Goal: Information Seeking & Learning: Learn about a topic

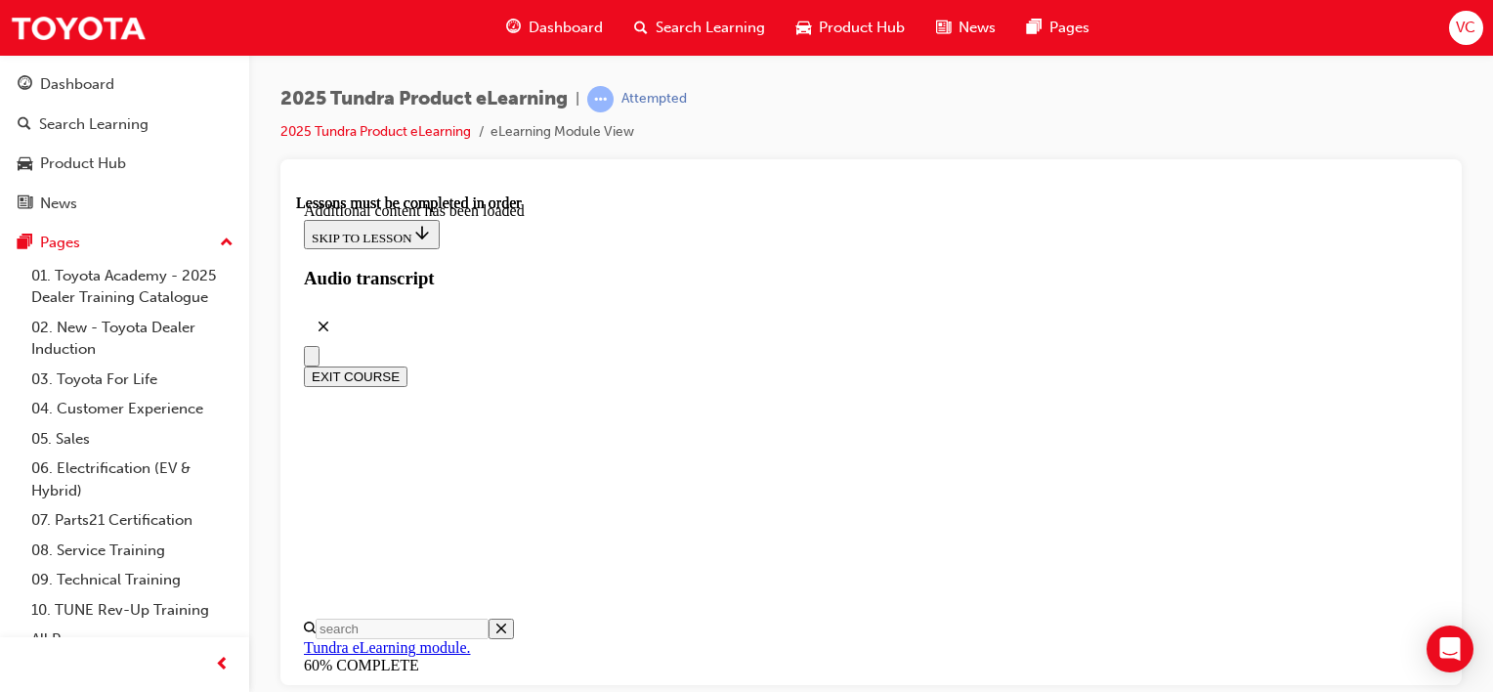
scroll to position [4648, 0]
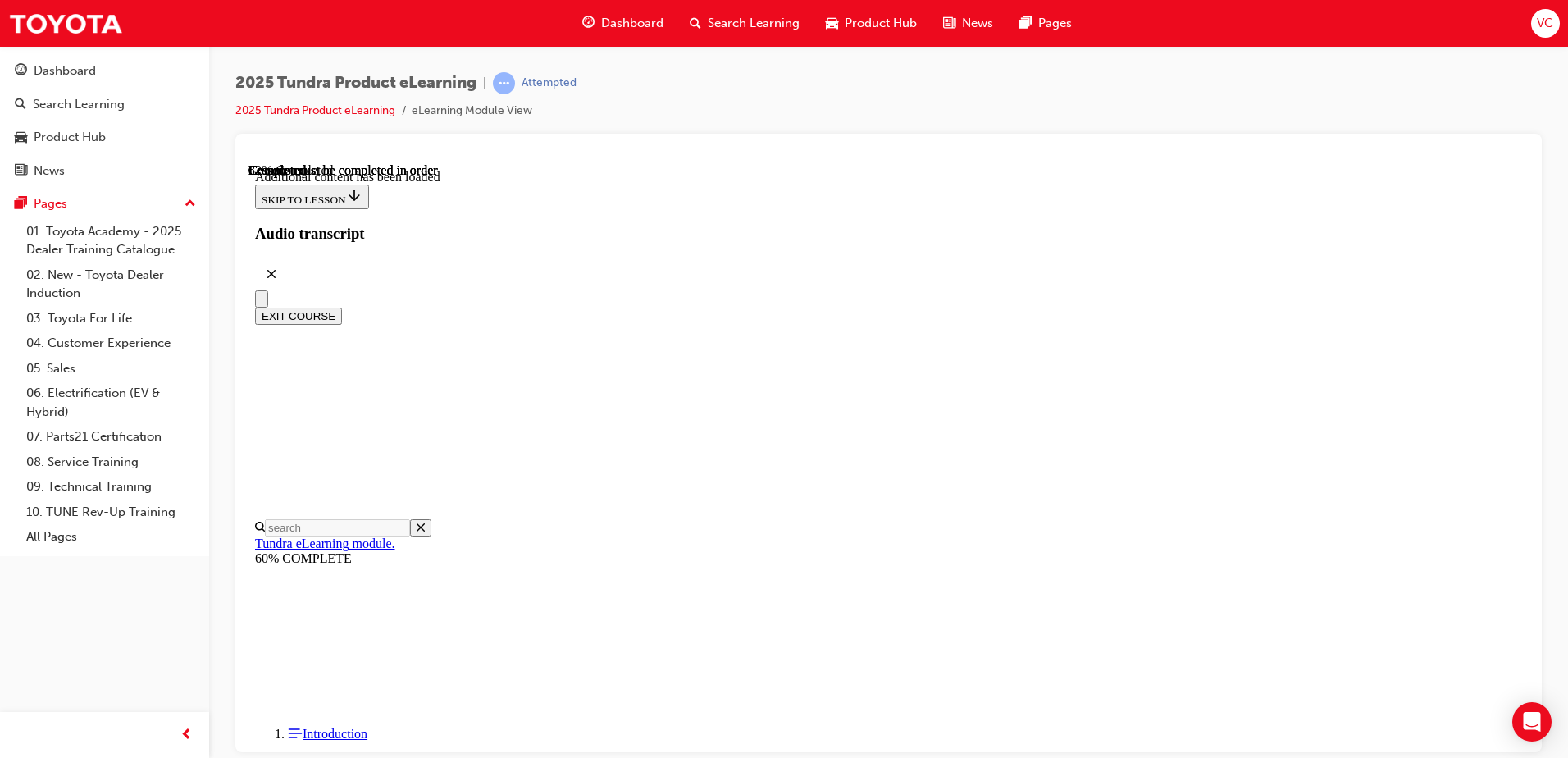
scroll to position [3821, 0]
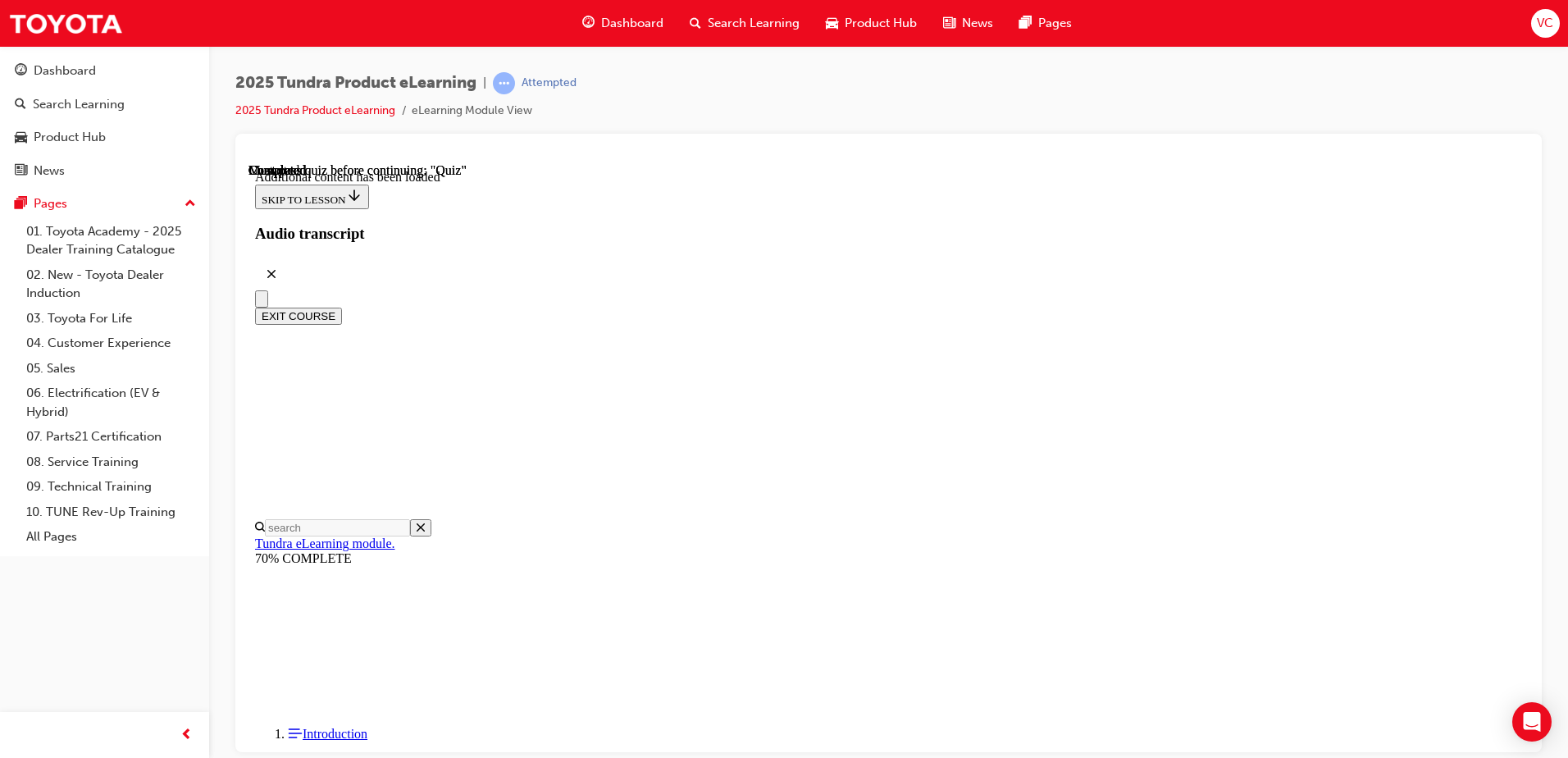
radio input "true"
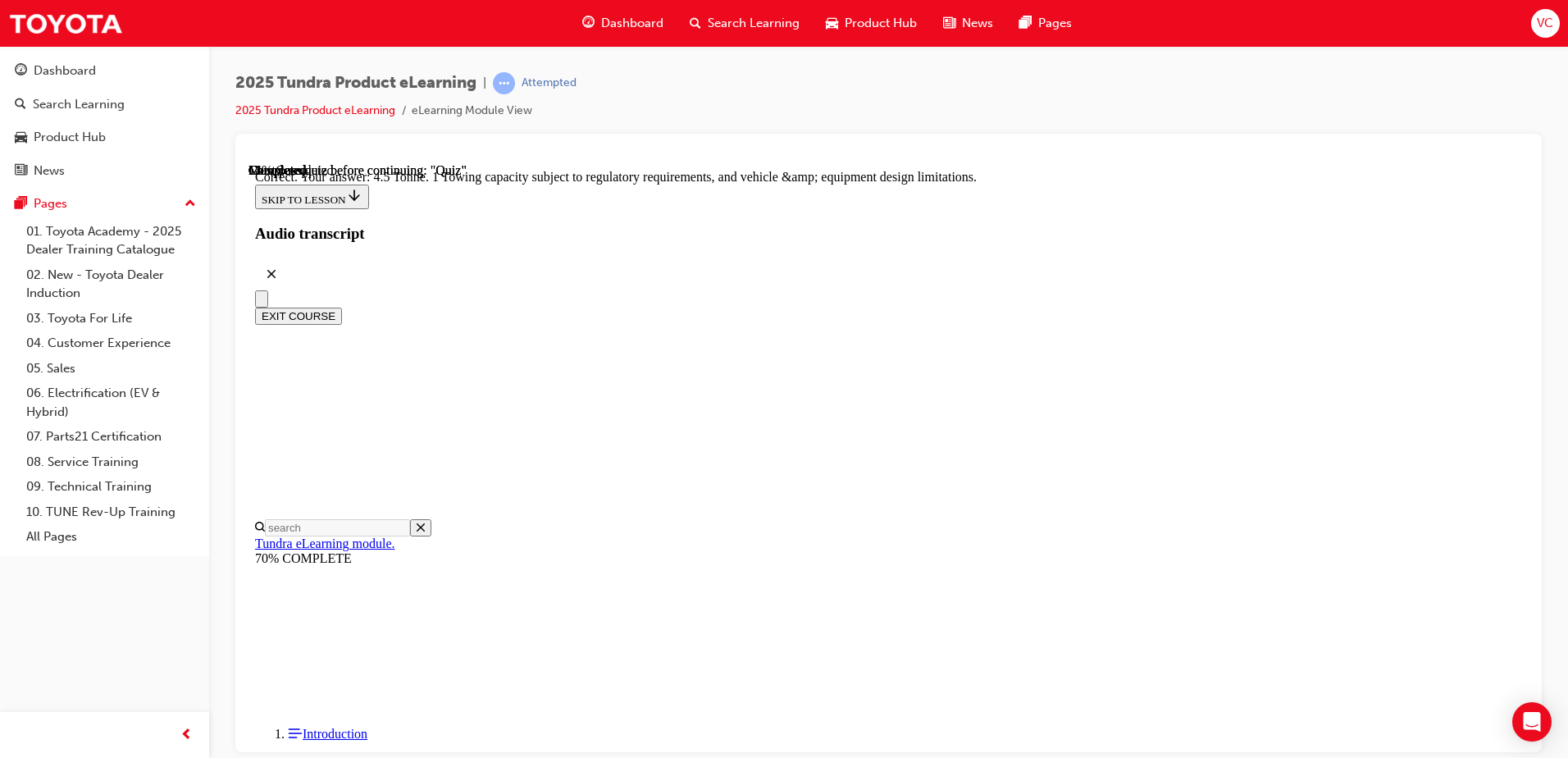
radio input "true"
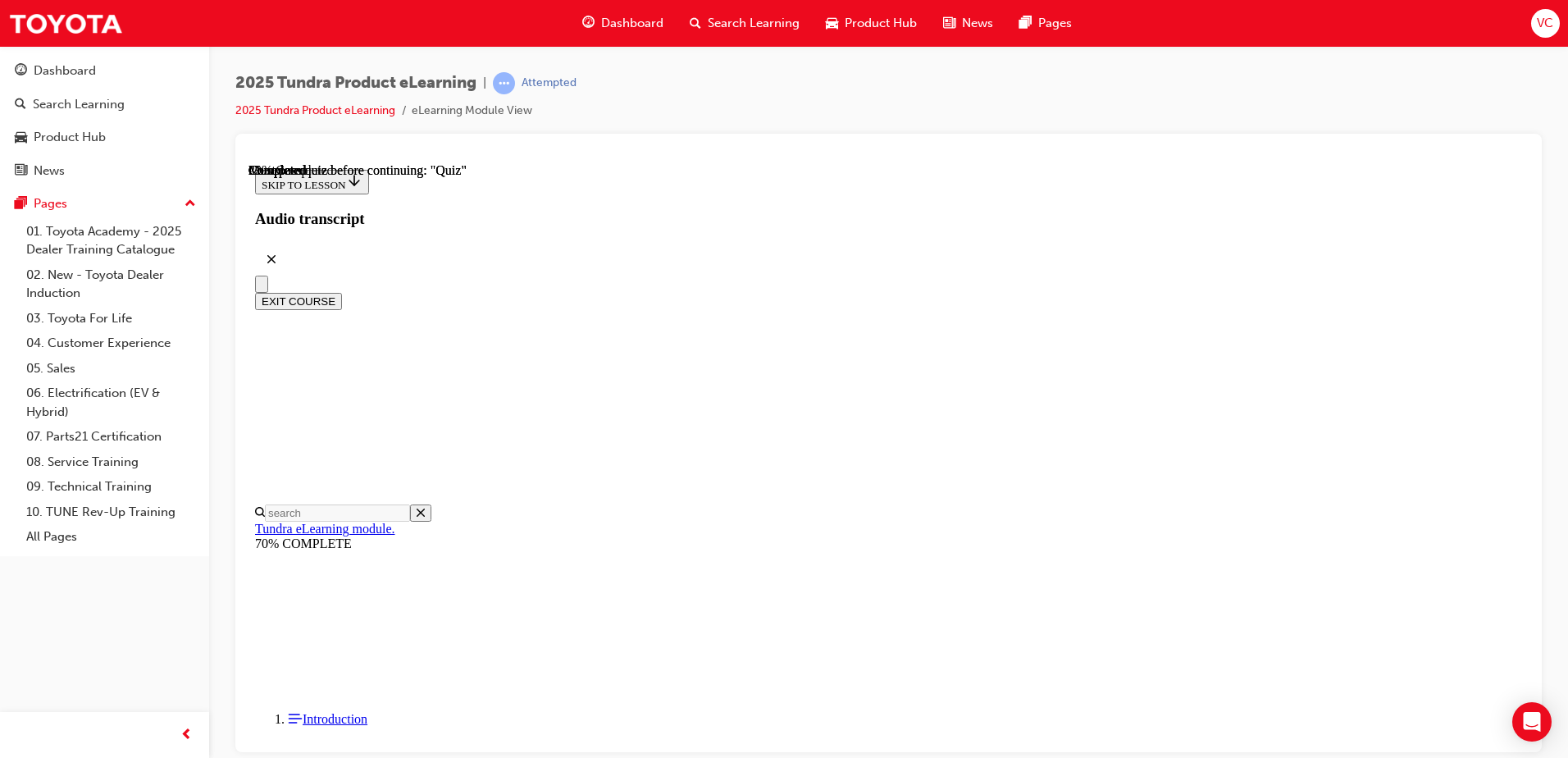
scroll to position [246, 0]
radio input "true"
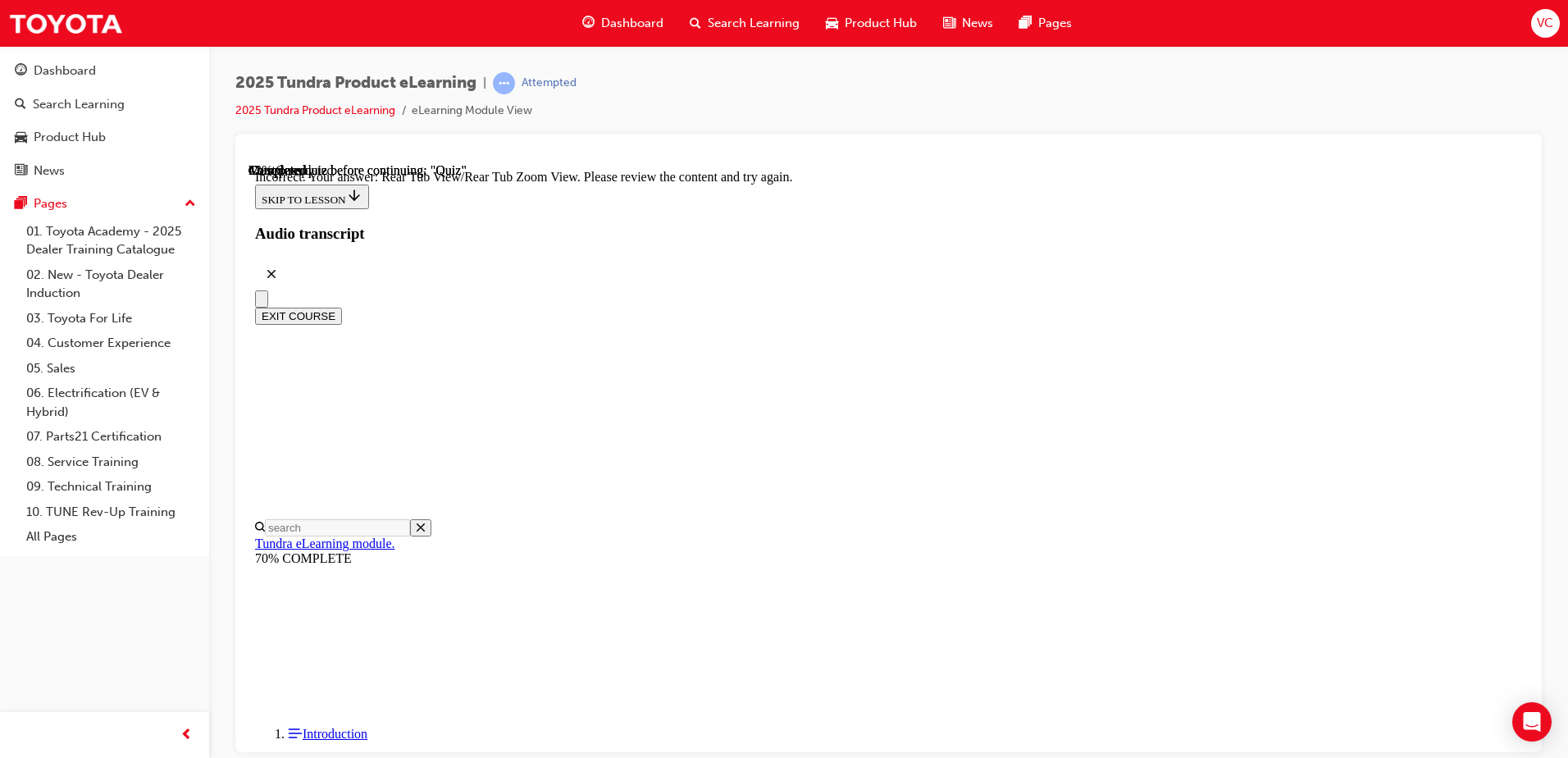
scroll to position [536, 0]
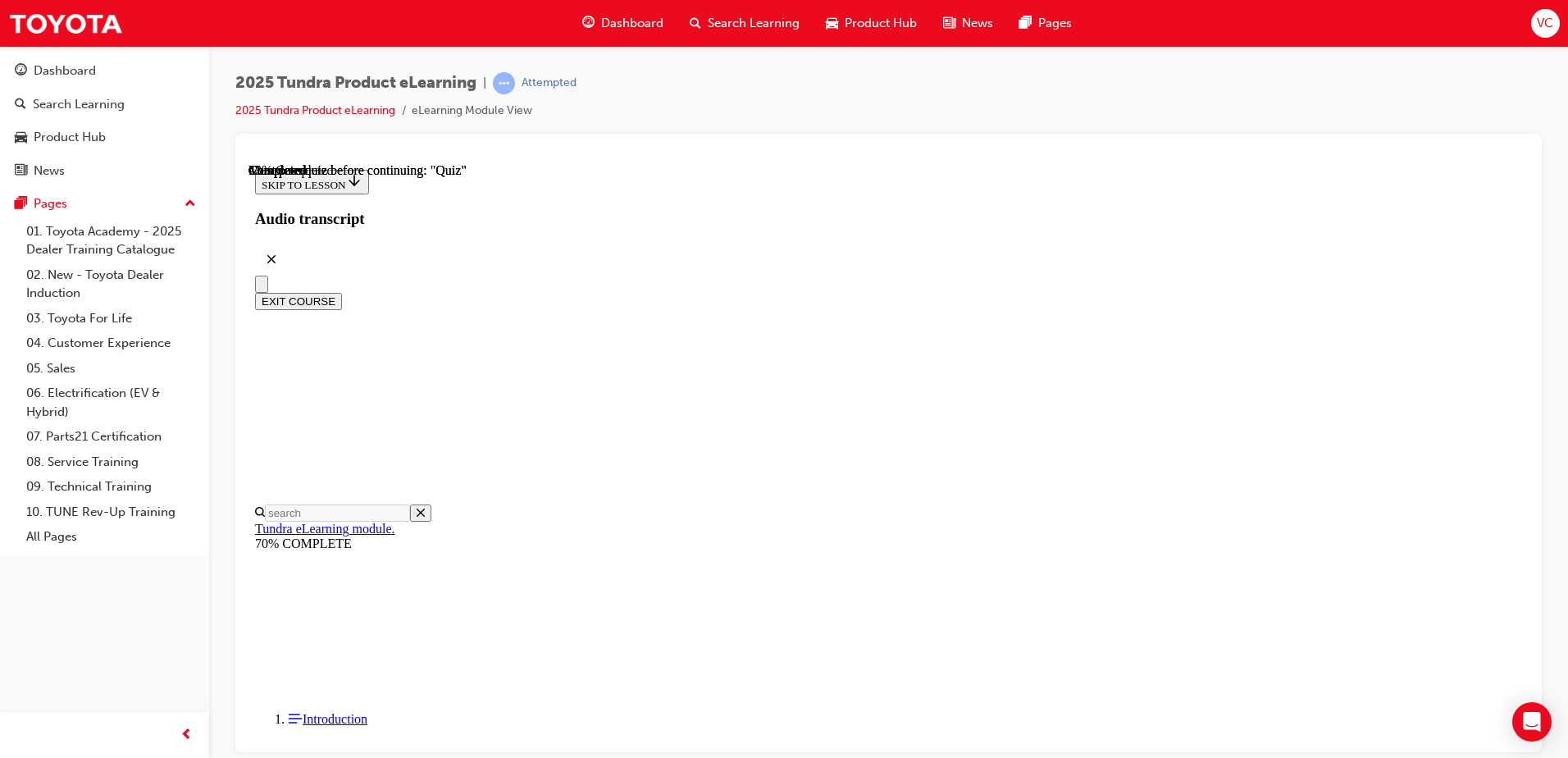
scroll to position [132, 0]
radio input "true"
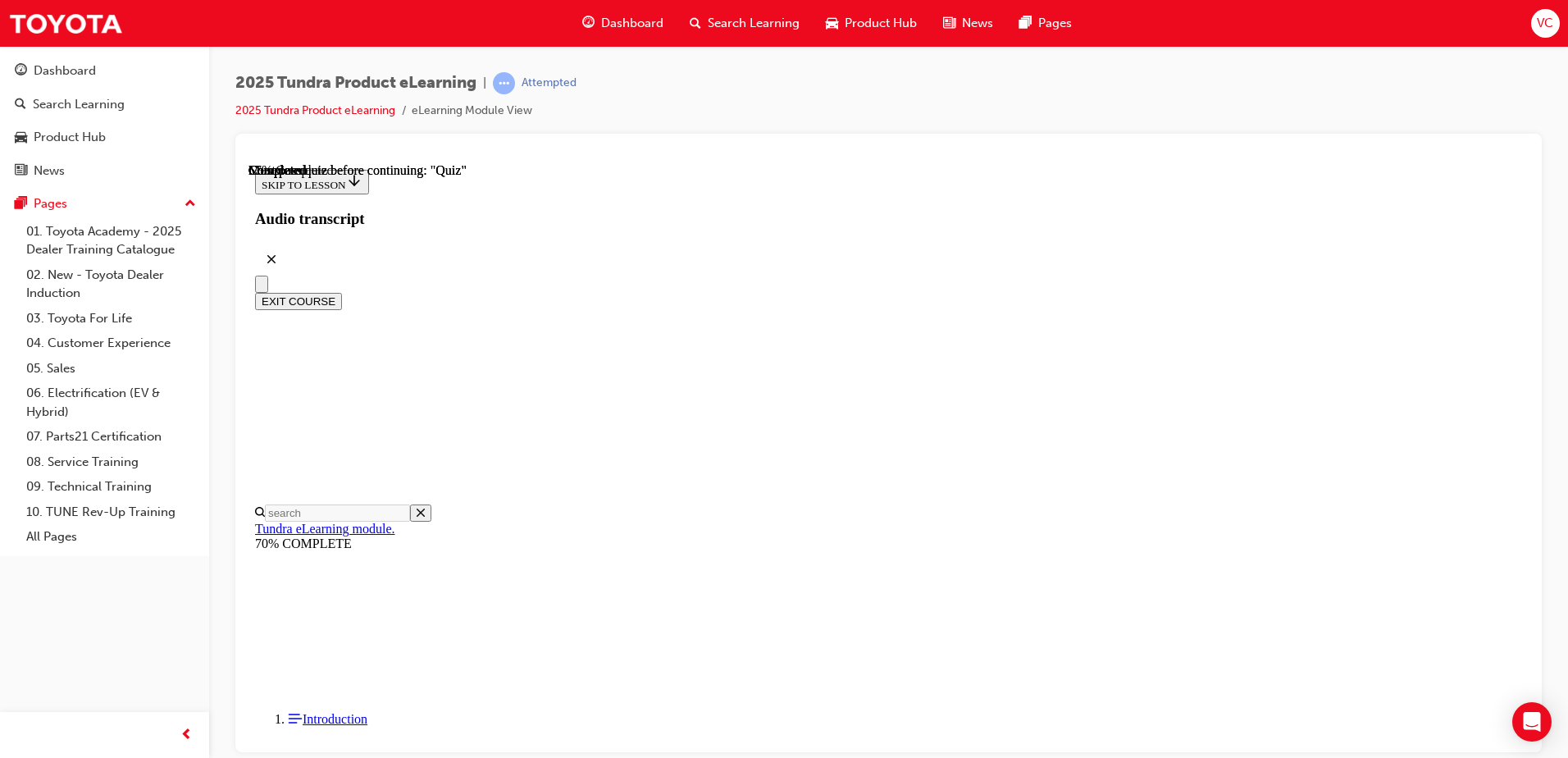
scroll to position [183, 0]
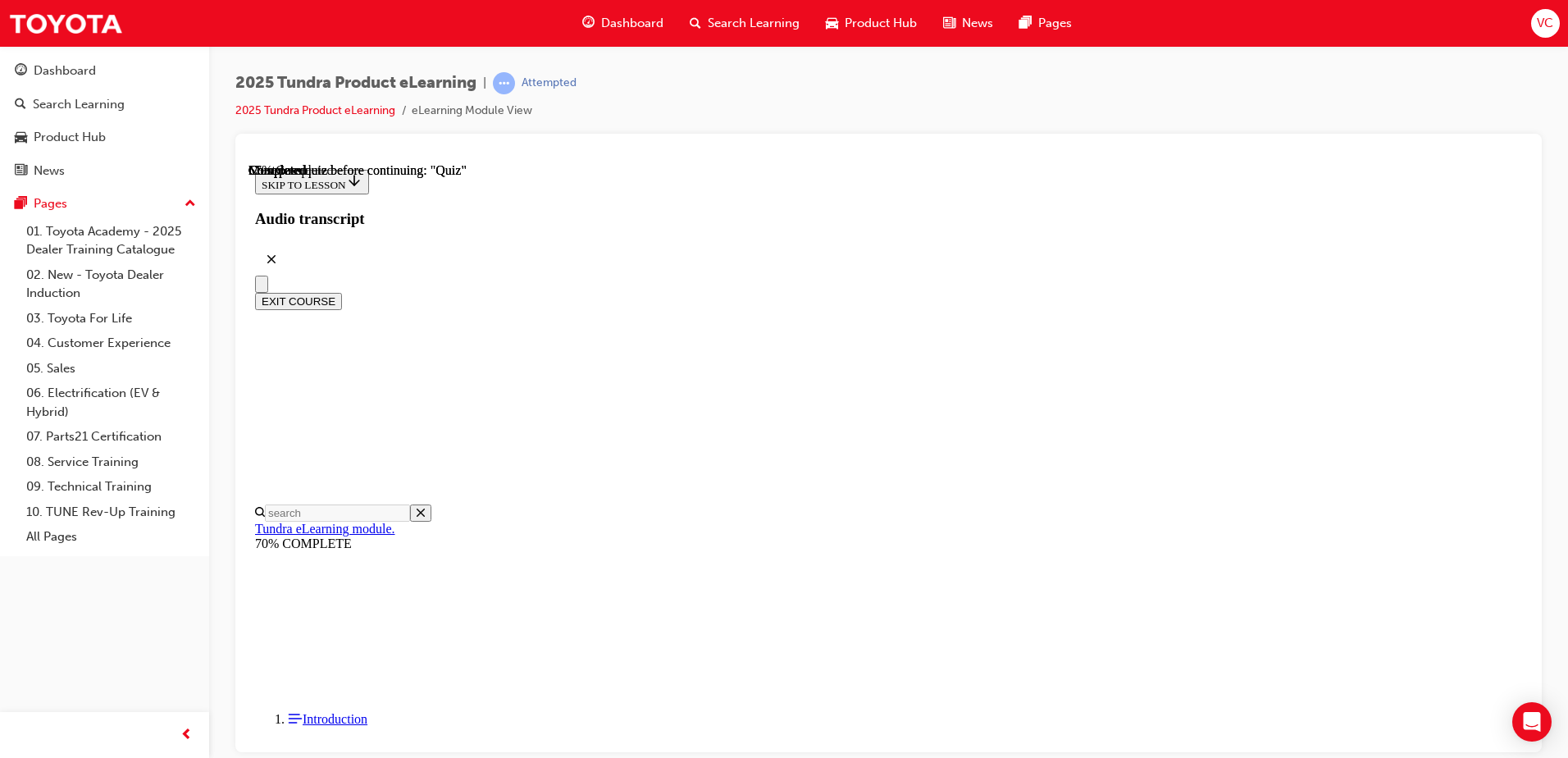
radio input "true"
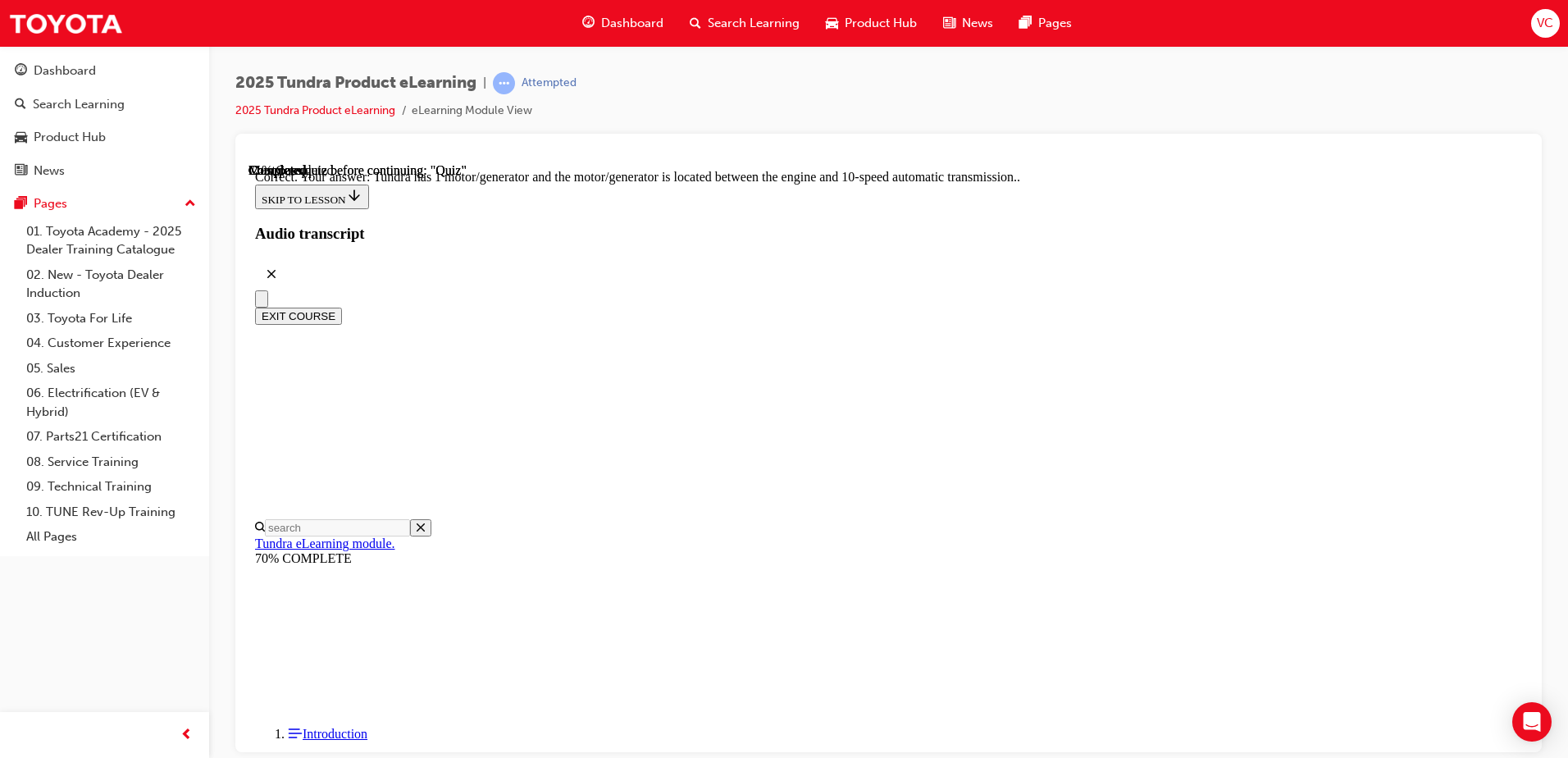
scroll to position [310, 0]
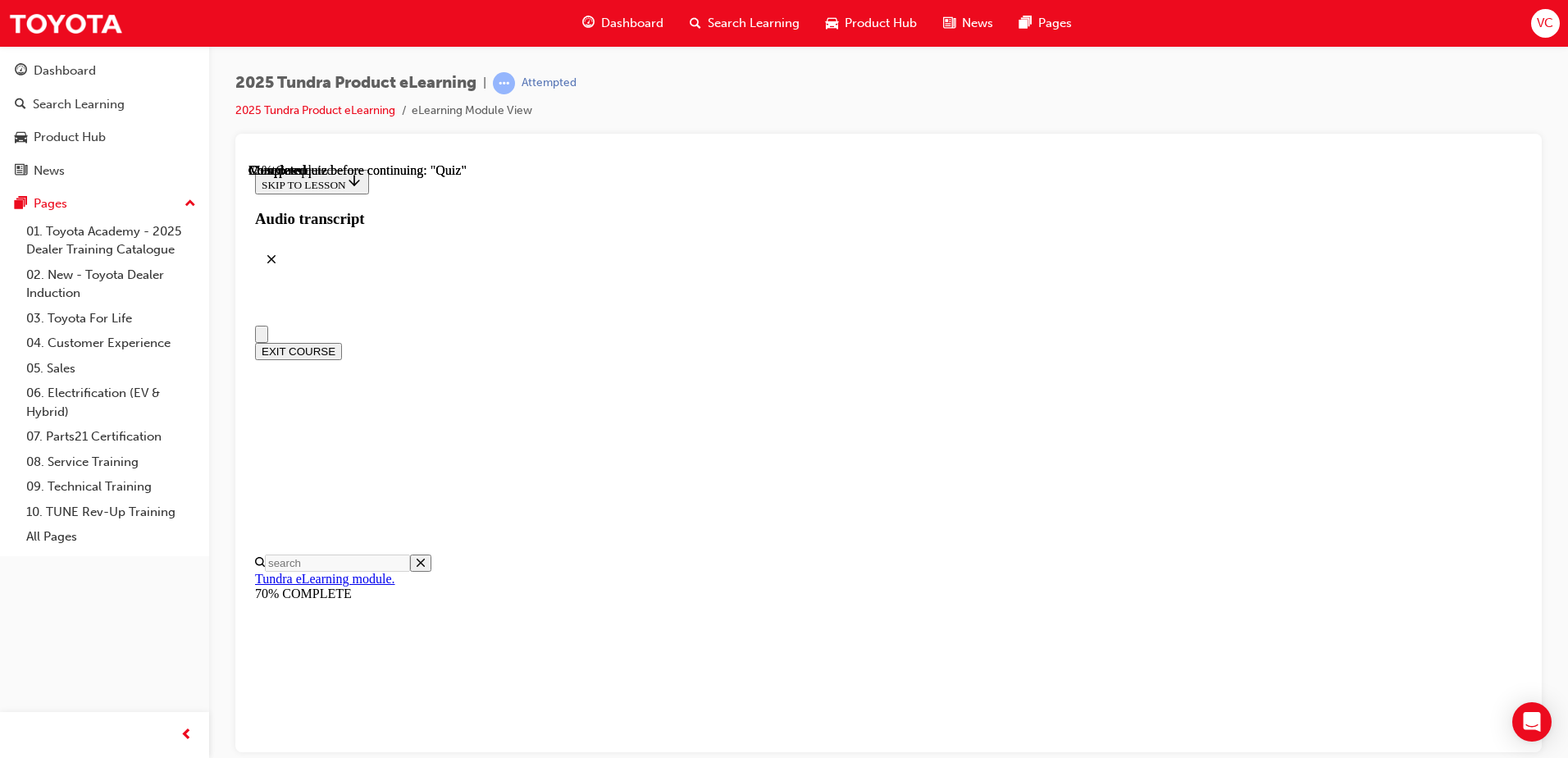
scroll to position [0, 0]
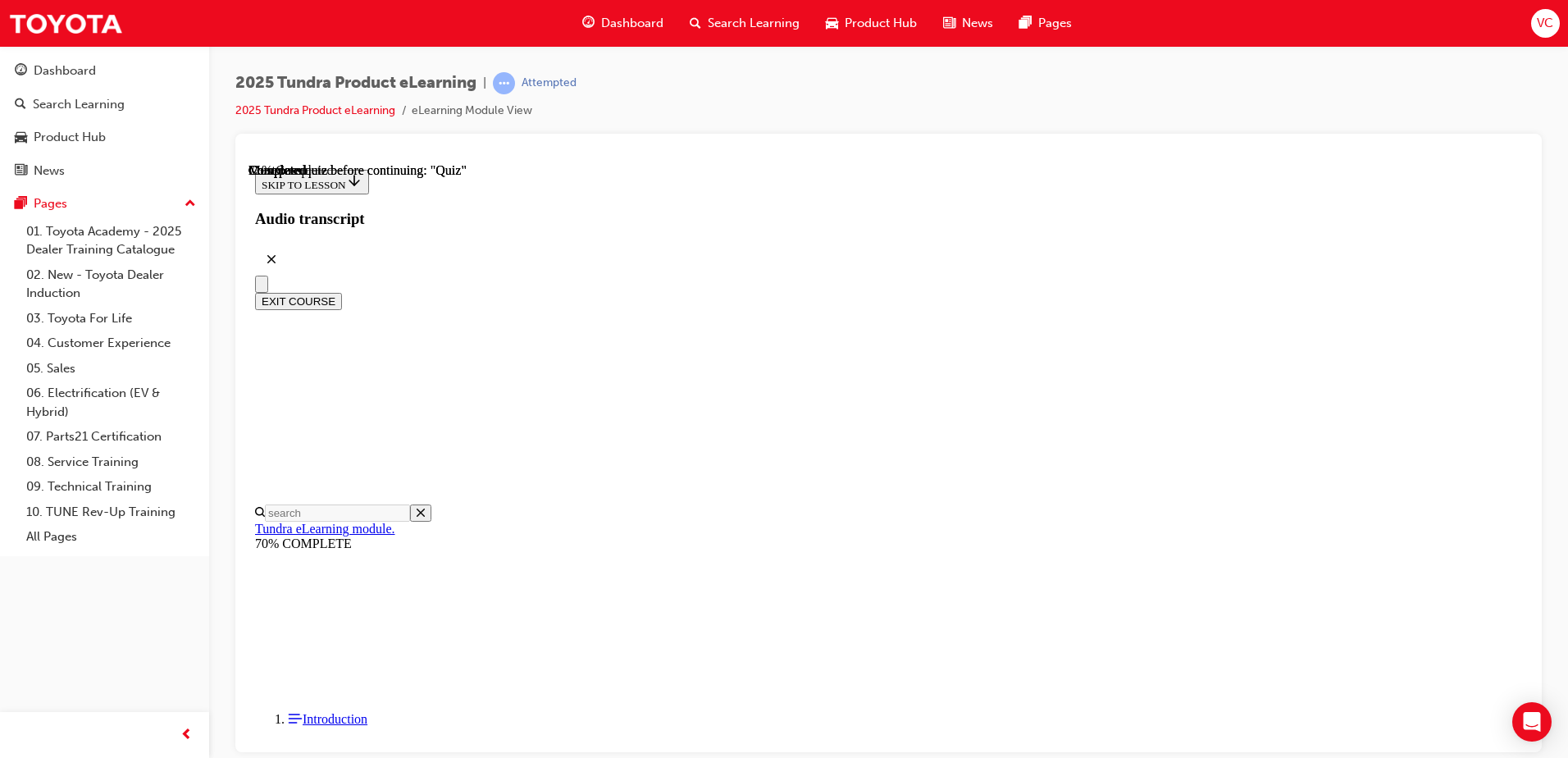
radio input "true"
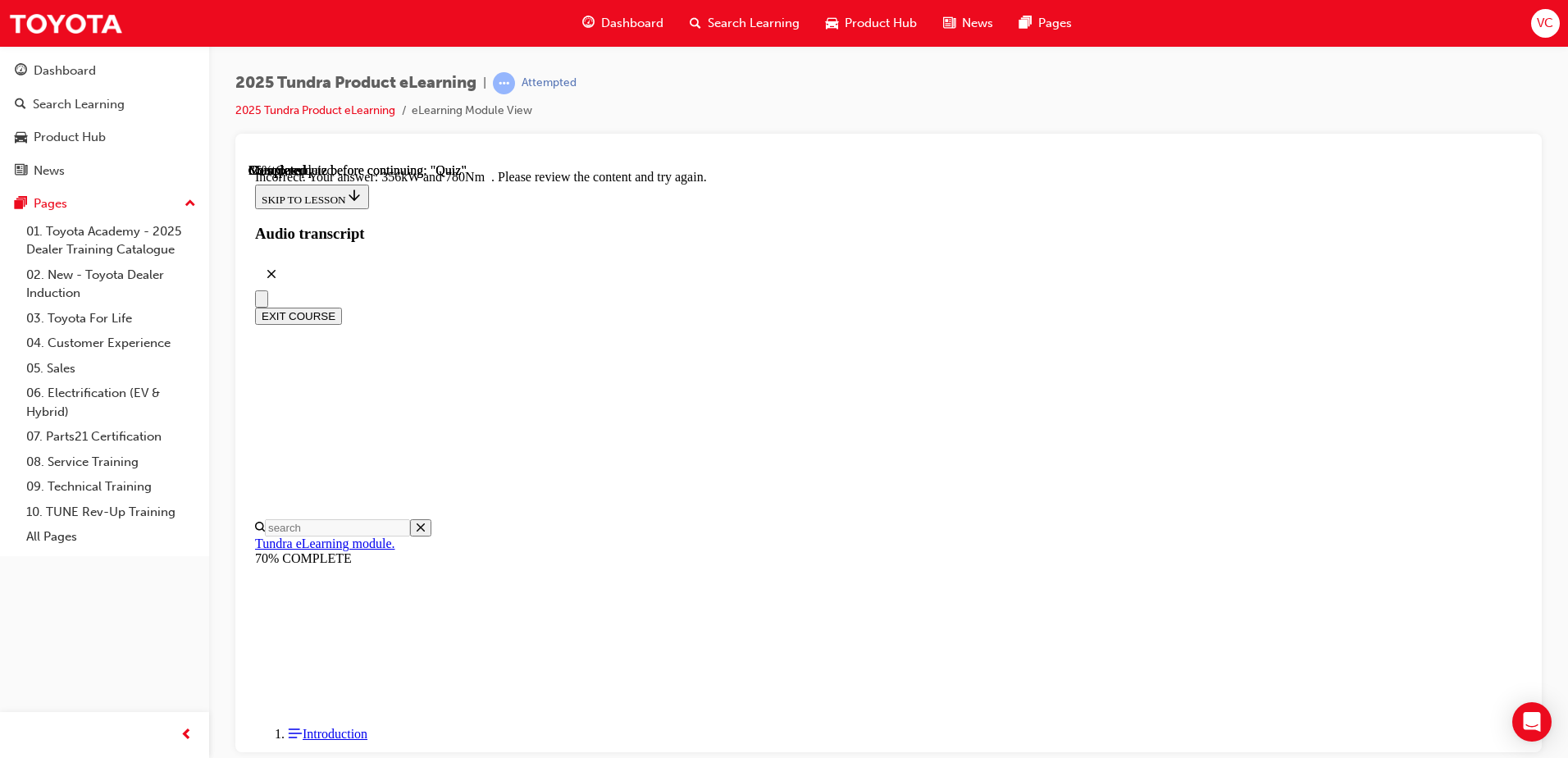
scroll to position [424, 0]
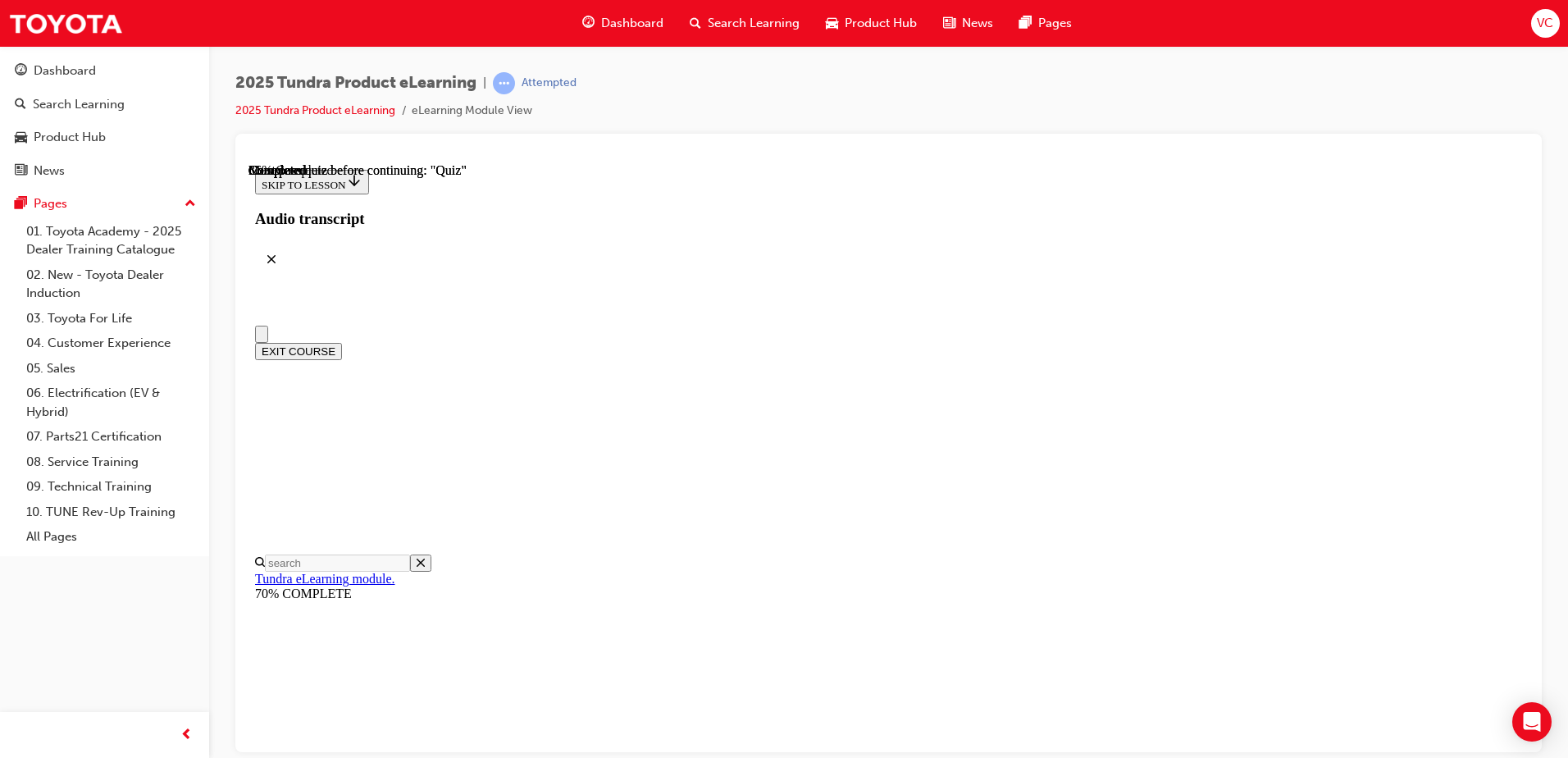
scroll to position [246, 0]
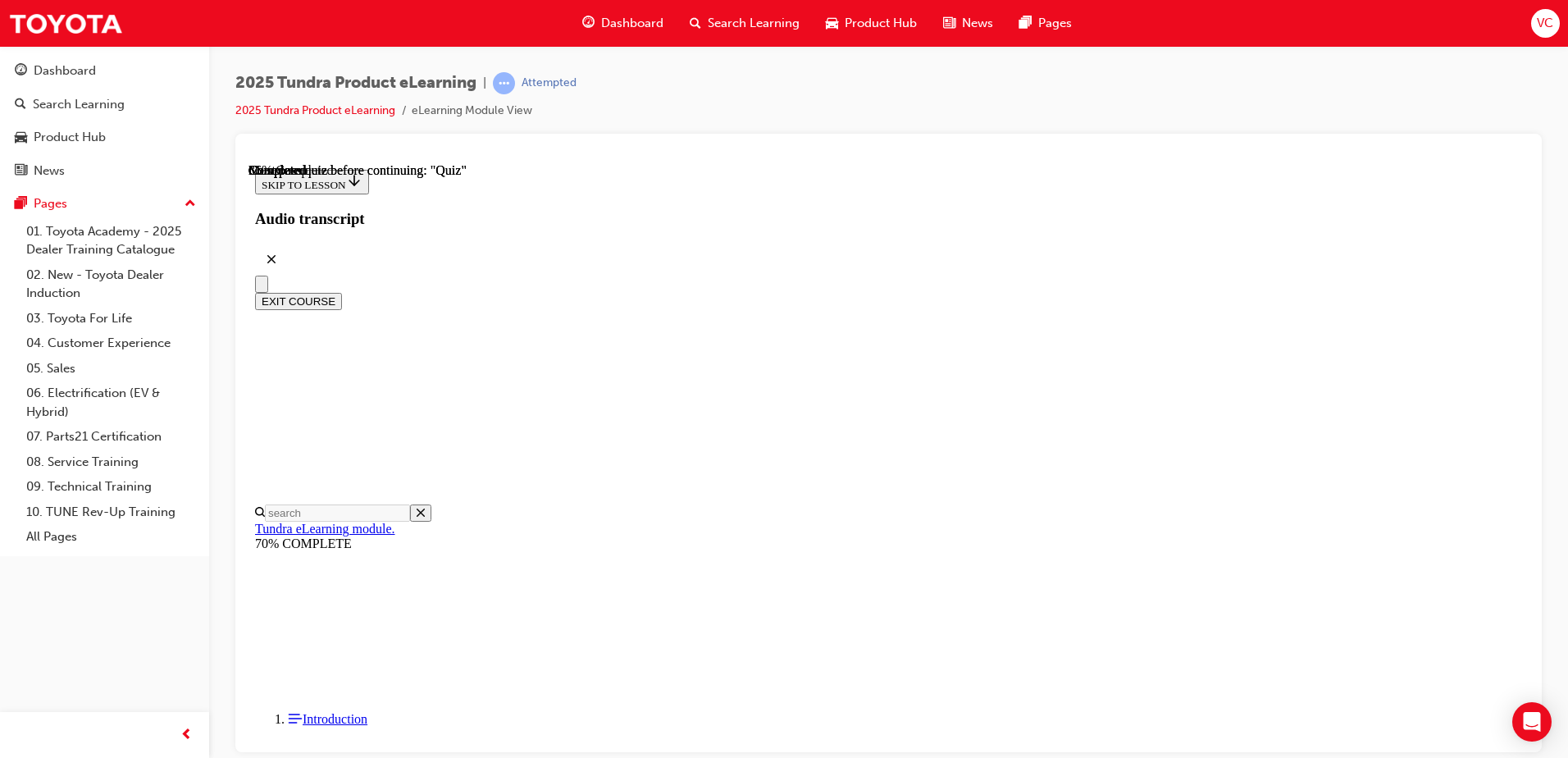
radio input "true"
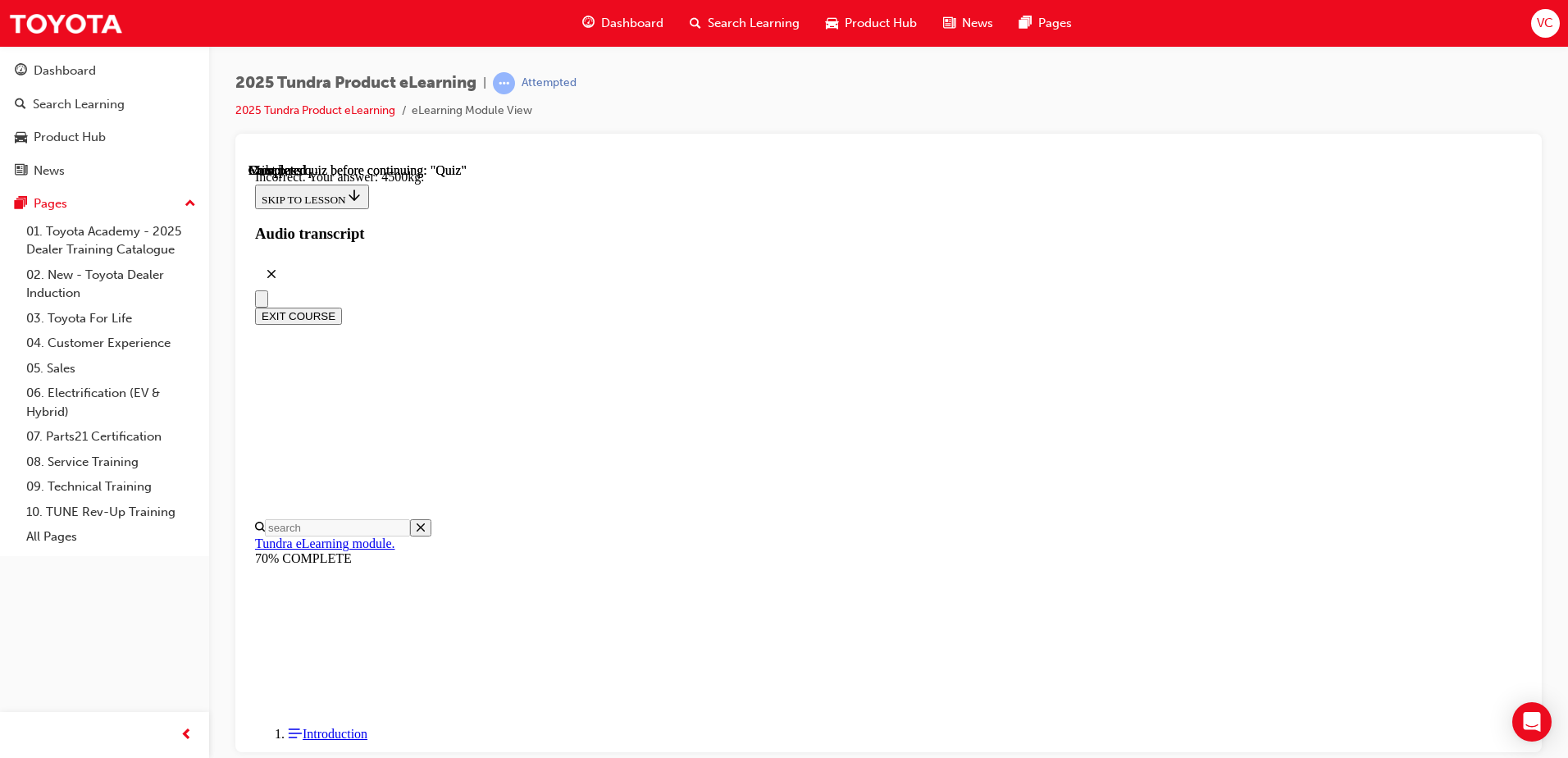
scroll to position [463, 0]
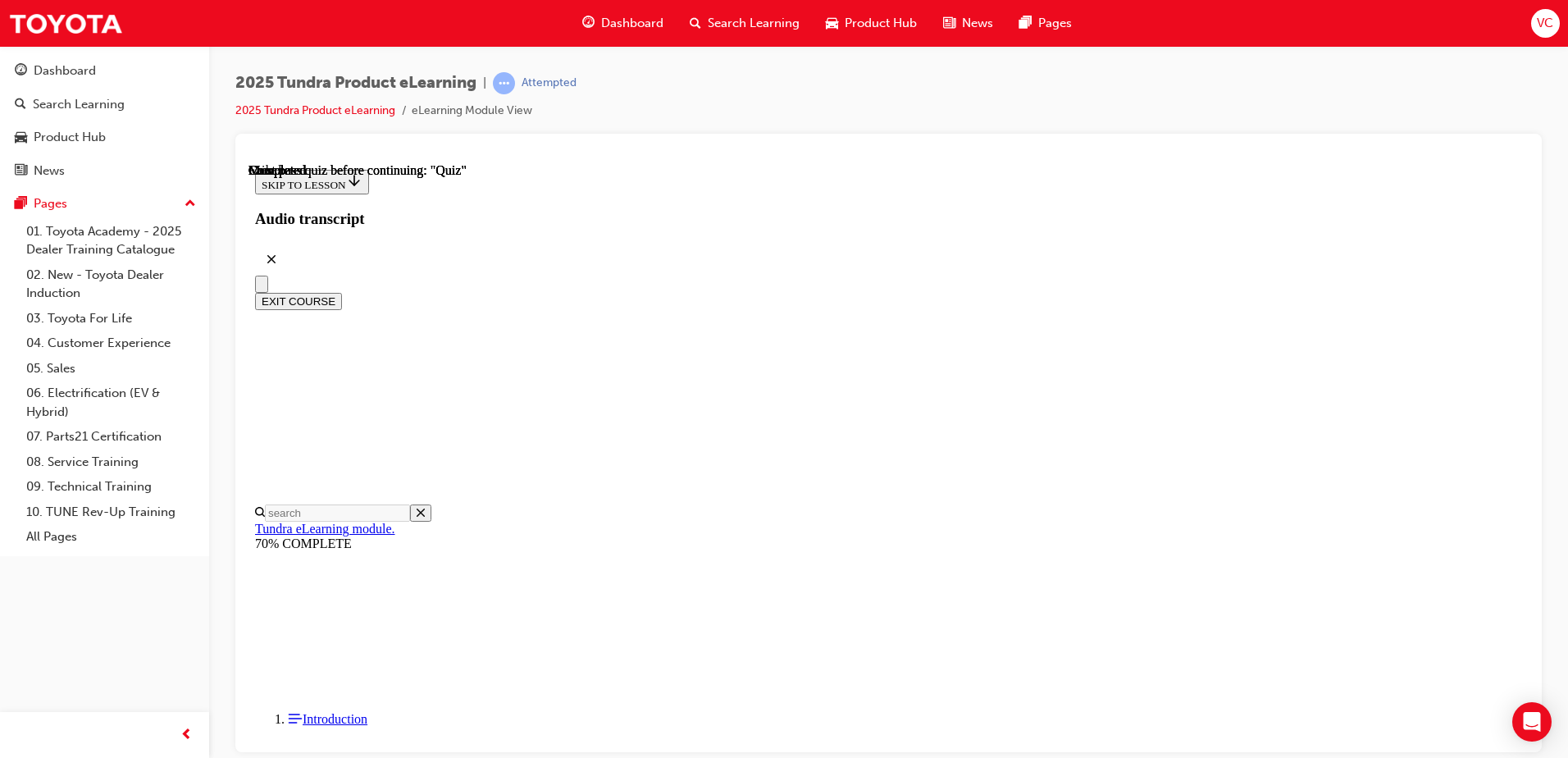
scroll to position [299, 0]
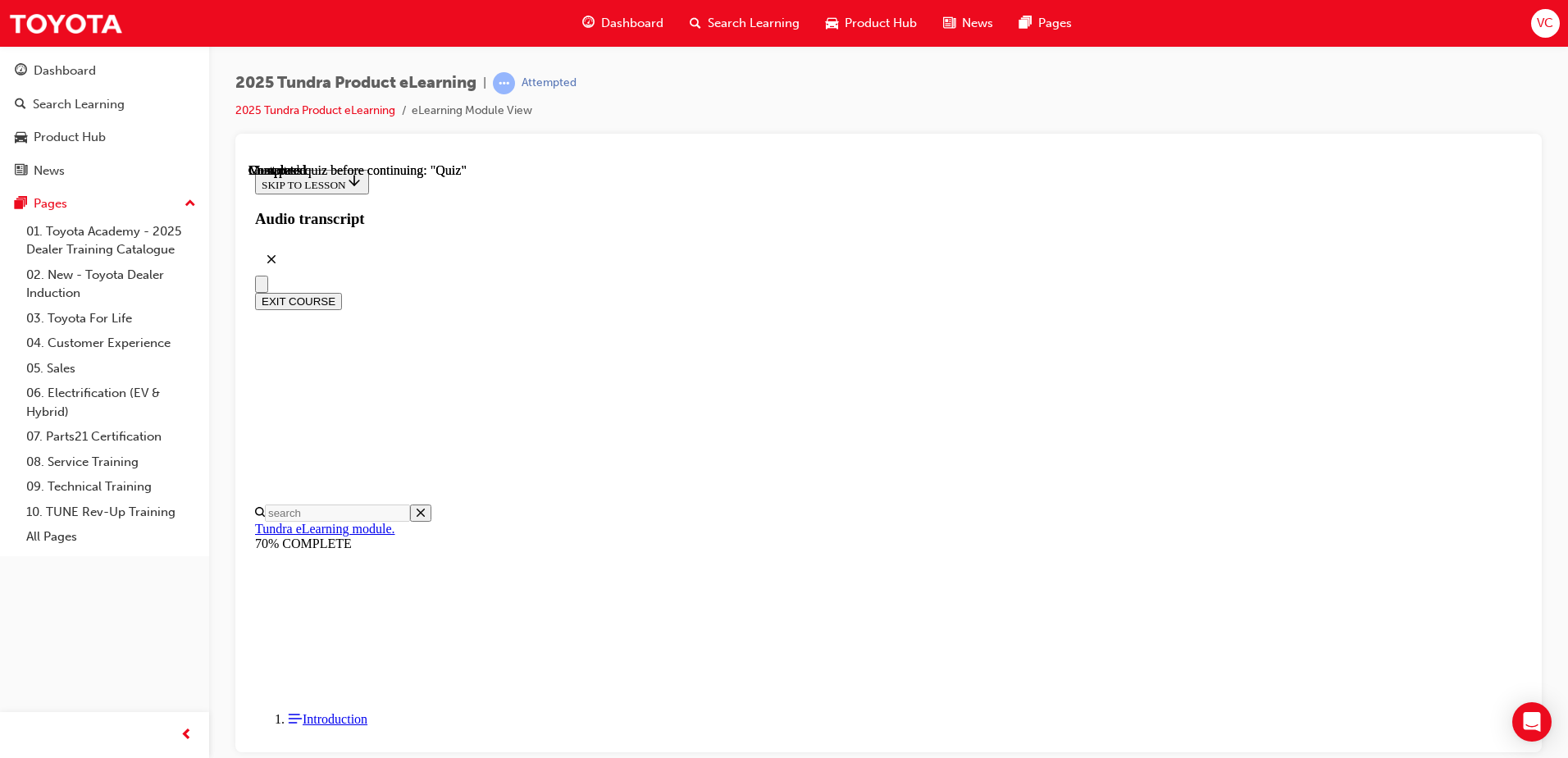
radio input "true"
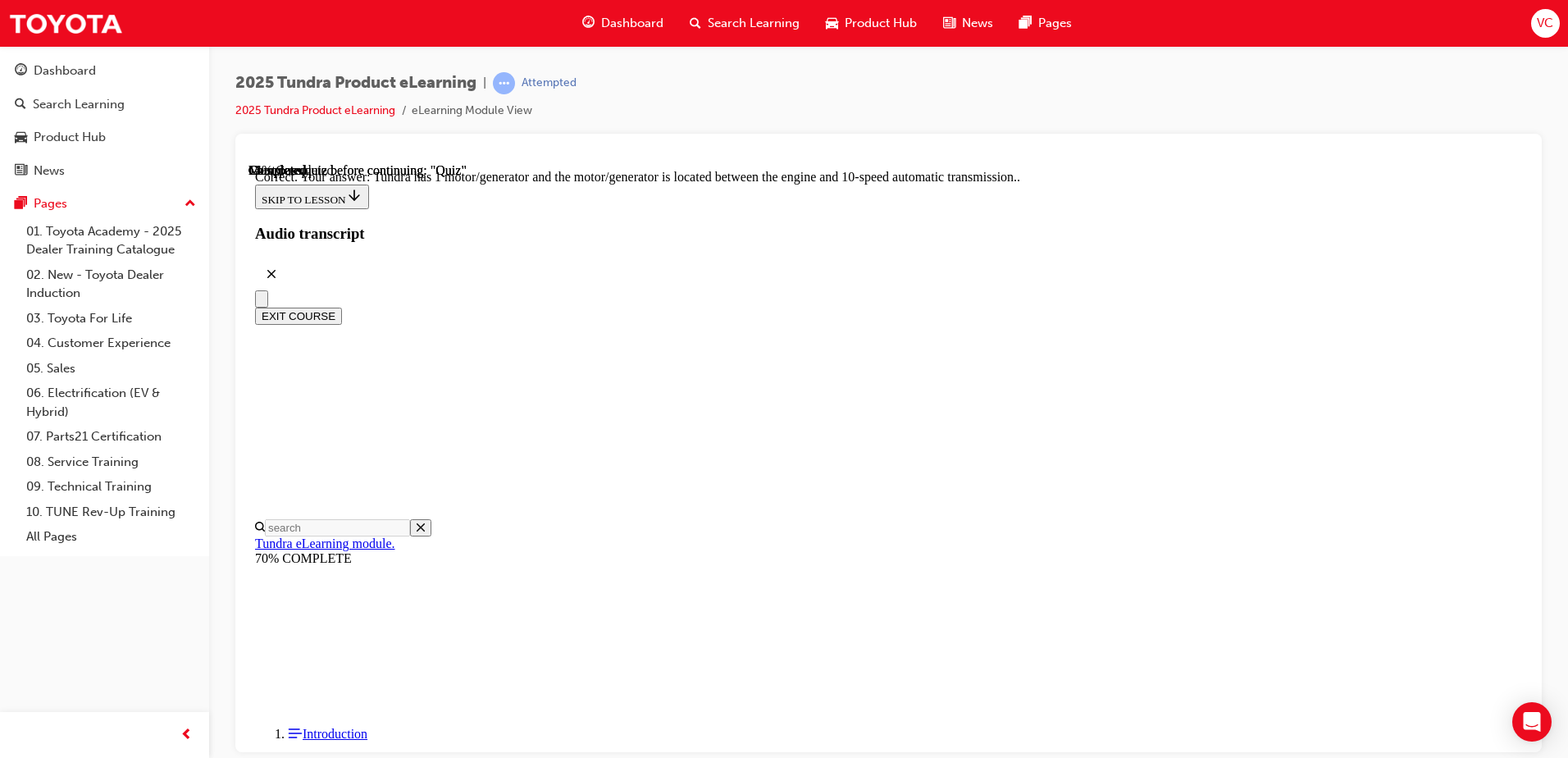
scroll to position [310, 0]
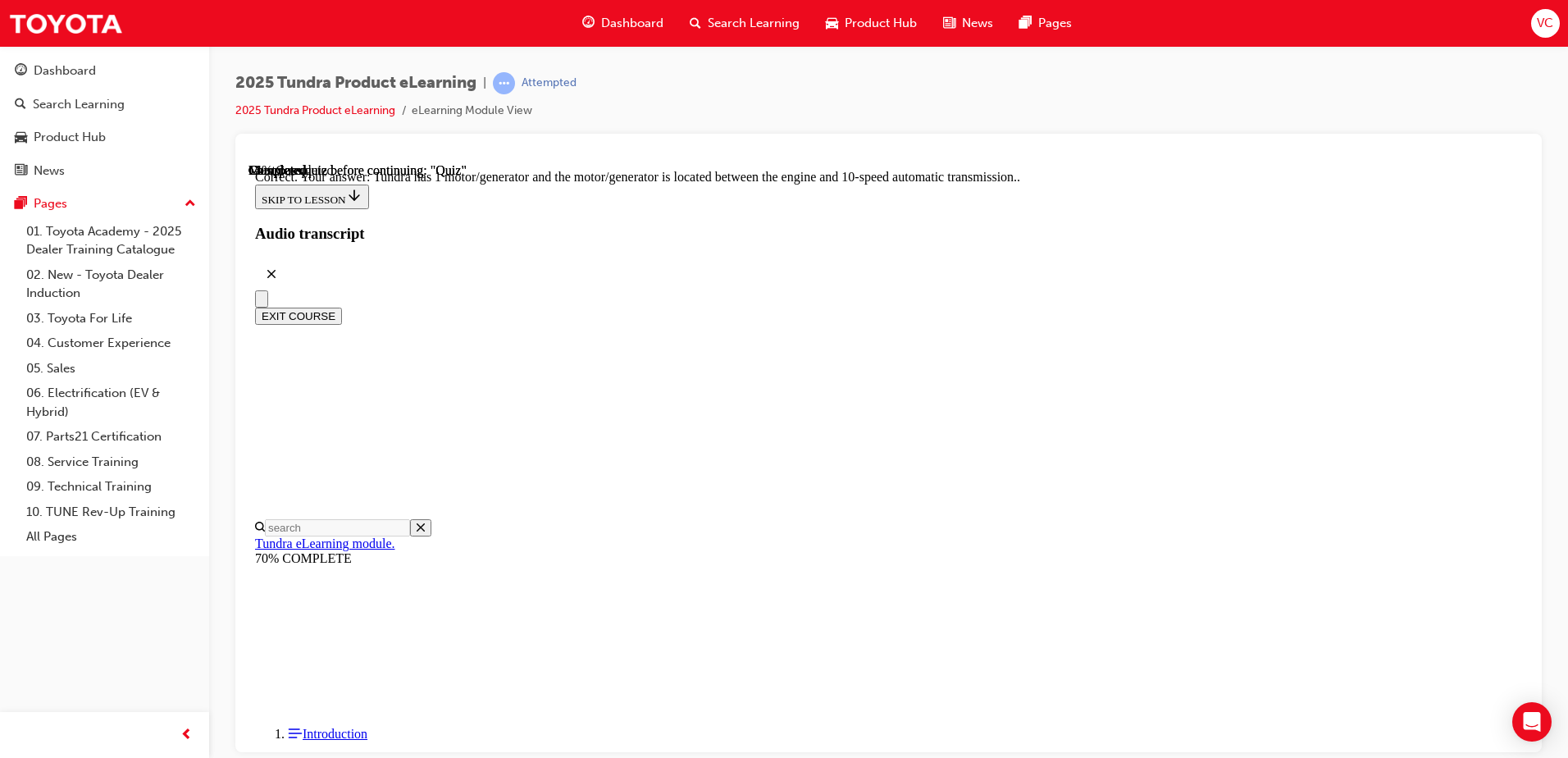
radio input "true"
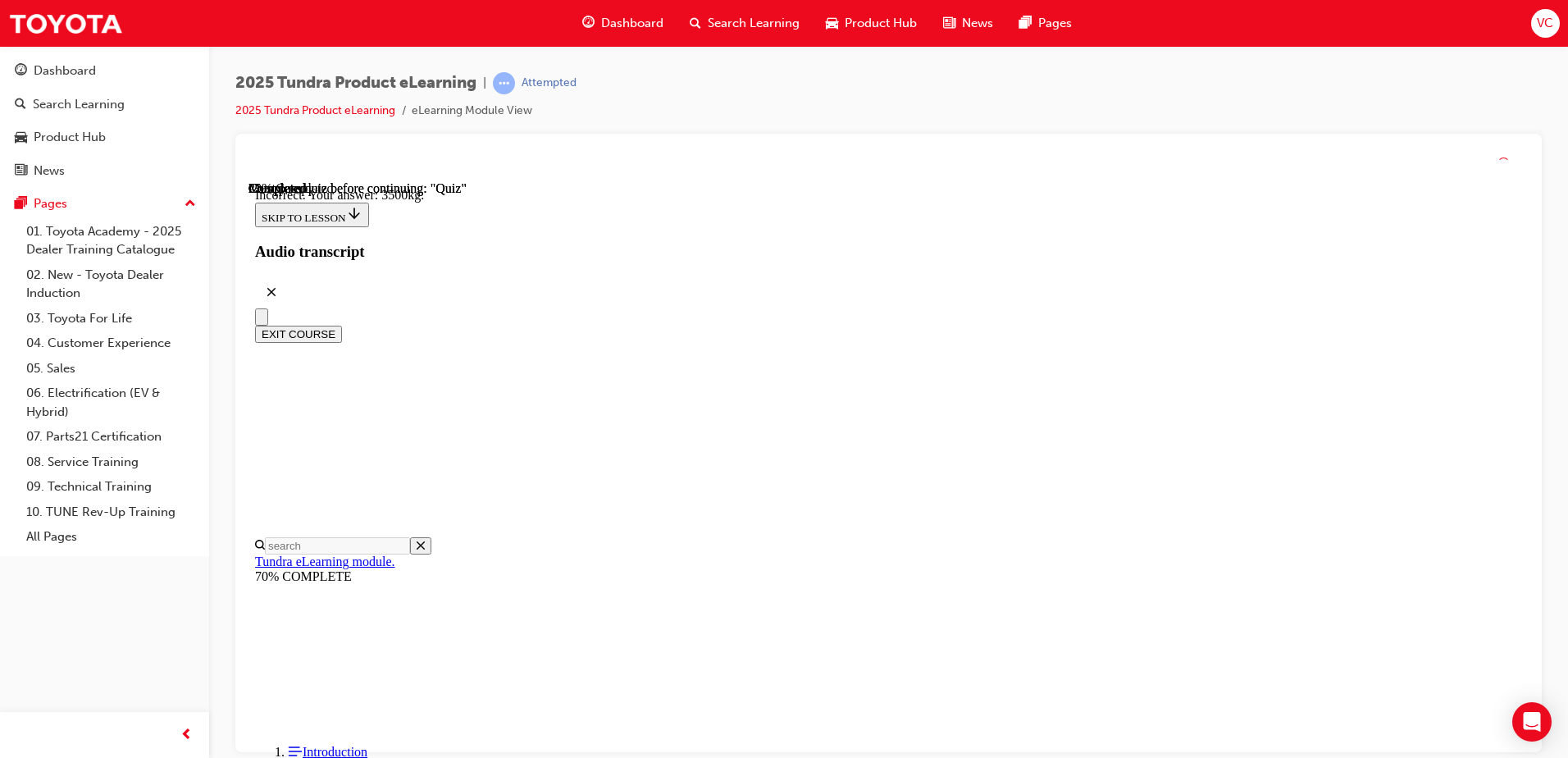
scroll to position [0, 0]
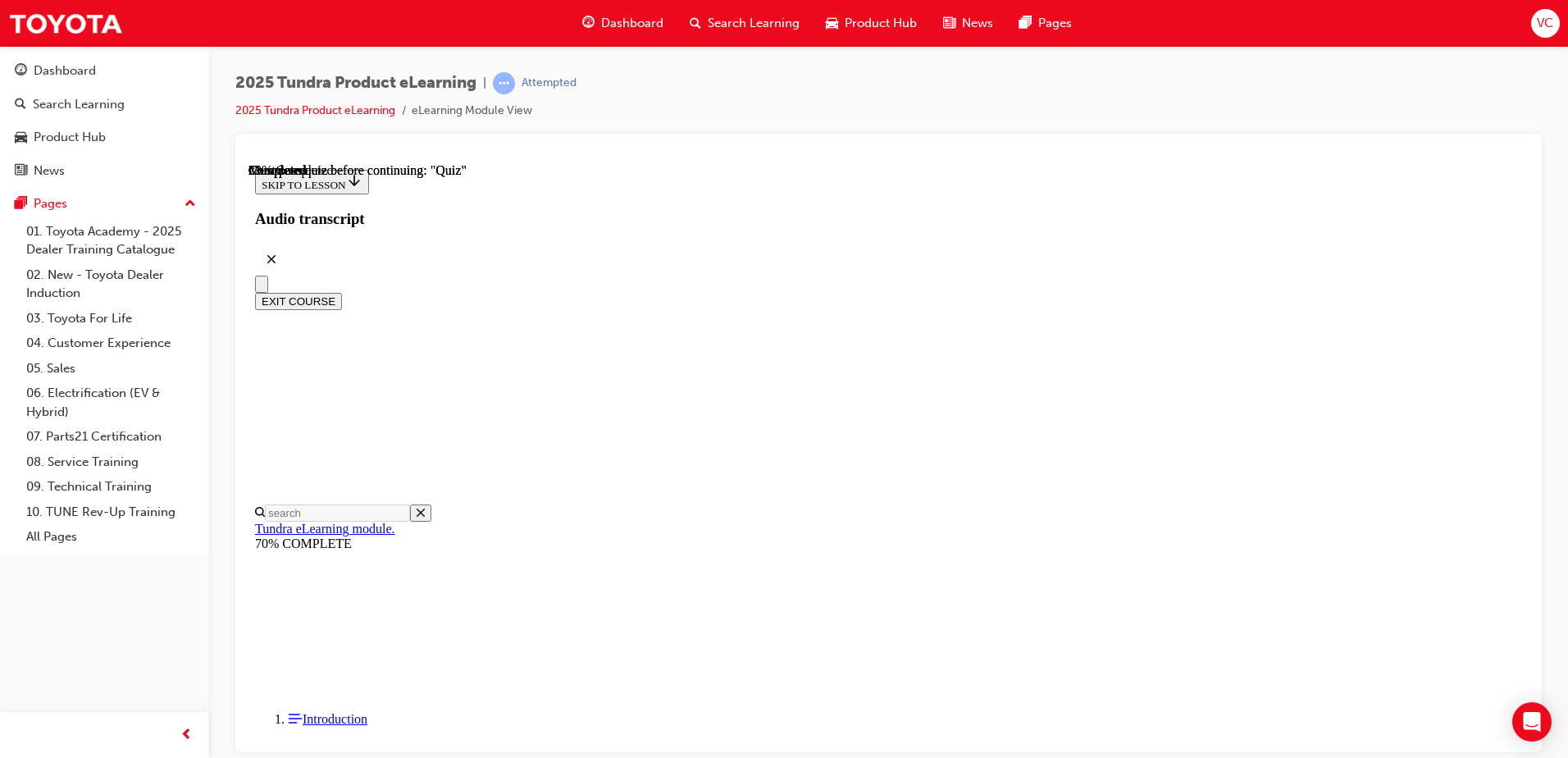
scroll to position [246, 0]
radio input "true"
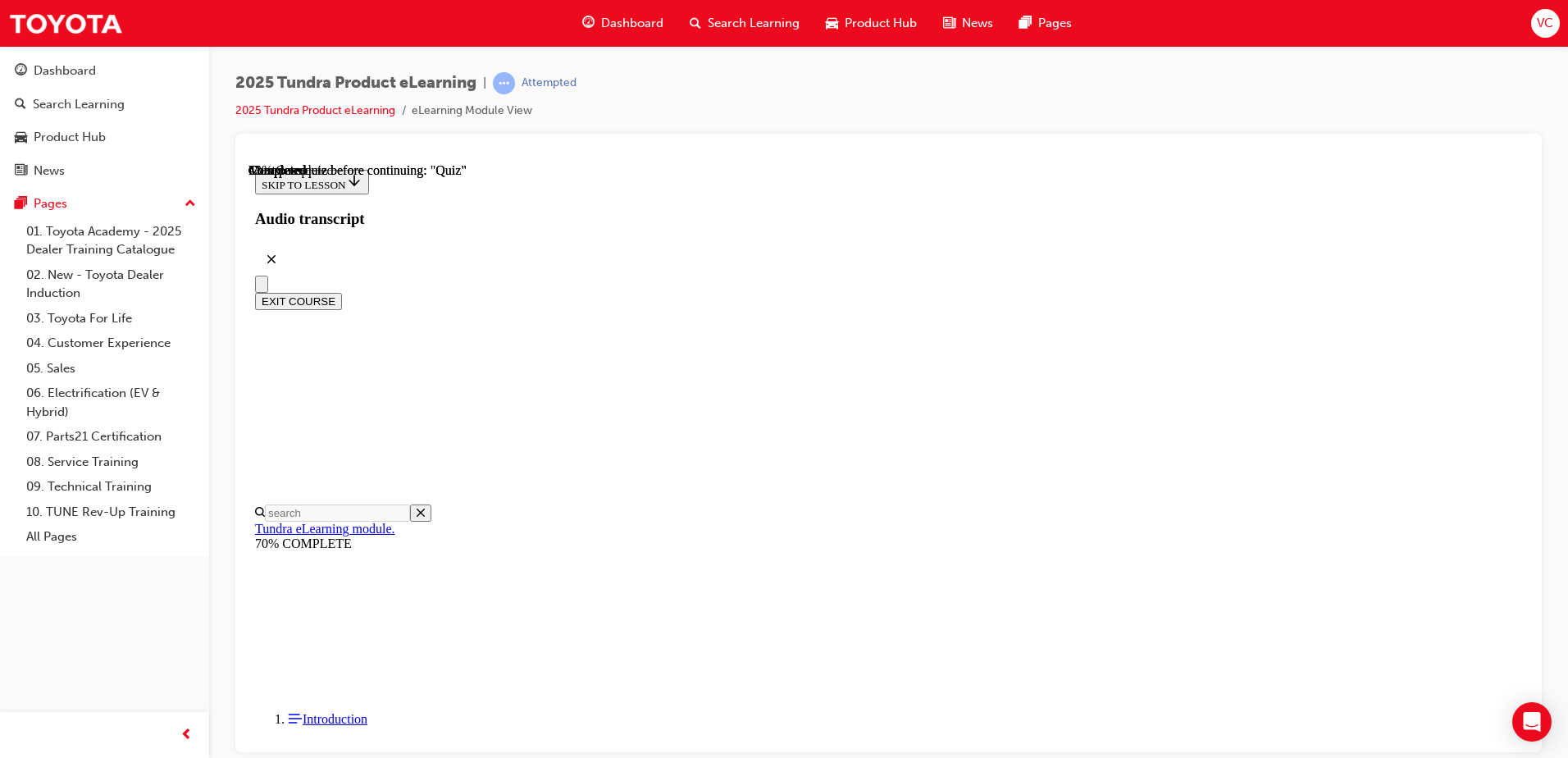
drag, startPoint x: 899, startPoint y: 485, endPoint x: 904, endPoint y: 500, distance: 15.8
radio input "true"
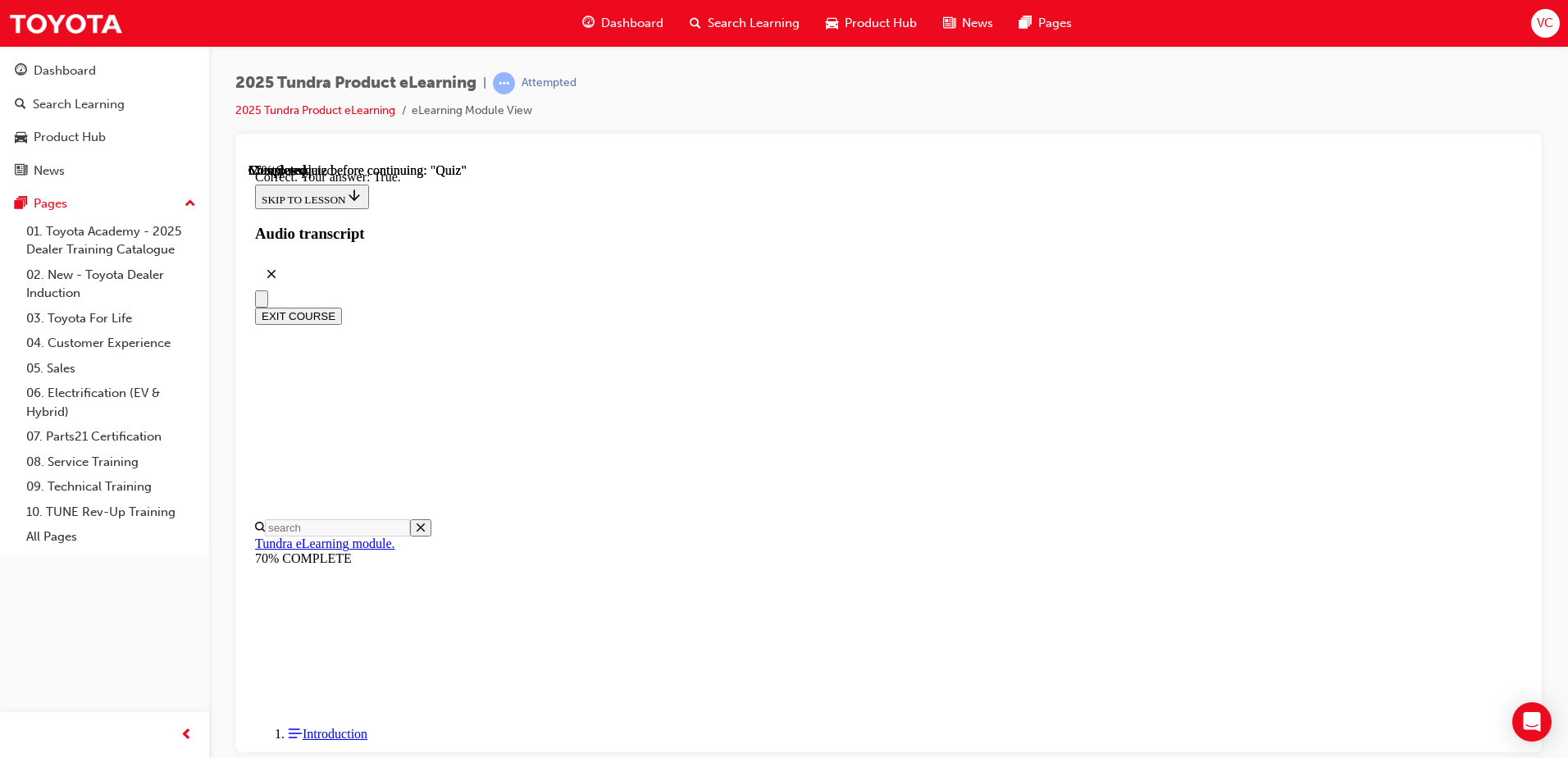
scroll to position [184, 0]
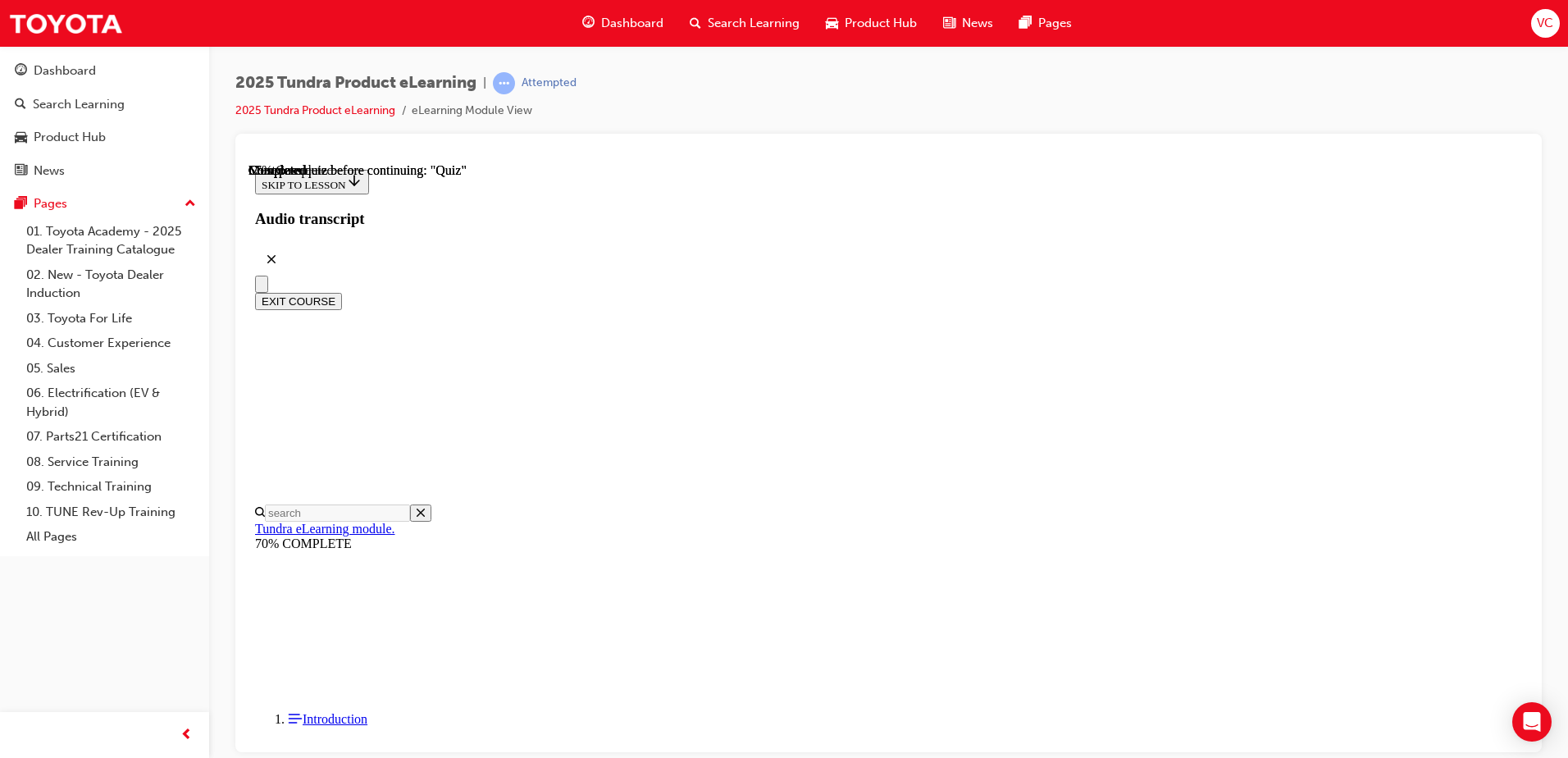
scroll to position [166, 0]
radio input "true"
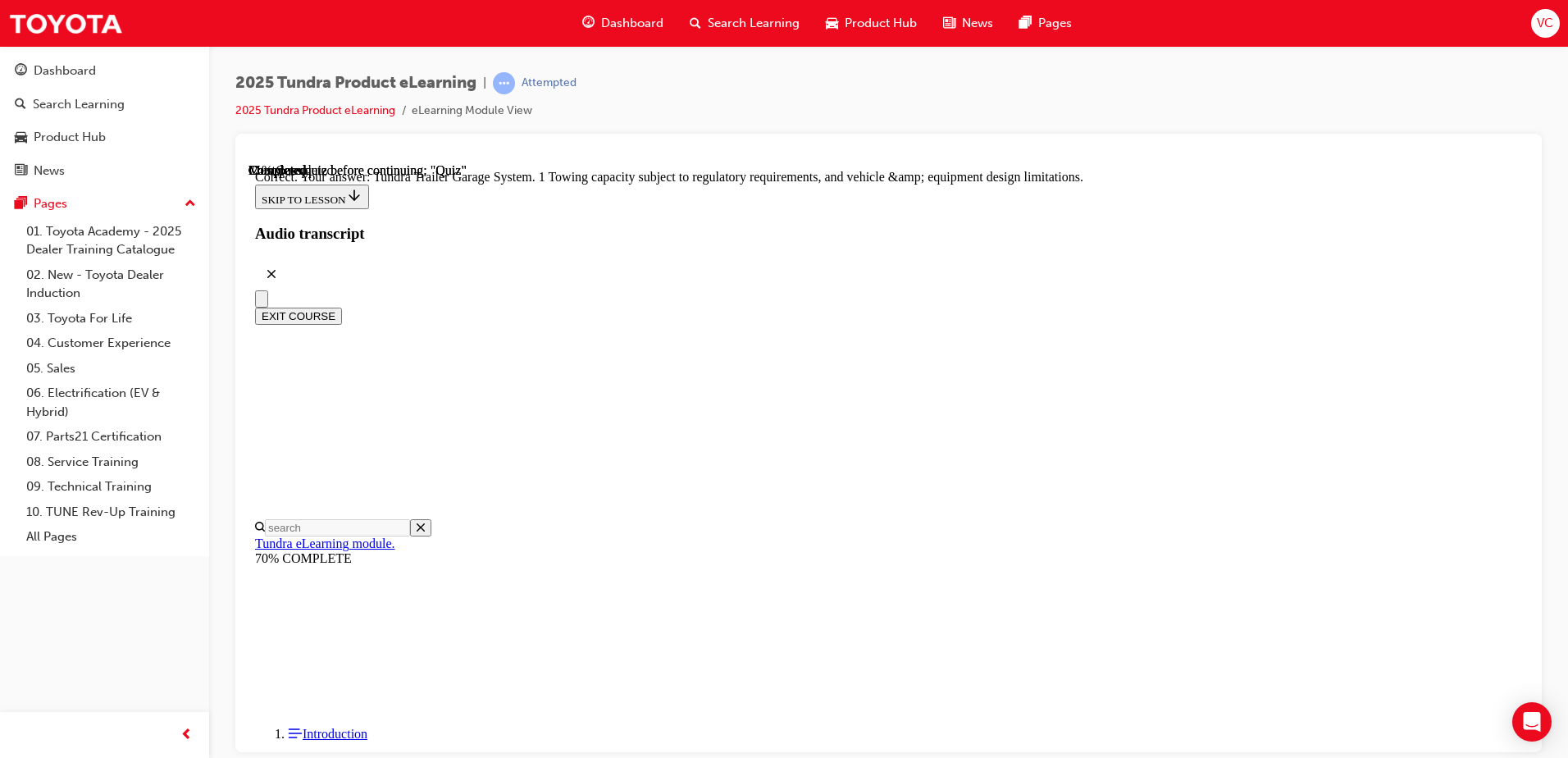
scroll to position [499, 0]
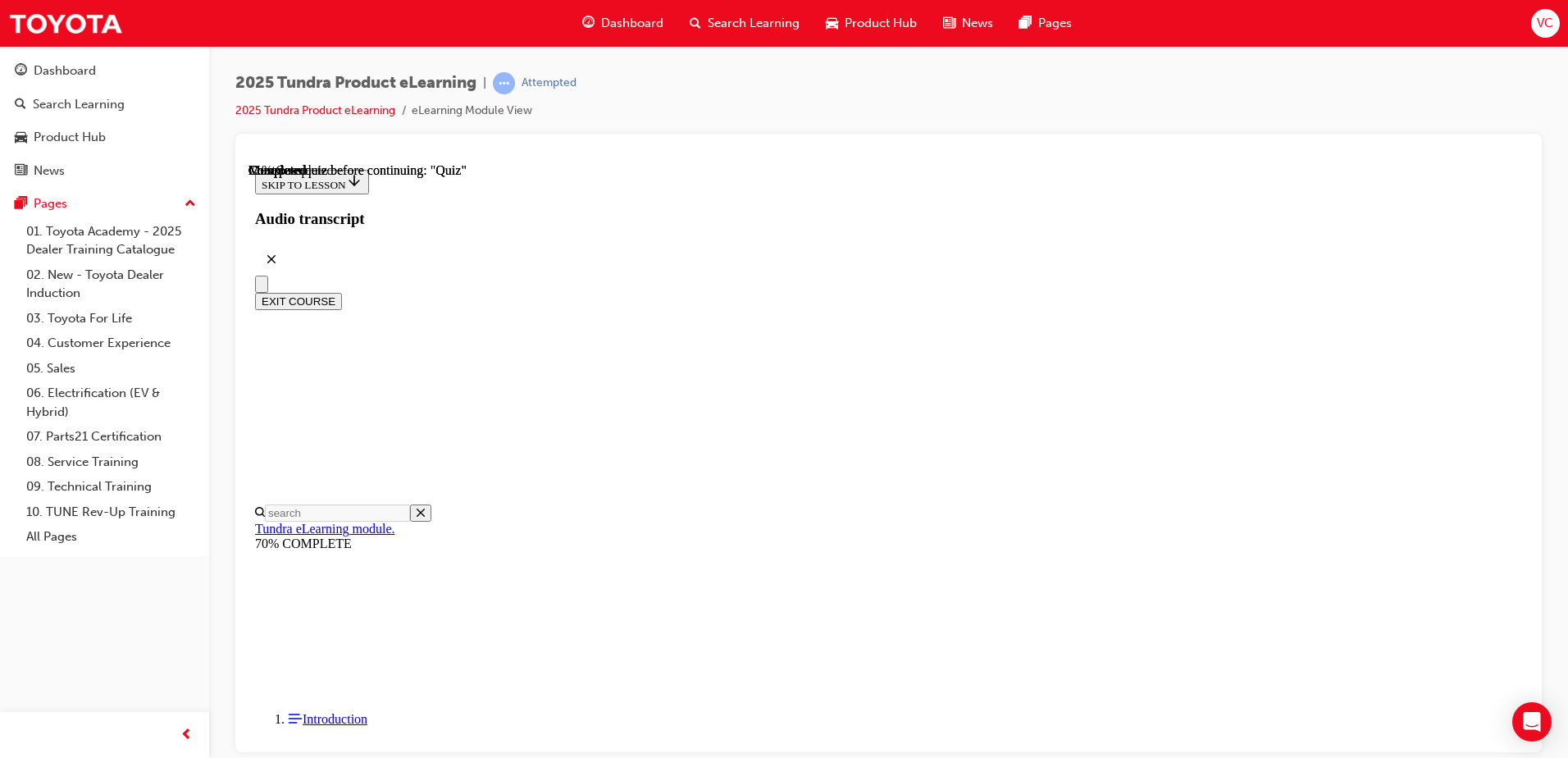
scroll to position [246, 0]
radio input "true"
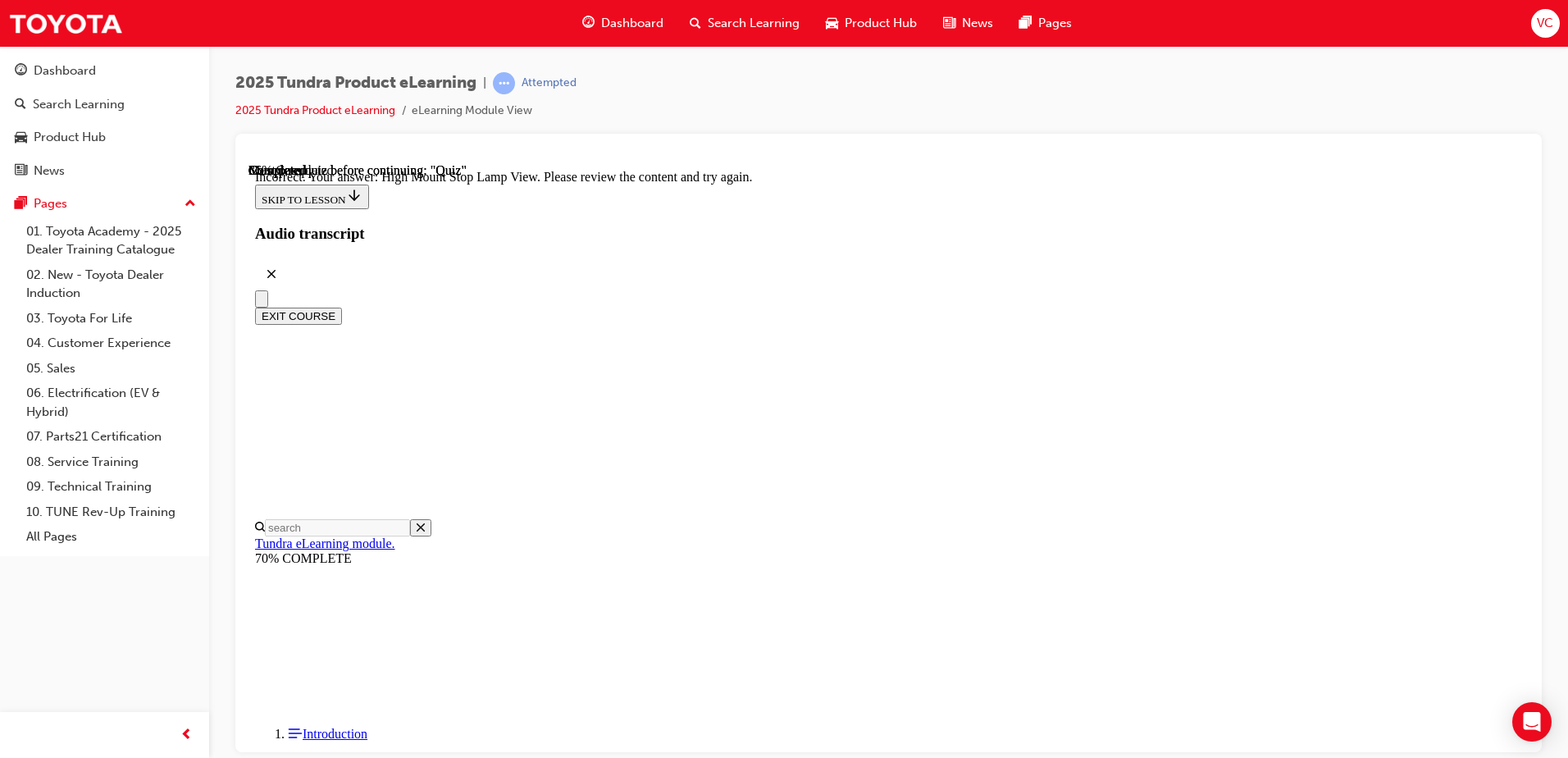
scroll to position [536, 0]
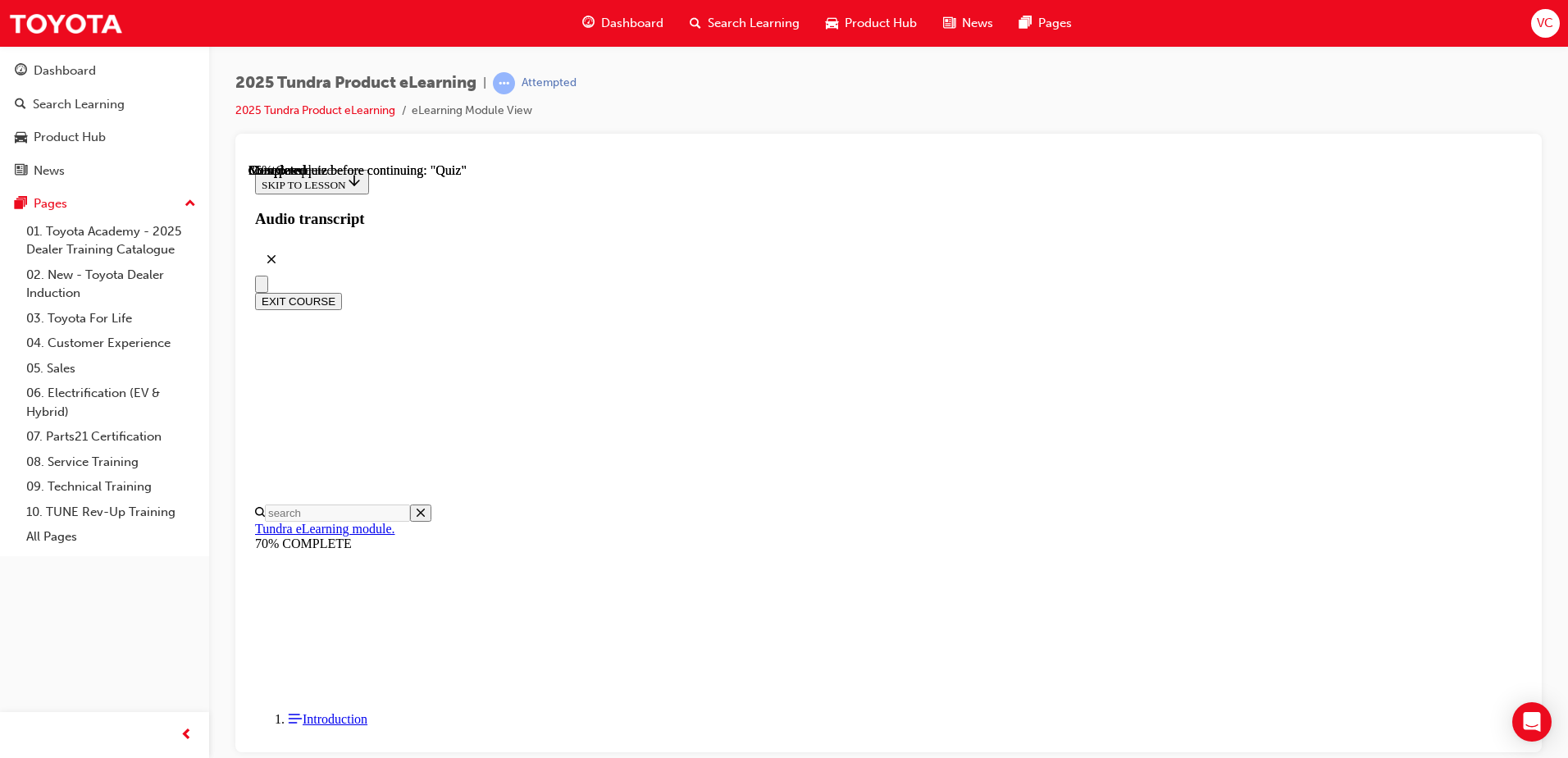
scroll to position [246, 0]
radio input "true"
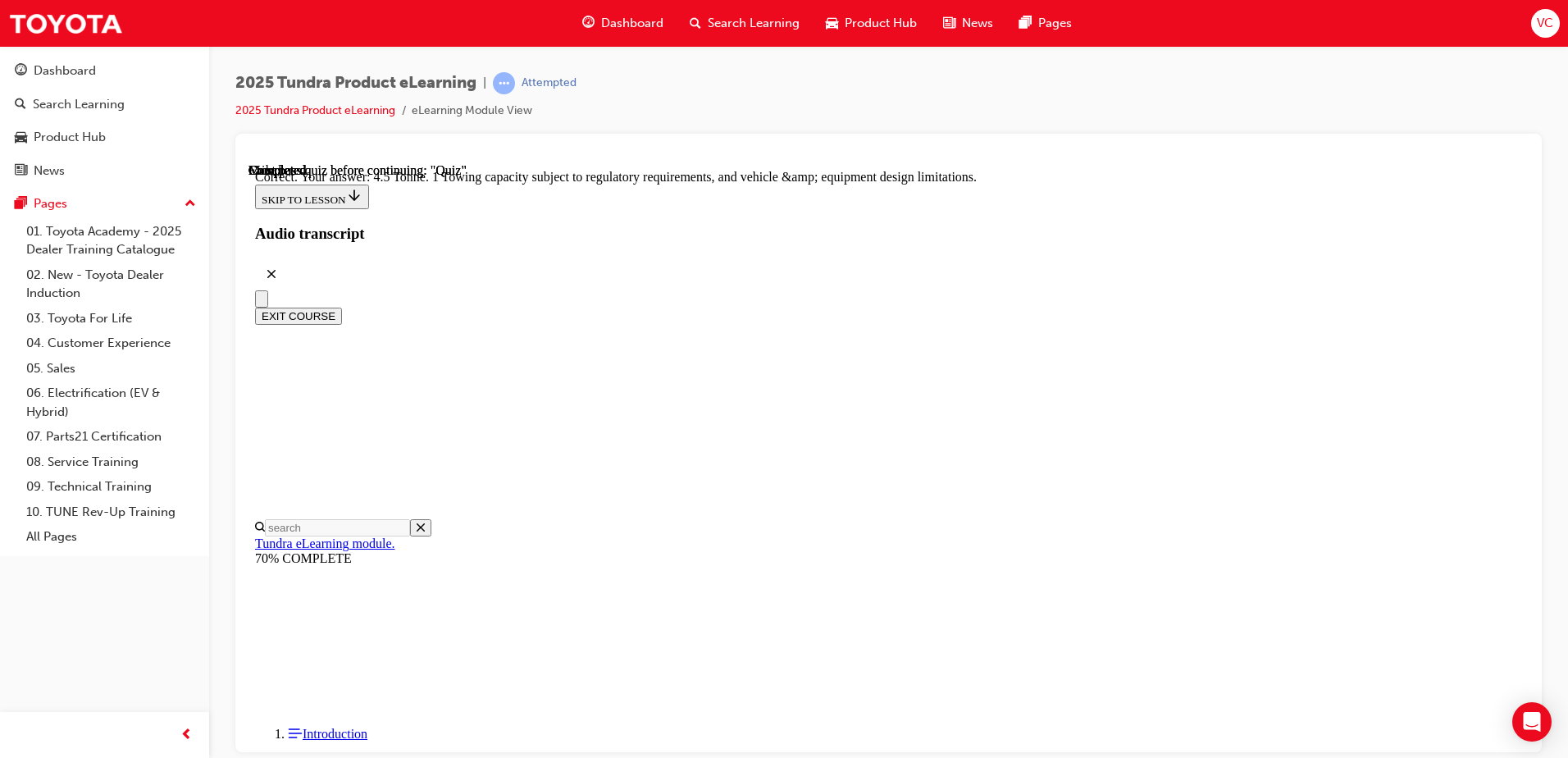
scroll to position [444, 0]
drag, startPoint x: 990, startPoint y: 651, endPoint x: 995, endPoint y: 659, distance: 9.4
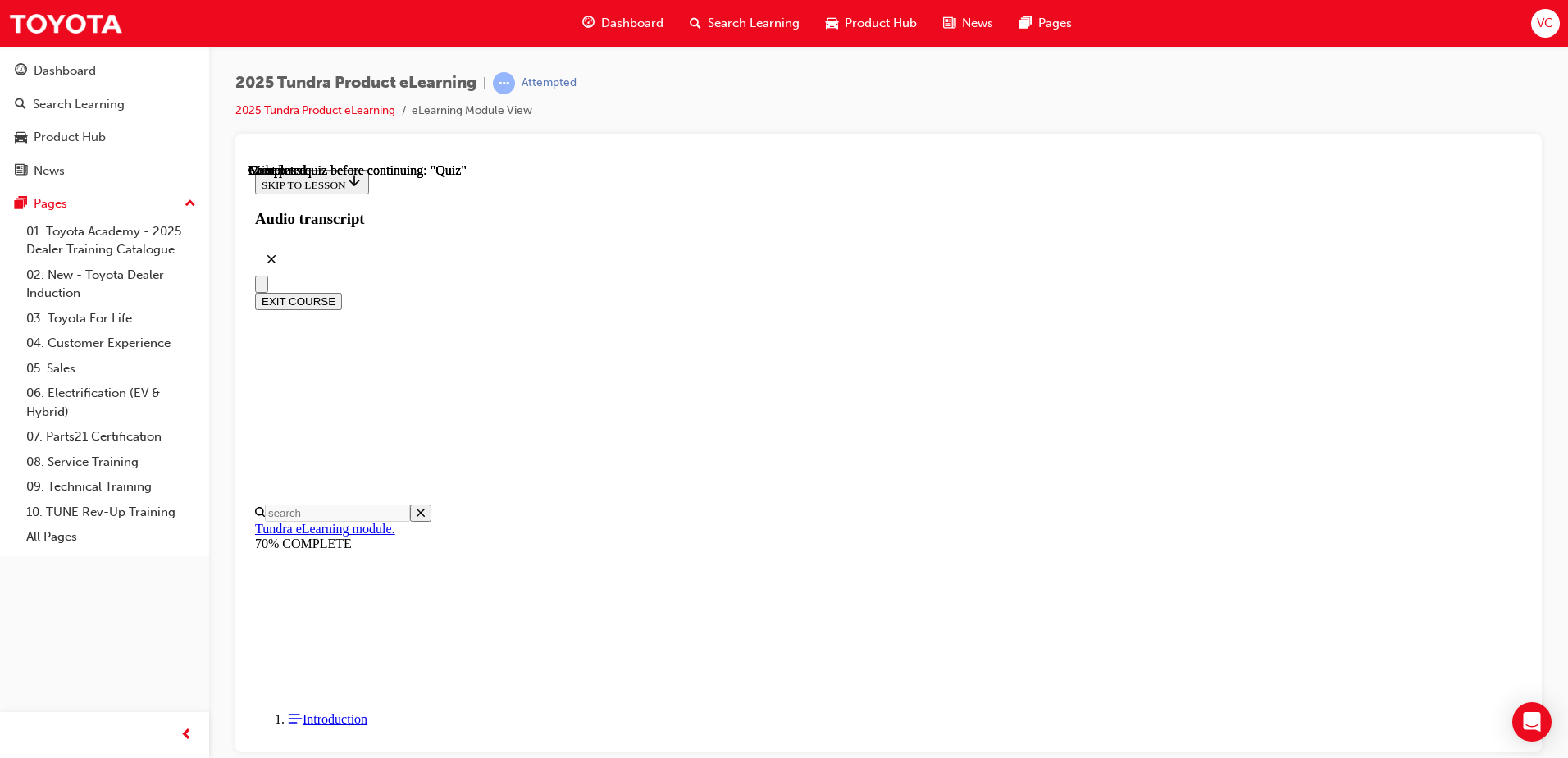
scroll to position [299, 0]
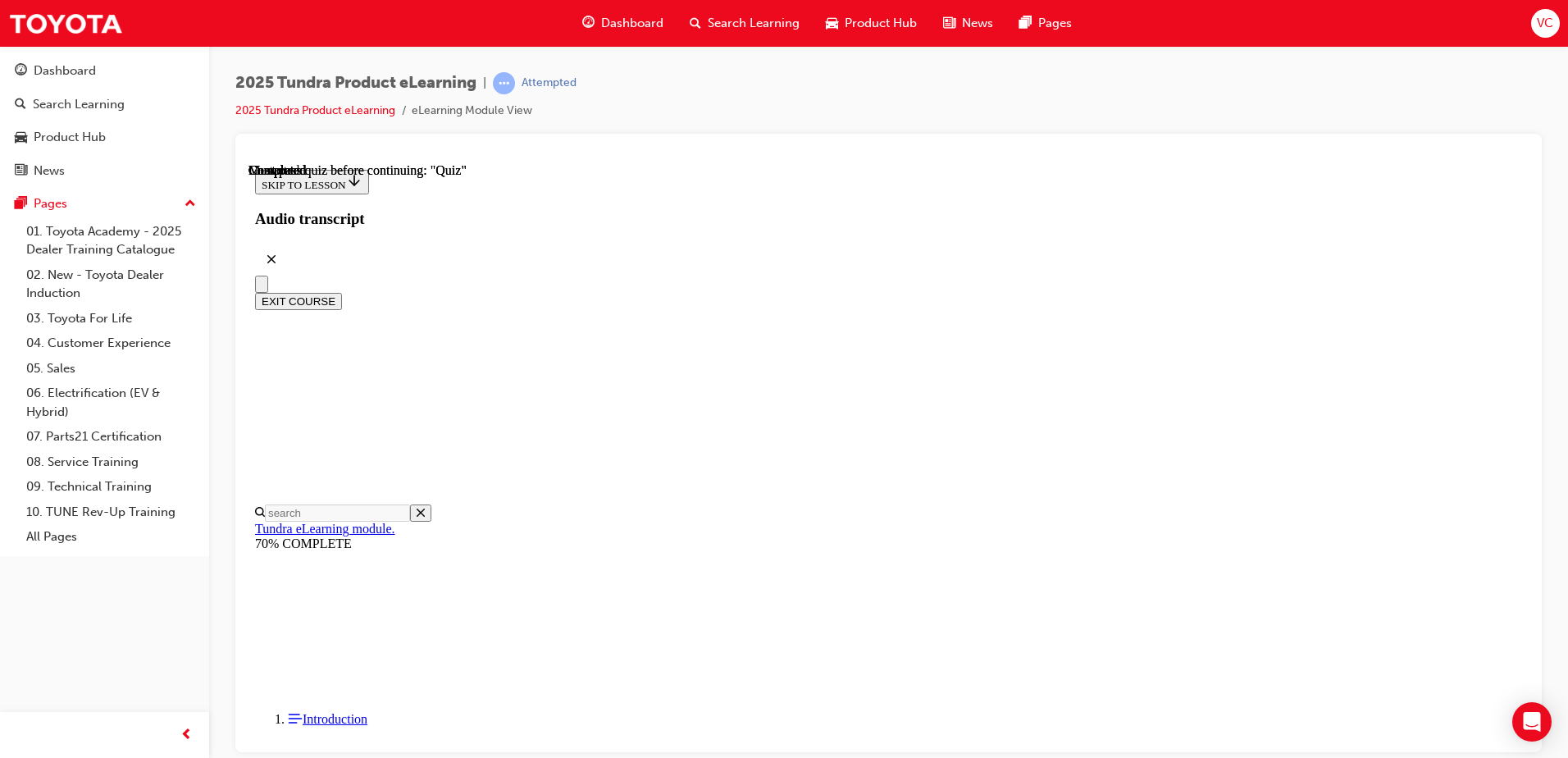
radio input "true"
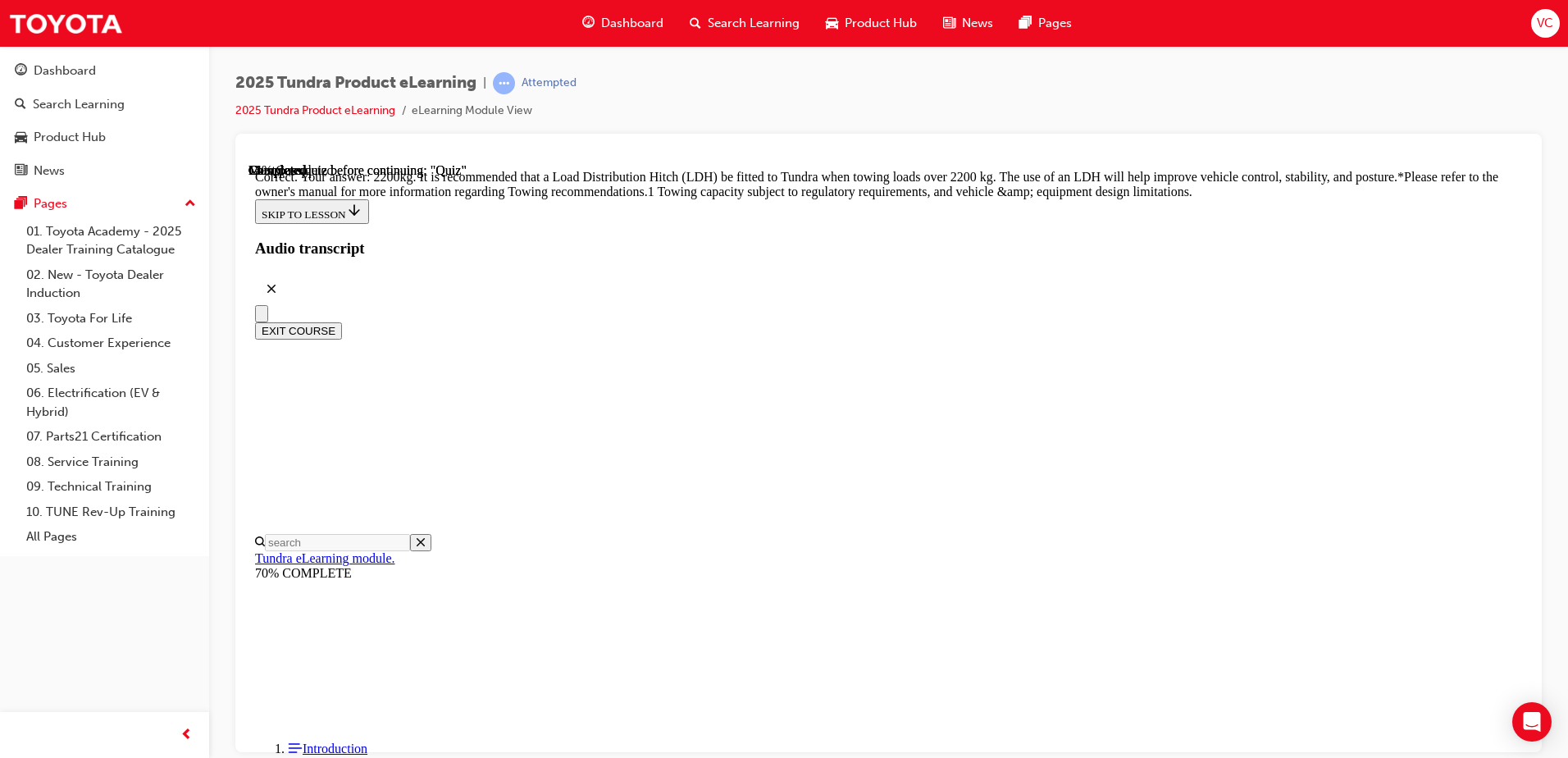
scroll to position [677, 0]
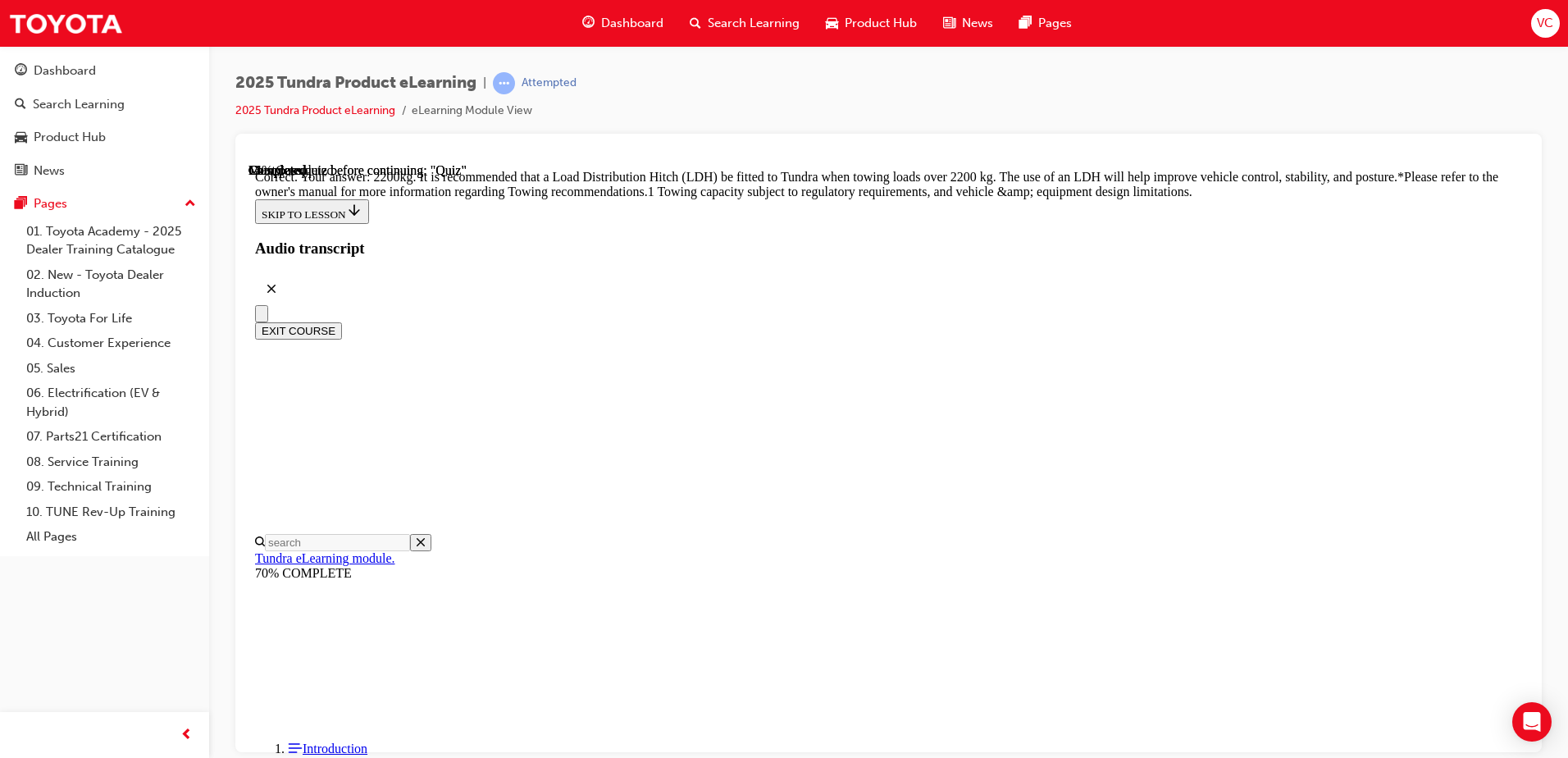
radio input "true"
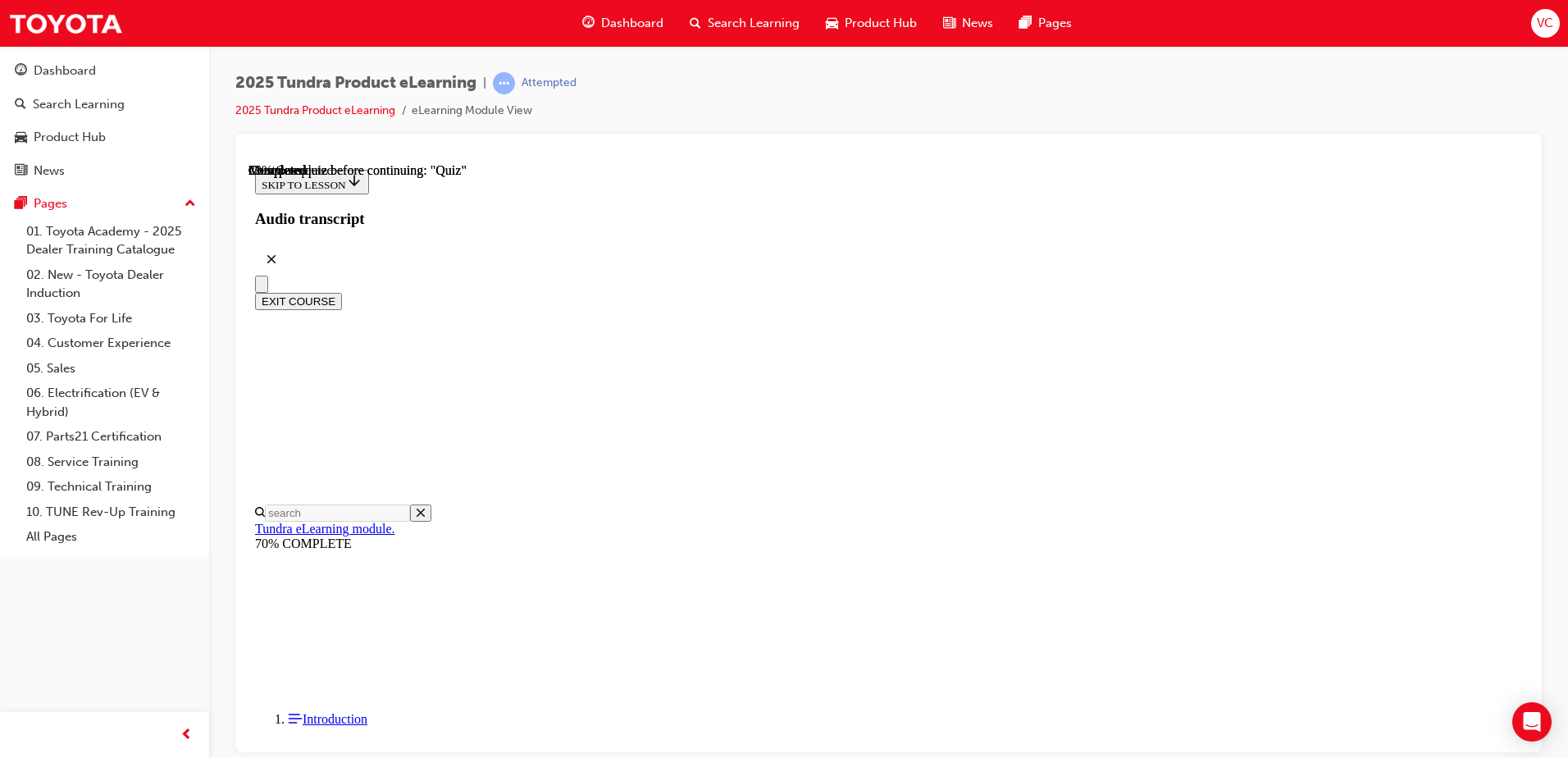
drag, startPoint x: 903, startPoint y: 503, endPoint x: 941, endPoint y: 537, distance: 51.0
radio input "true"
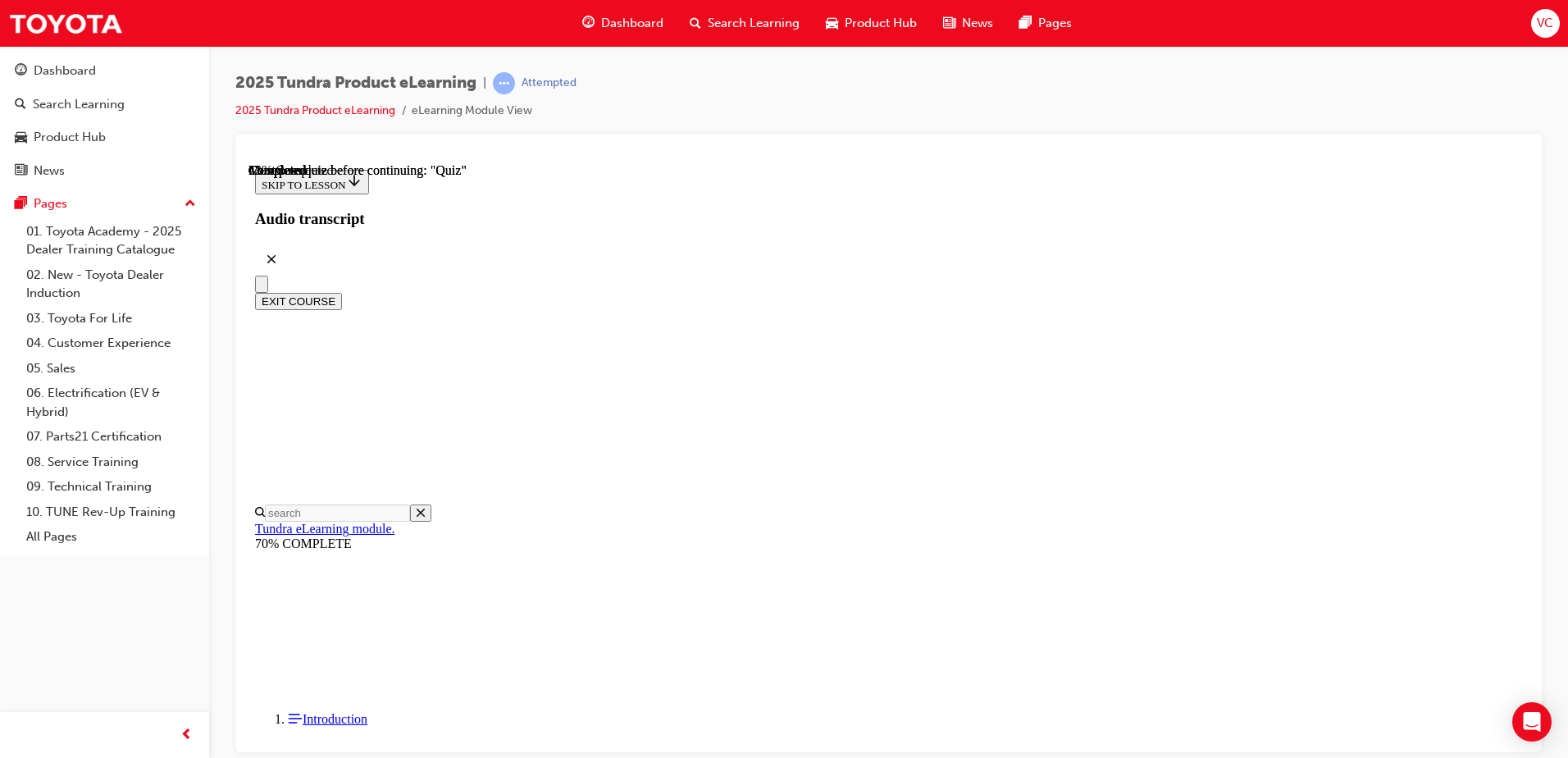
scroll to position [241, 0]
radio input "true"
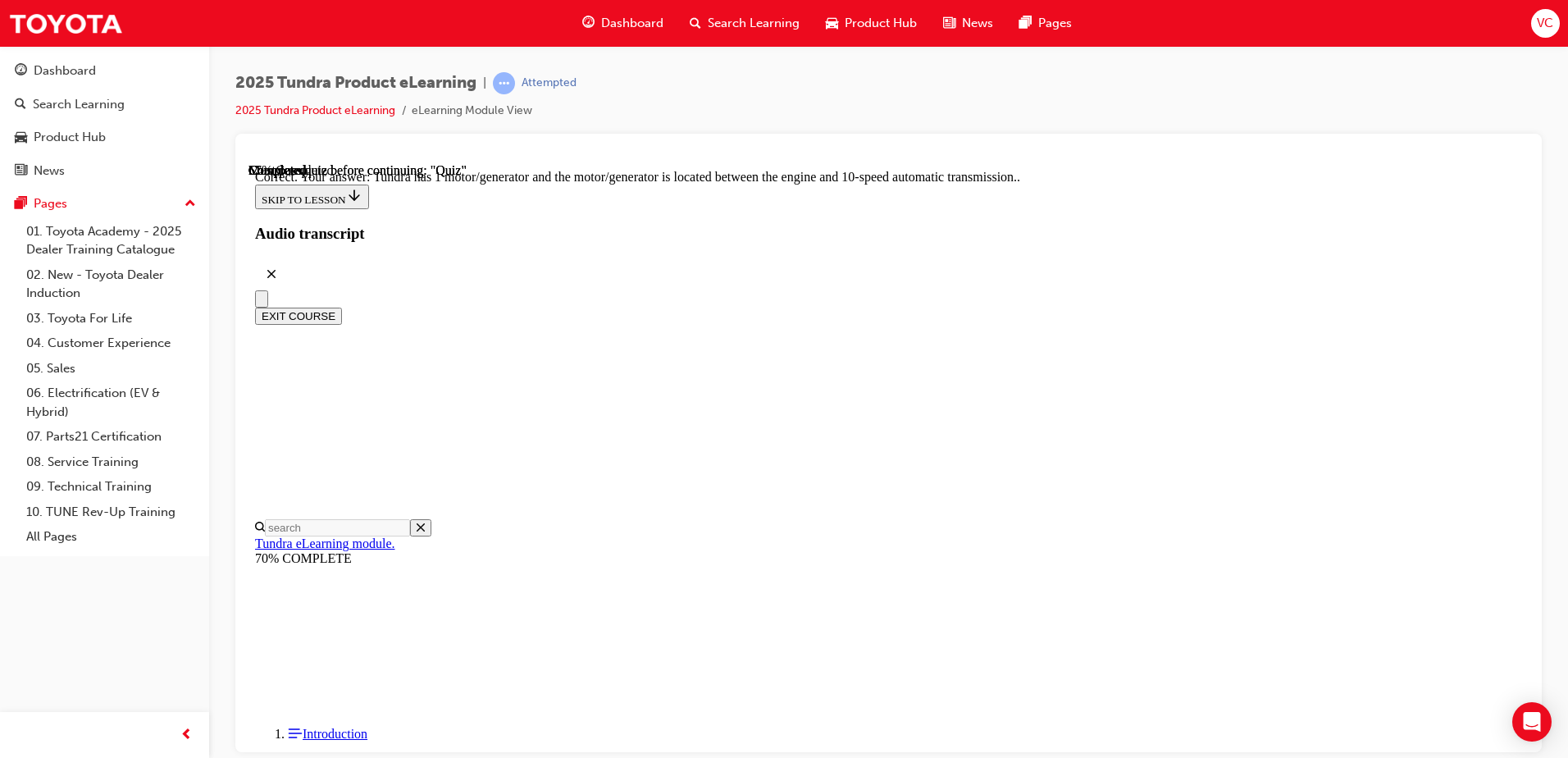
scroll to position [310, 0]
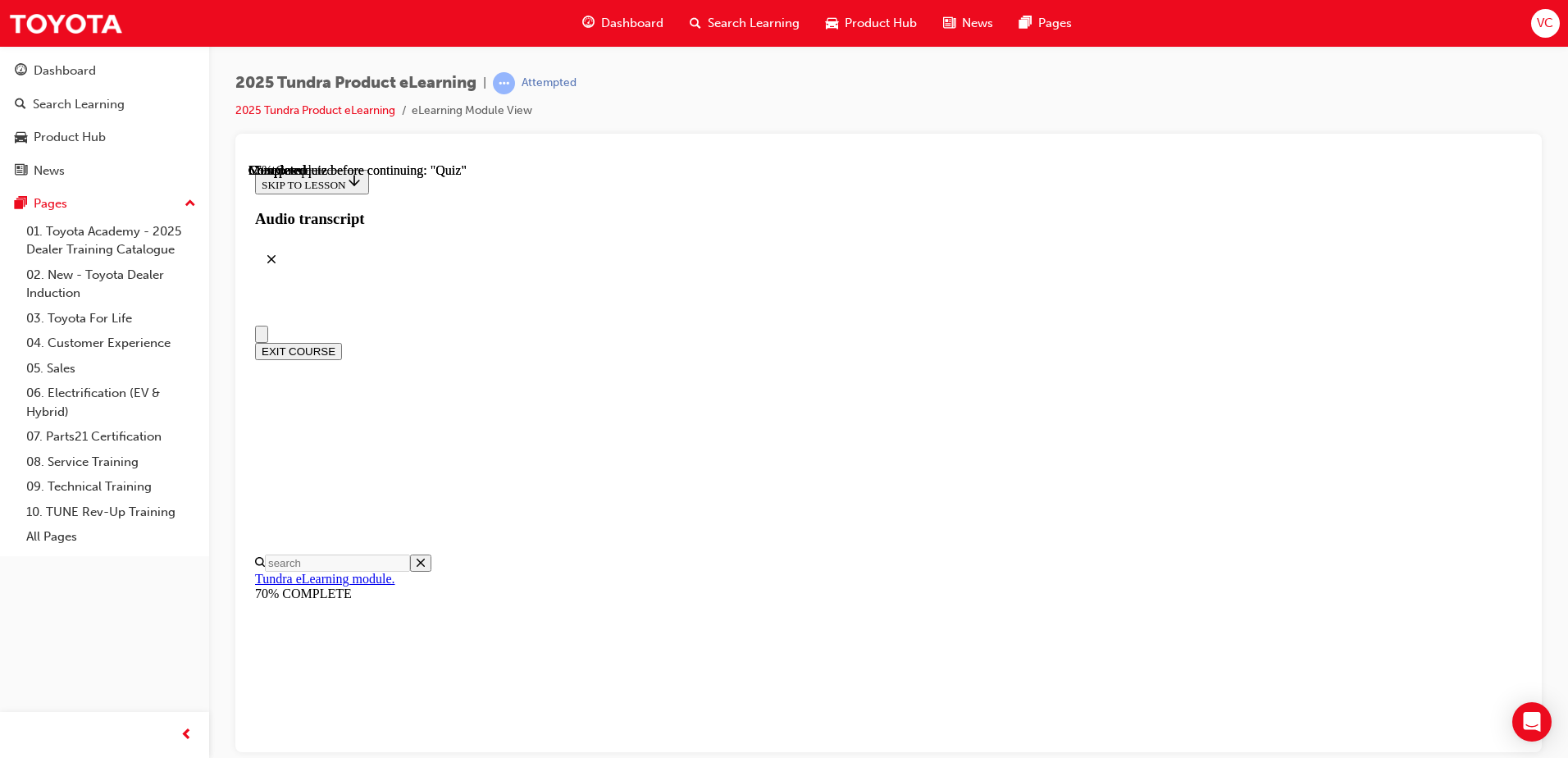
scroll to position [164, 0]
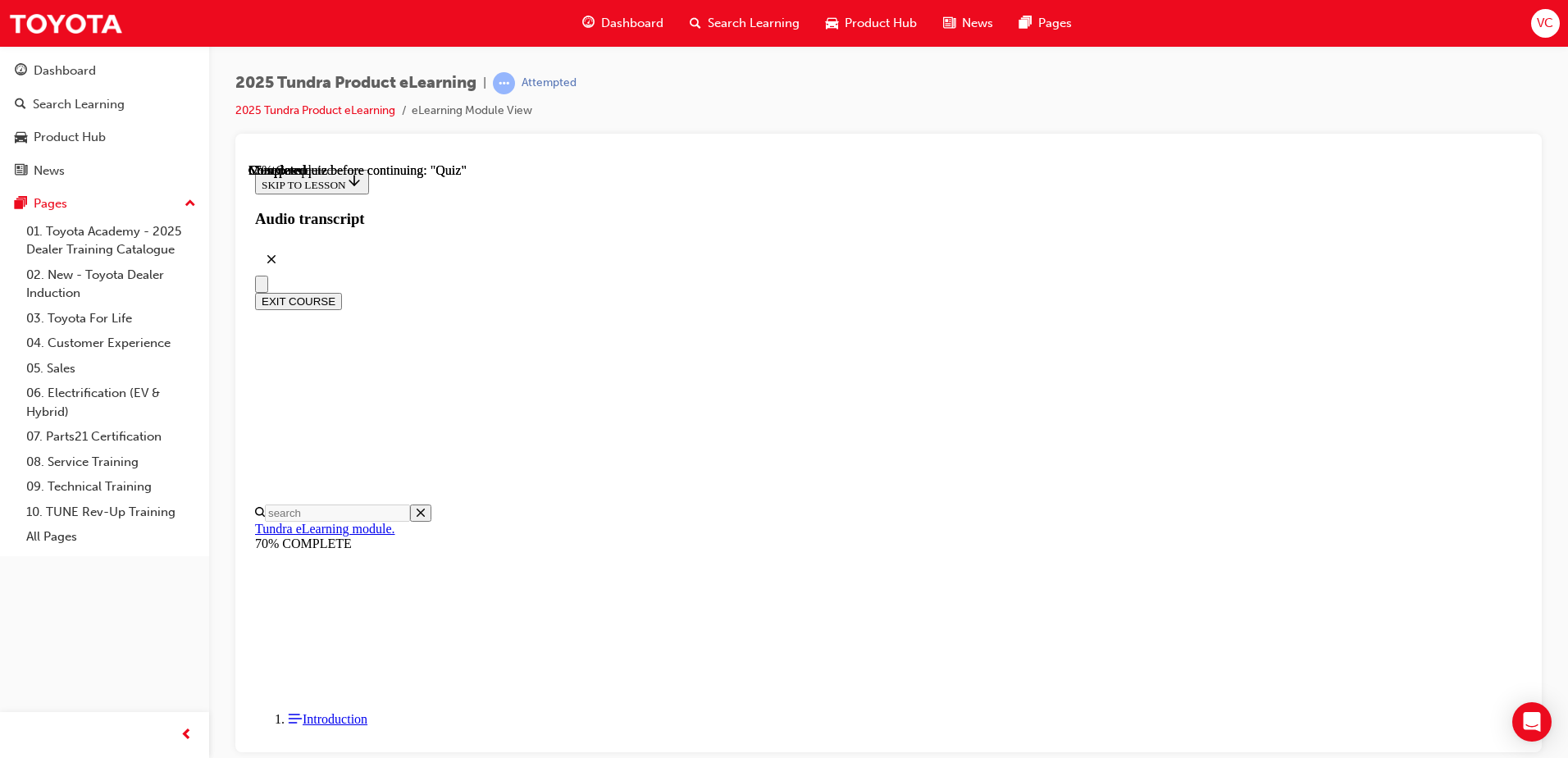
radio input "true"
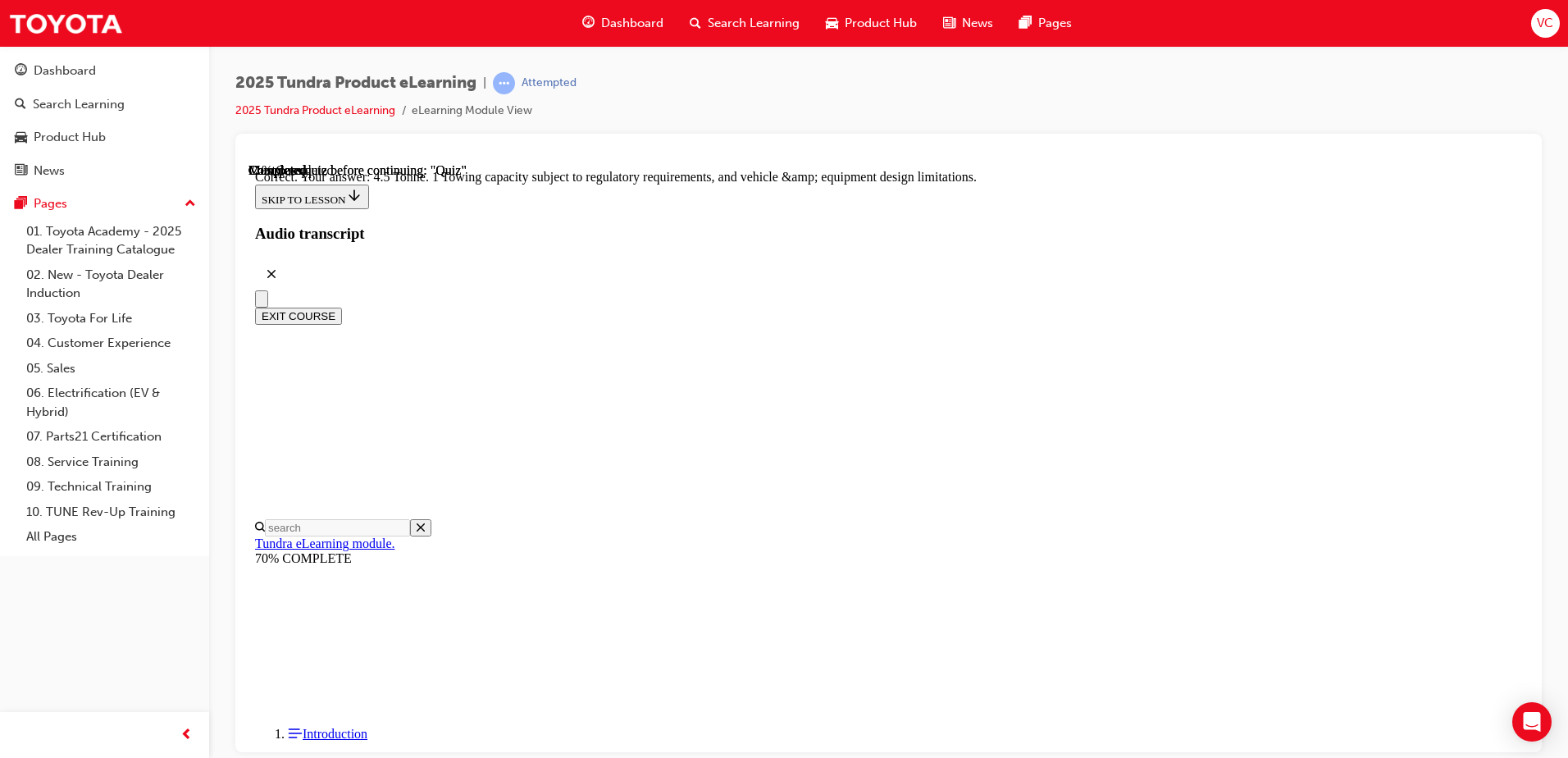
scroll to position [444, 0]
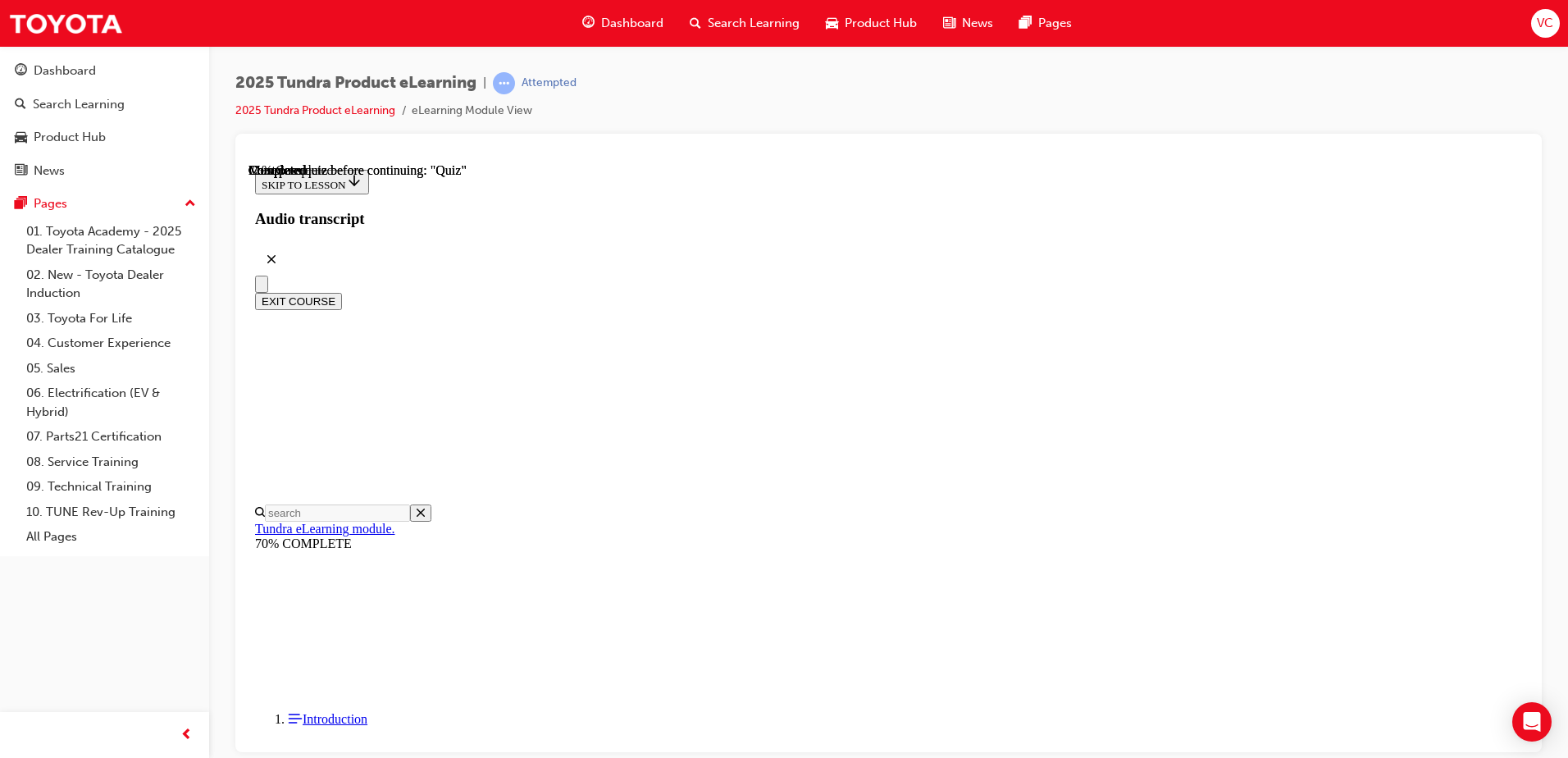
scroll to position [311, 0]
radio input "true"
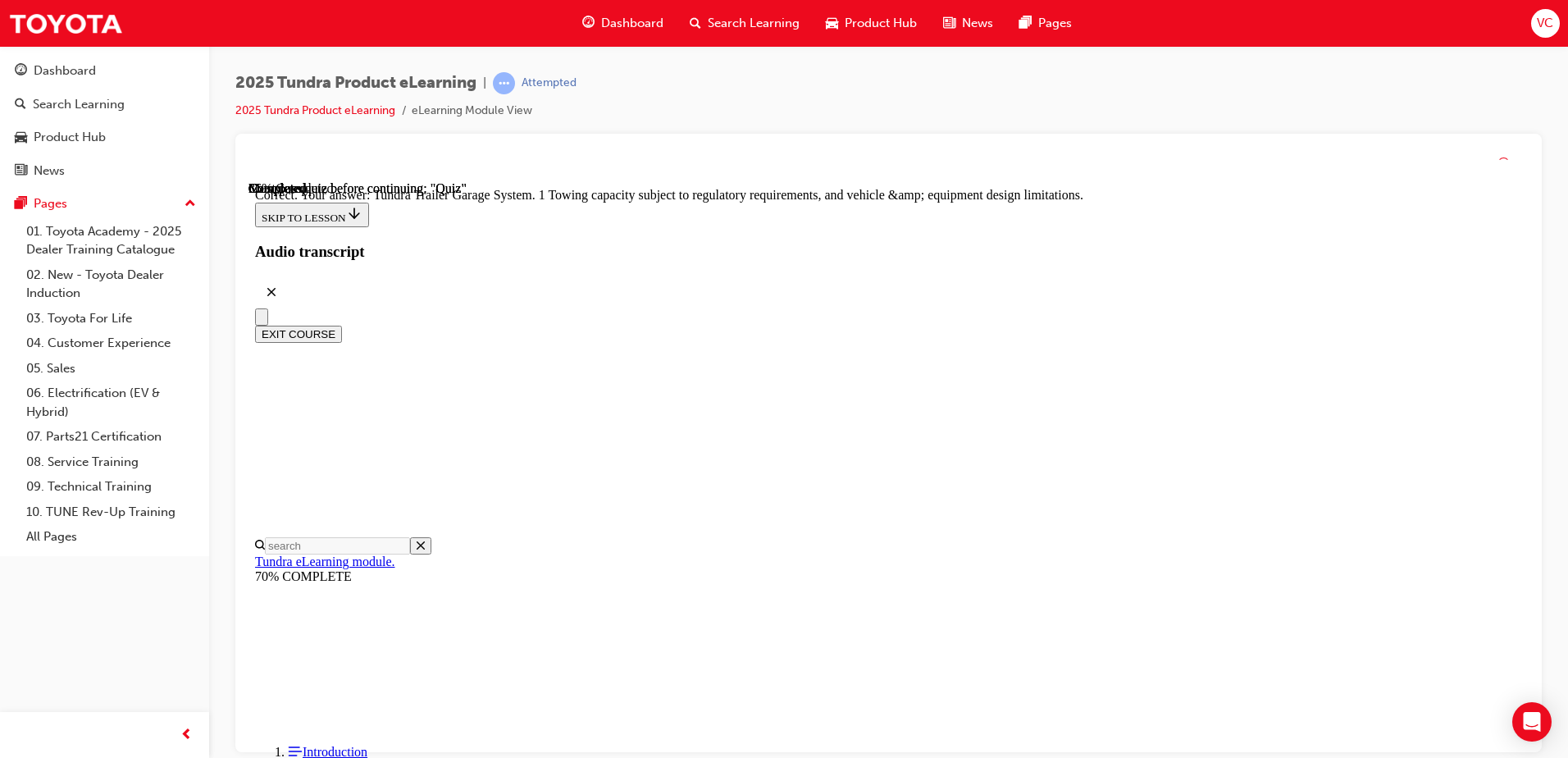
scroll to position [499, 0]
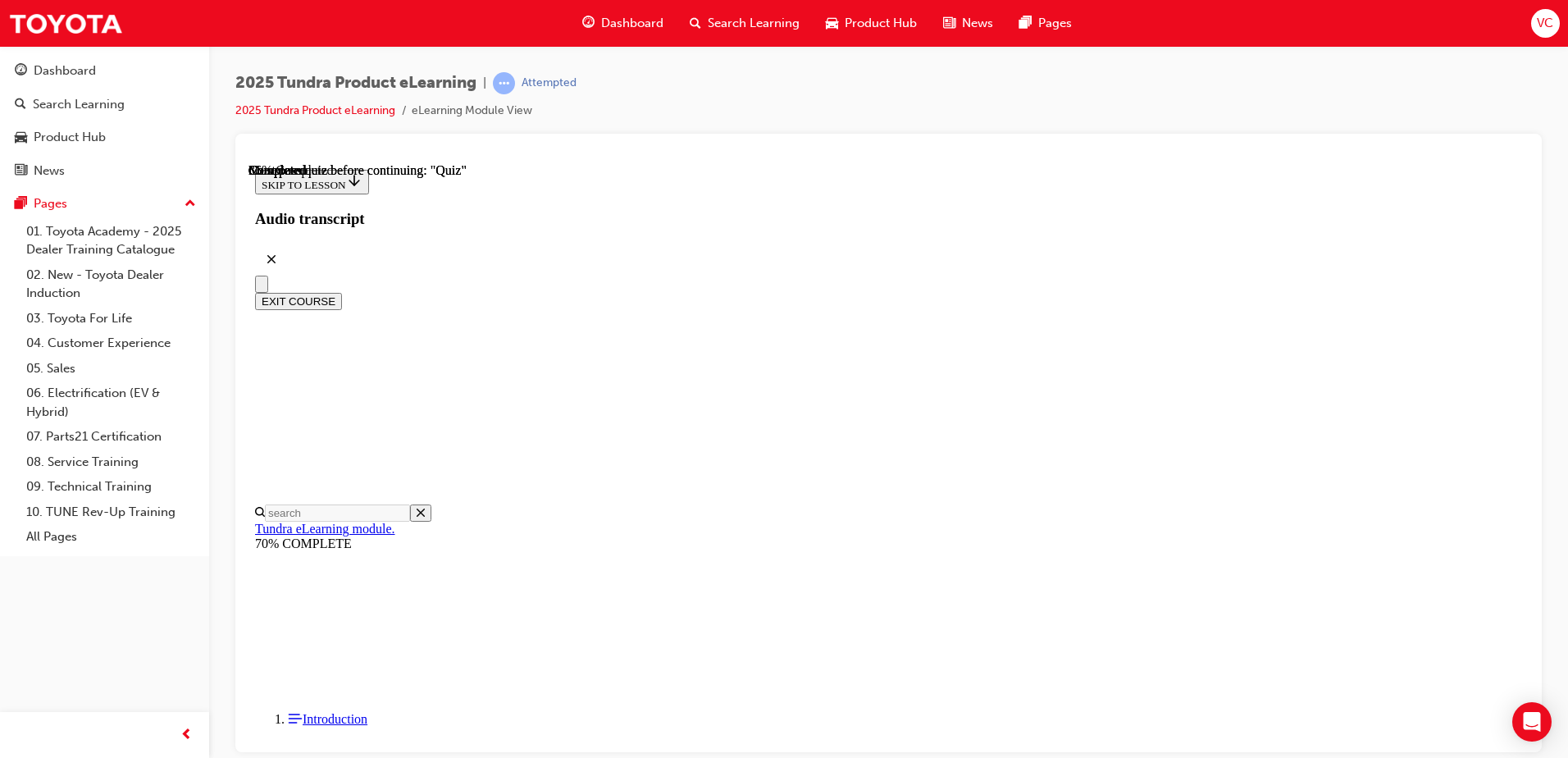
scroll to position [246, 0]
radio input "true"
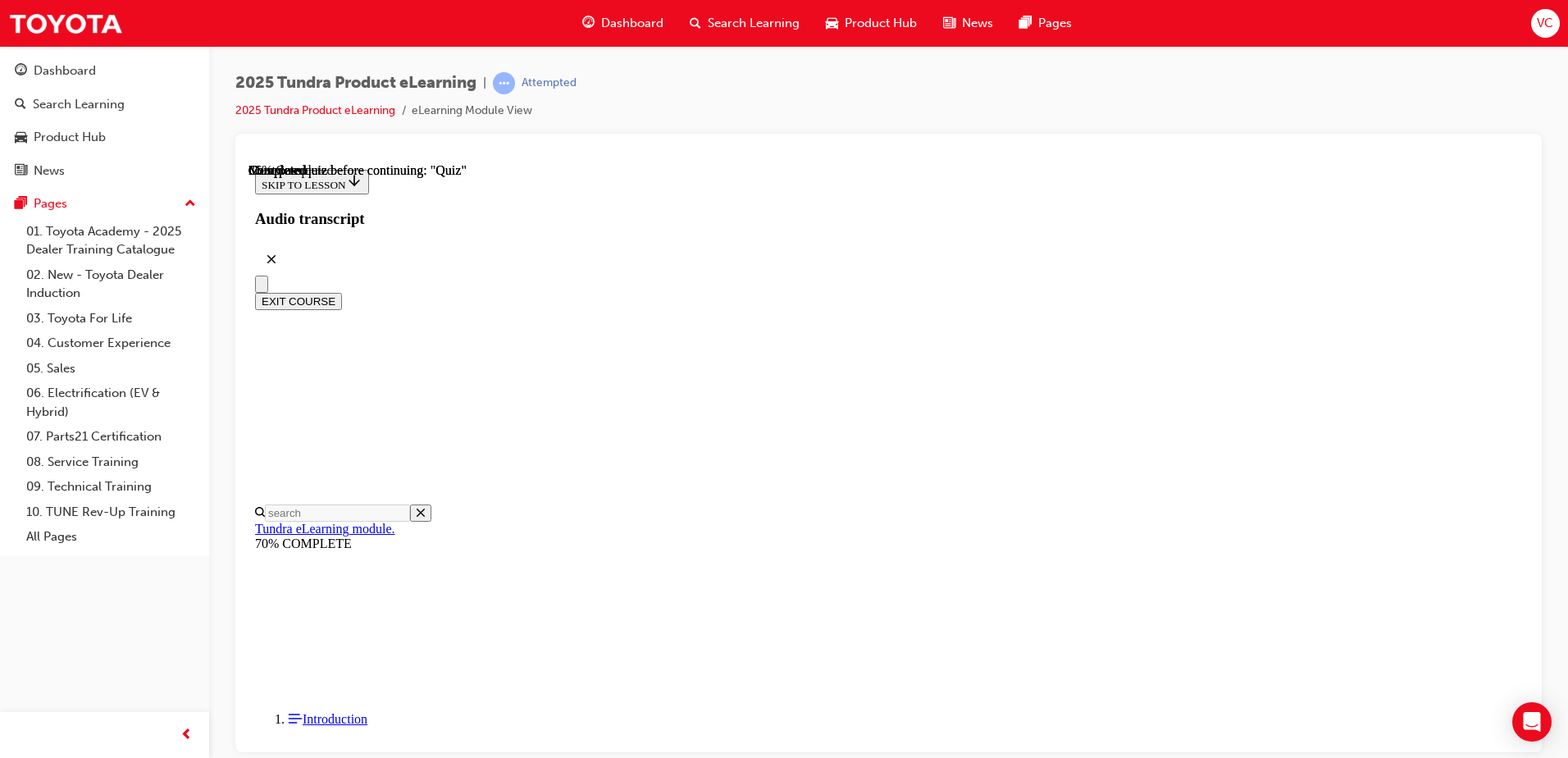
radio input "true"
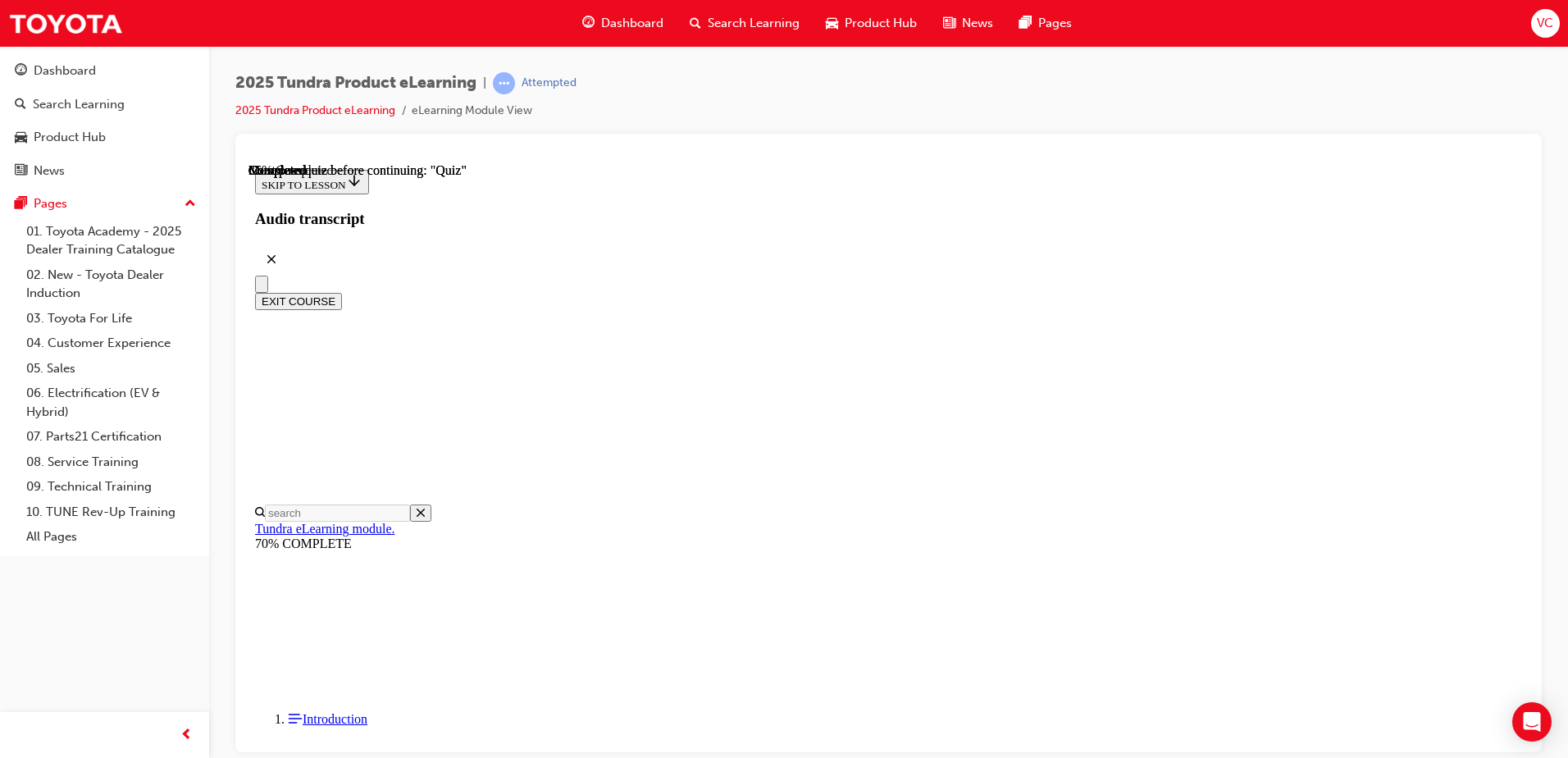
radio input "true"
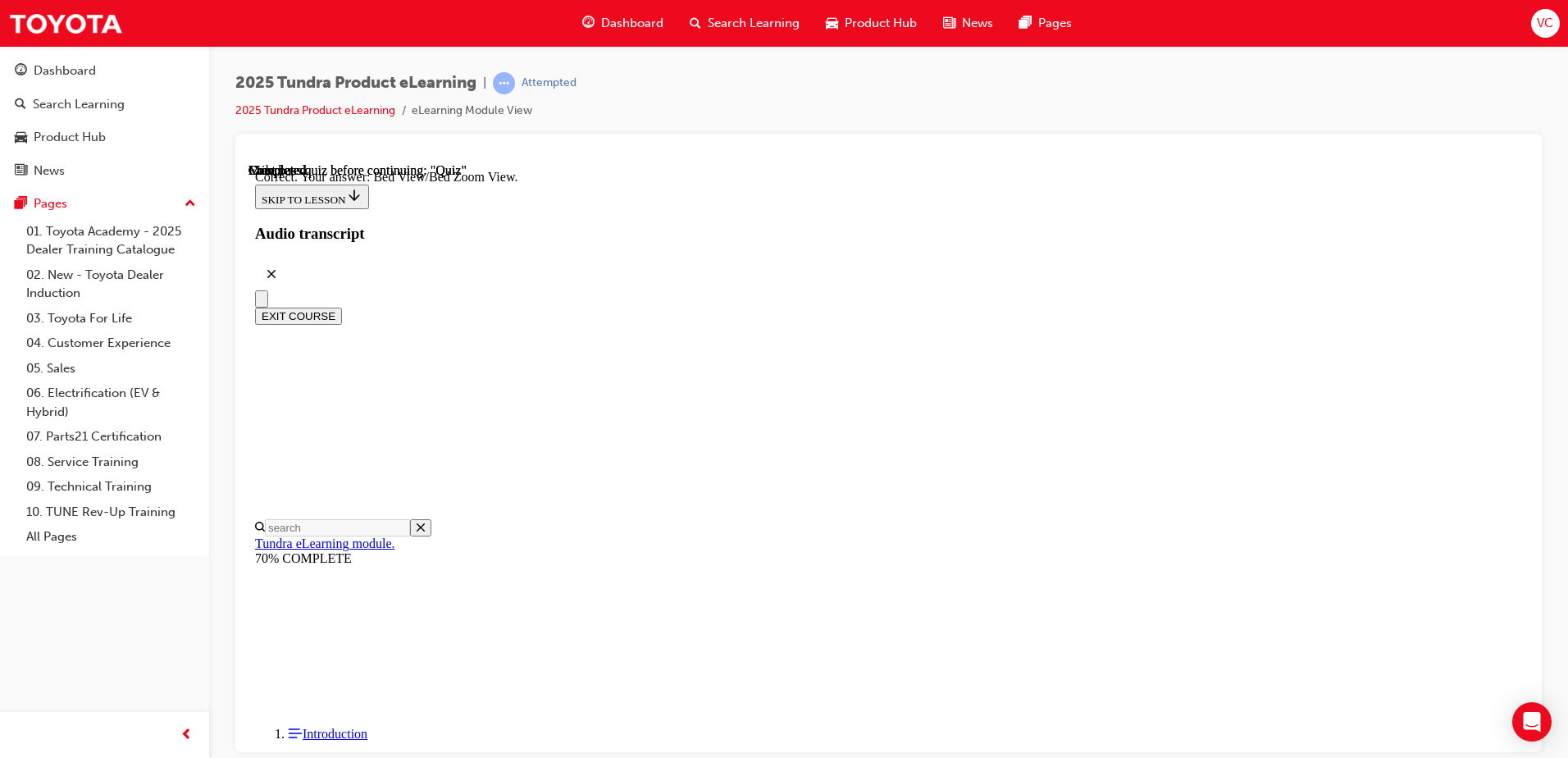
scroll to position [454, 0]
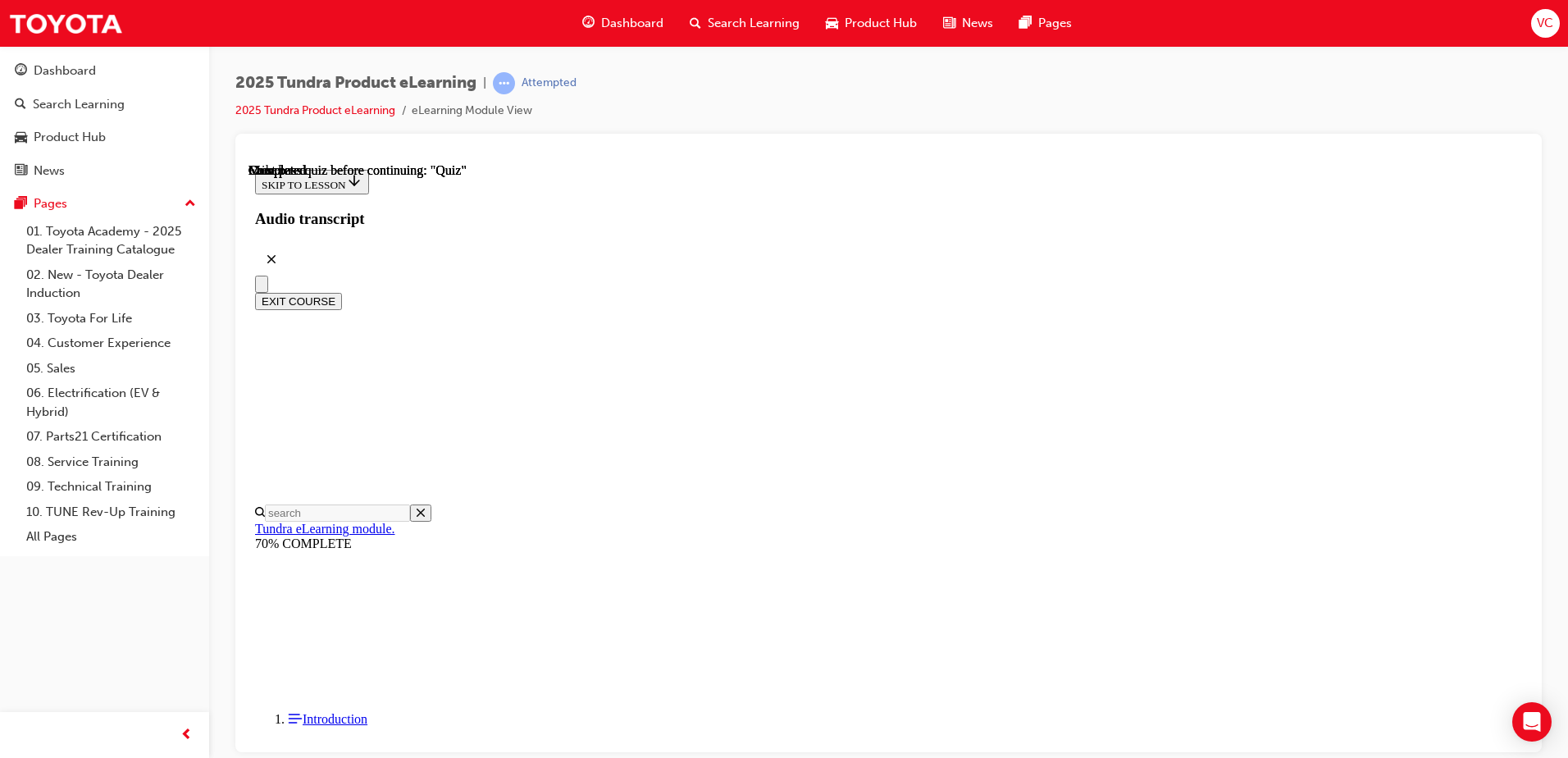
scroll to position [299, 0]
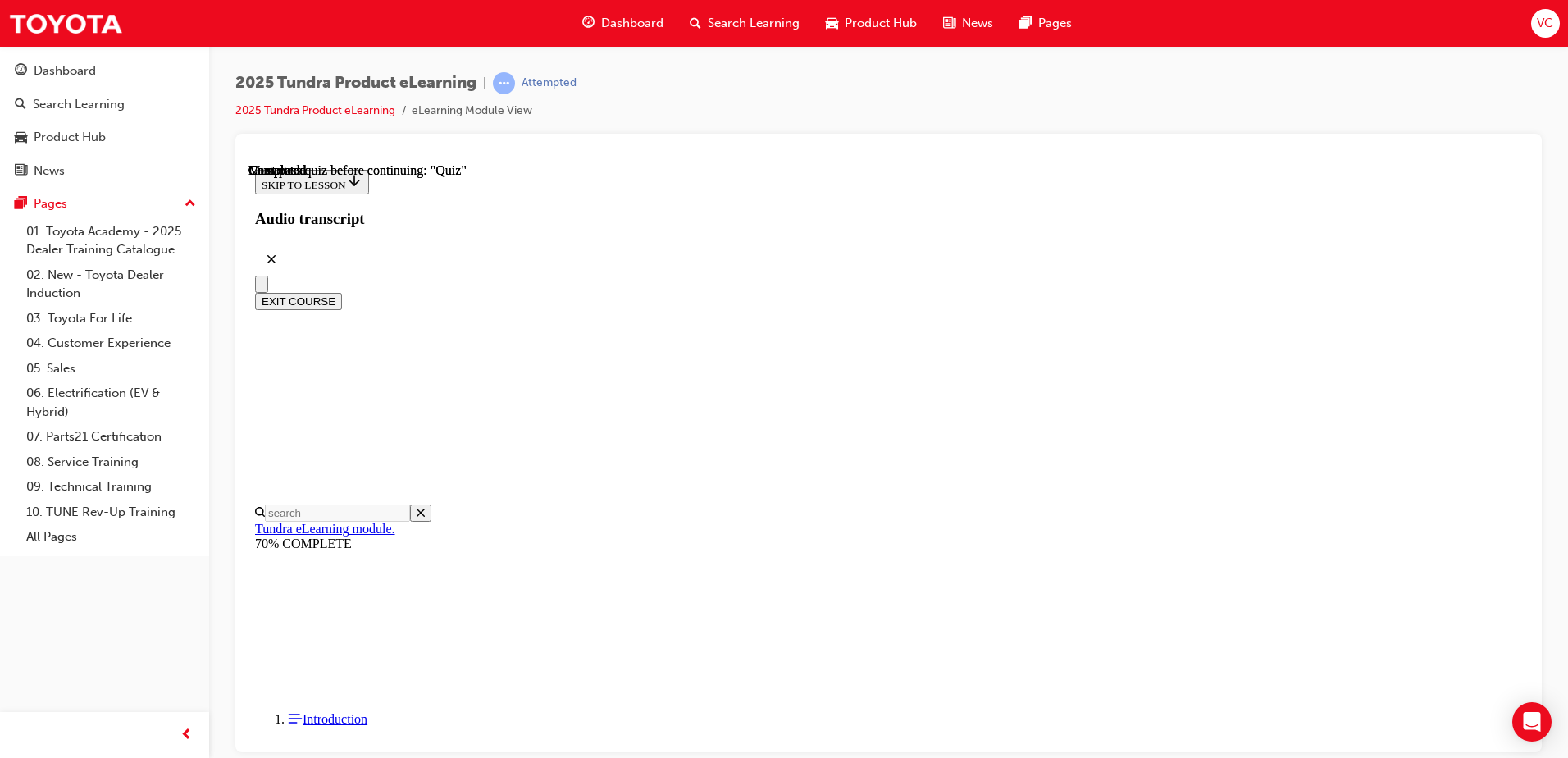
scroll to position [216, 0]
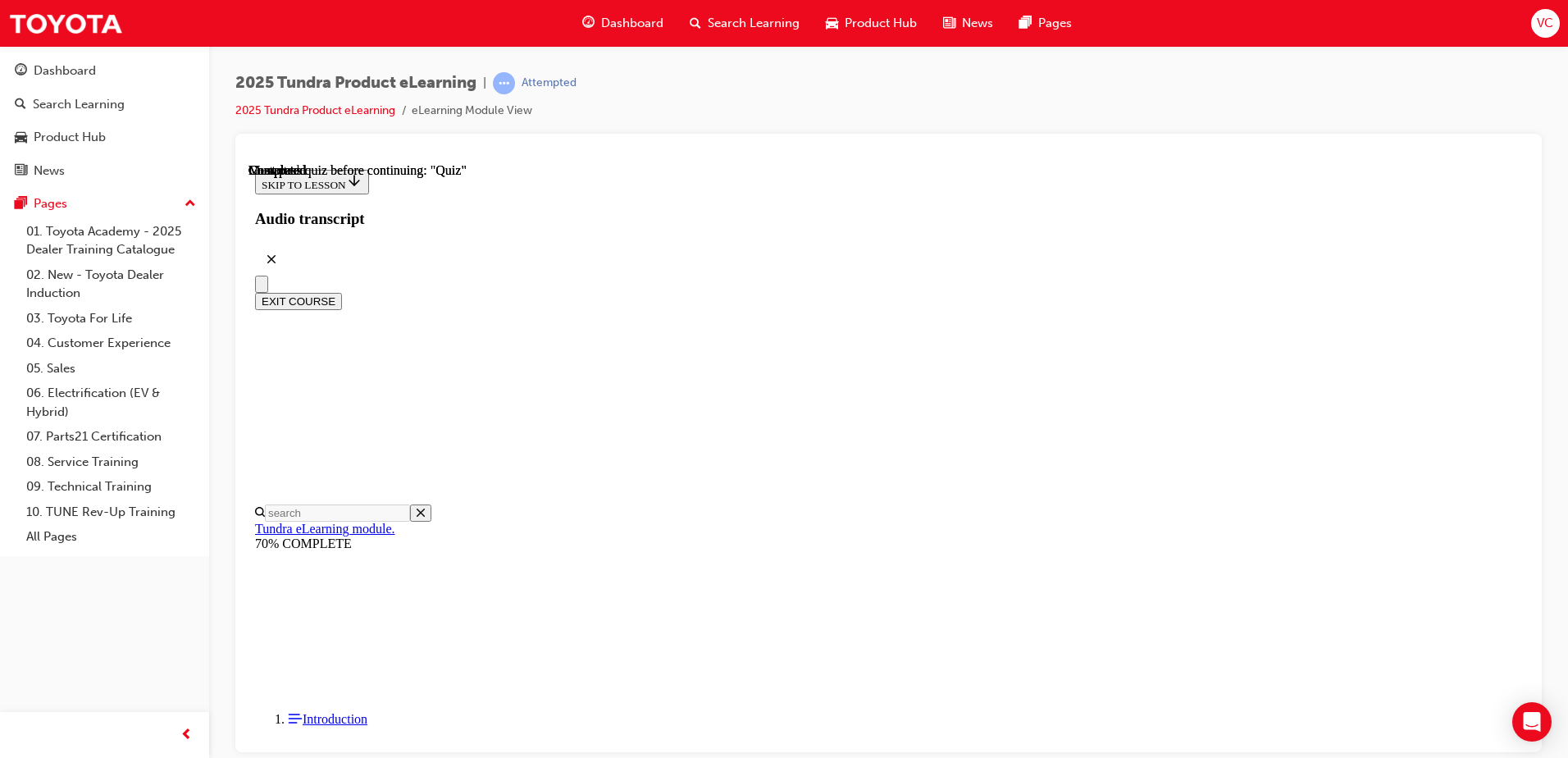
radio input "true"
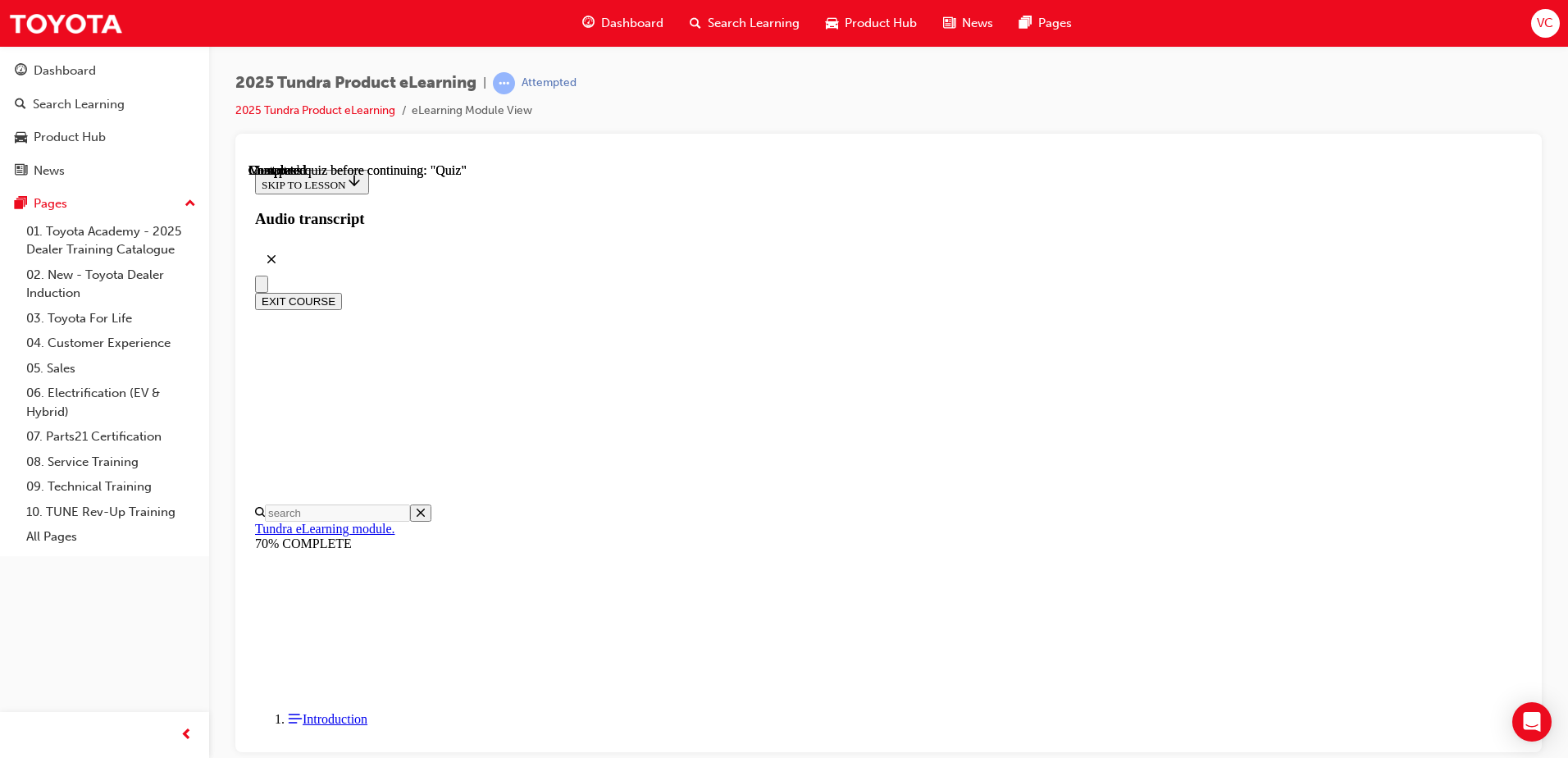
radio input "true"
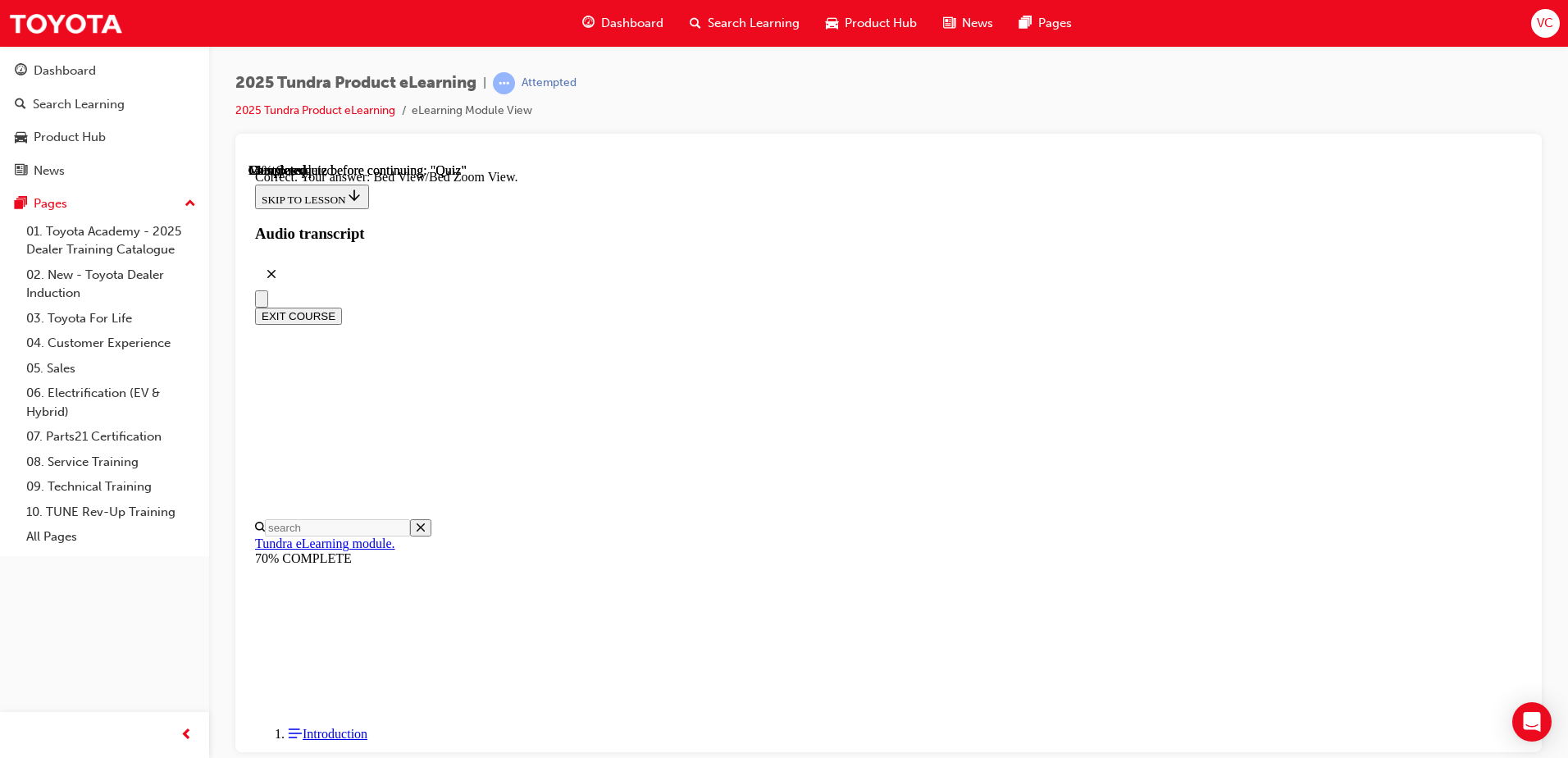
scroll to position [454, 0]
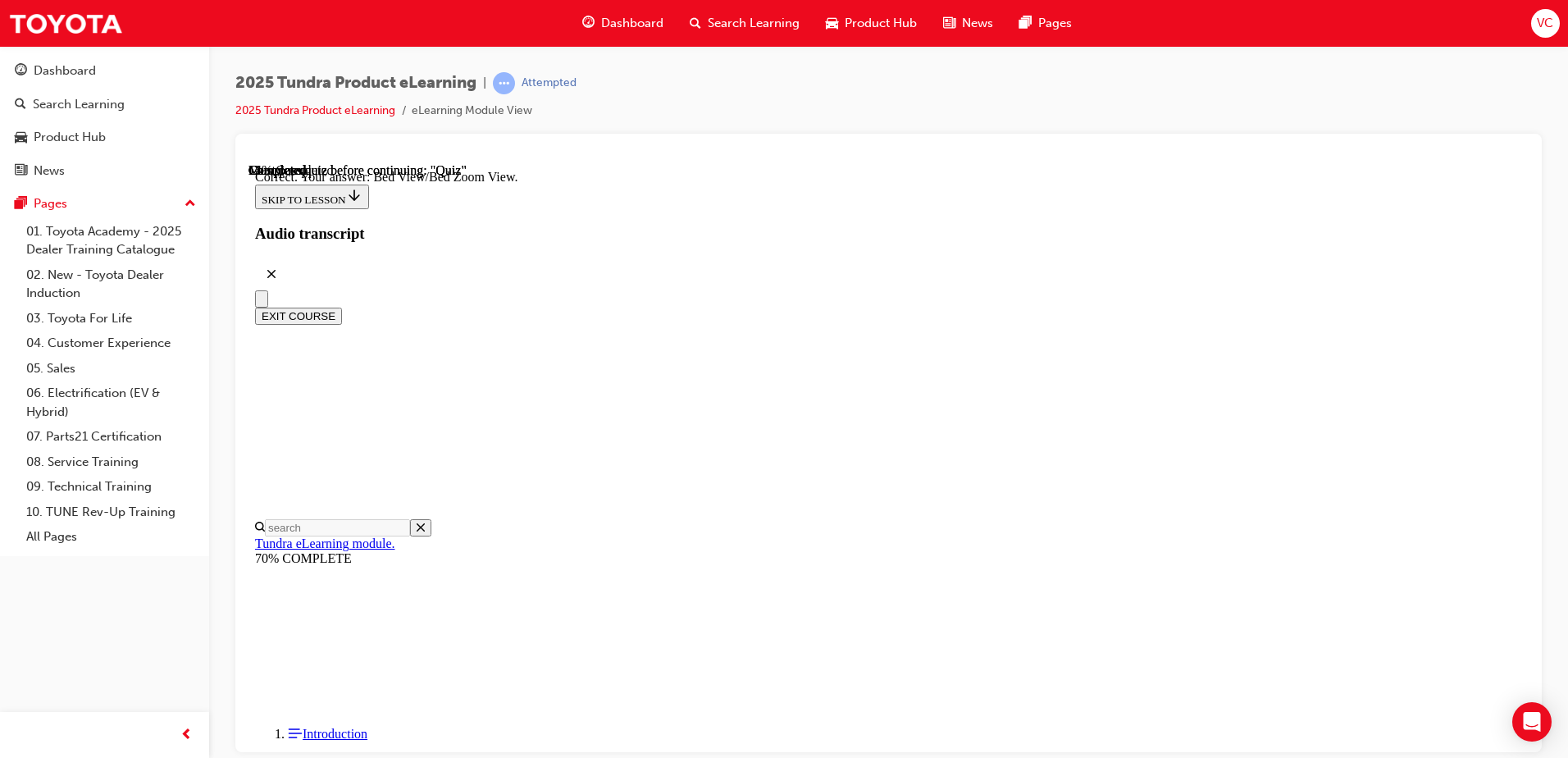
radio input "true"
drag, startPoint x: 1024, startPoint y: 669, endPoint x: 1153, endPoint y: 537, distance: 184.6
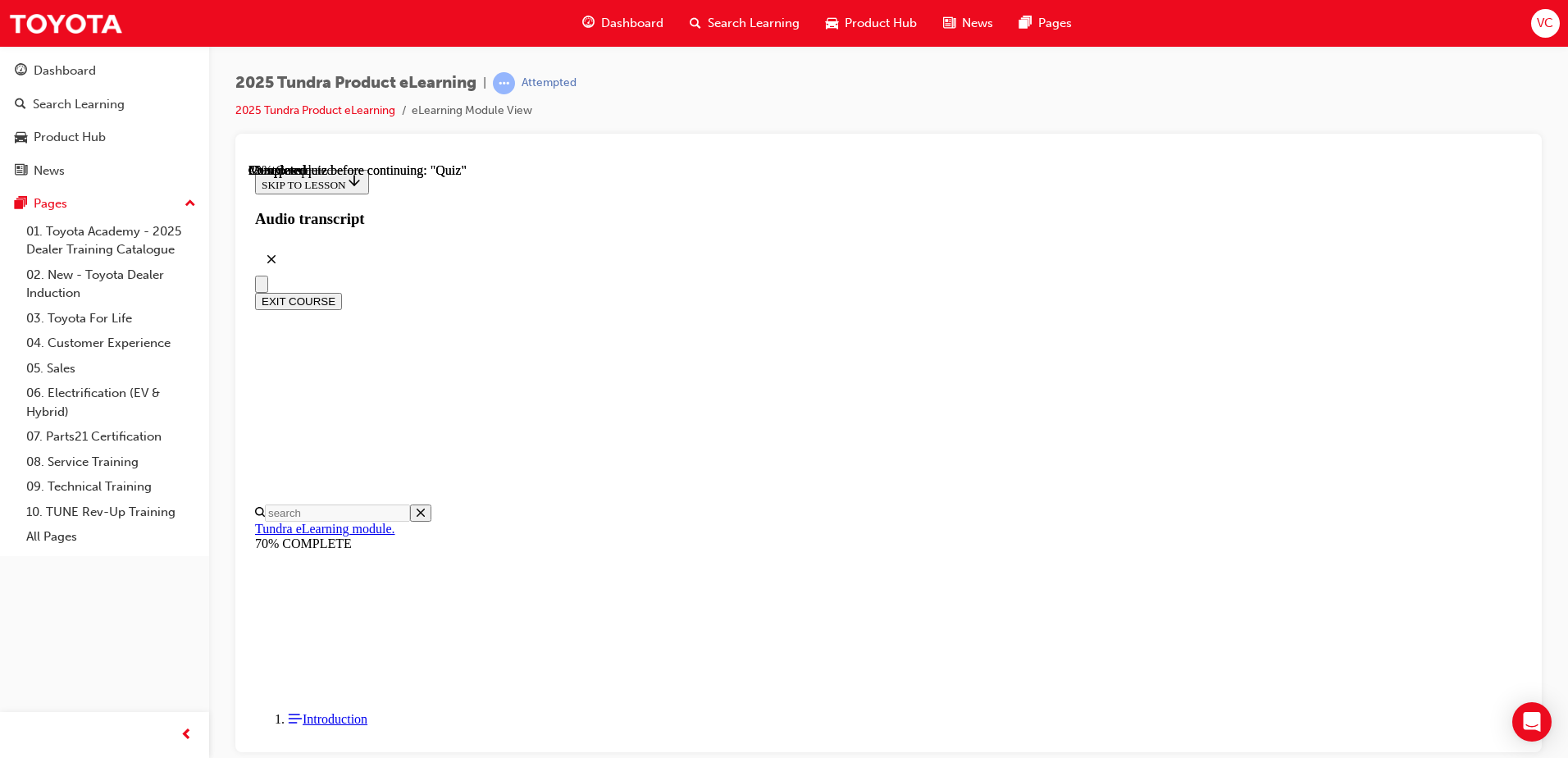
scroll to position [132, 0]
radio input "true"
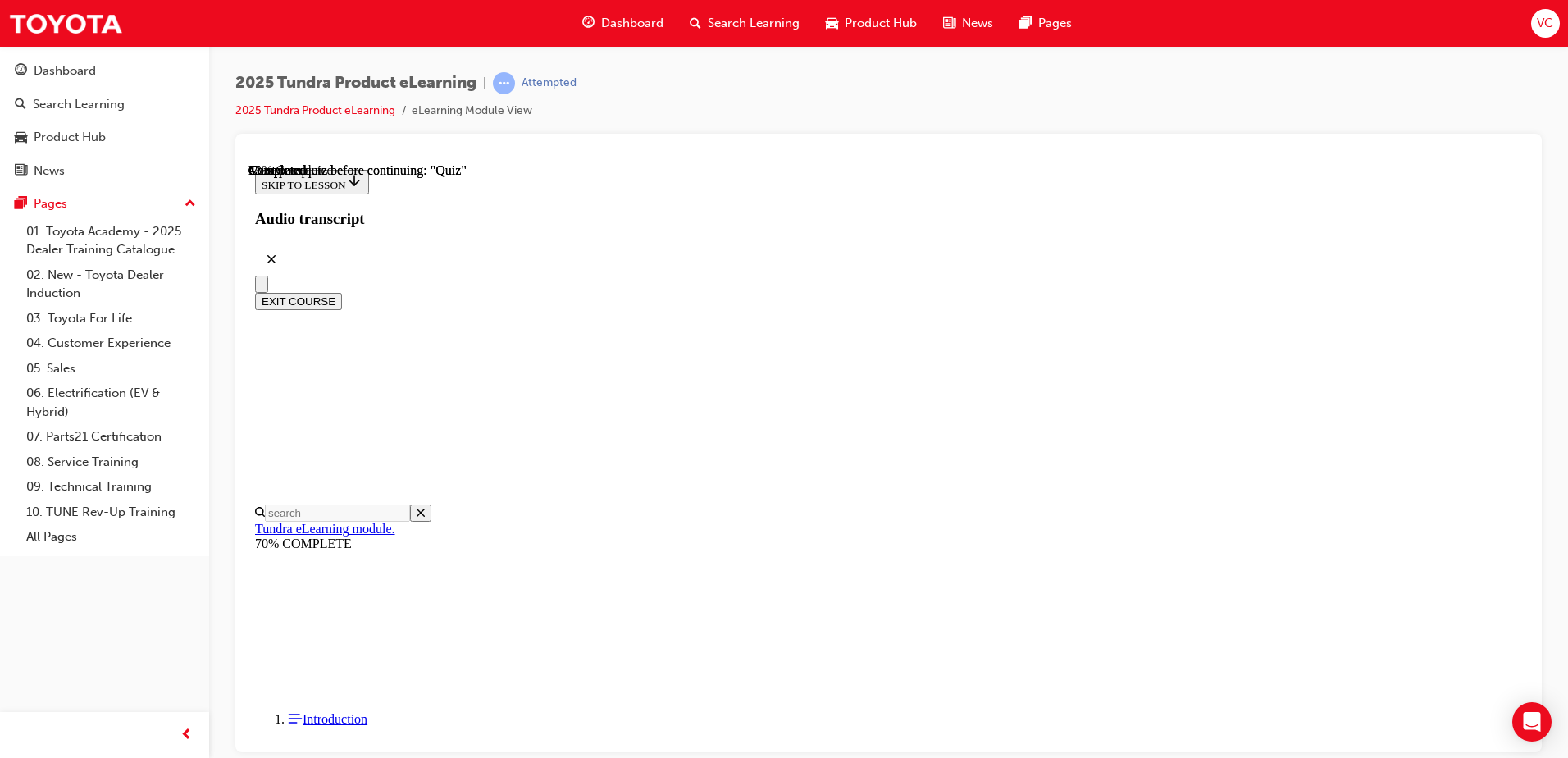
scroll to position [183, 0]
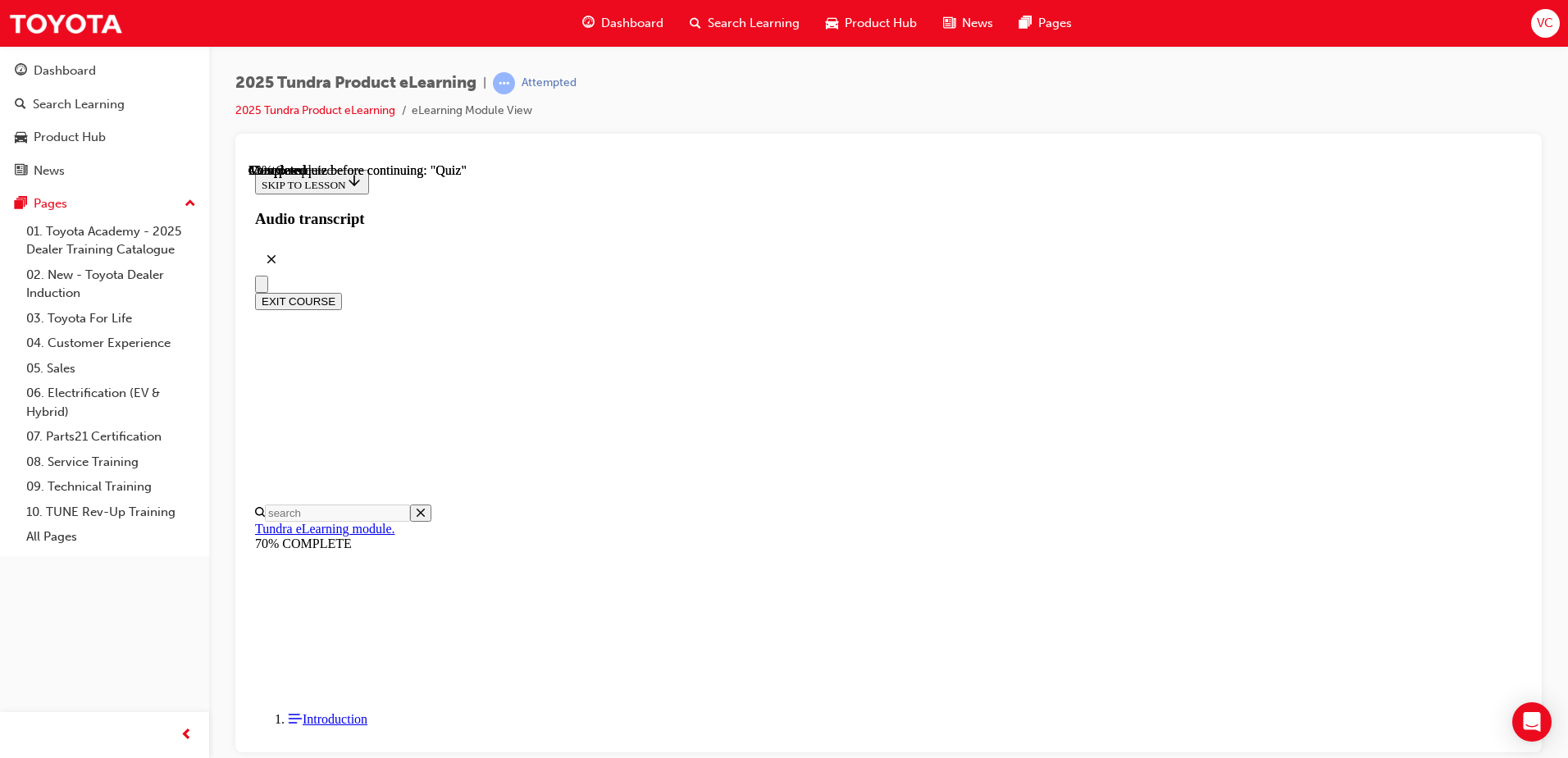
radio input "true"
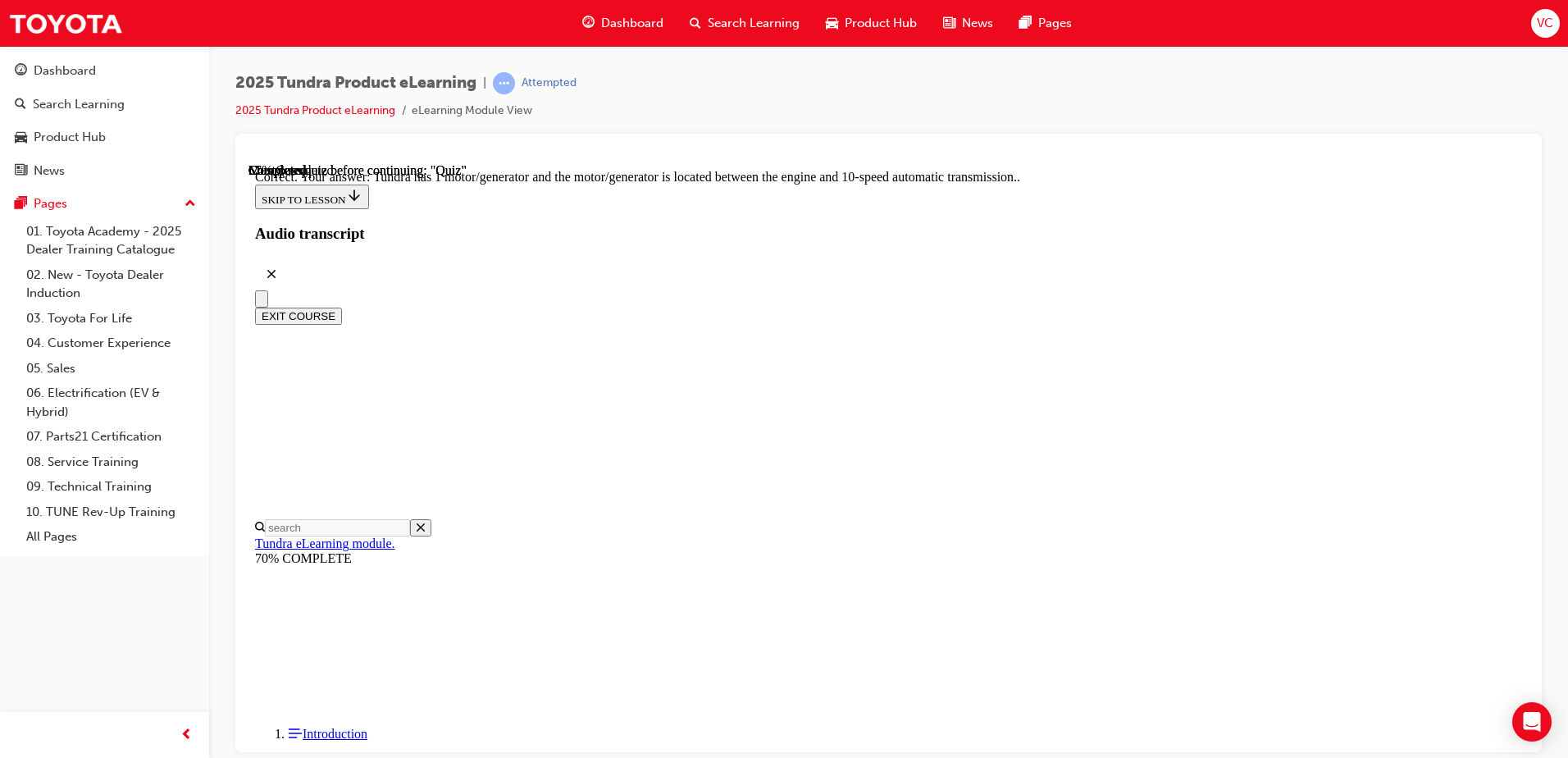
scroll to position [310, 0]
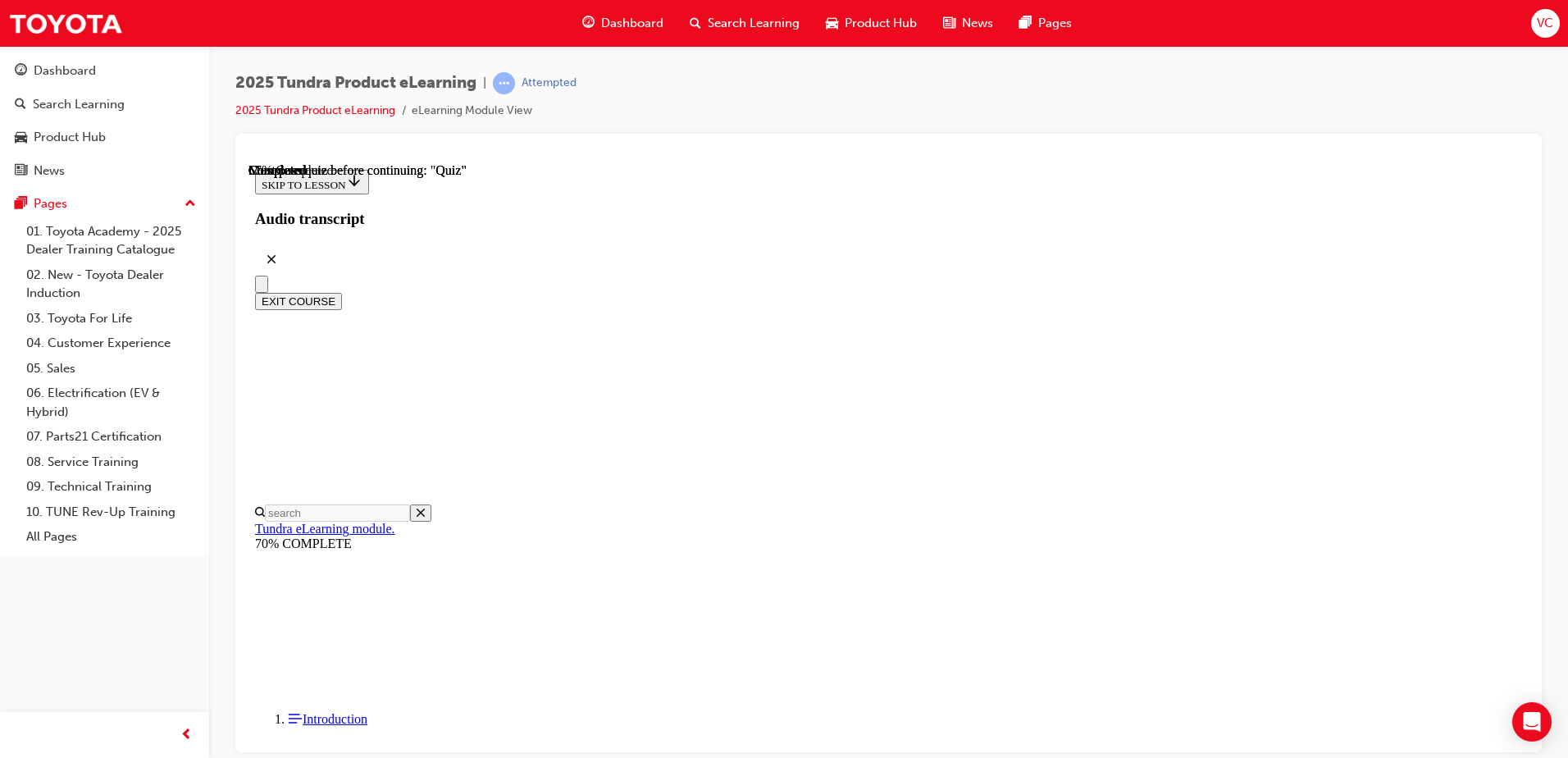
scroll to position [246, 0]
radio input "true"
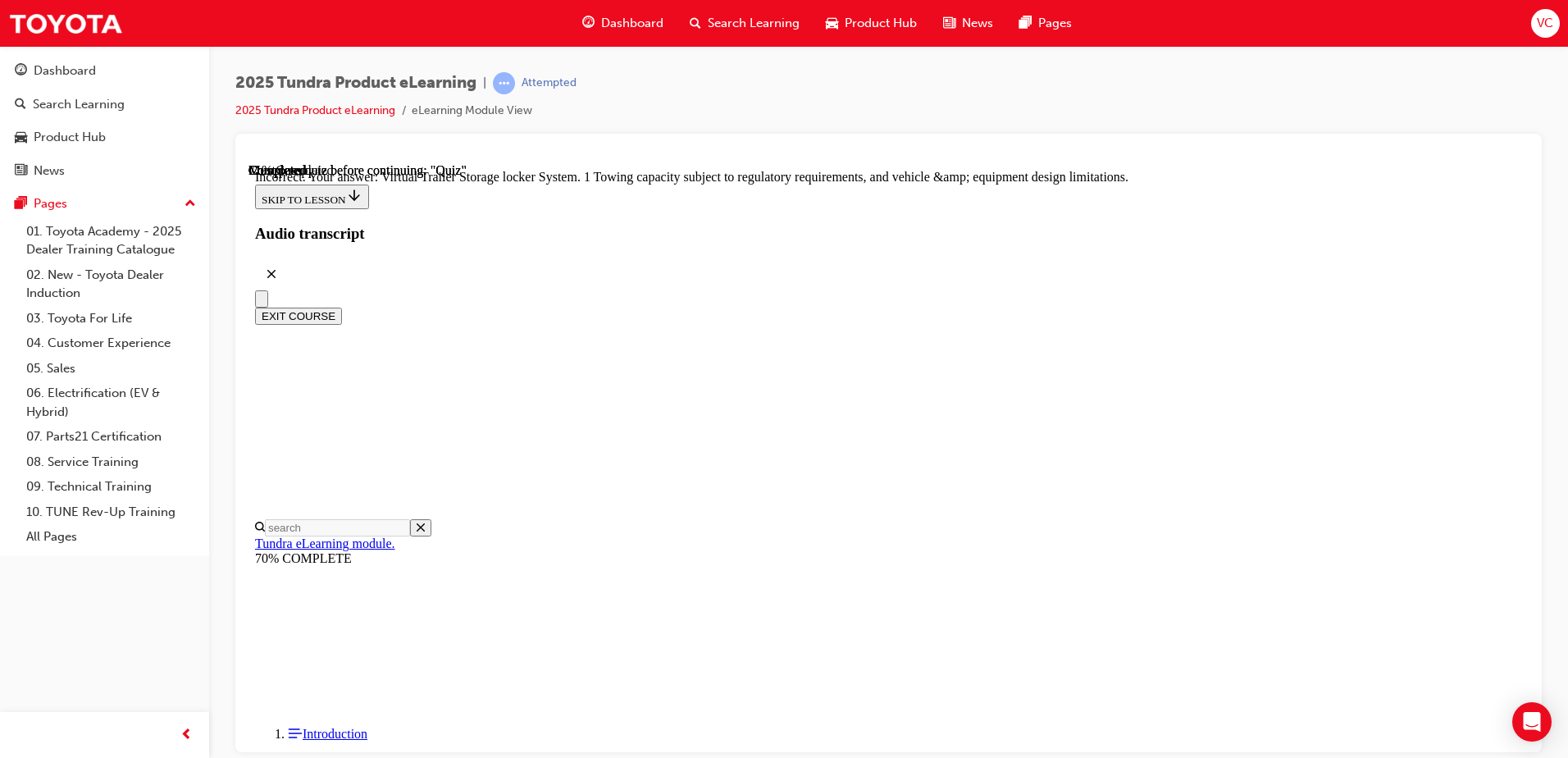
scroll to position [499, 0]
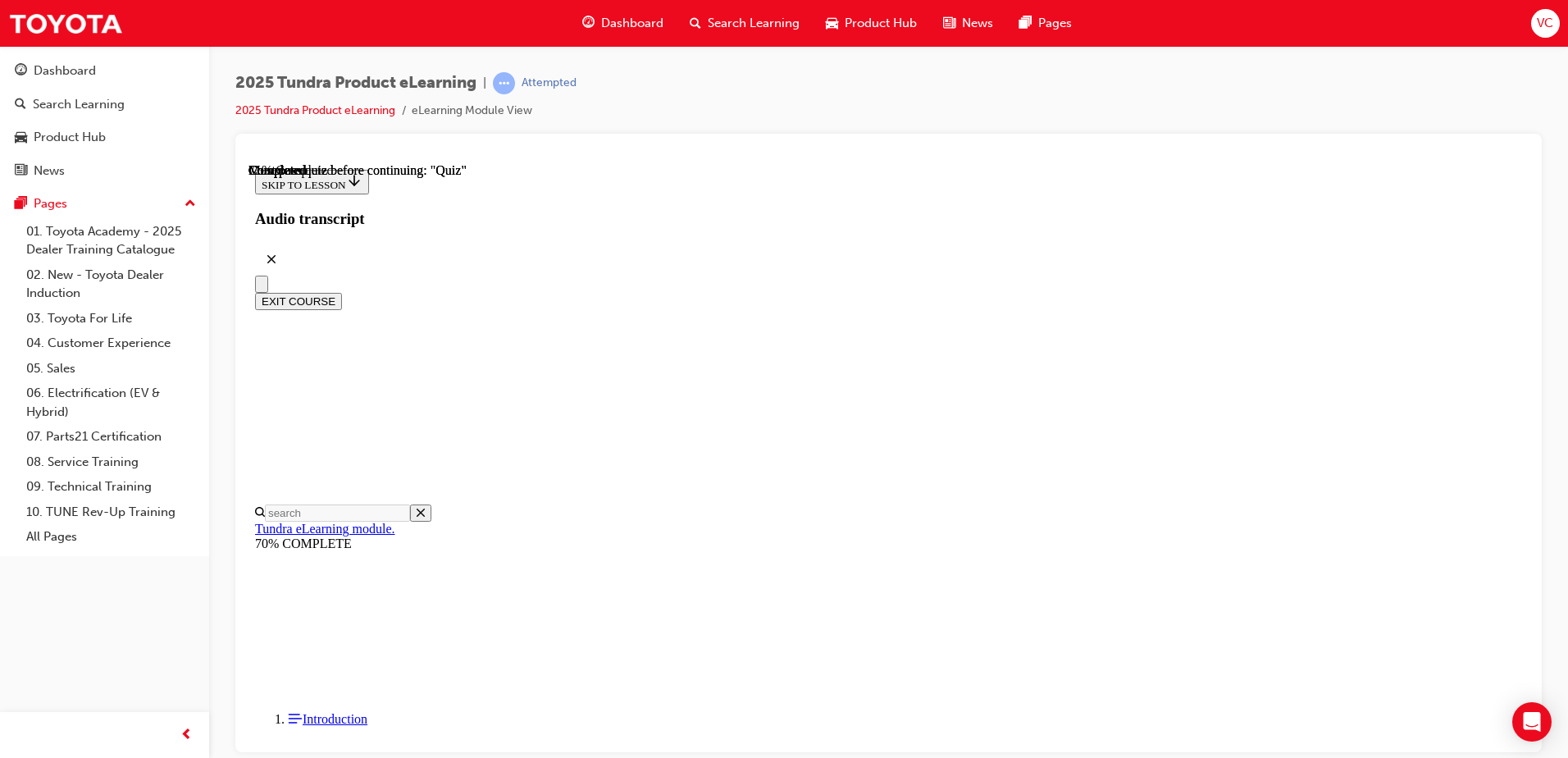
scroll to position [164, 0]
radio input "true"
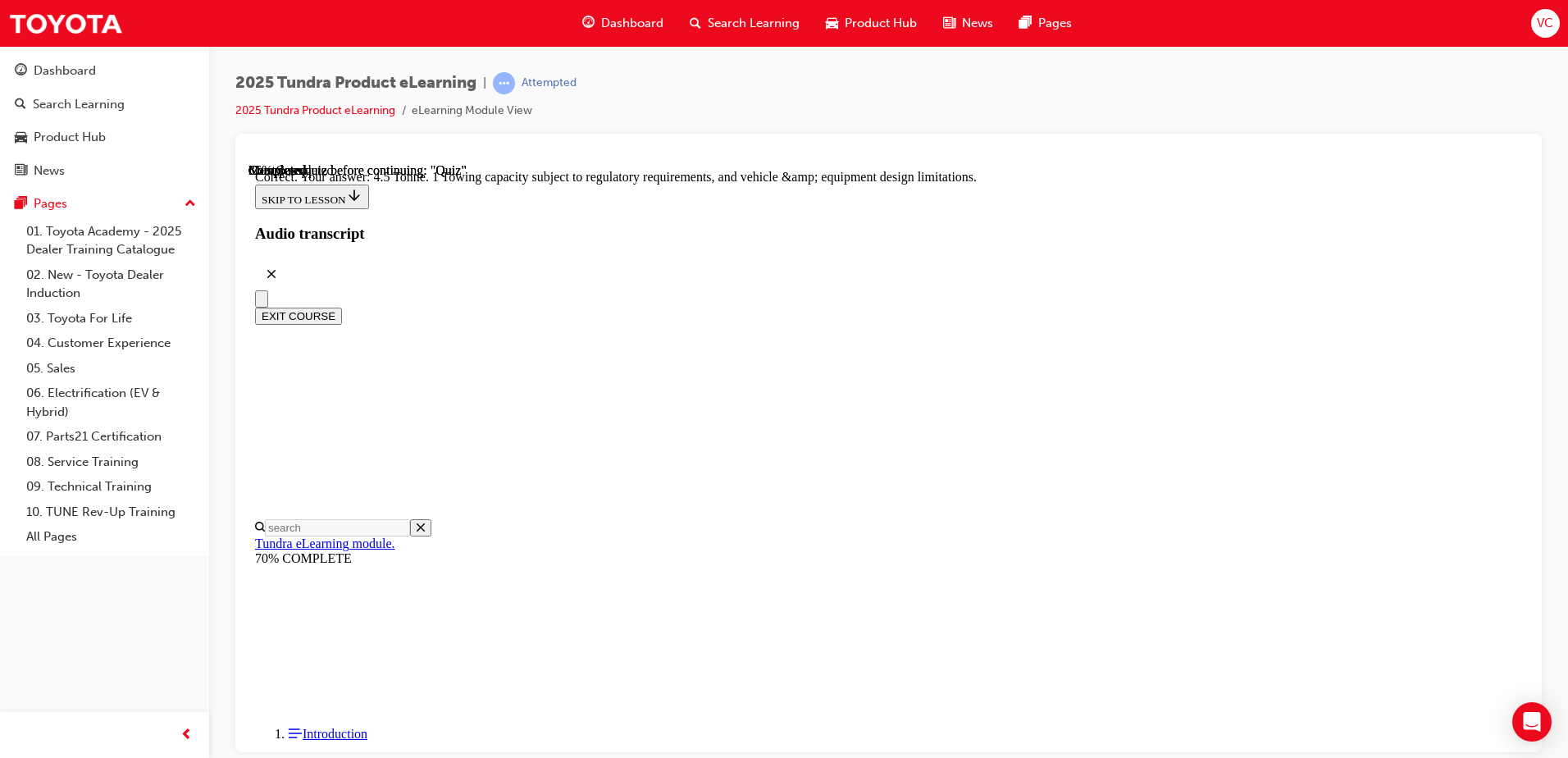
scroll to position [444, 0]
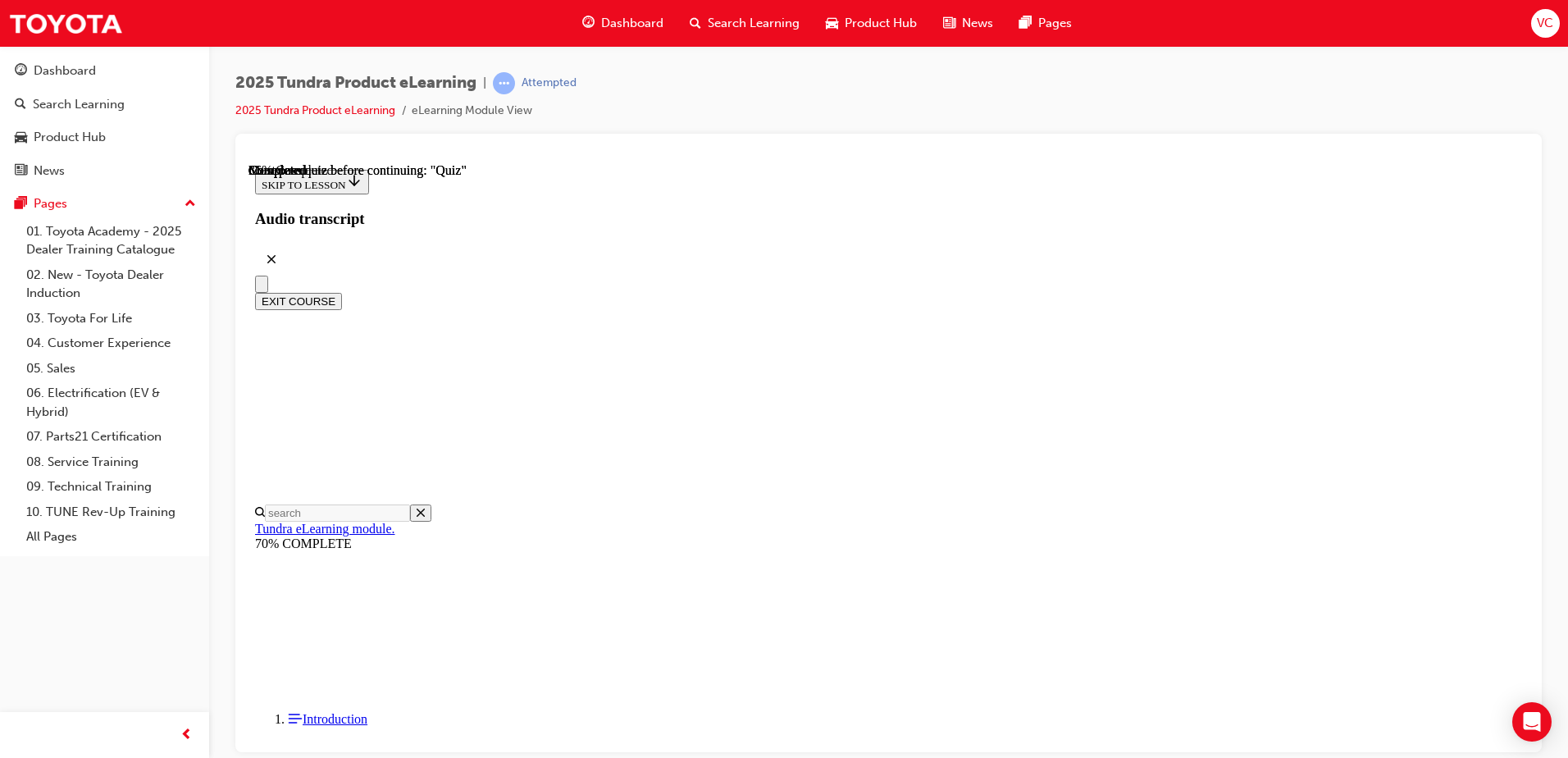
scroll to position [410, 0]
radio input "true"
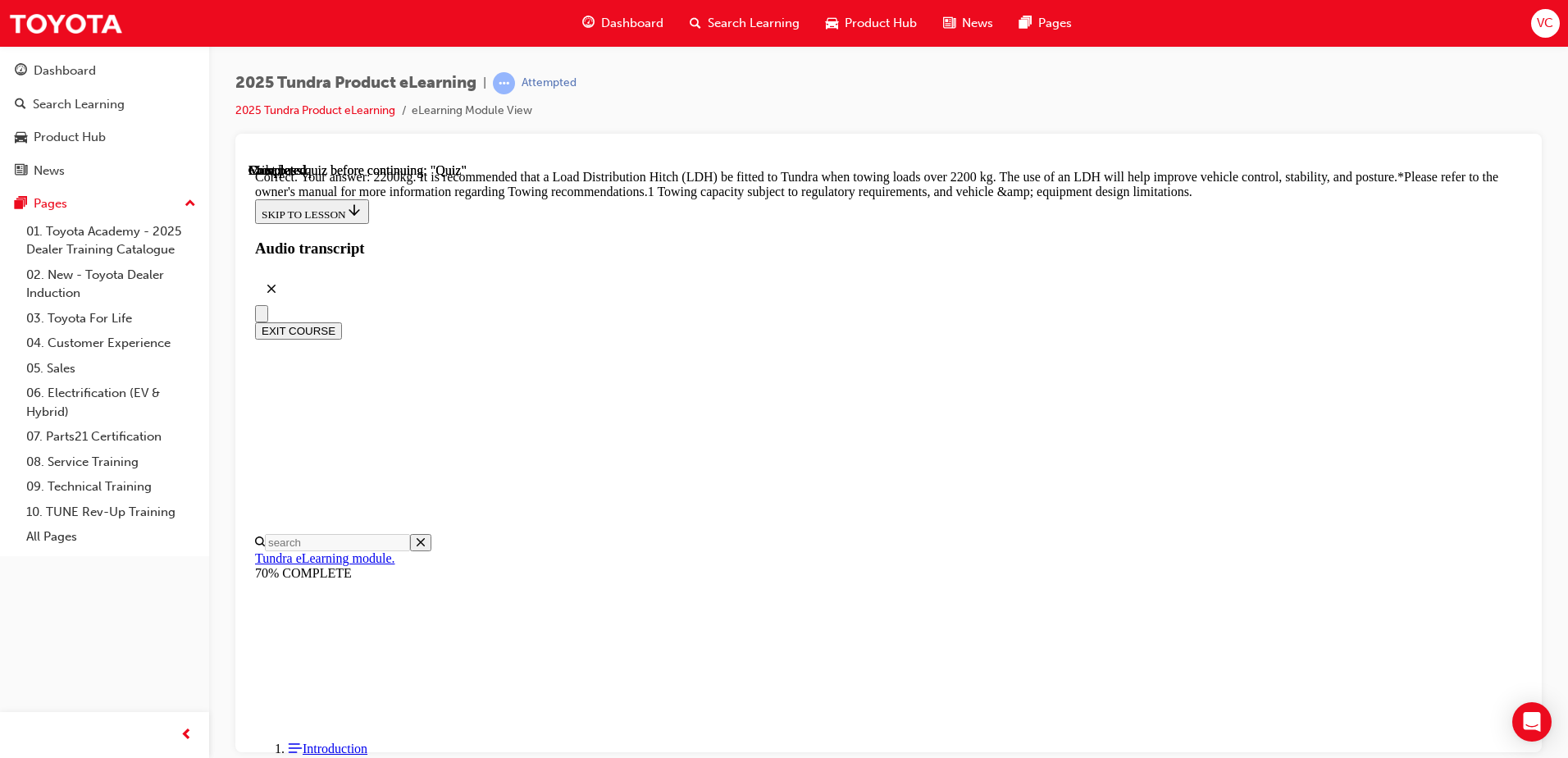
scroll to position [677, 0]
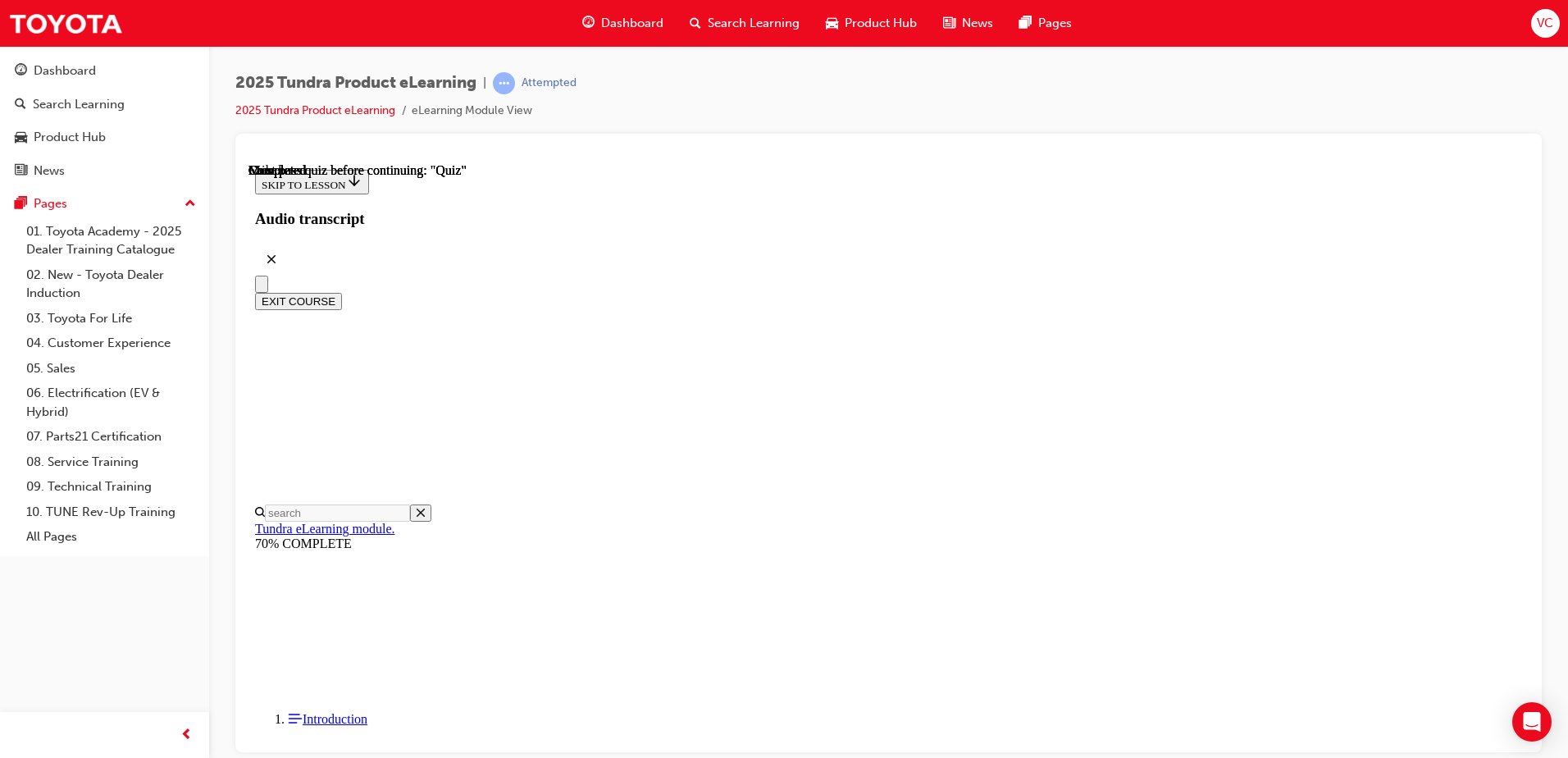
scroll to position [299, 0]
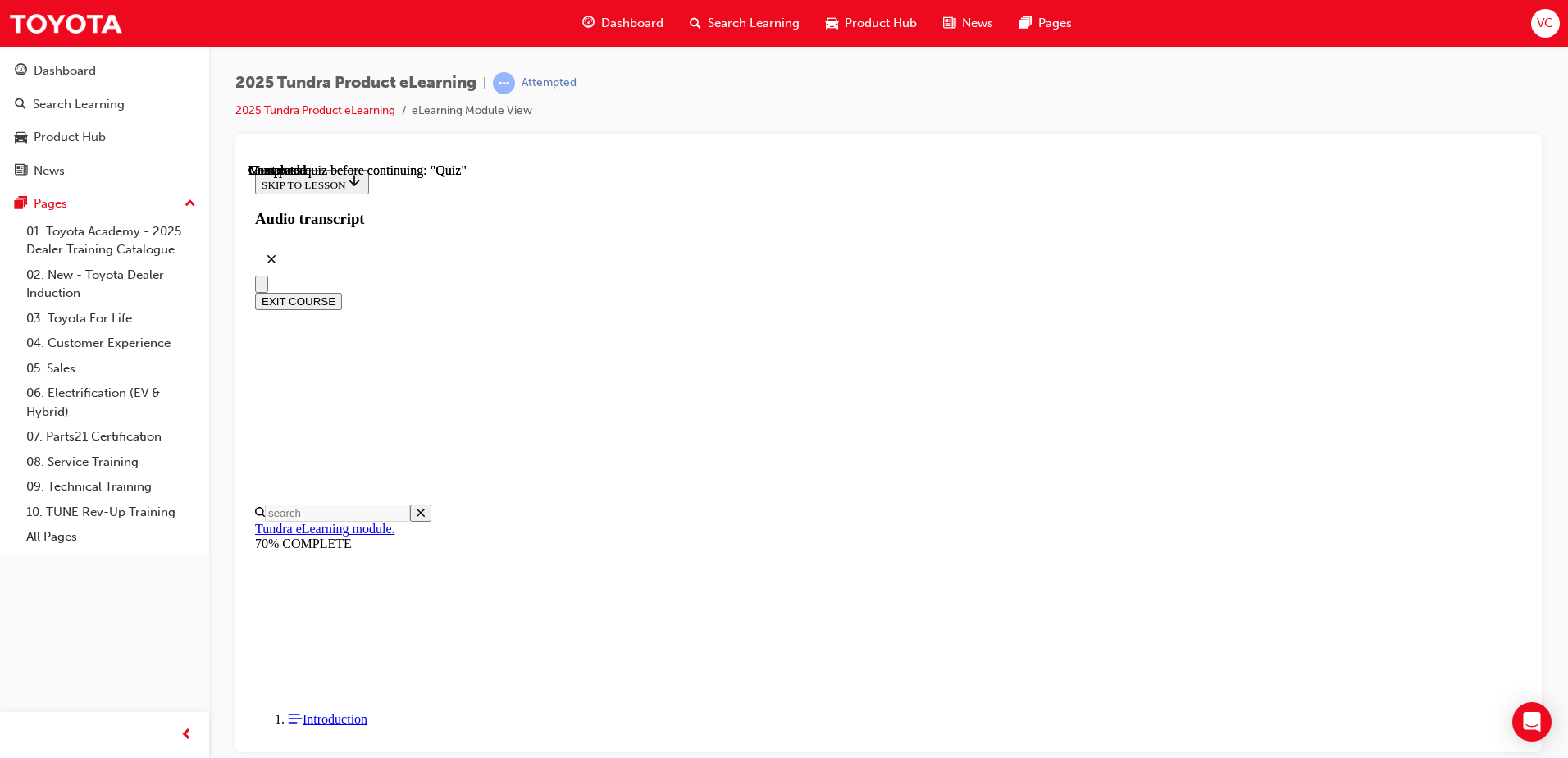
scroll to position [216, 0]
radio input "true"
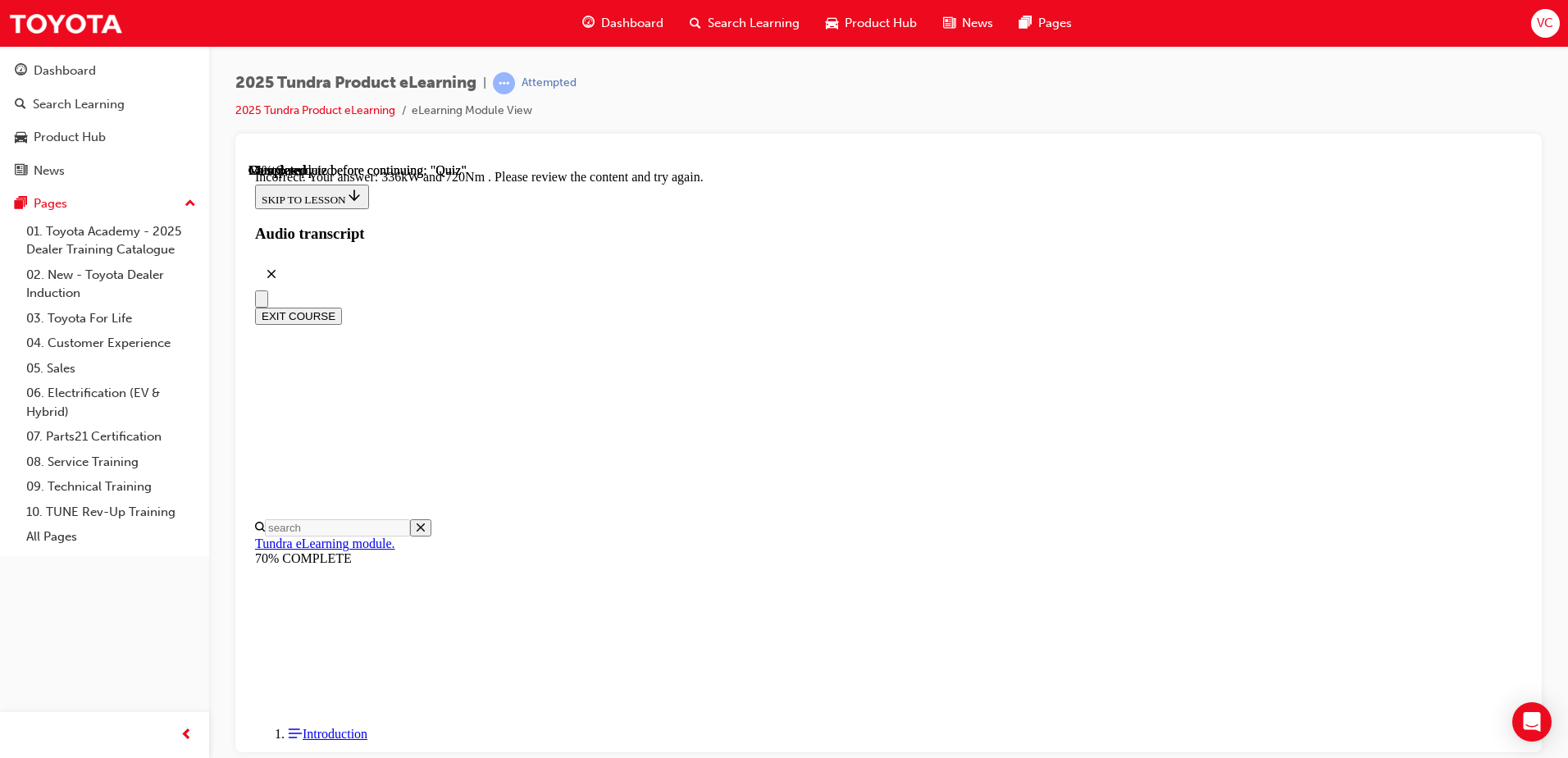
scroll to position [424, 0]
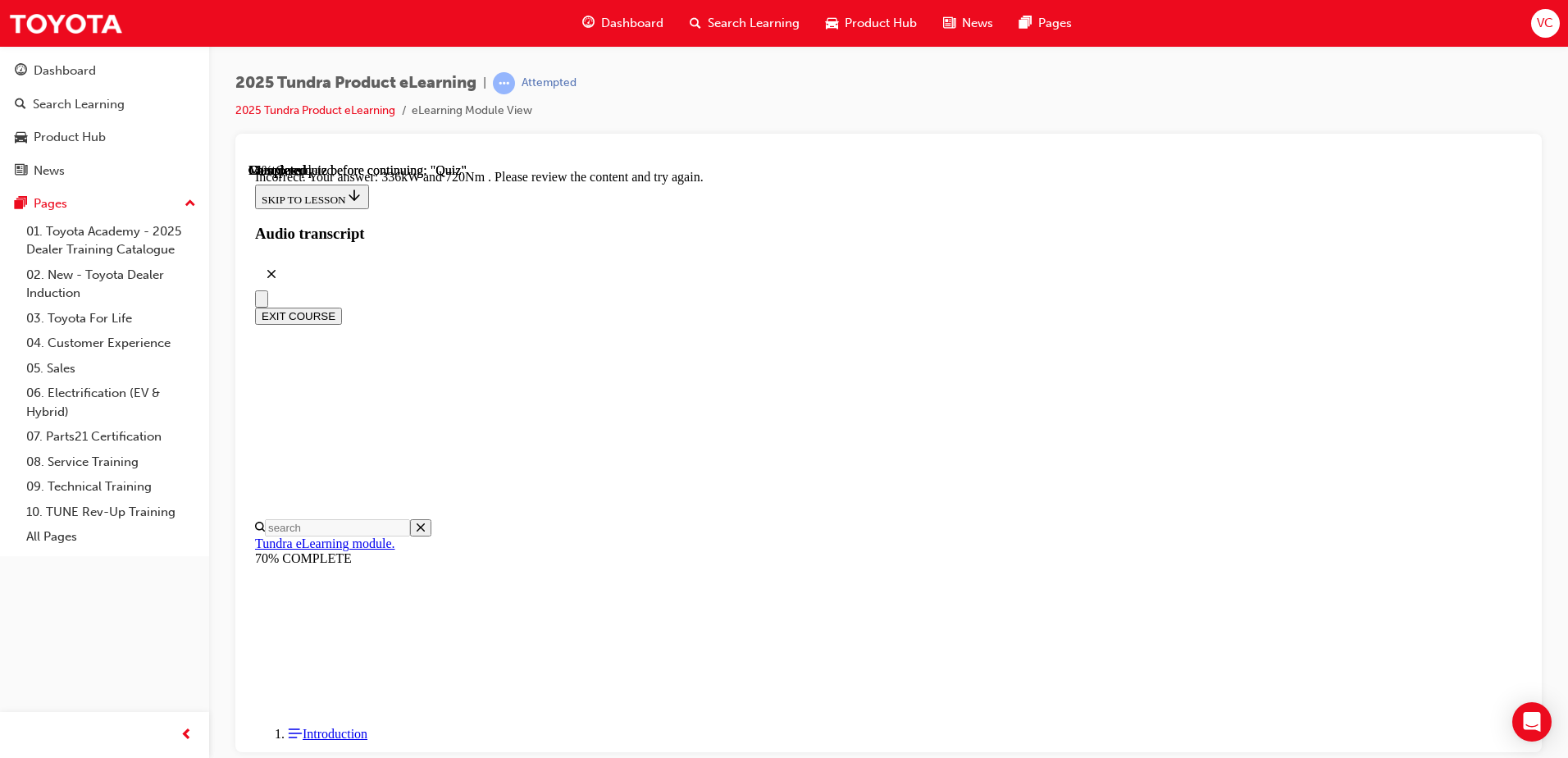
radio input "true"
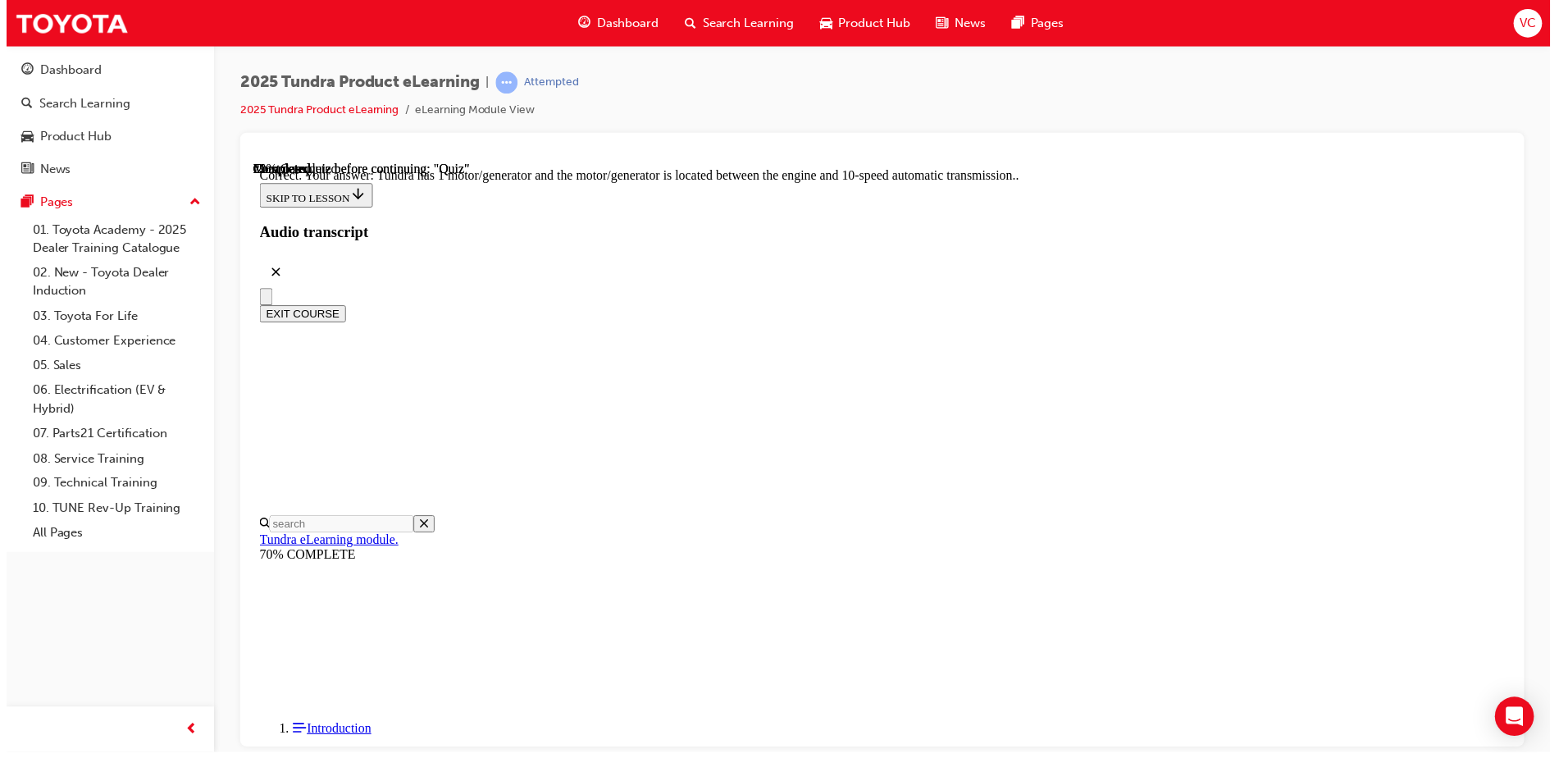
scroll to position [310, 0]
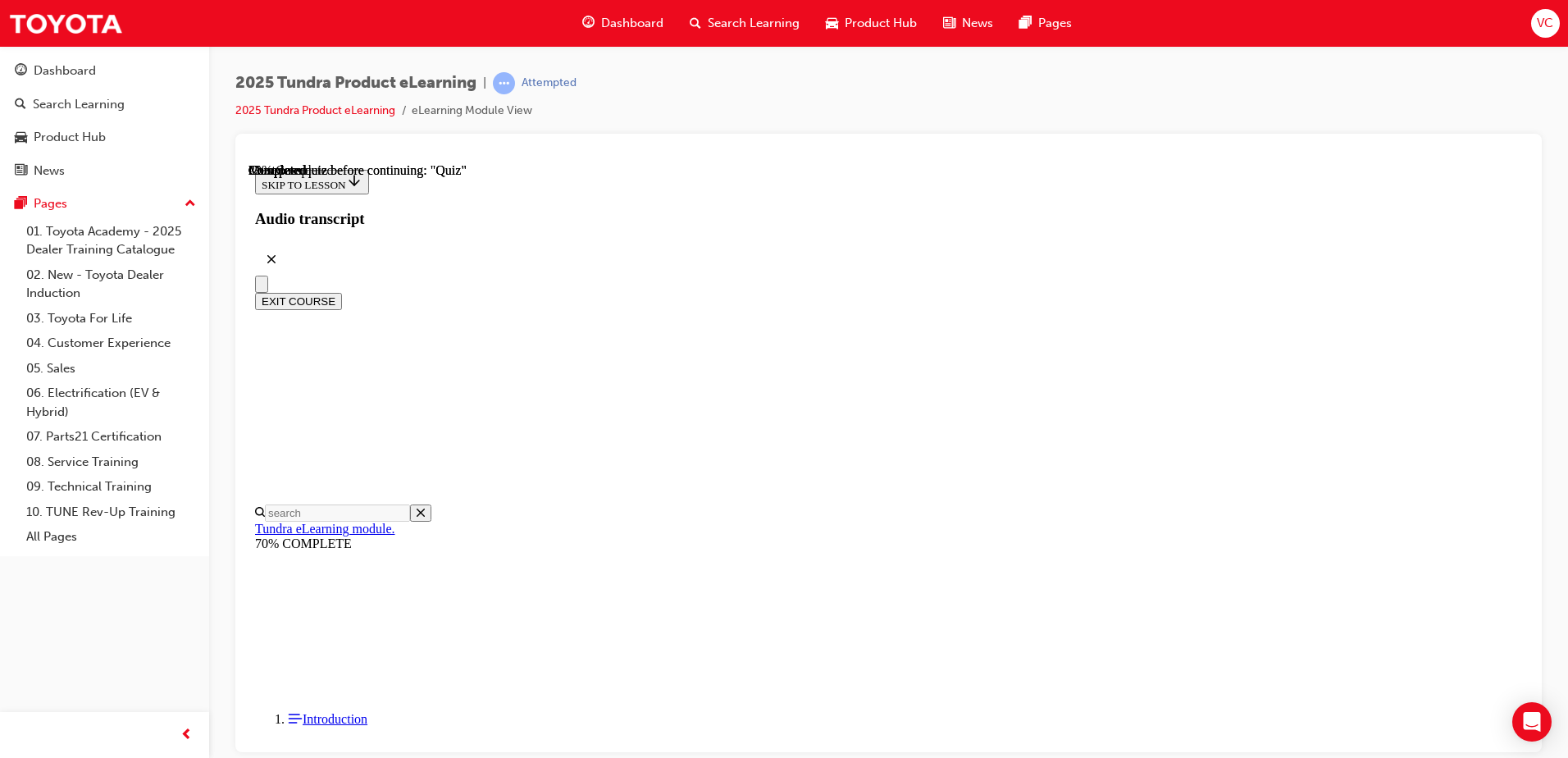
scroll to position [246, 0]
radio input "true"
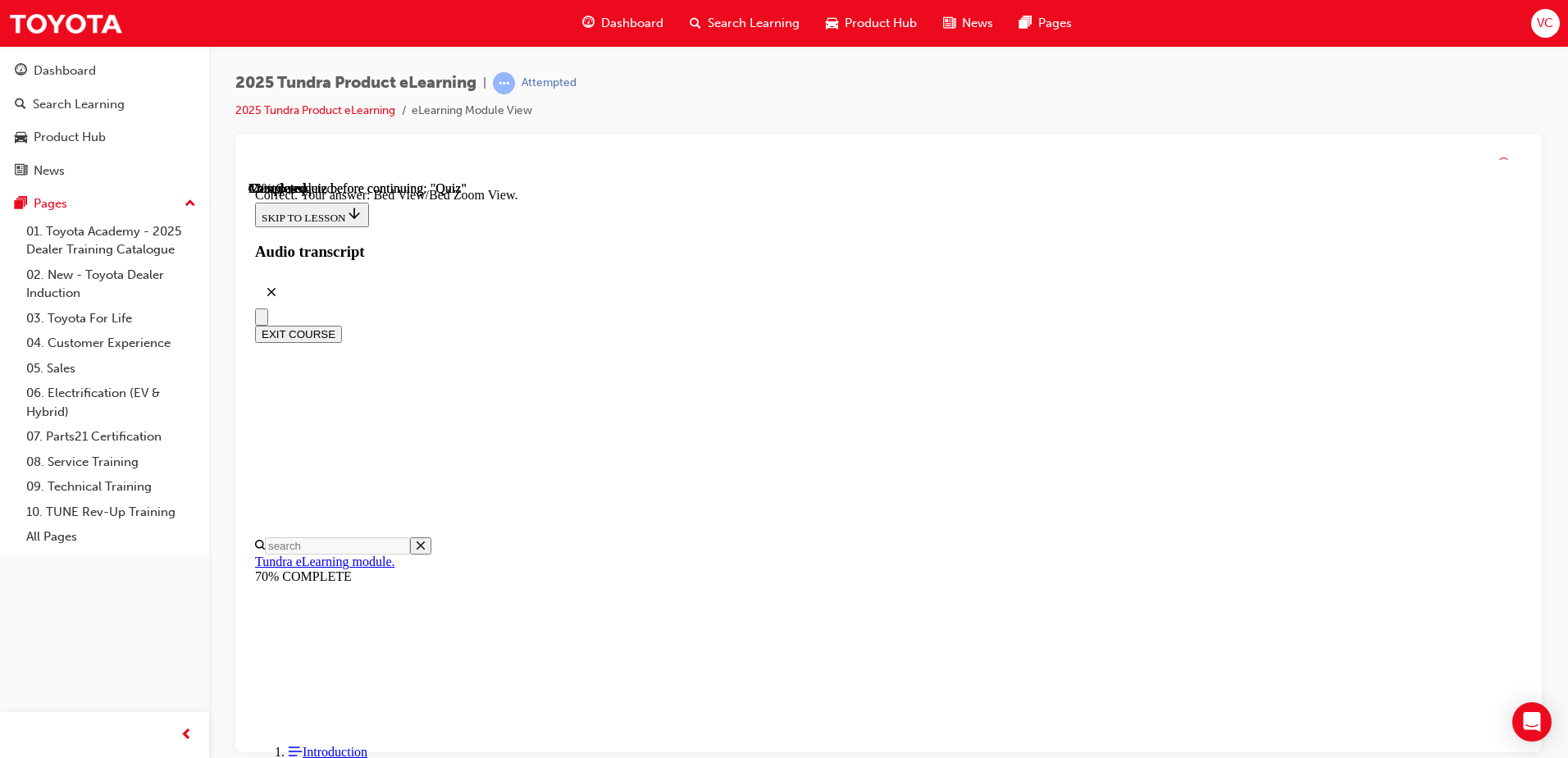
scroll to position [454, 0]
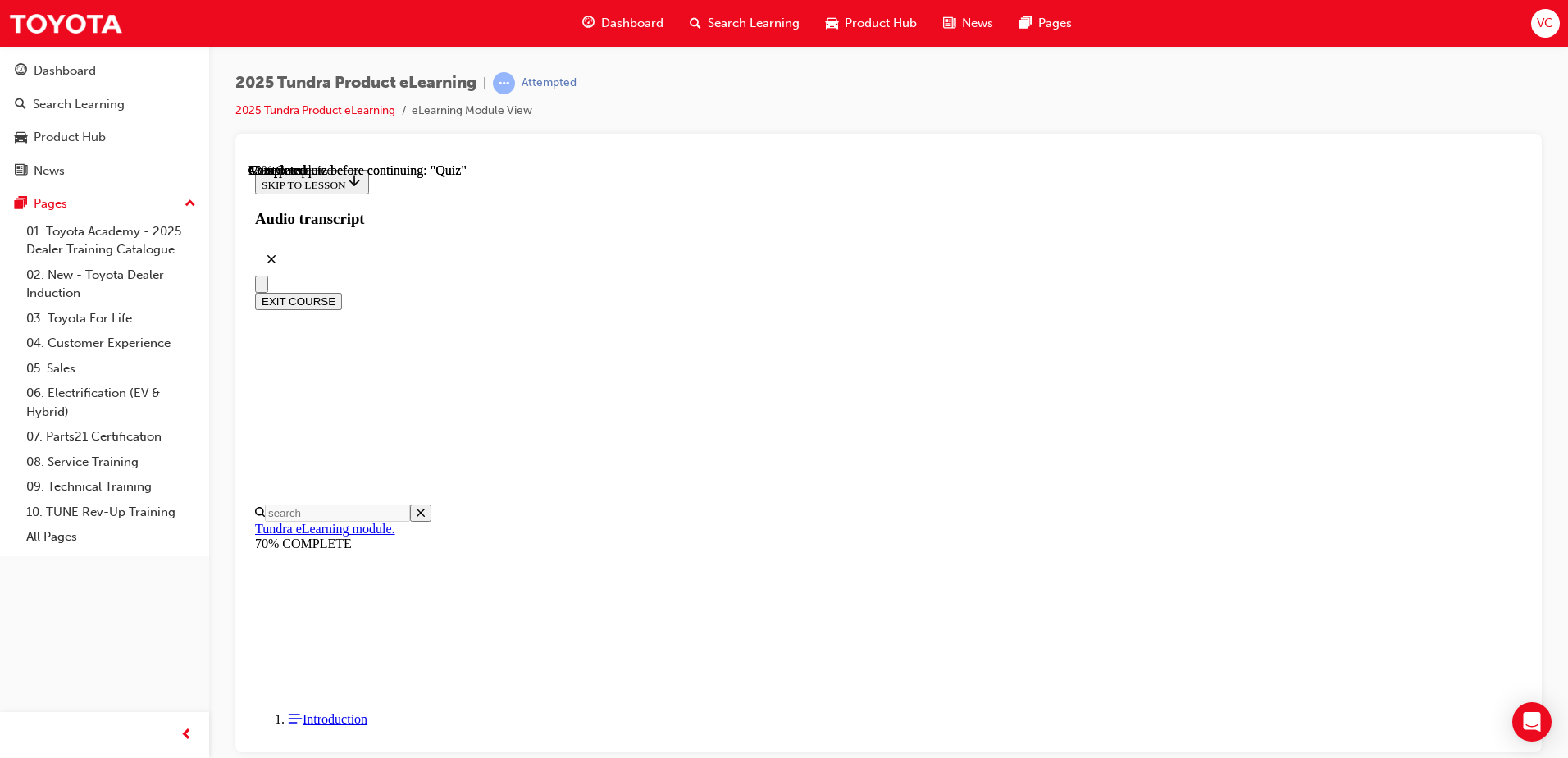
scroll to position [246, 0]
radio input "true"
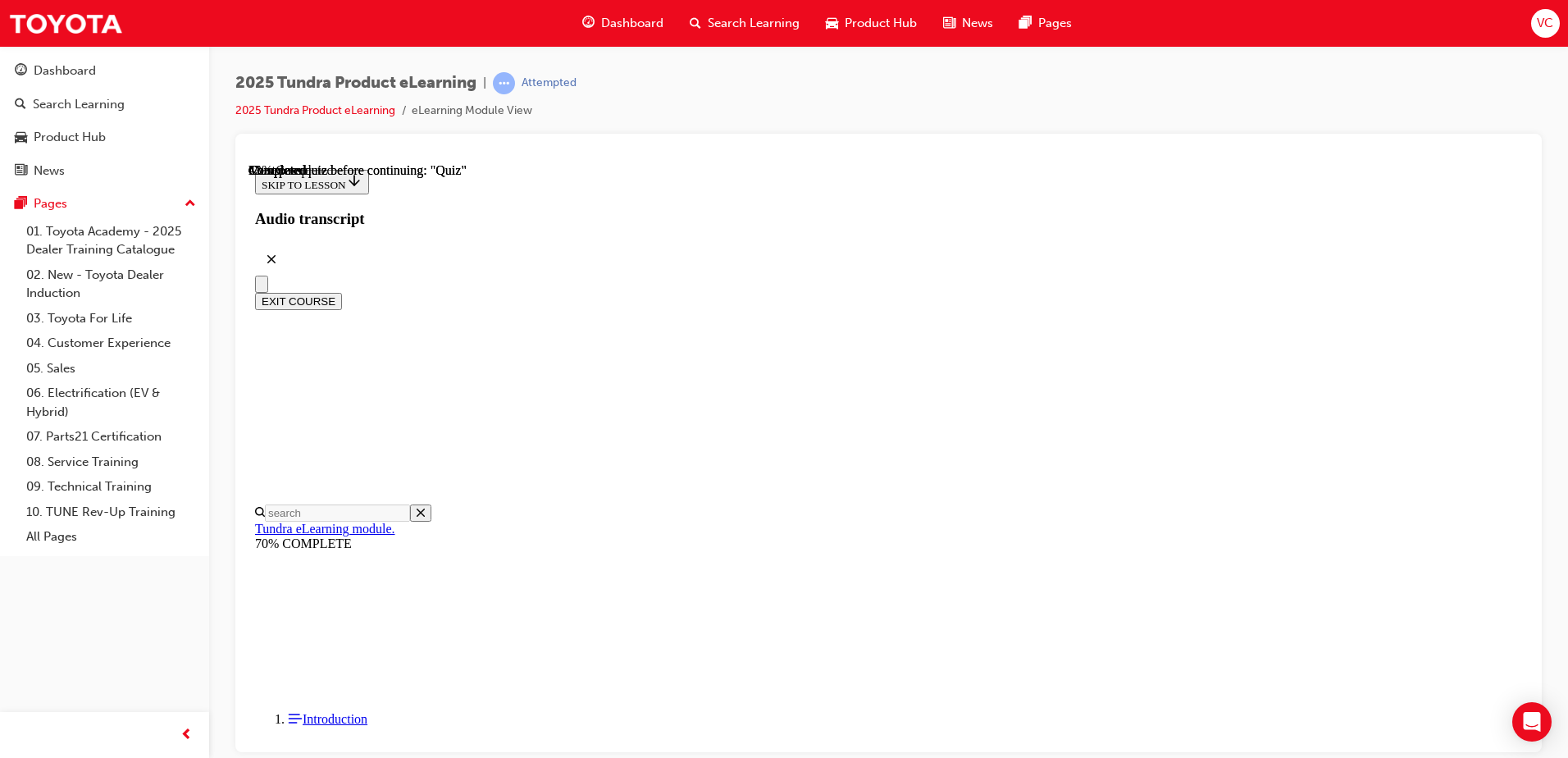
radio input "true"
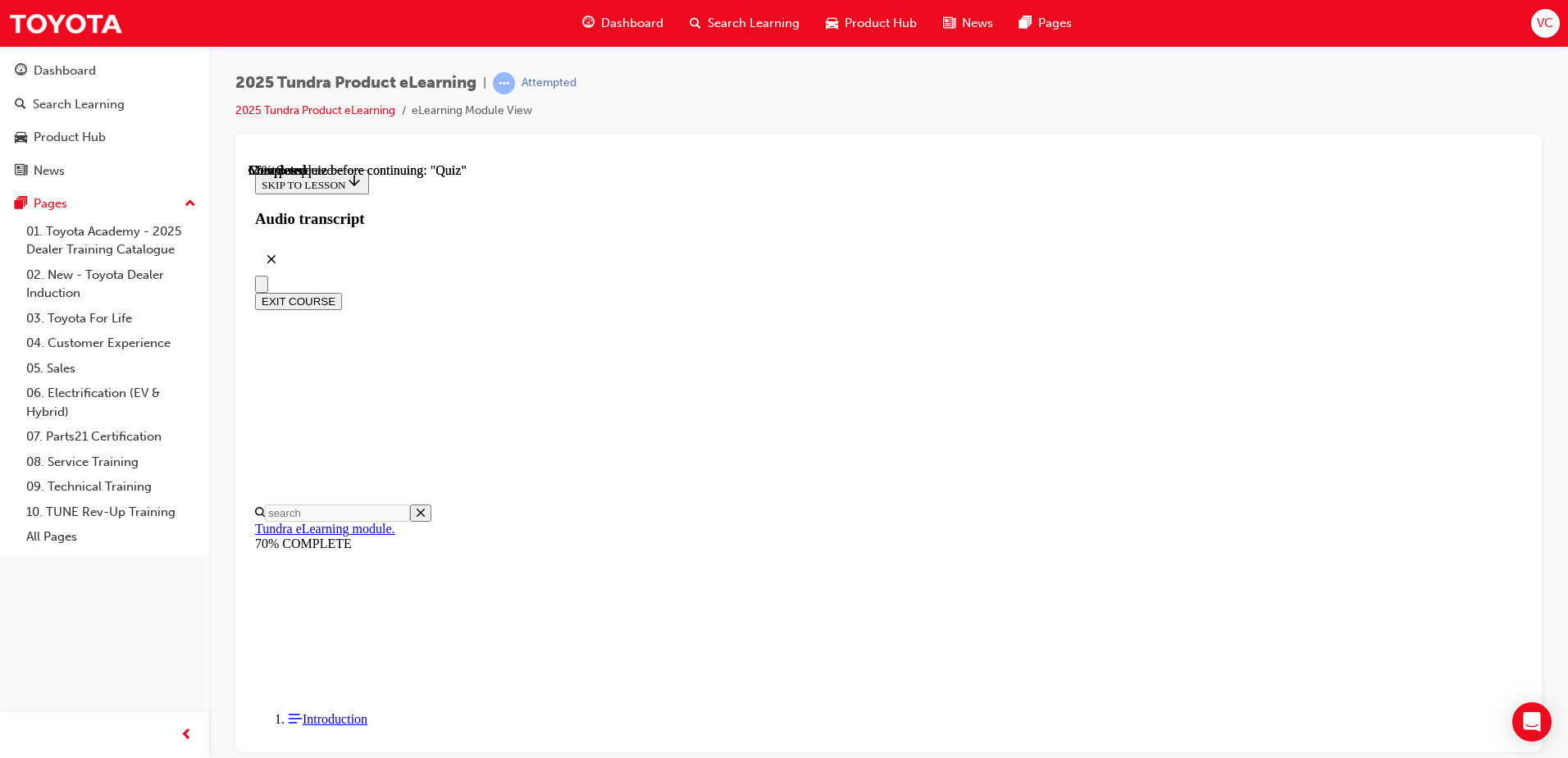
radio input "true"
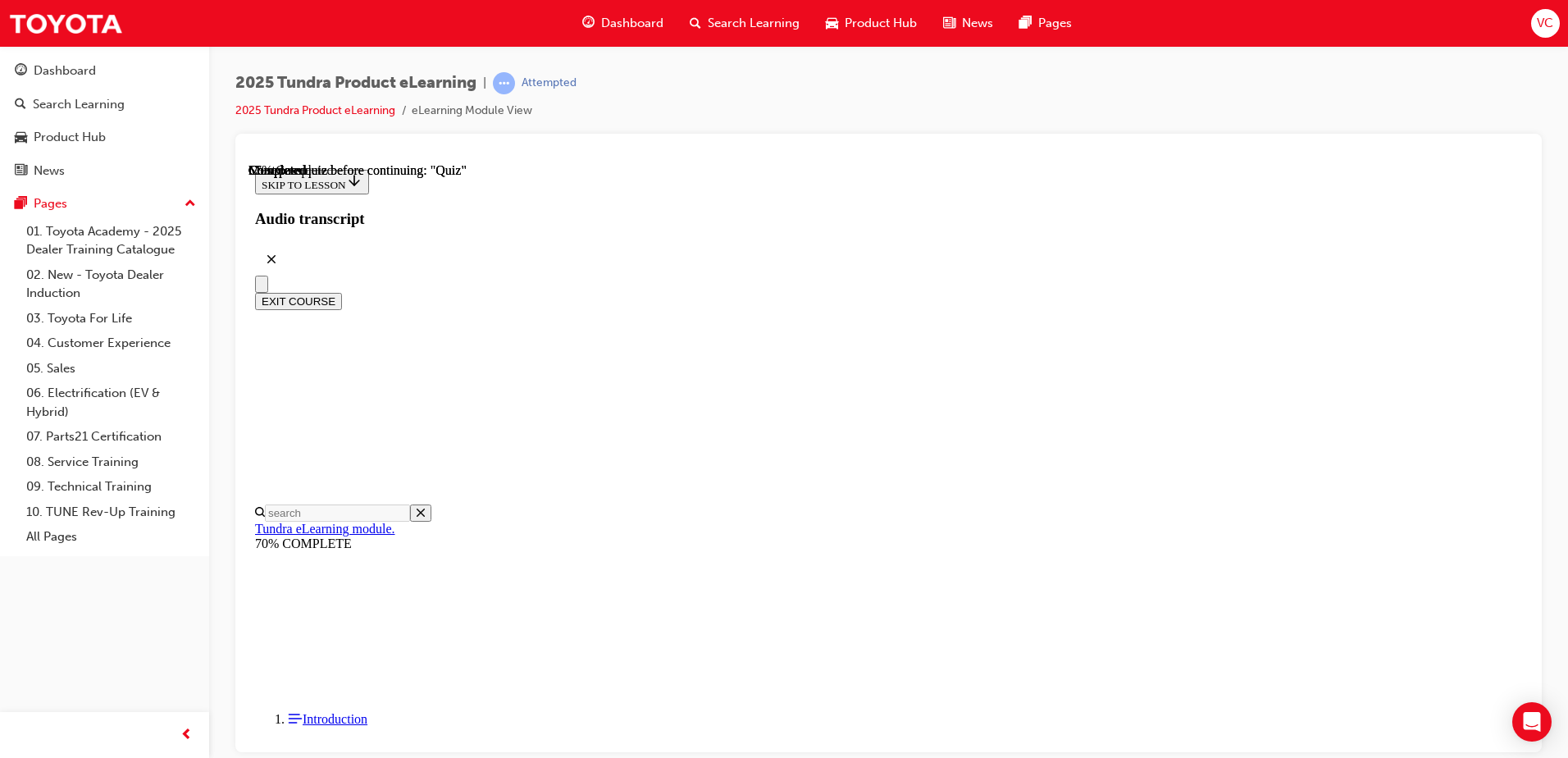
radio input "true"
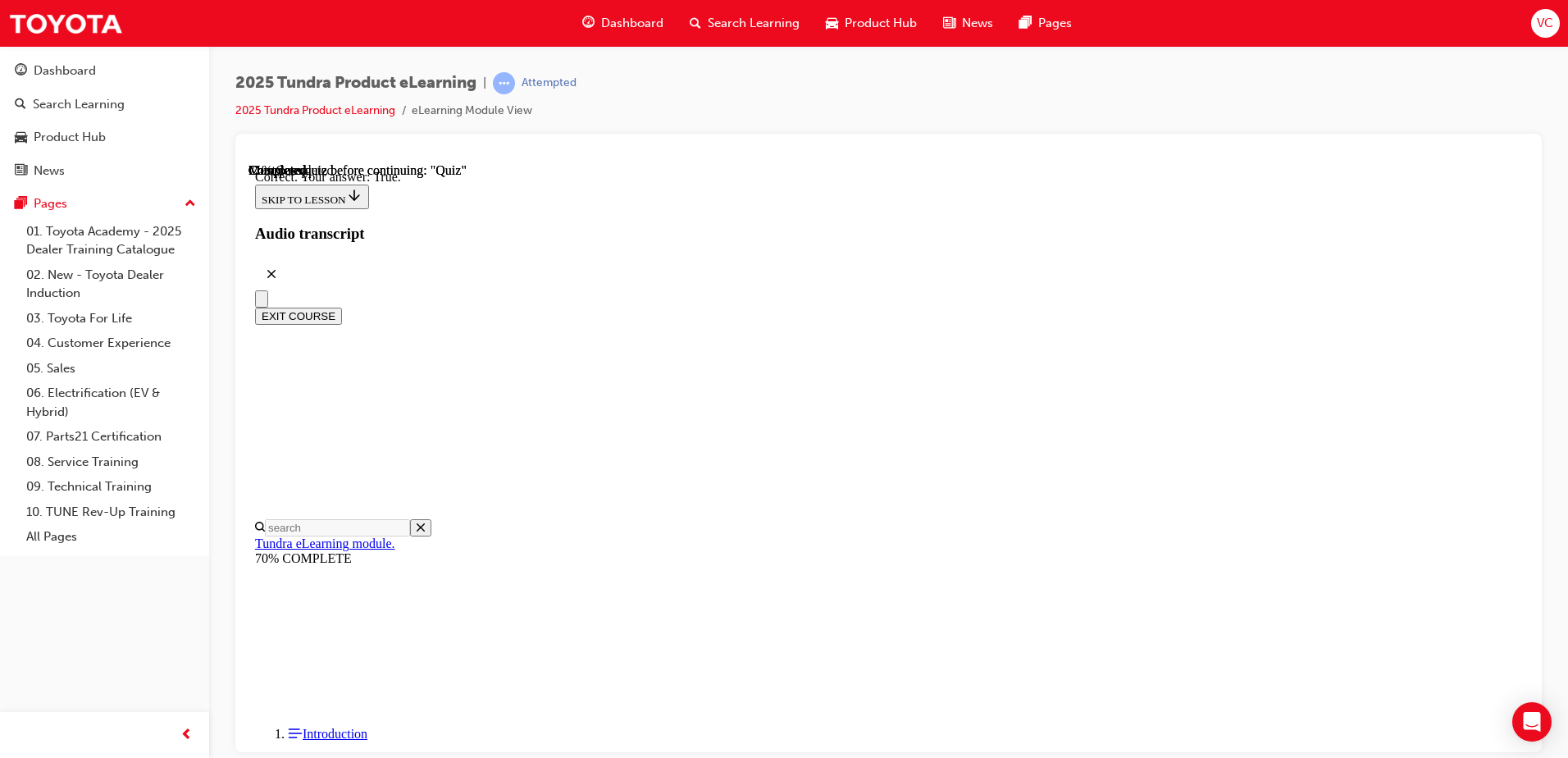
scroll to position [184, 0]
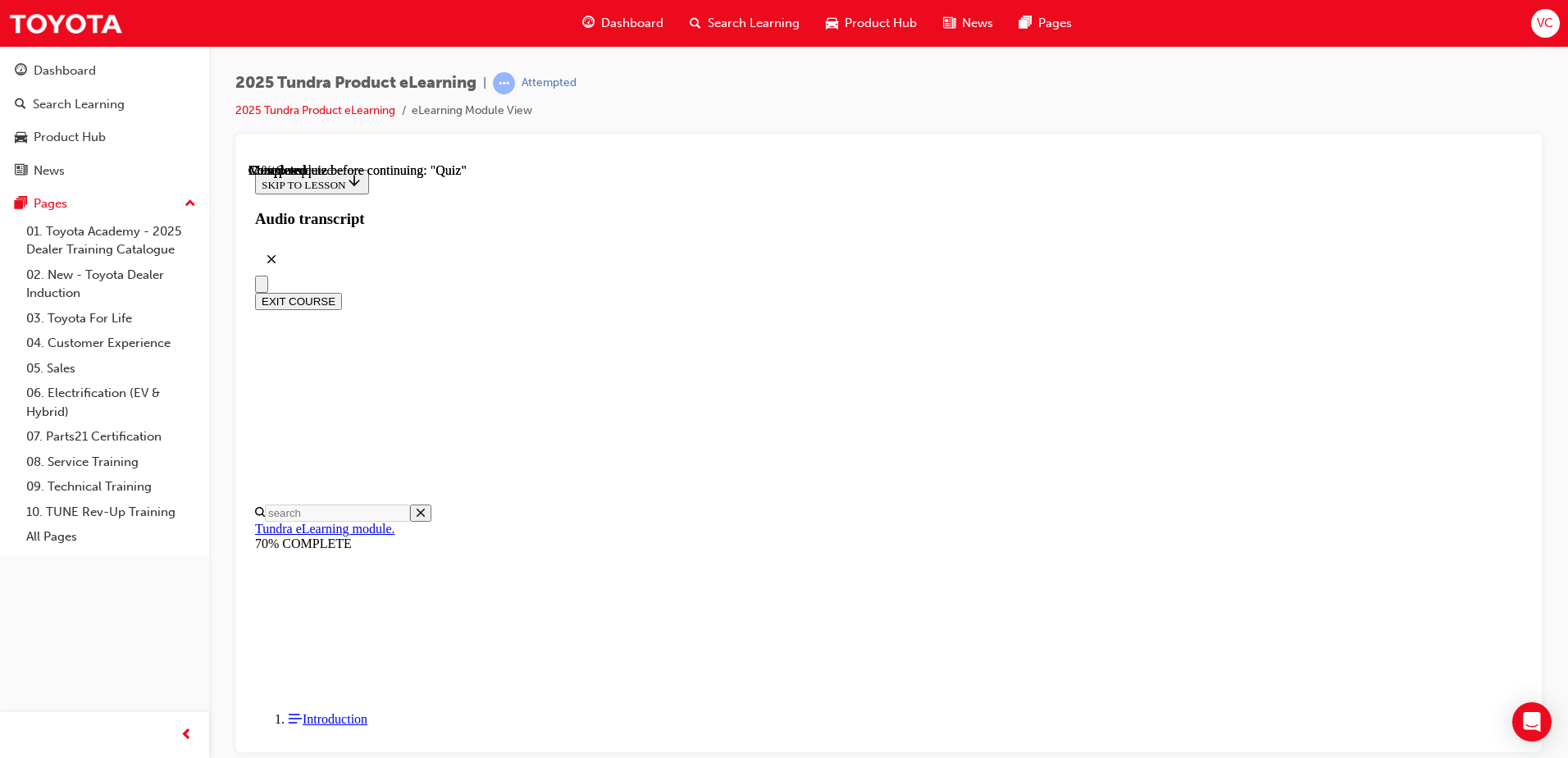
scroll to position [331, 0]
radio input "true"
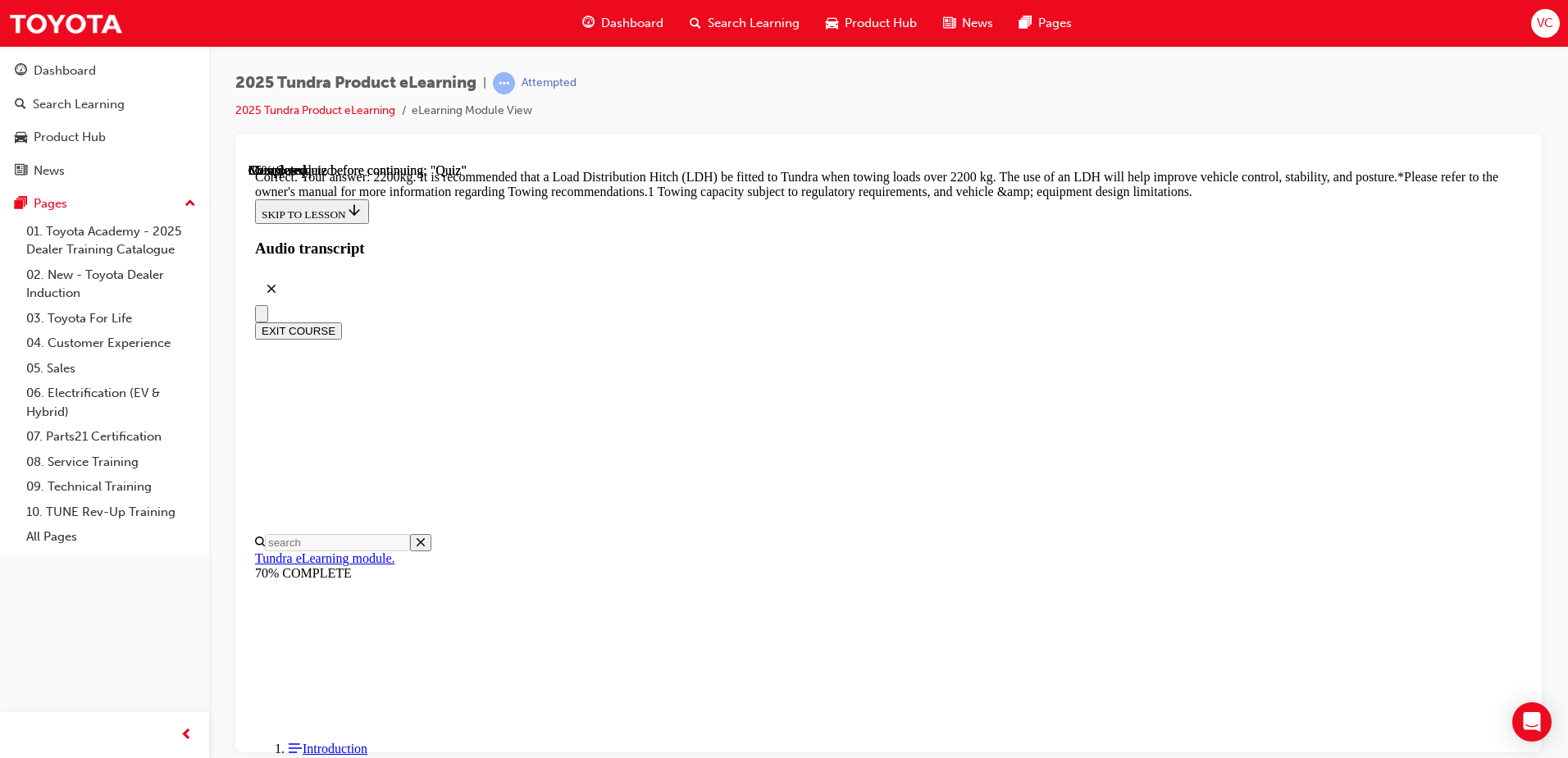
scroll to position [677, 0]
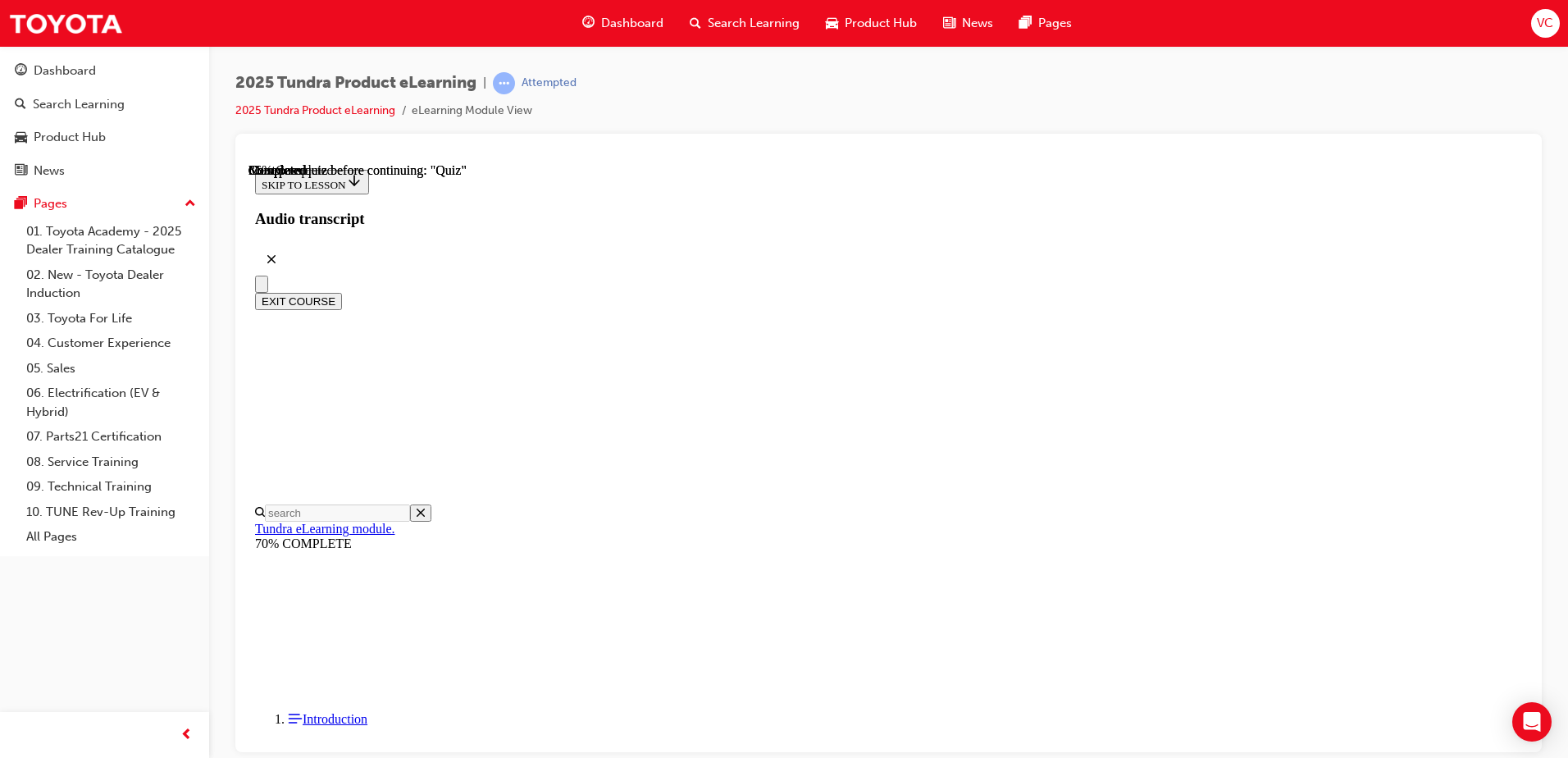
scroll to position [164, 0]
radio input "true"
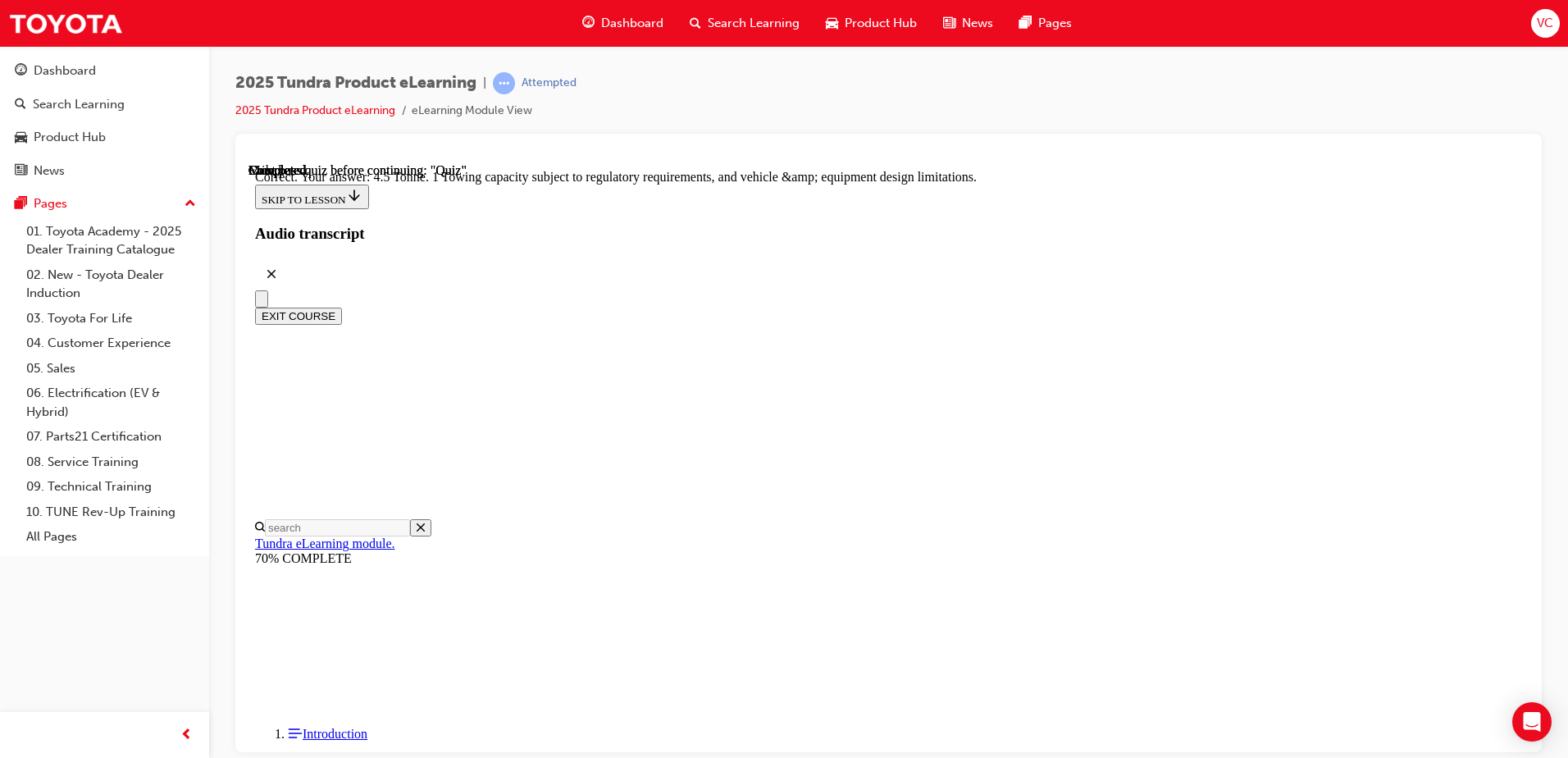
scroll to position [444, 0]
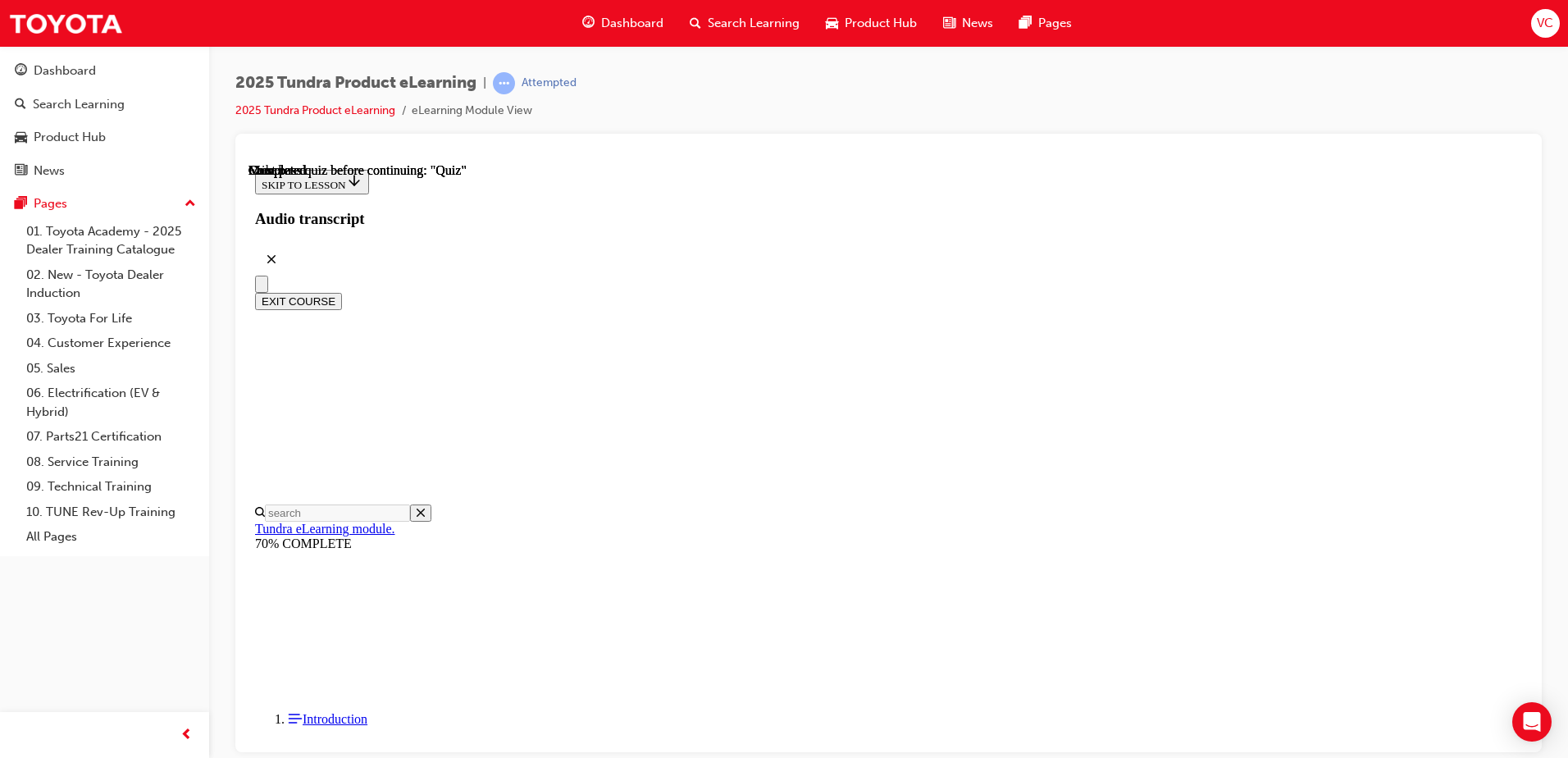
scroll to position [299, 0]
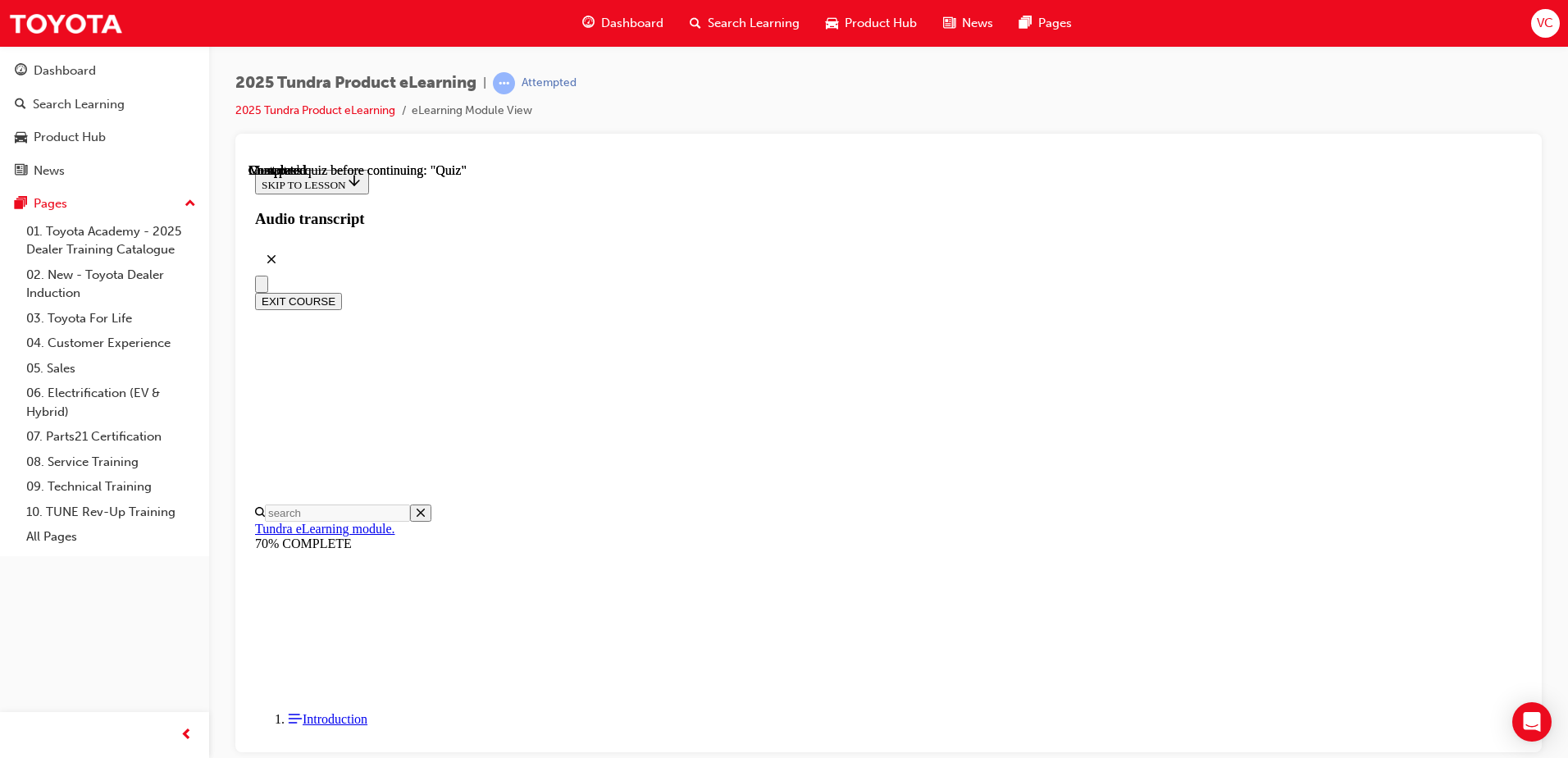
radio input "true"
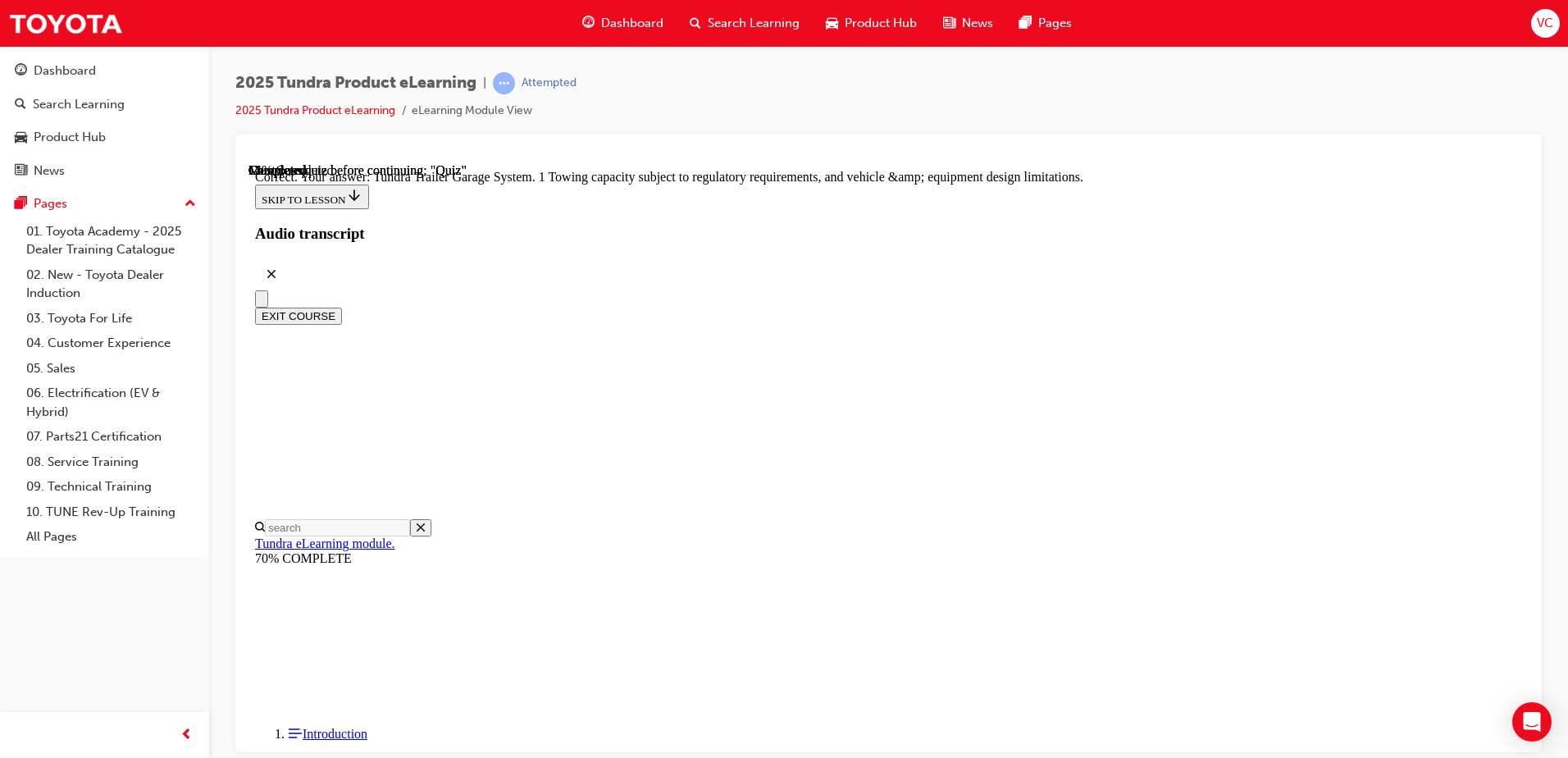
scroll to position [499, 0]
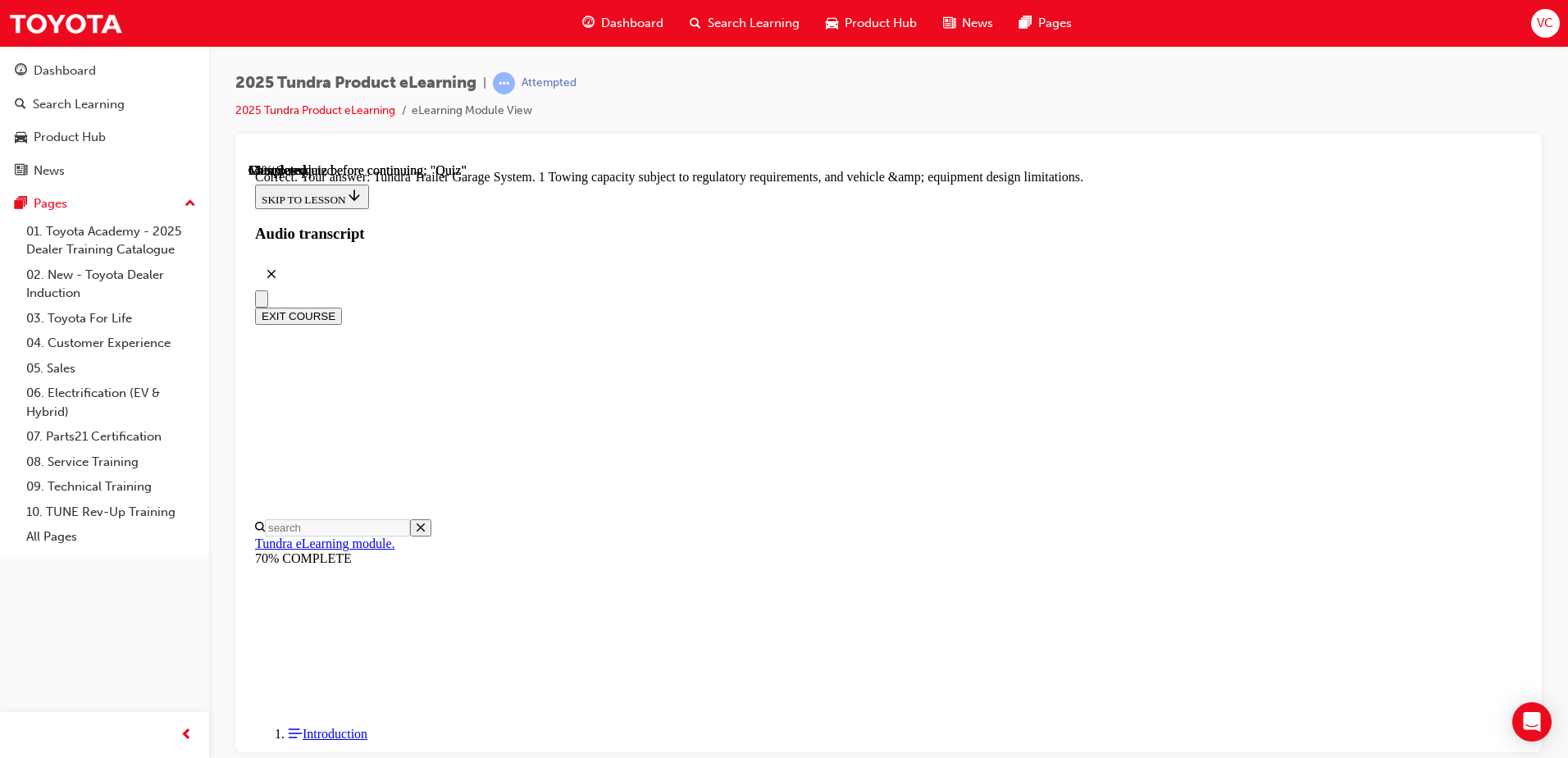
radio input "true"
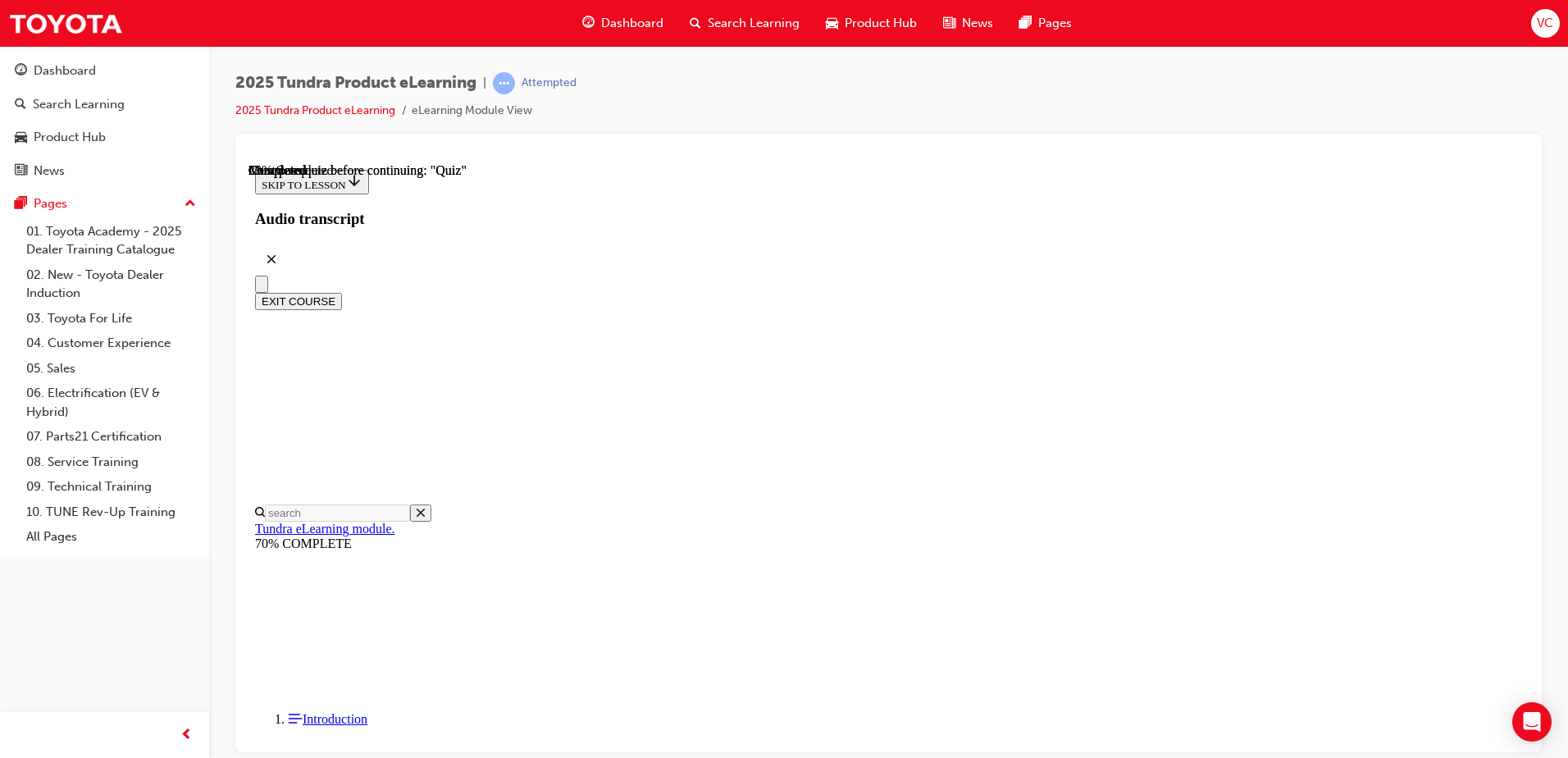
scroll to position [164, 0]
radio input "true"
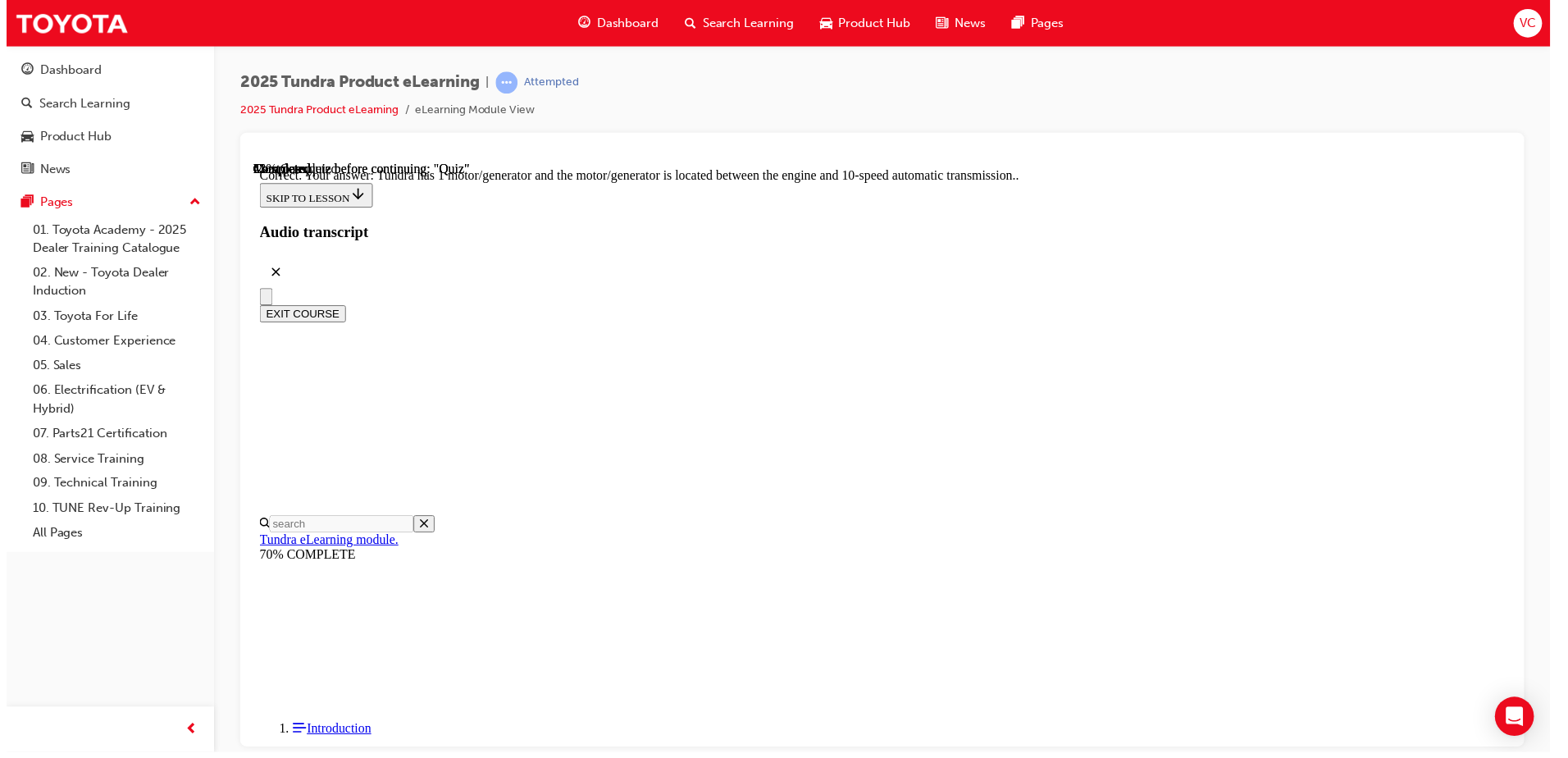
scroll to position [310, 0]
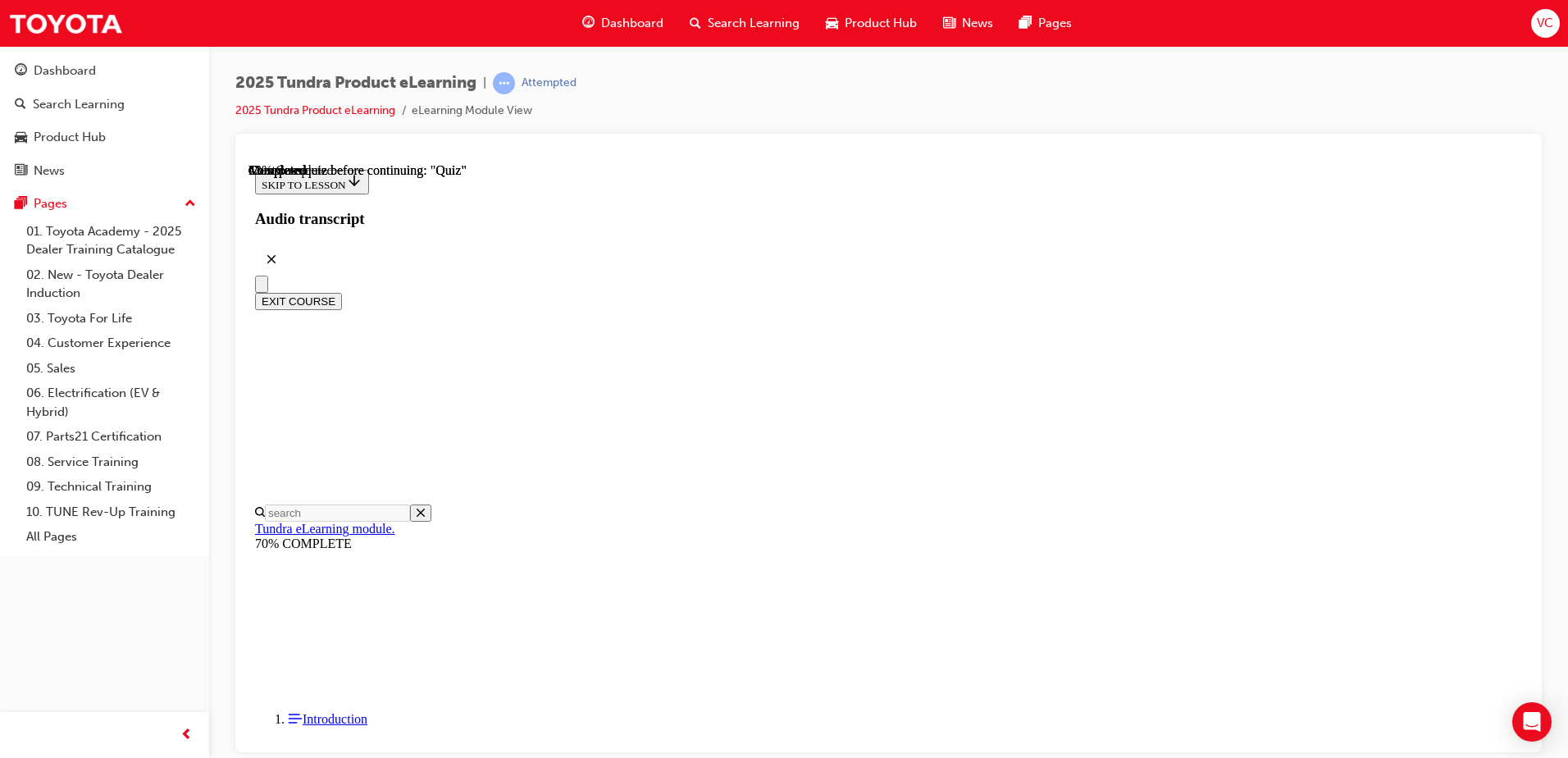
scroll to position [246, 0]
radio input "true"
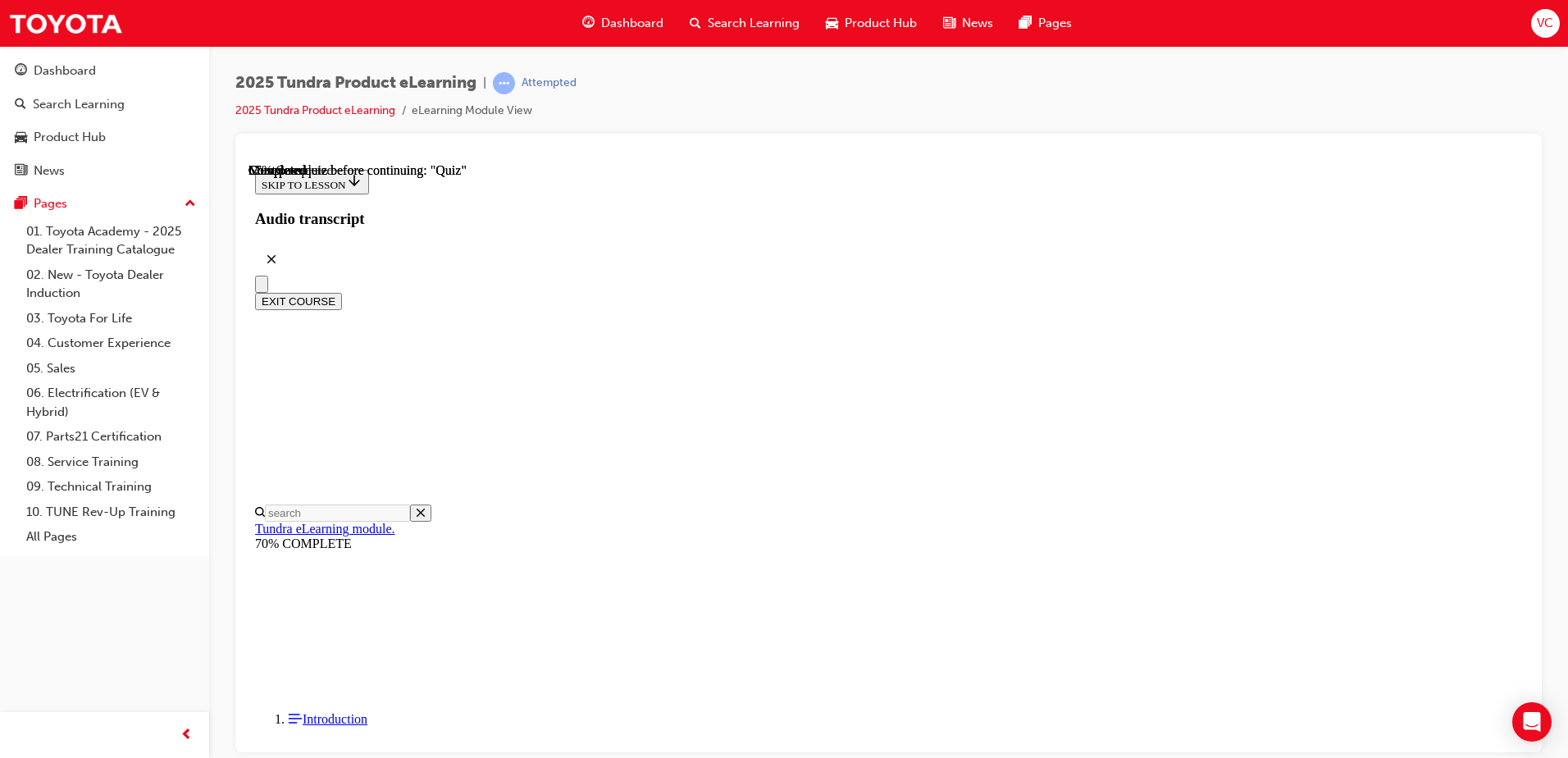
scroll to position [132, 0]
radio input "true"
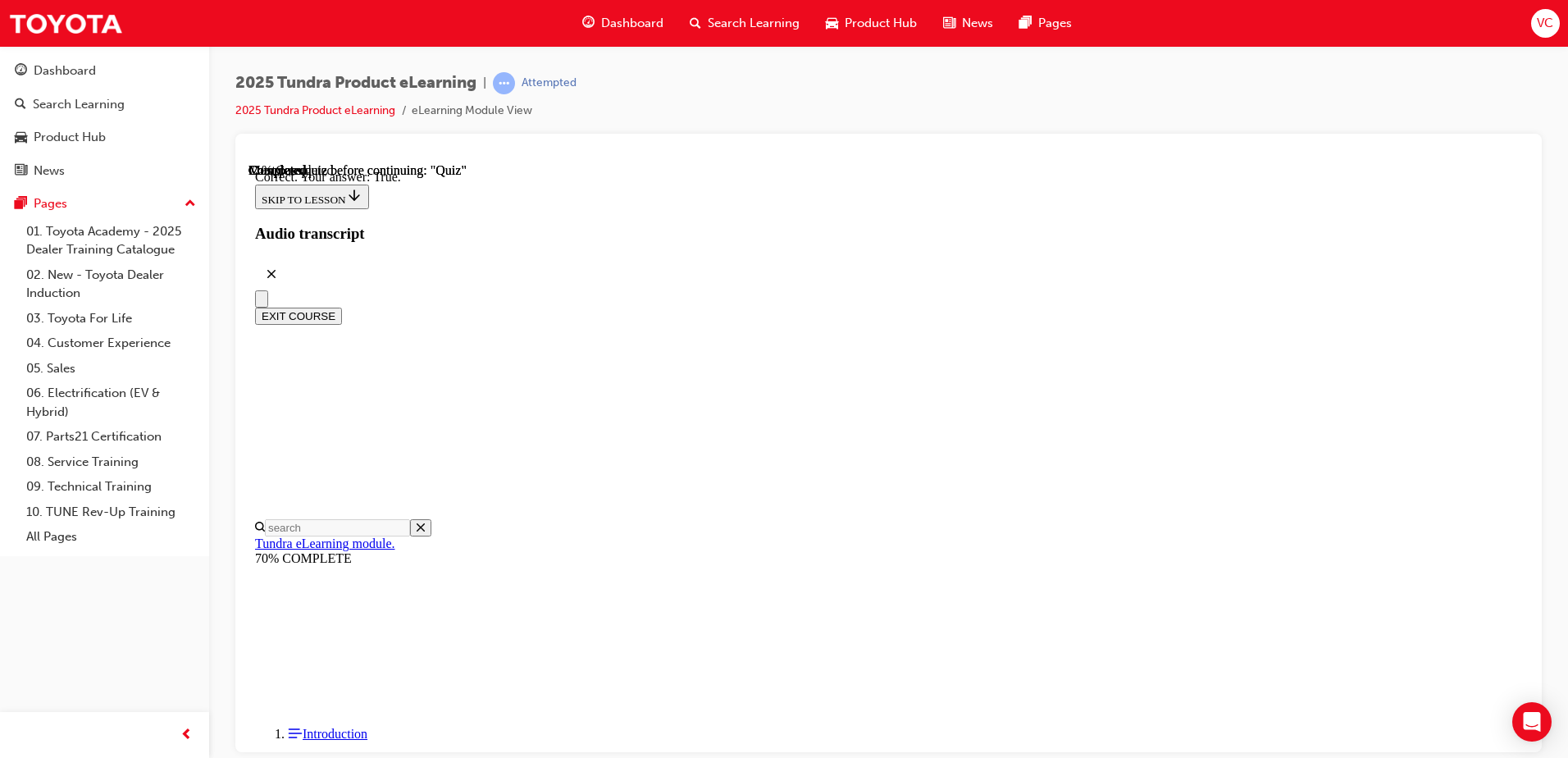
scroll to position [184, 0]
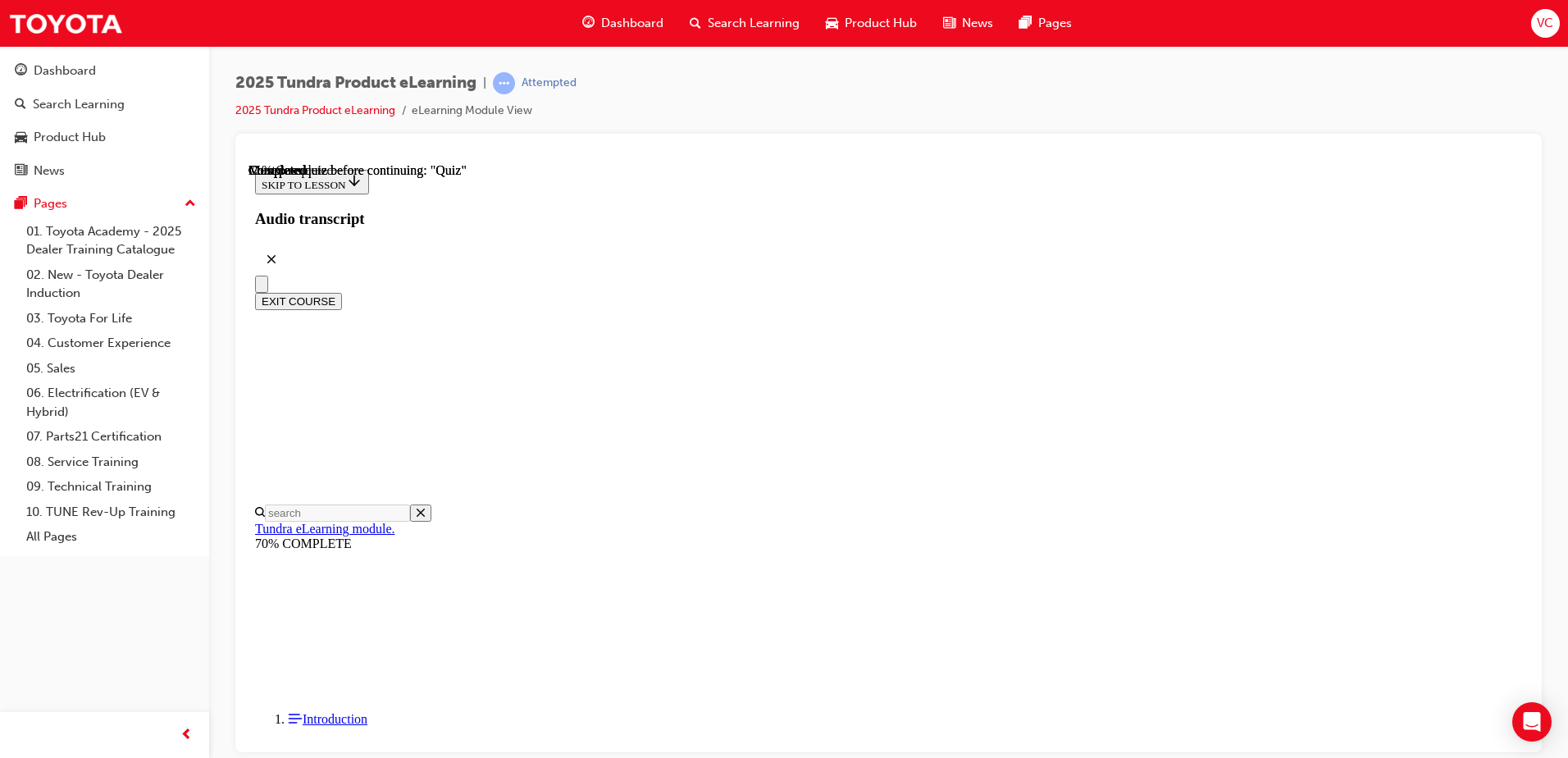
radio input "true"
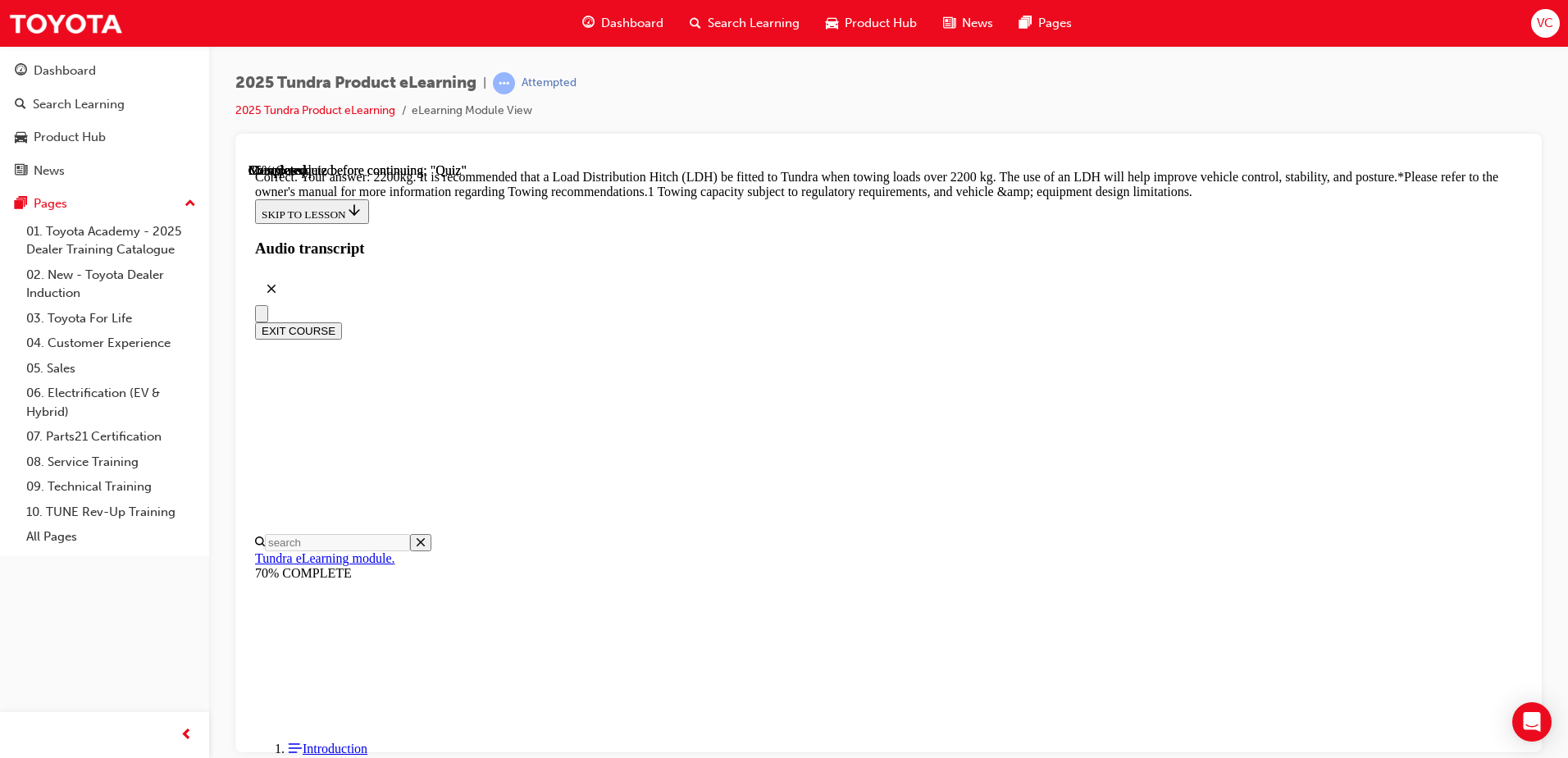
scroll to position [677, 0]
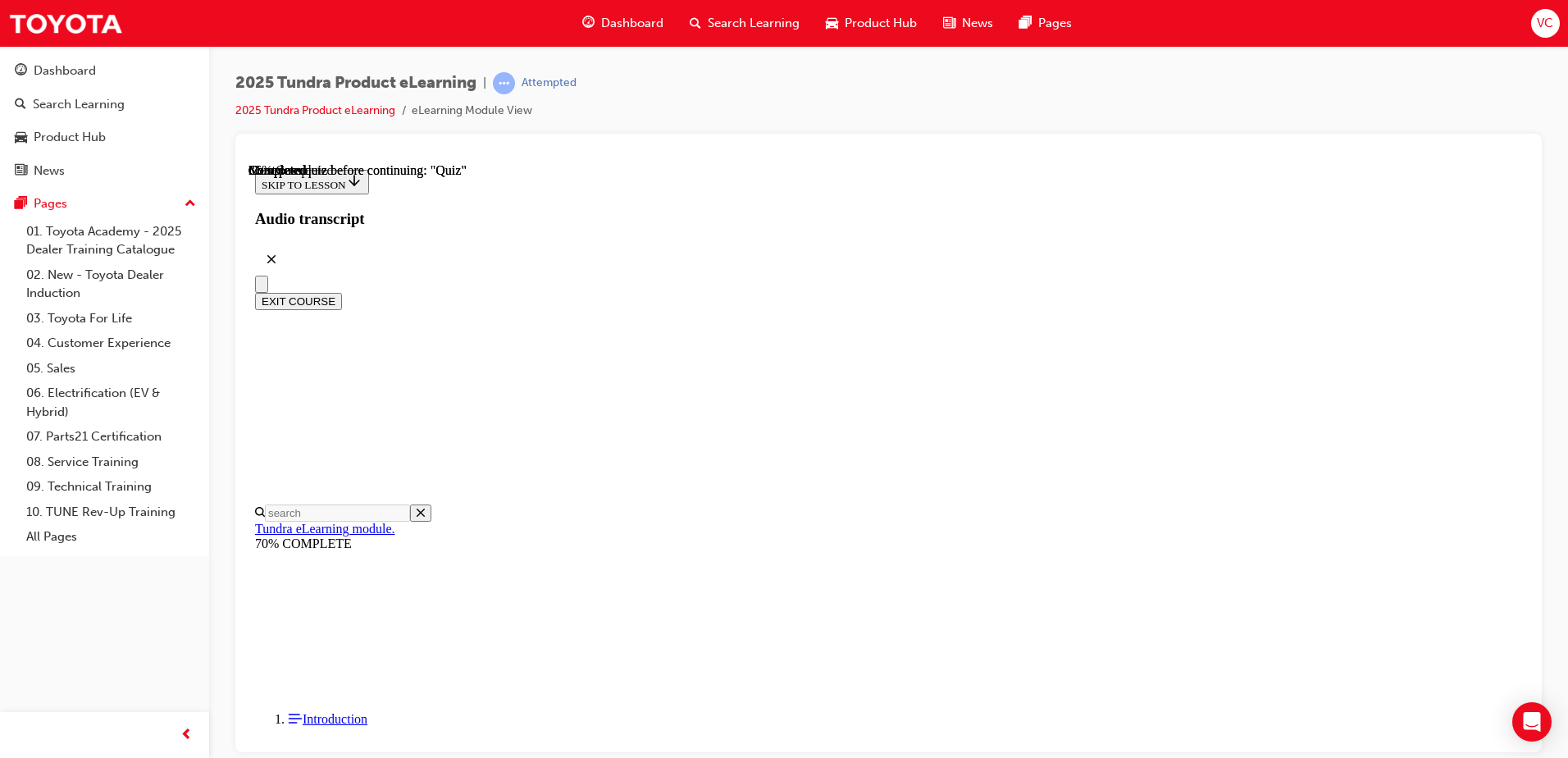
scroll to position [164, 0]
drag, startPoint x: 720, startPoint y: 313, endPoint x: 889, endPoint y: 340, distance: 171.1
copy p "Tundra is powered by the impressive i-FORCE MAX powertrain that produces ...kW …"
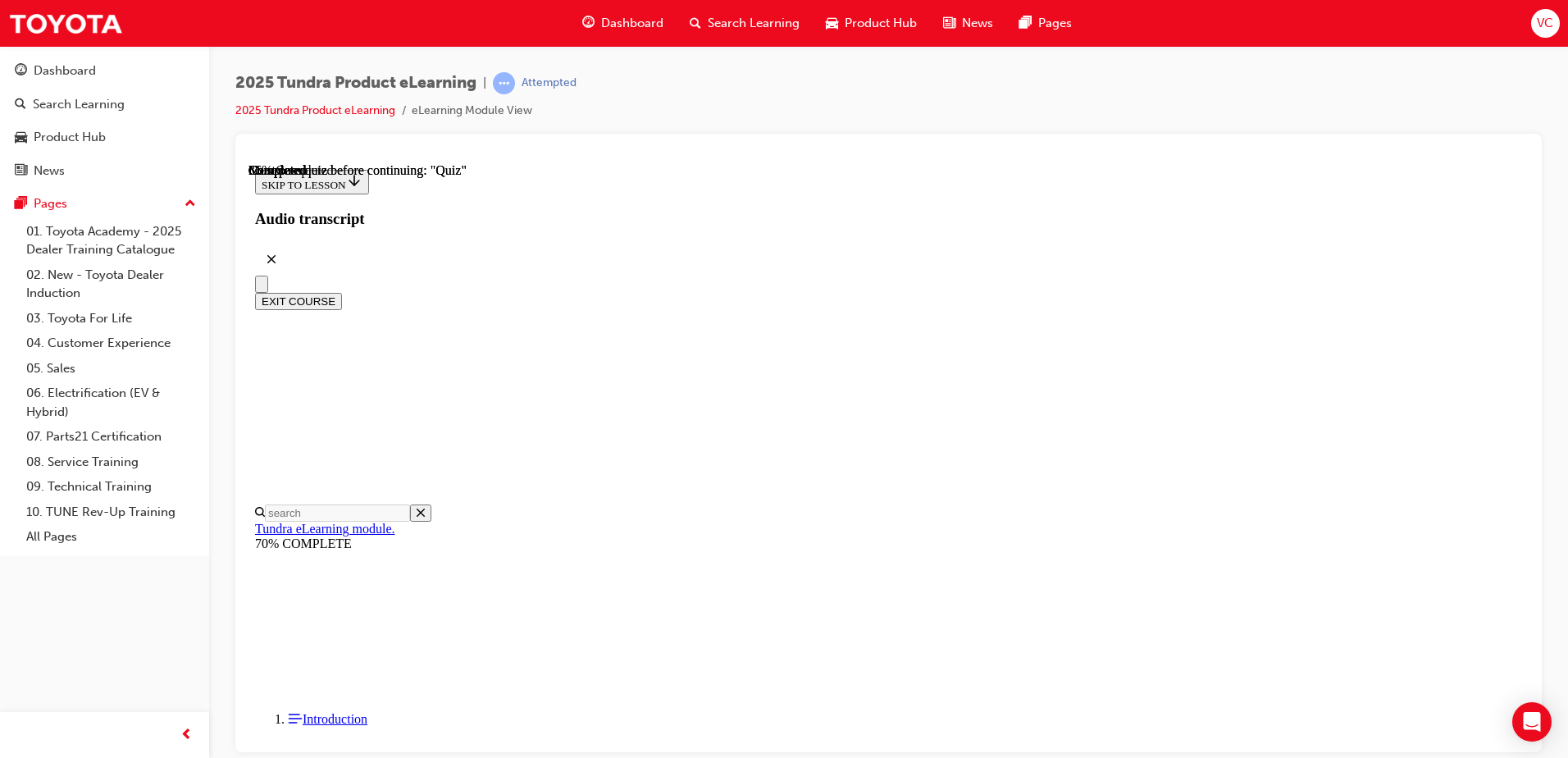
radio input "true"
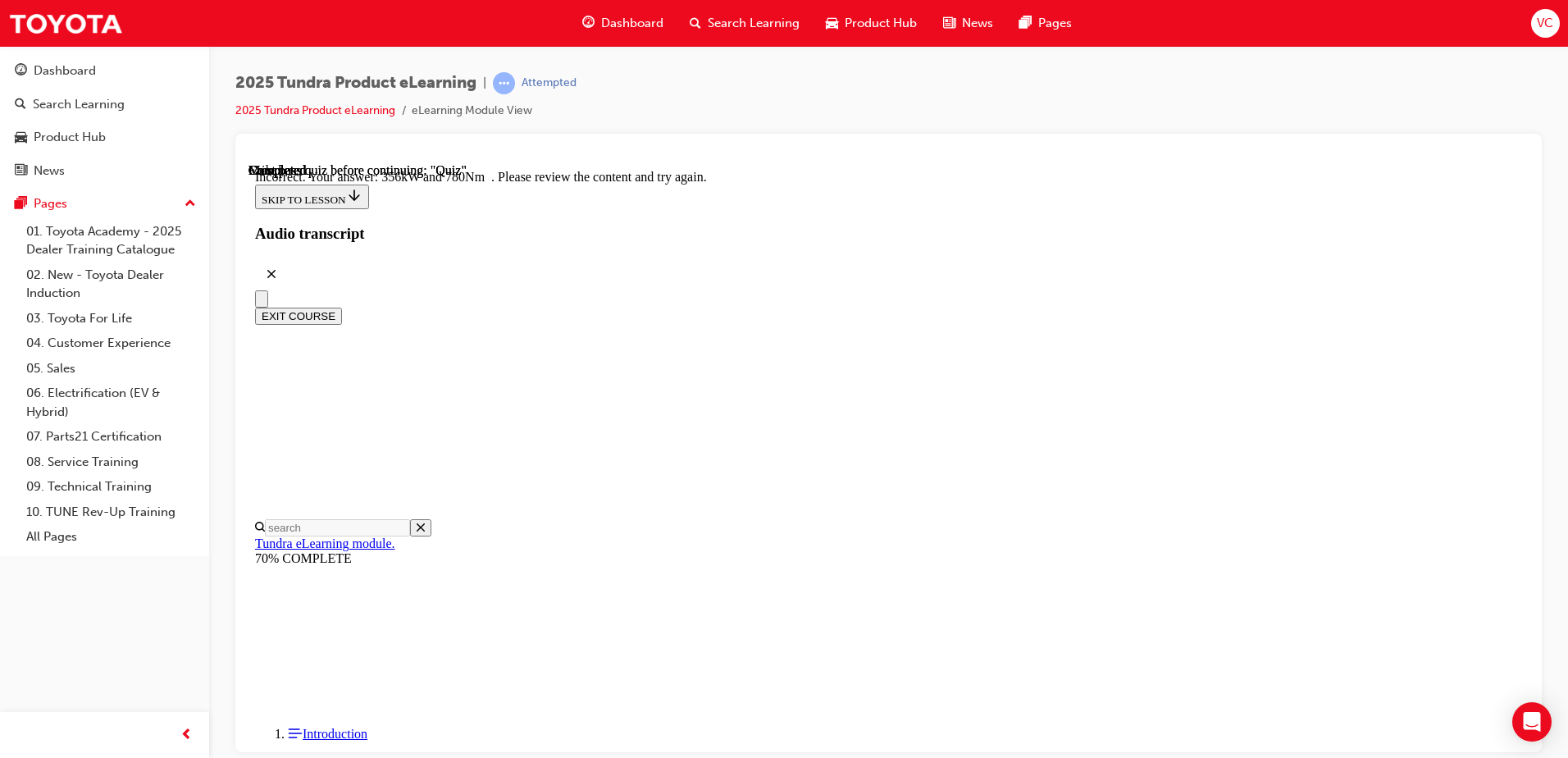
scroll to position [424, 0]
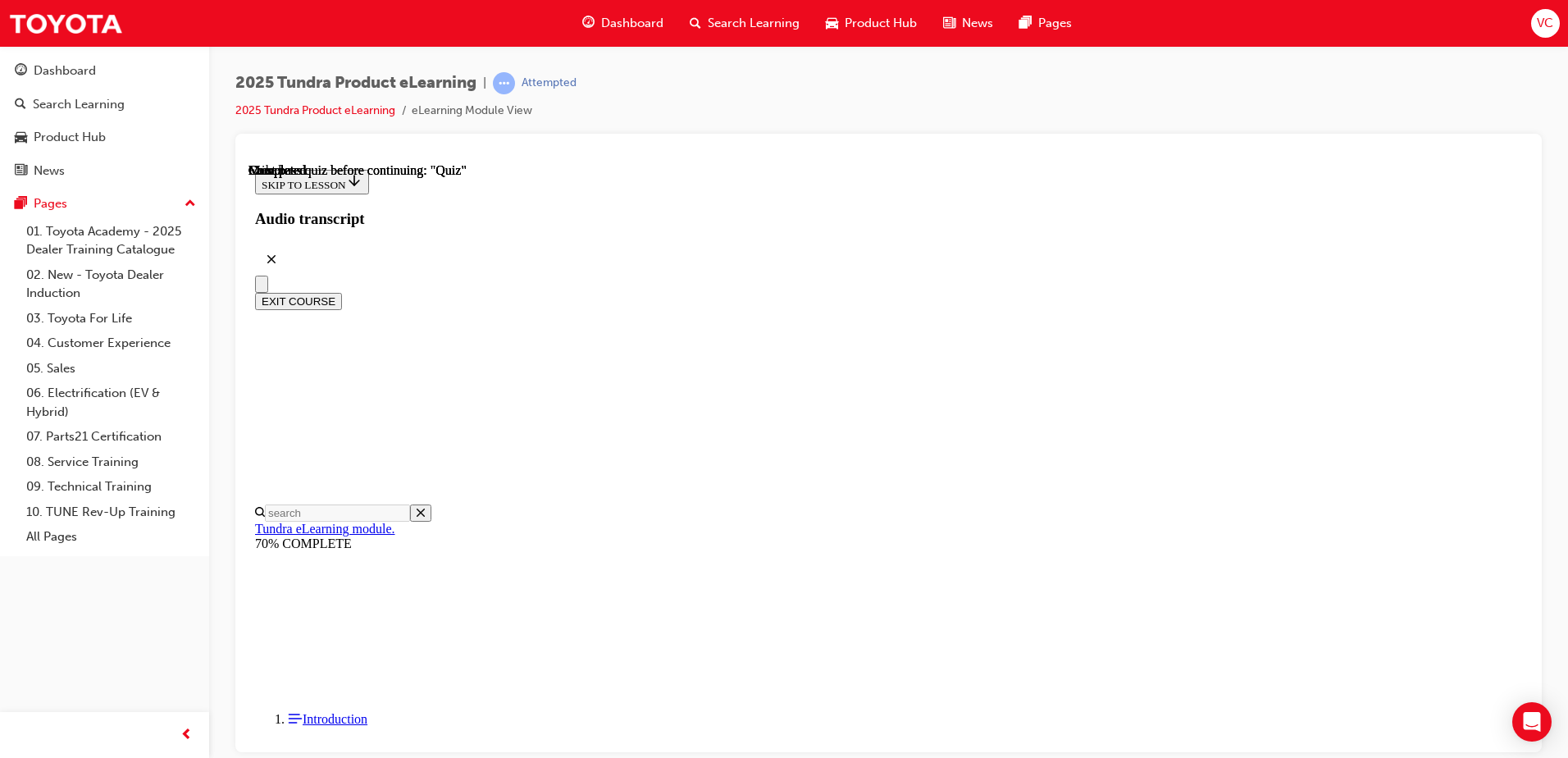
scroll to position [164, 0]
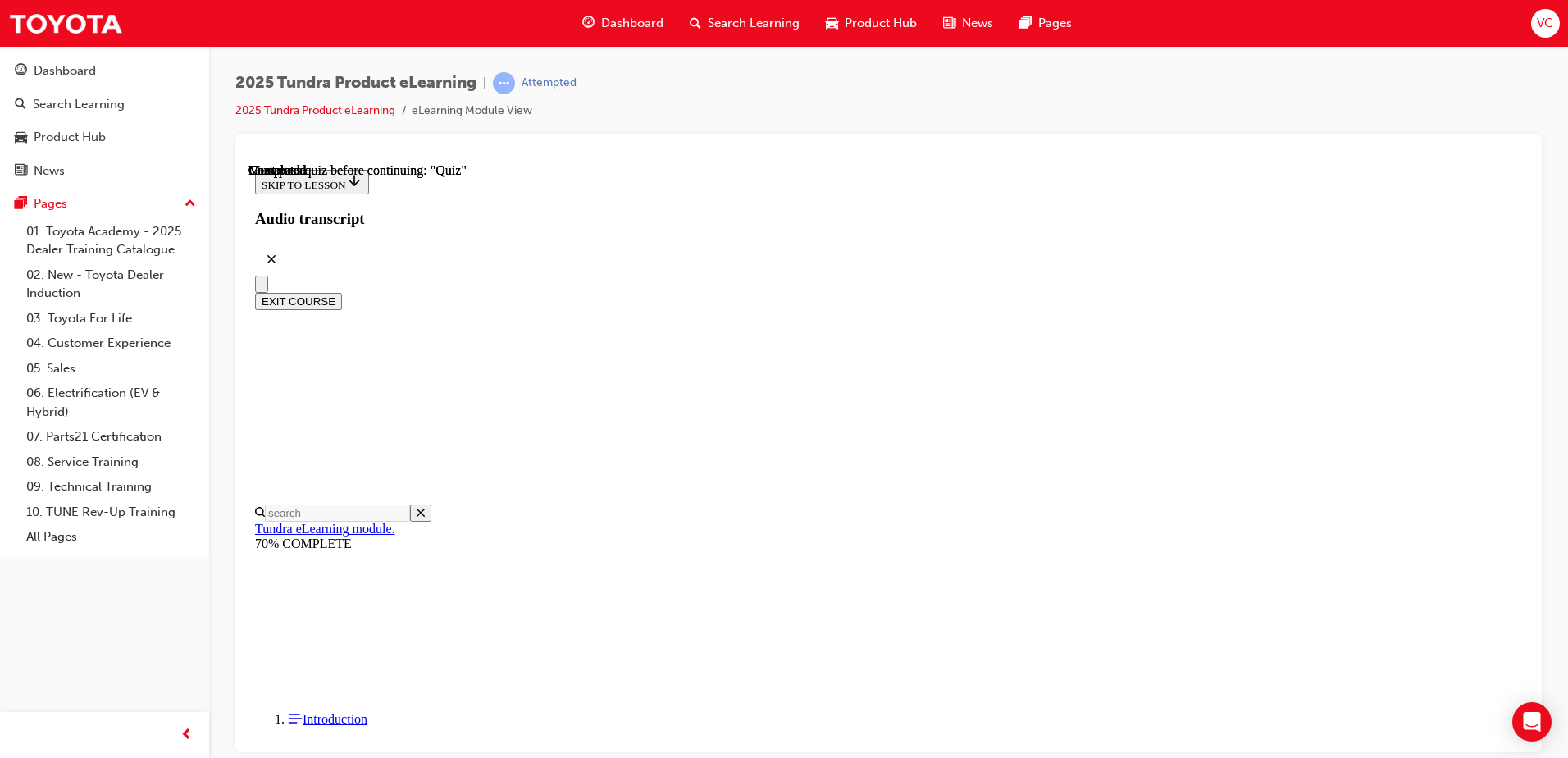
radio input "true"
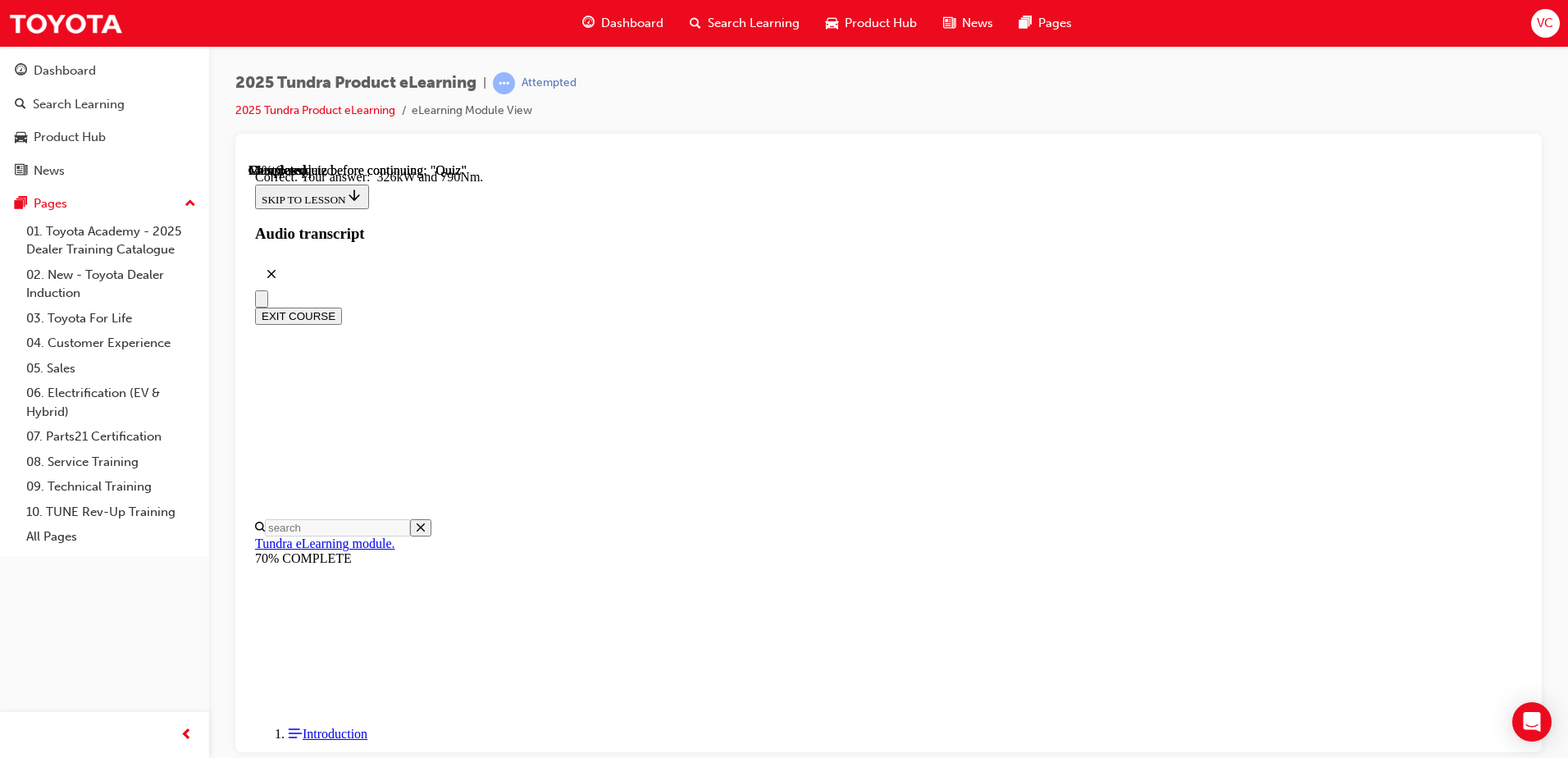
radio input "true"
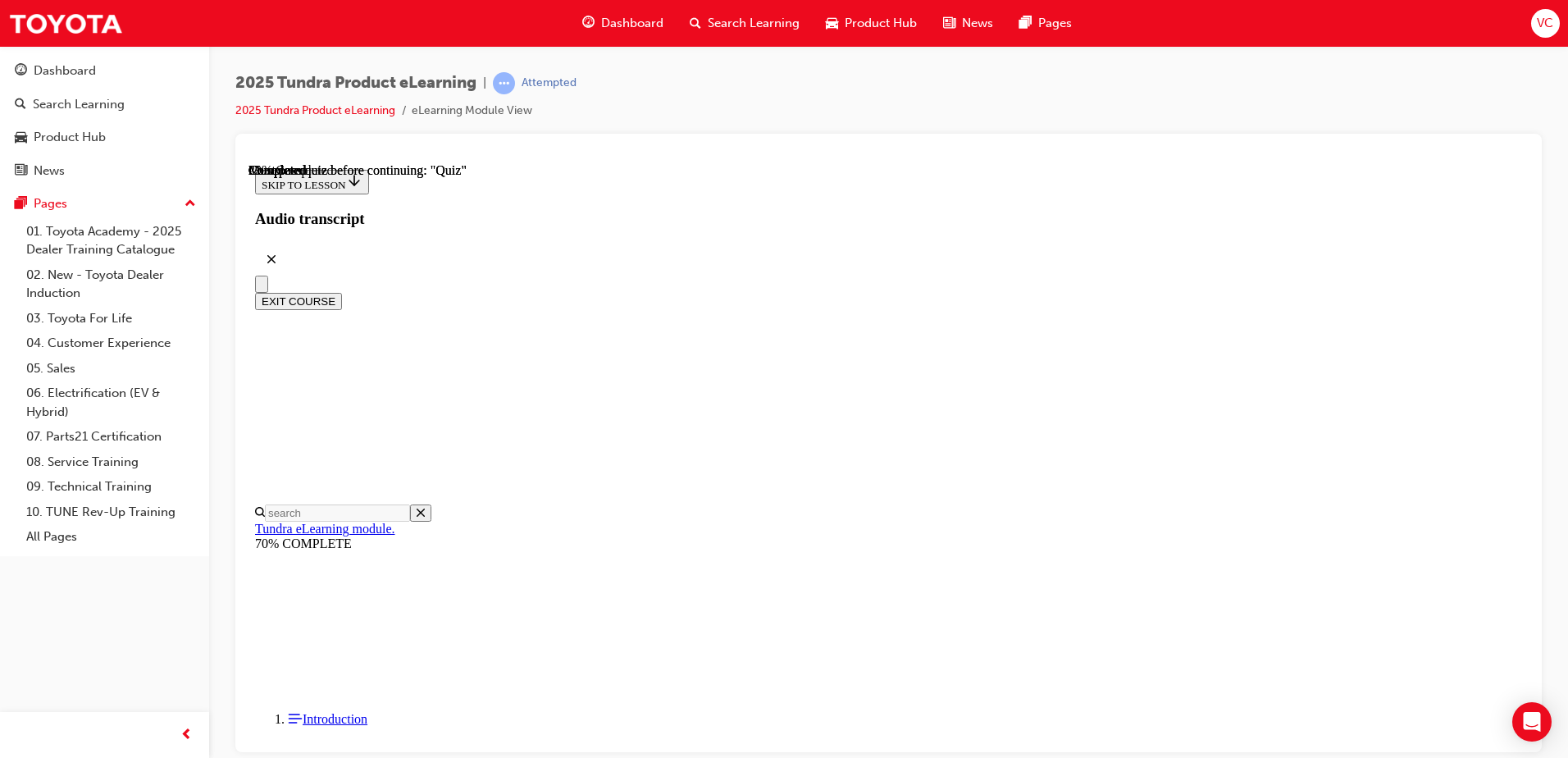
scroll to position [385, 0]
radio input "true"
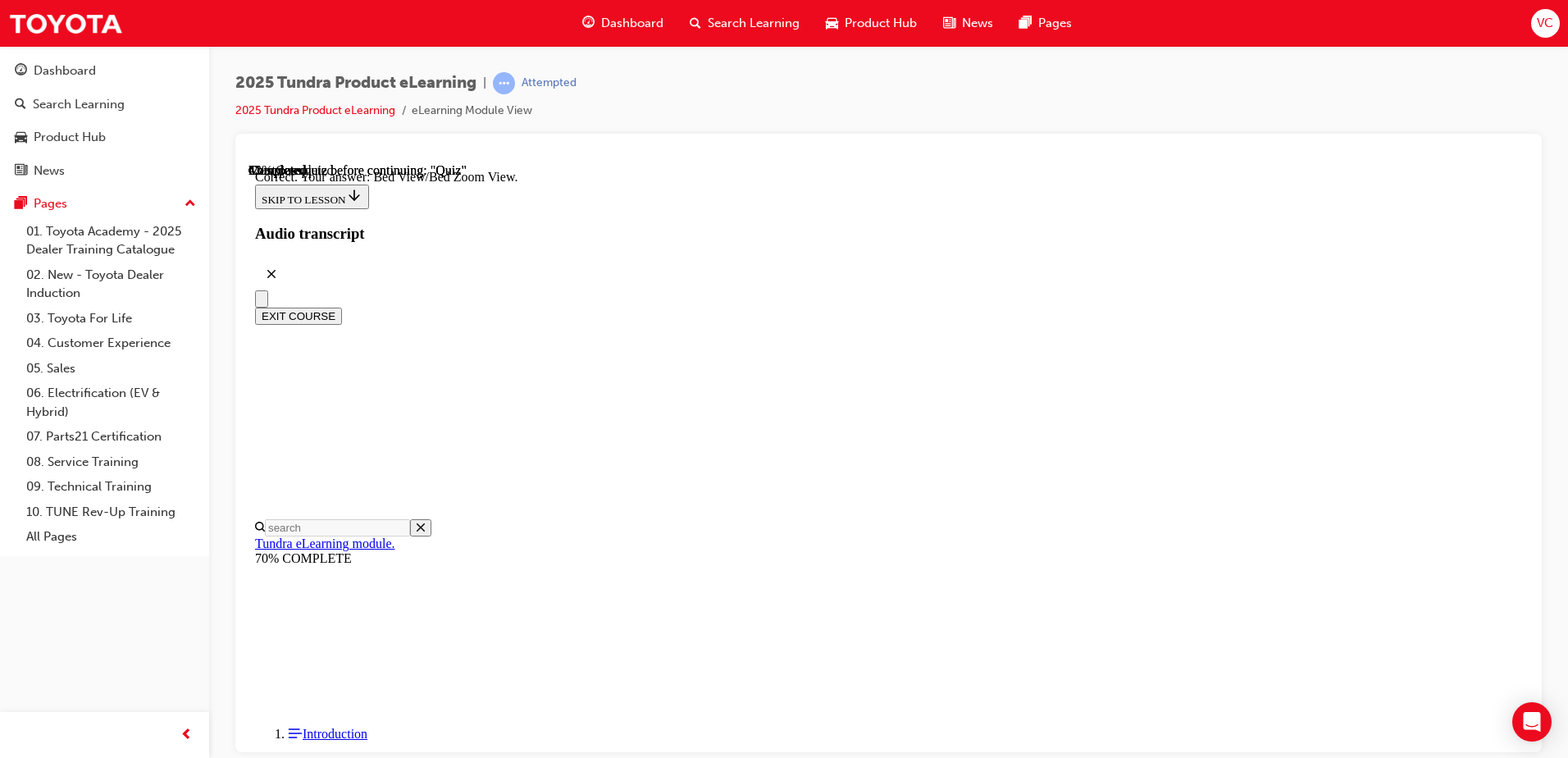
scroll to position [454, 0]
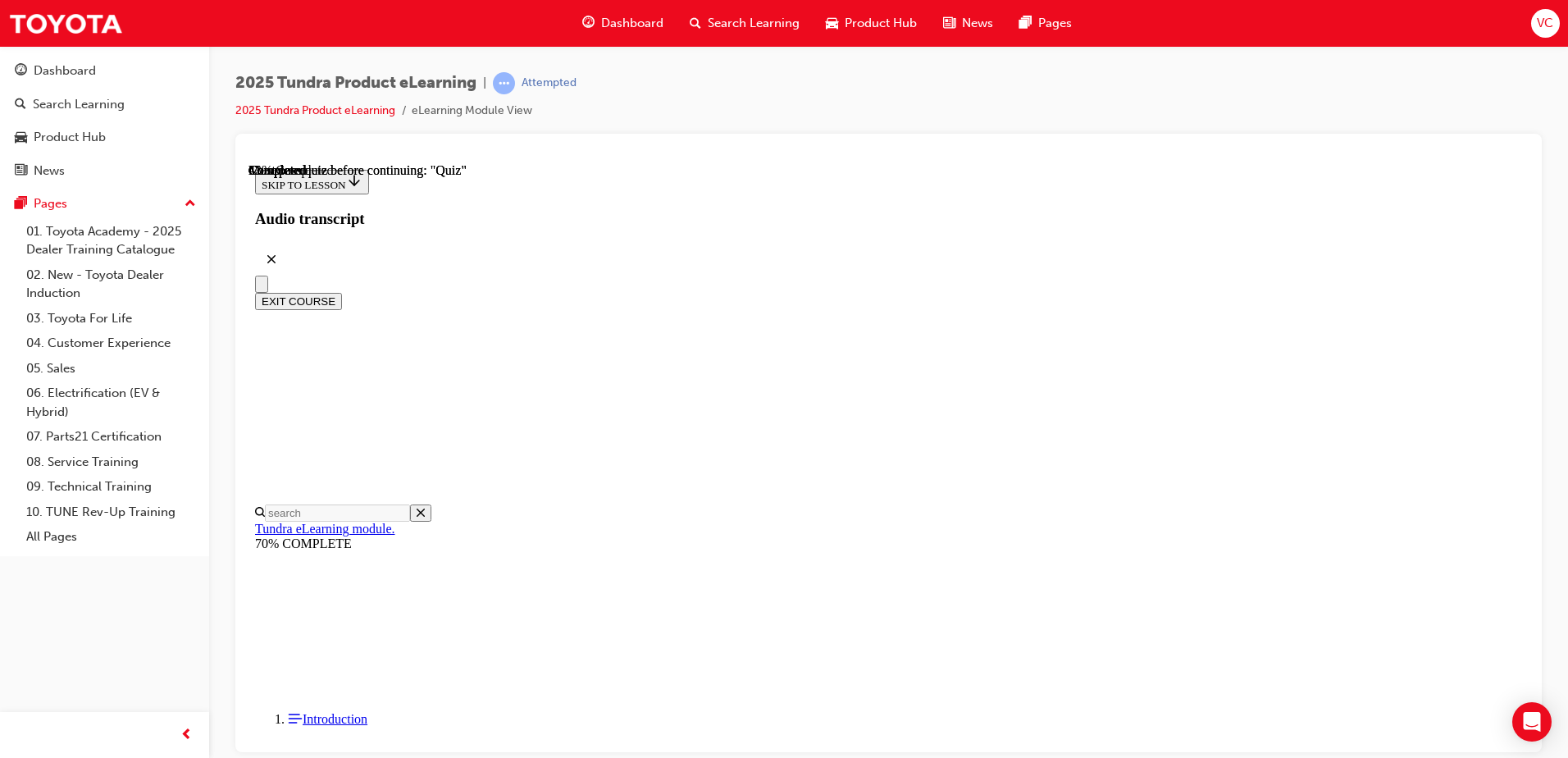
scroll to position [328, 0]
radio input "true"
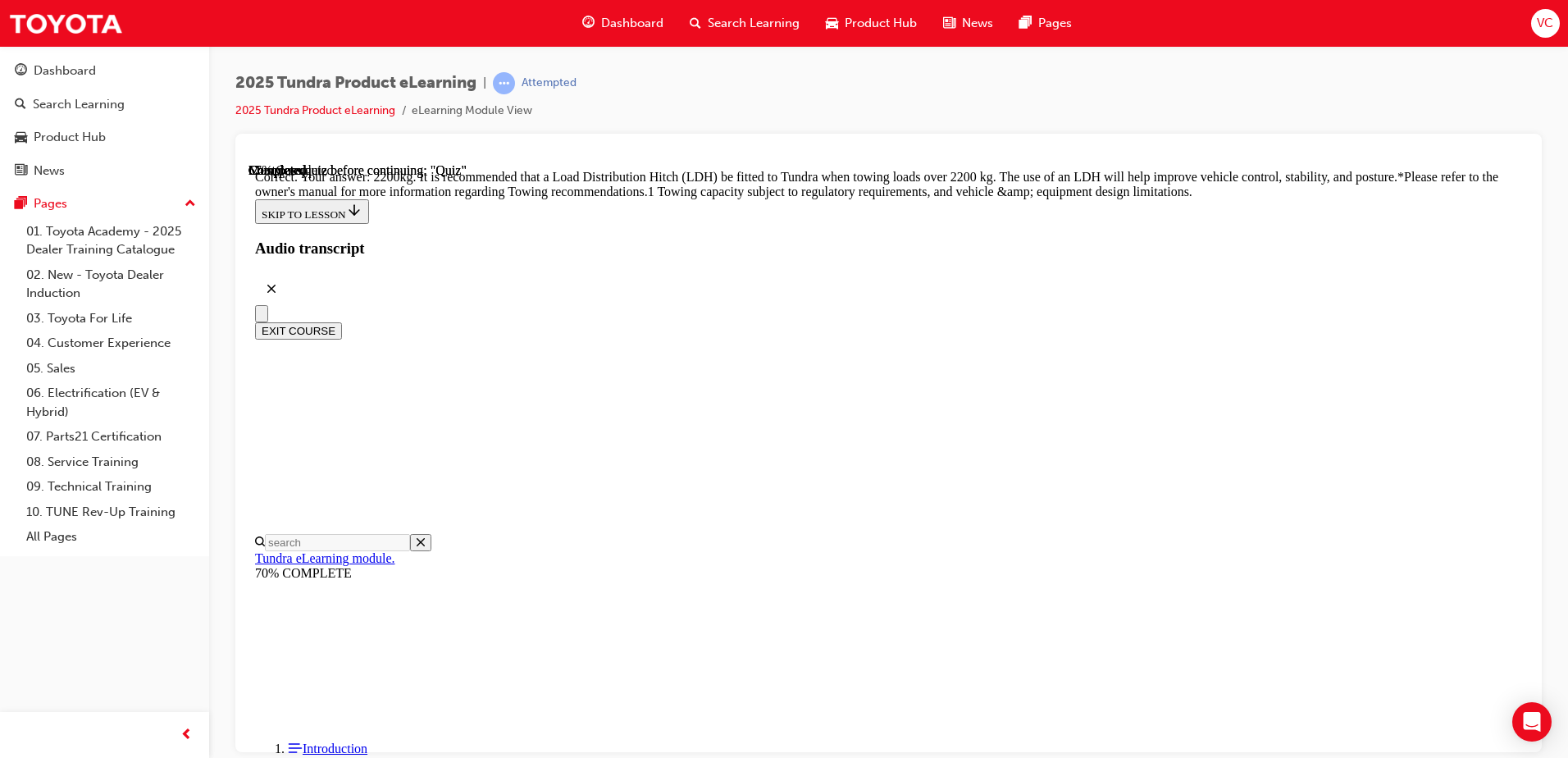
scroll to position [677, 0]
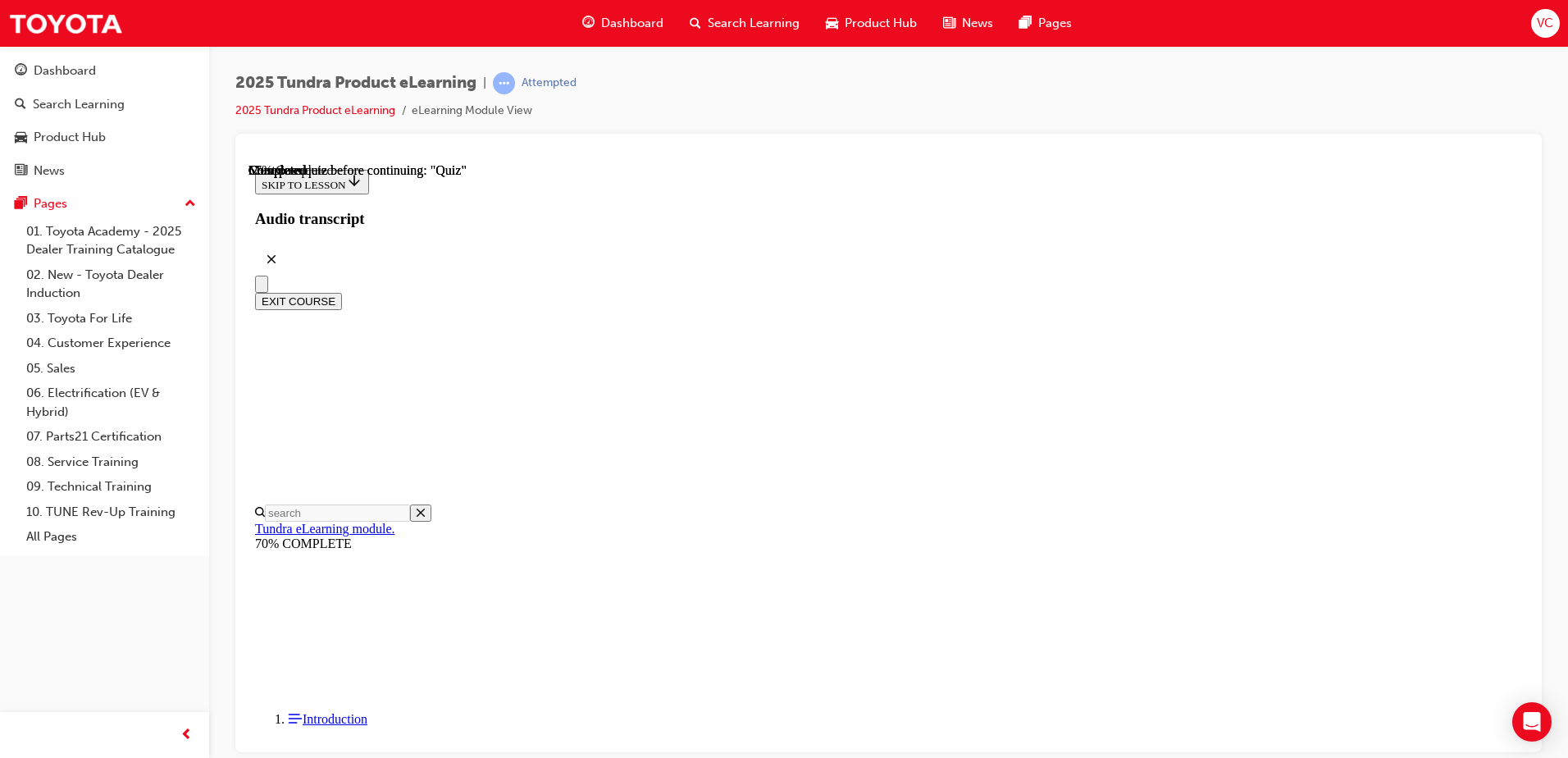
scroll to position [246, 0]
radio input "true"
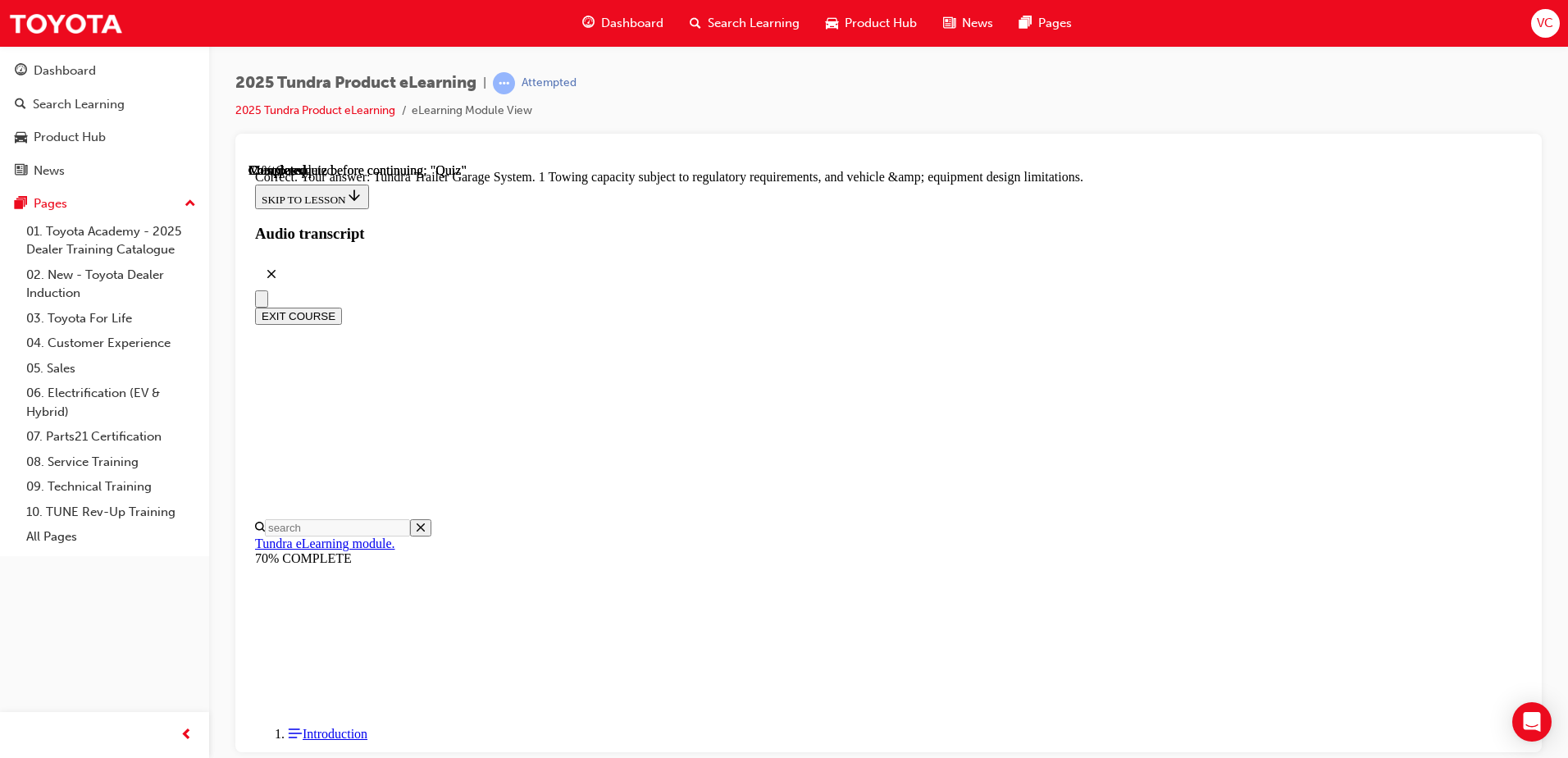
scroll to position [499, 0]
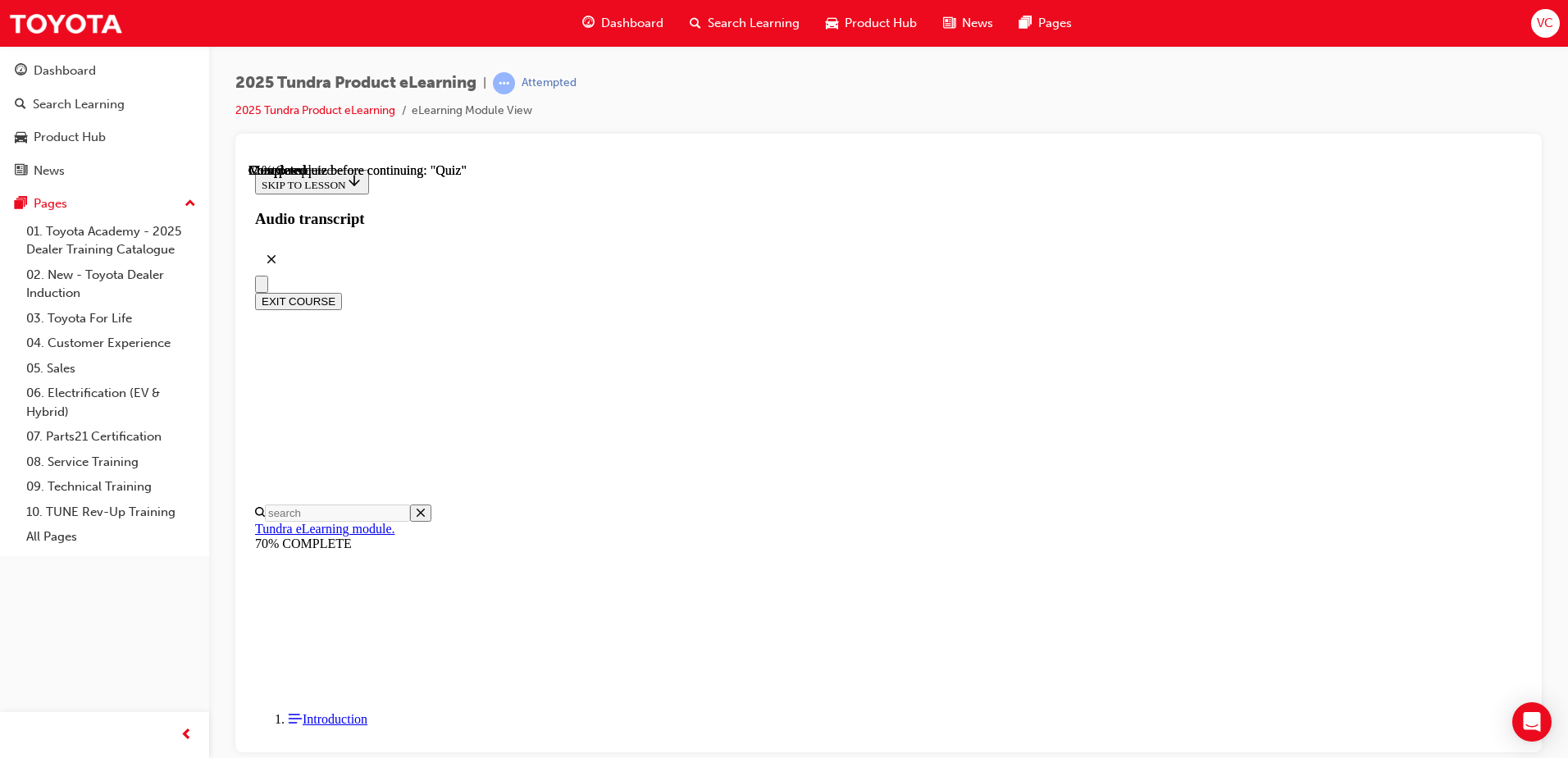
scroll to position [291, 0]
radio input "true"
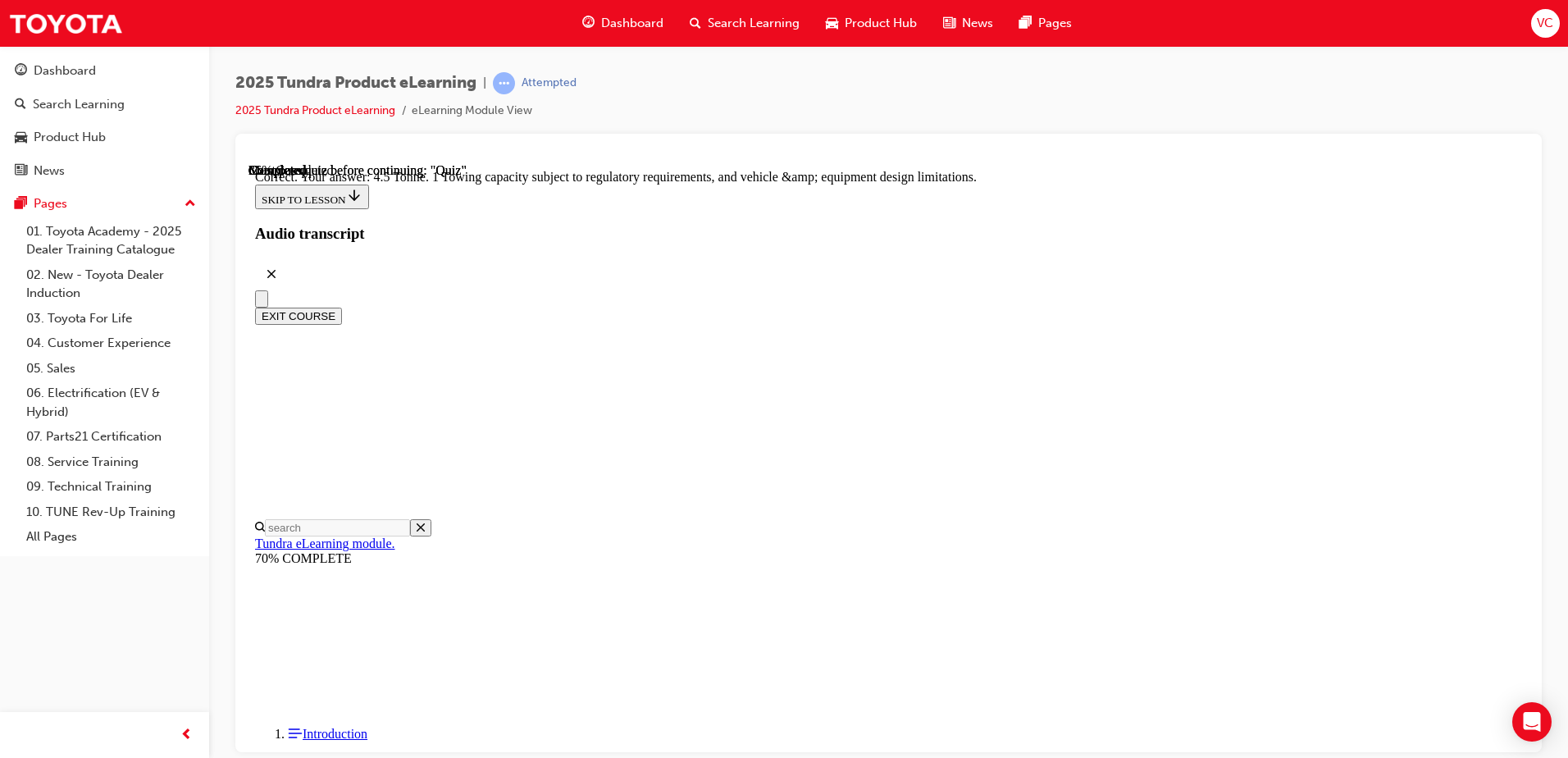
scroll to position [444, 0]
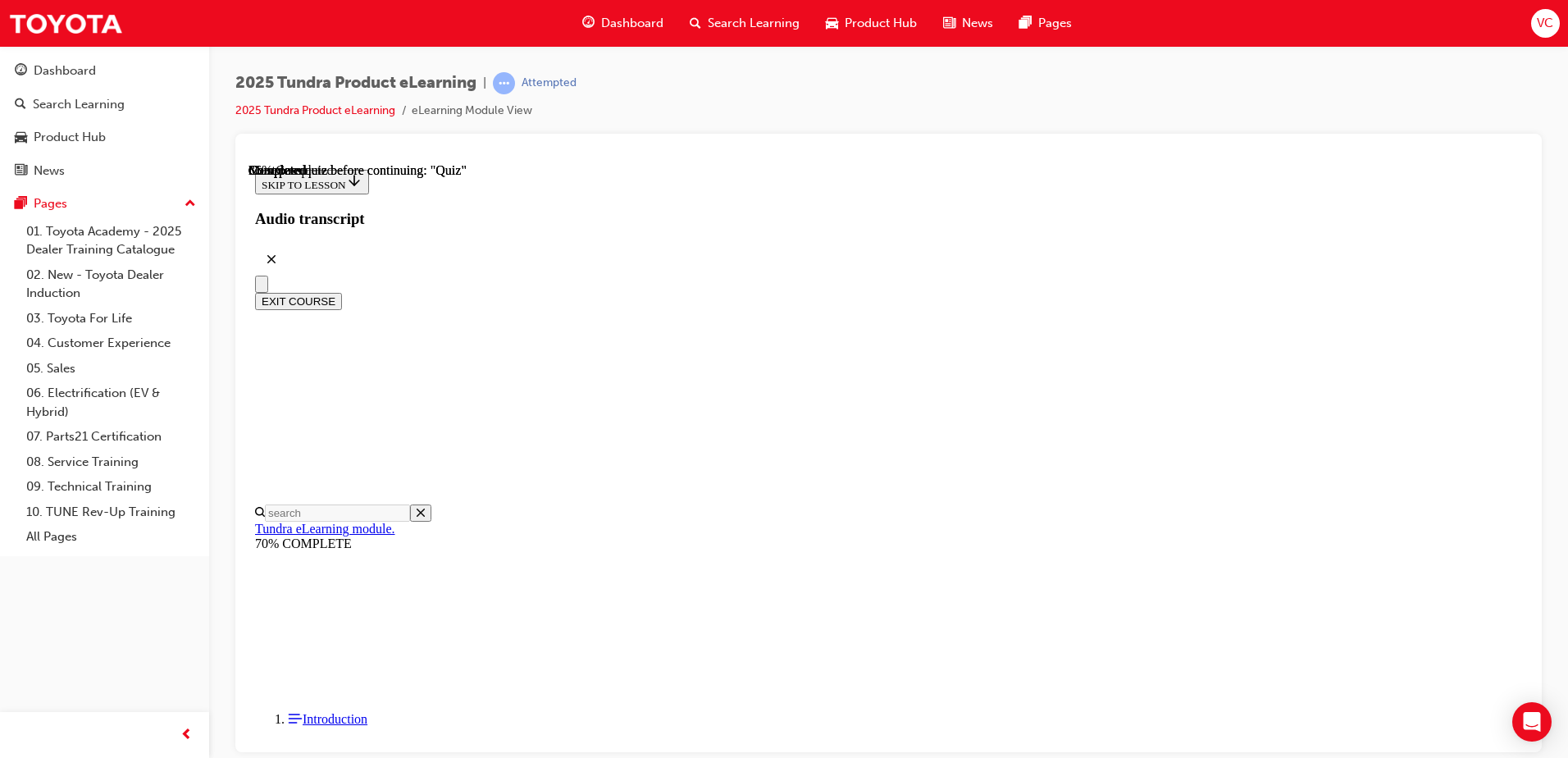
scroll to position [164, 0]
radio input "true"
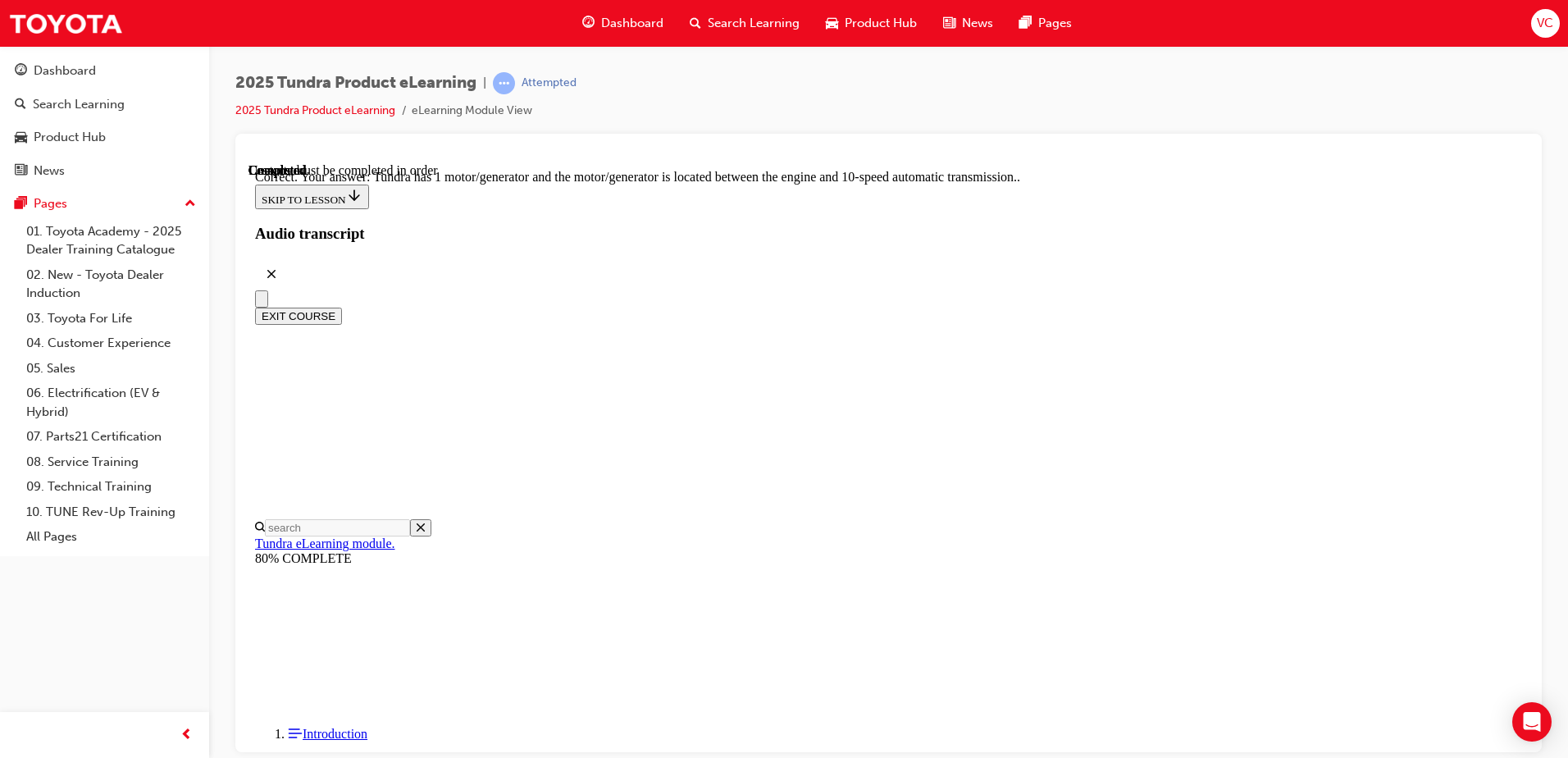
scroll to position [310, 0]
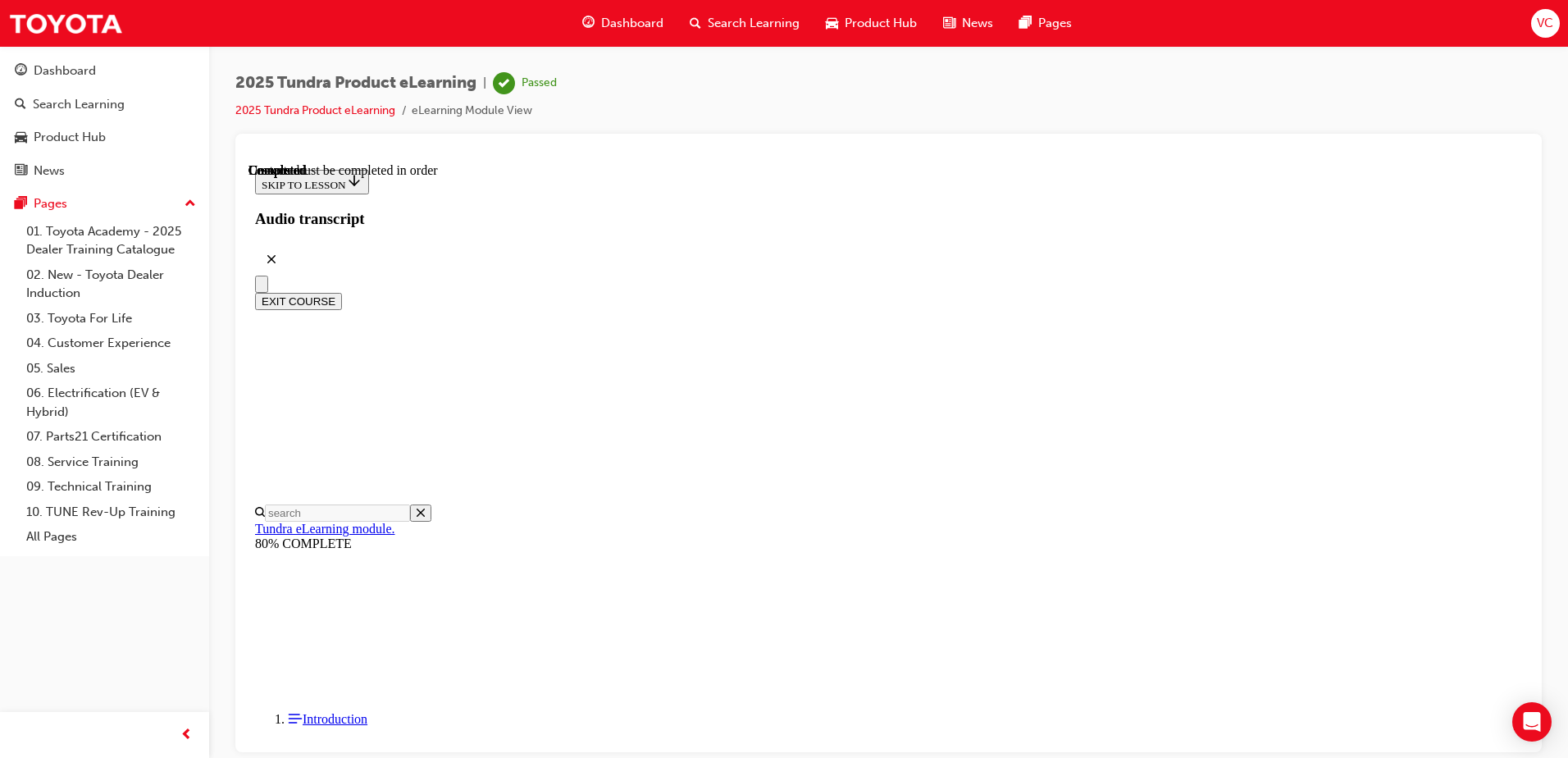
scroll to position [299, 0]
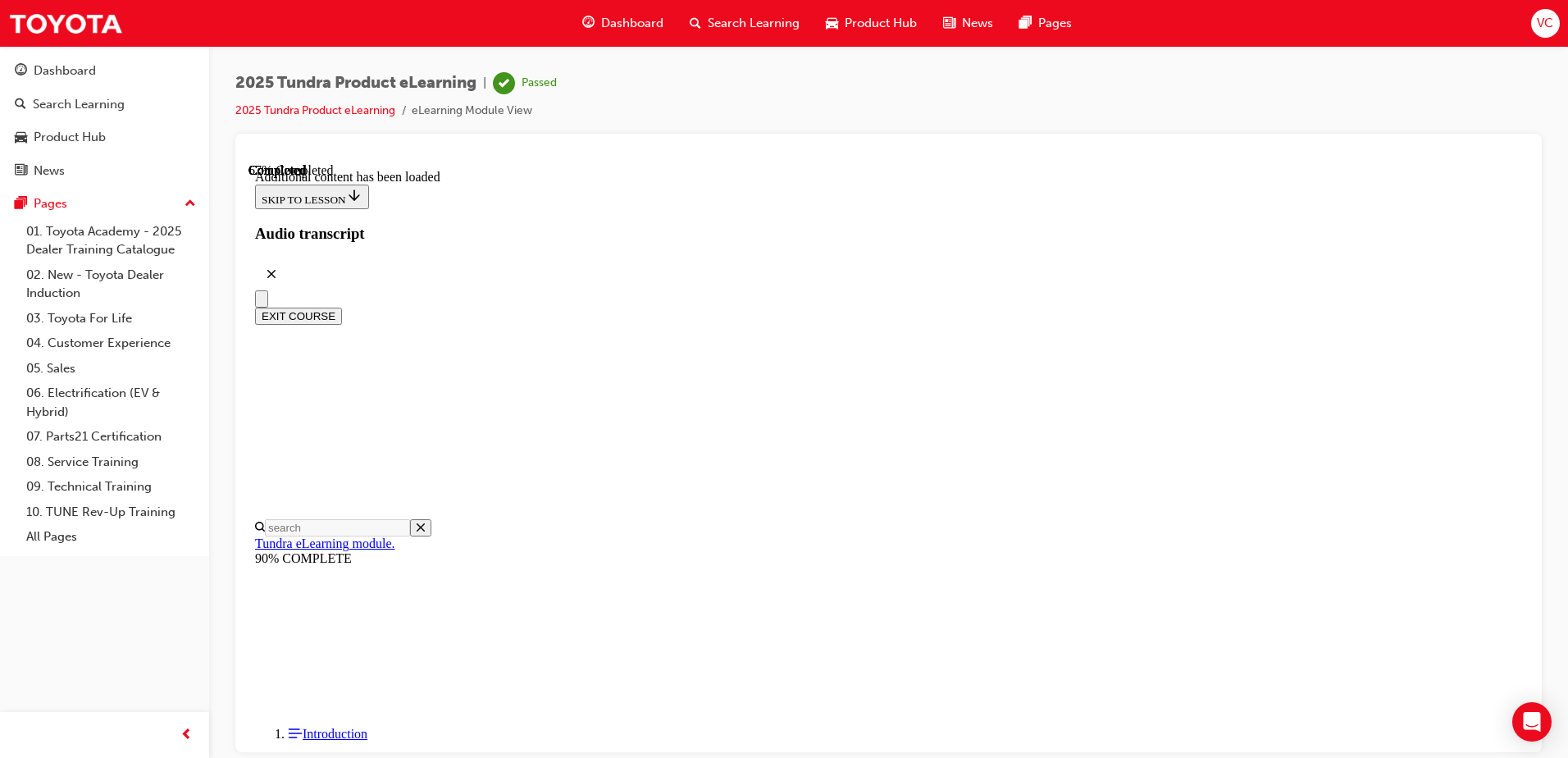
click at [80, 107] on div "Search Learning" at bounding box center [78, 104] width 91 height 18
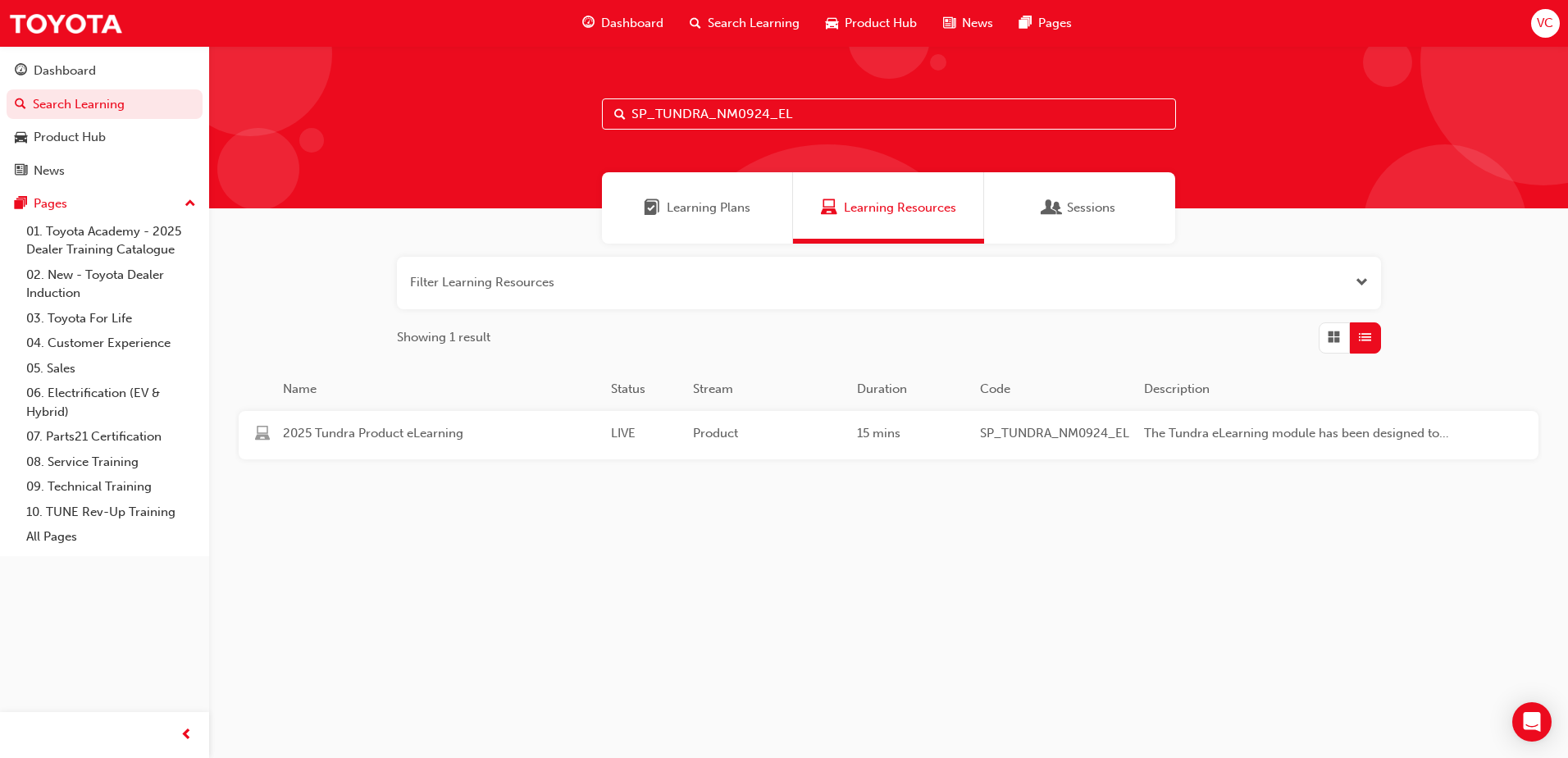
click at [831, 116] on input "SP_TUNDRA_NM0924_EL" at bounding box center [889, 113] width 574 height 31
paste input "OYOTA_ADBLUE_EL_0824"
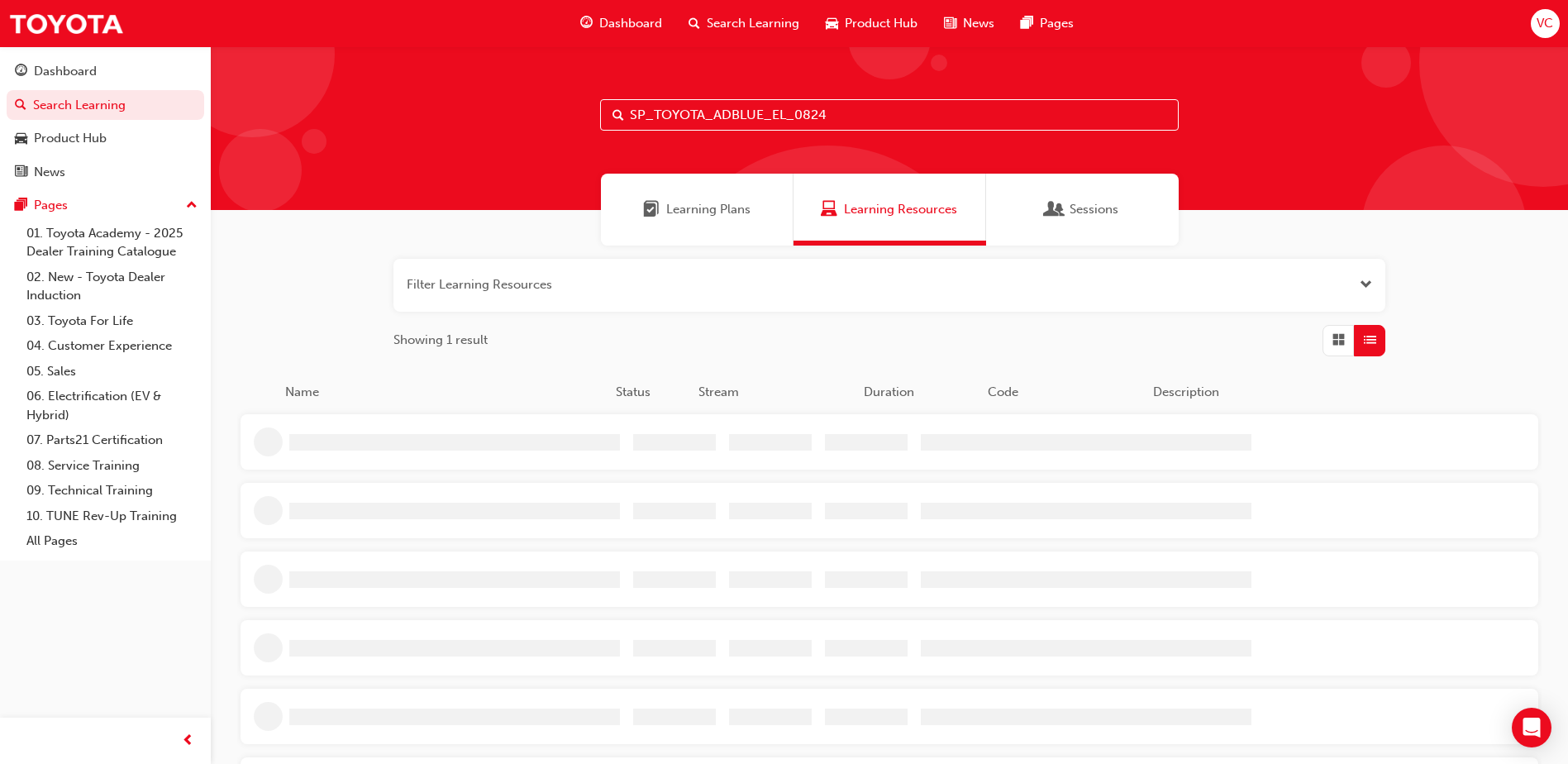
type input "SP_TOYOTA_ADBLUE_EL_0824"
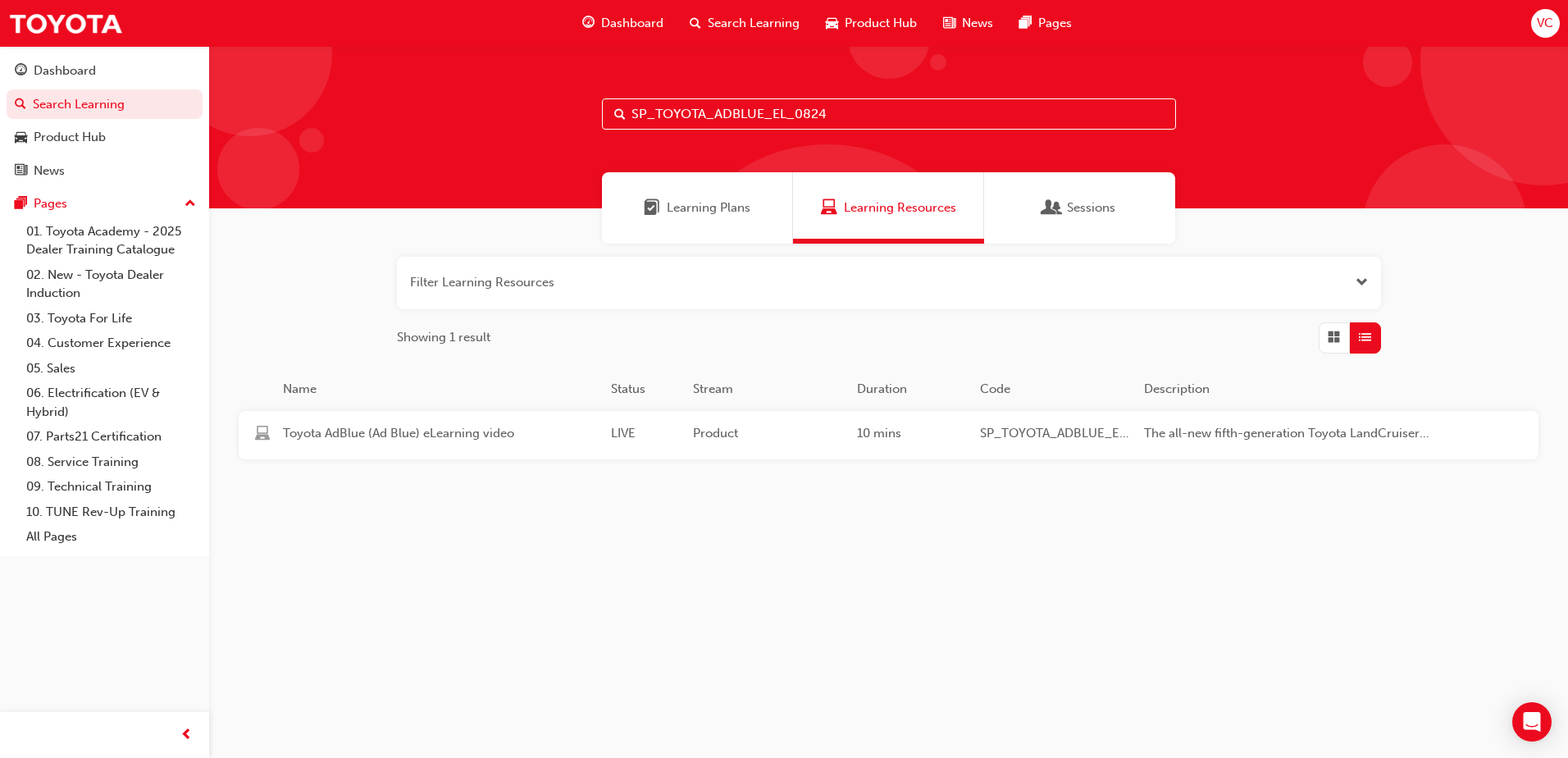
click at [932, 438] on div "10 mins" at bounding box center [912, 435] width 123 height 22
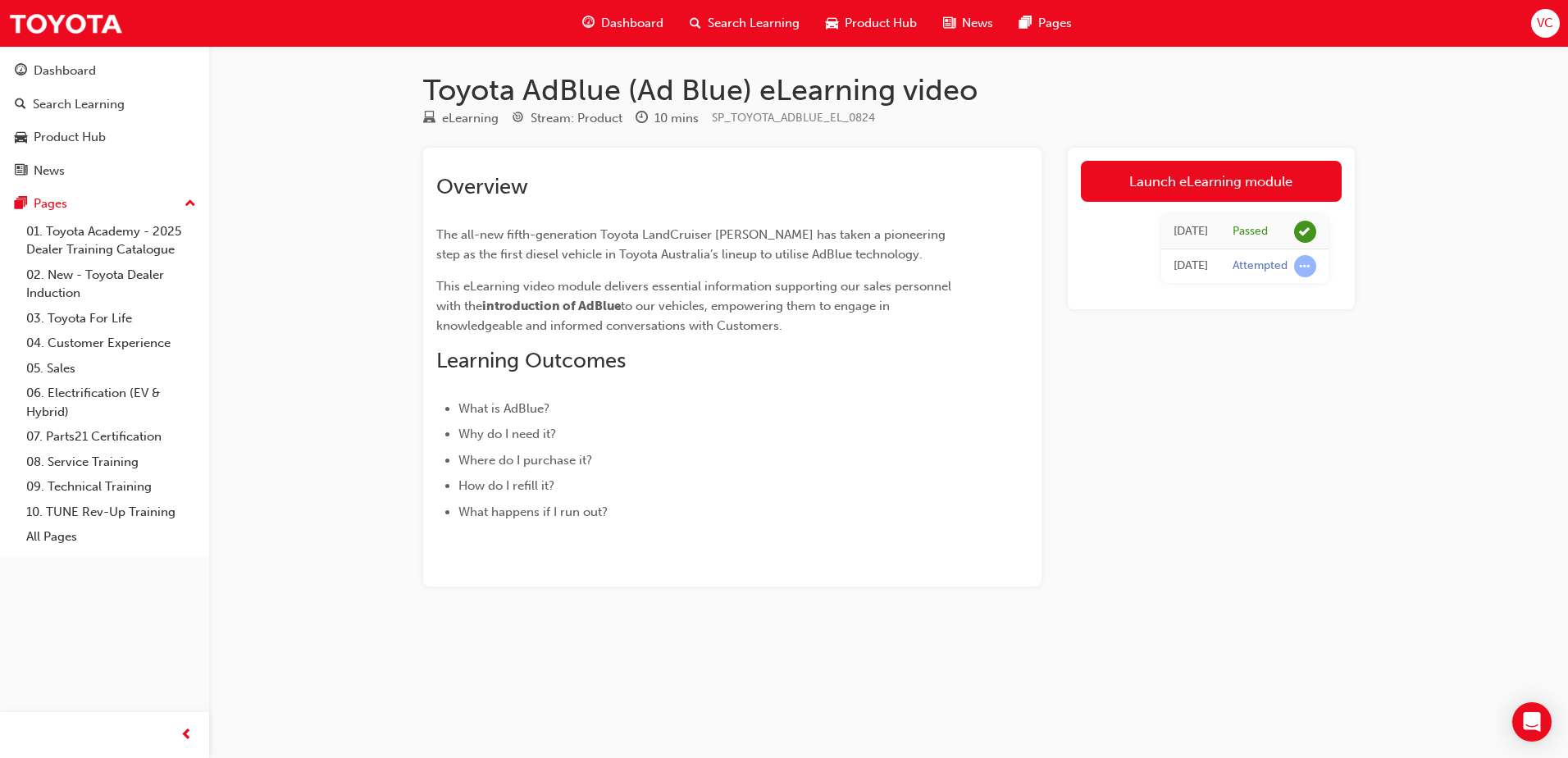
click at [703, 18] on div "Search Learning" at bounding box center [745, 24] width 136 height 34
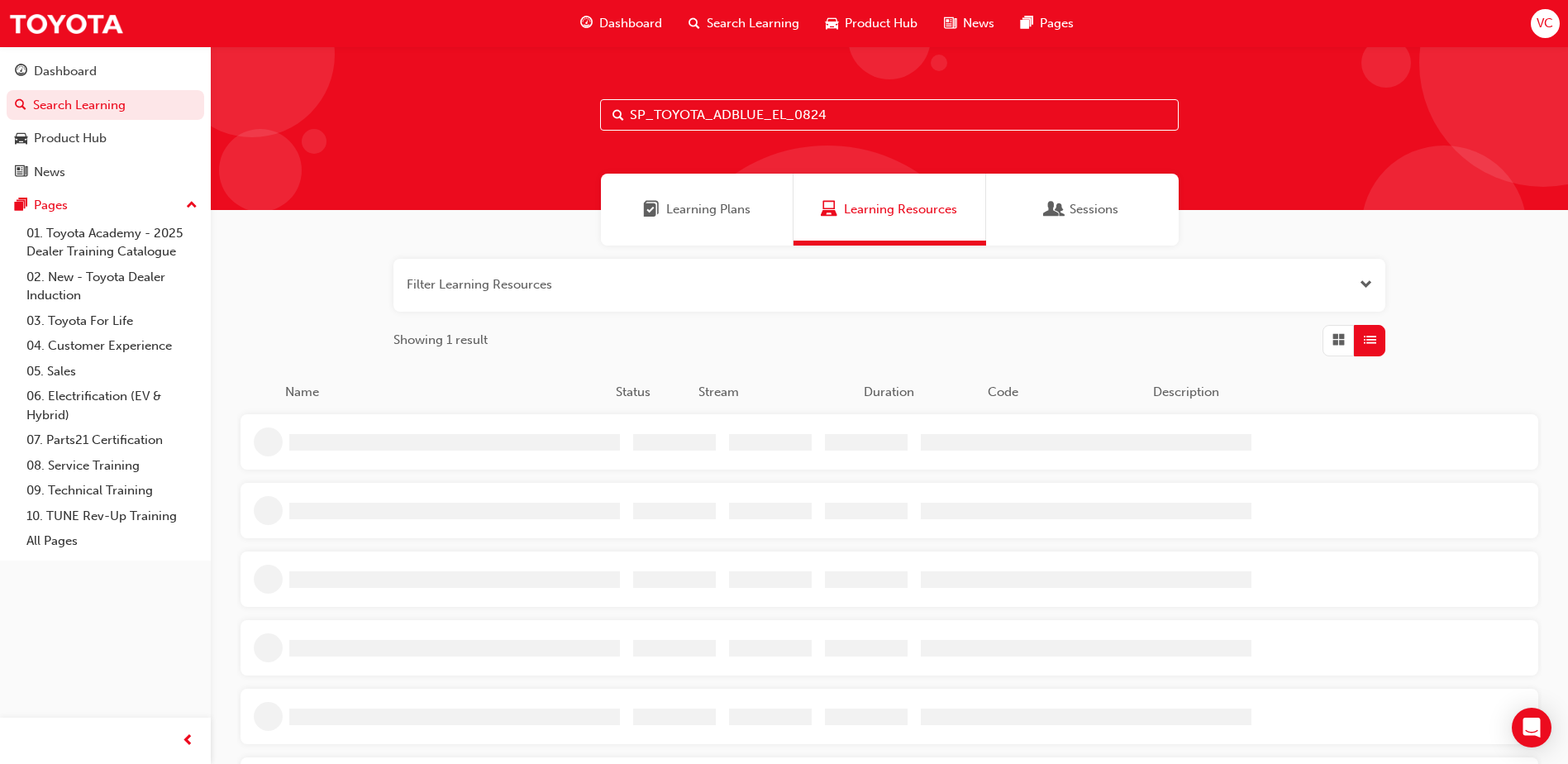
click at [736, 121] on input "SP_TOYOTA_ADBLUE_EL_0824" at bounding box center [889, 114] width 578 height 31
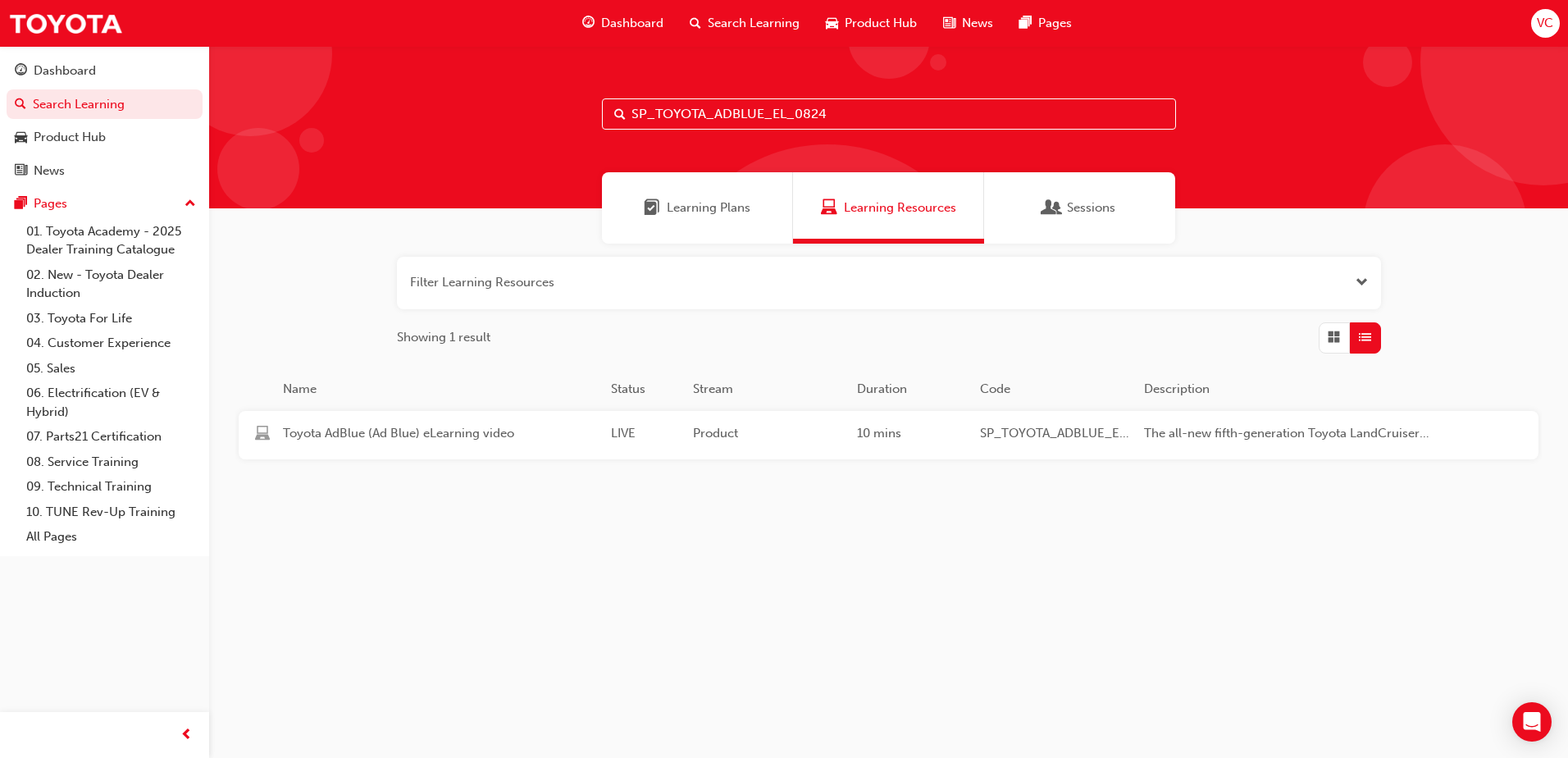
paste input "HILUX_FL0820_QVG"
type input "SP_HILUX_FL0820_QVG"
click at [869, 429] on div "40 mins" at bounding box center [912, 435] width 123 height 22
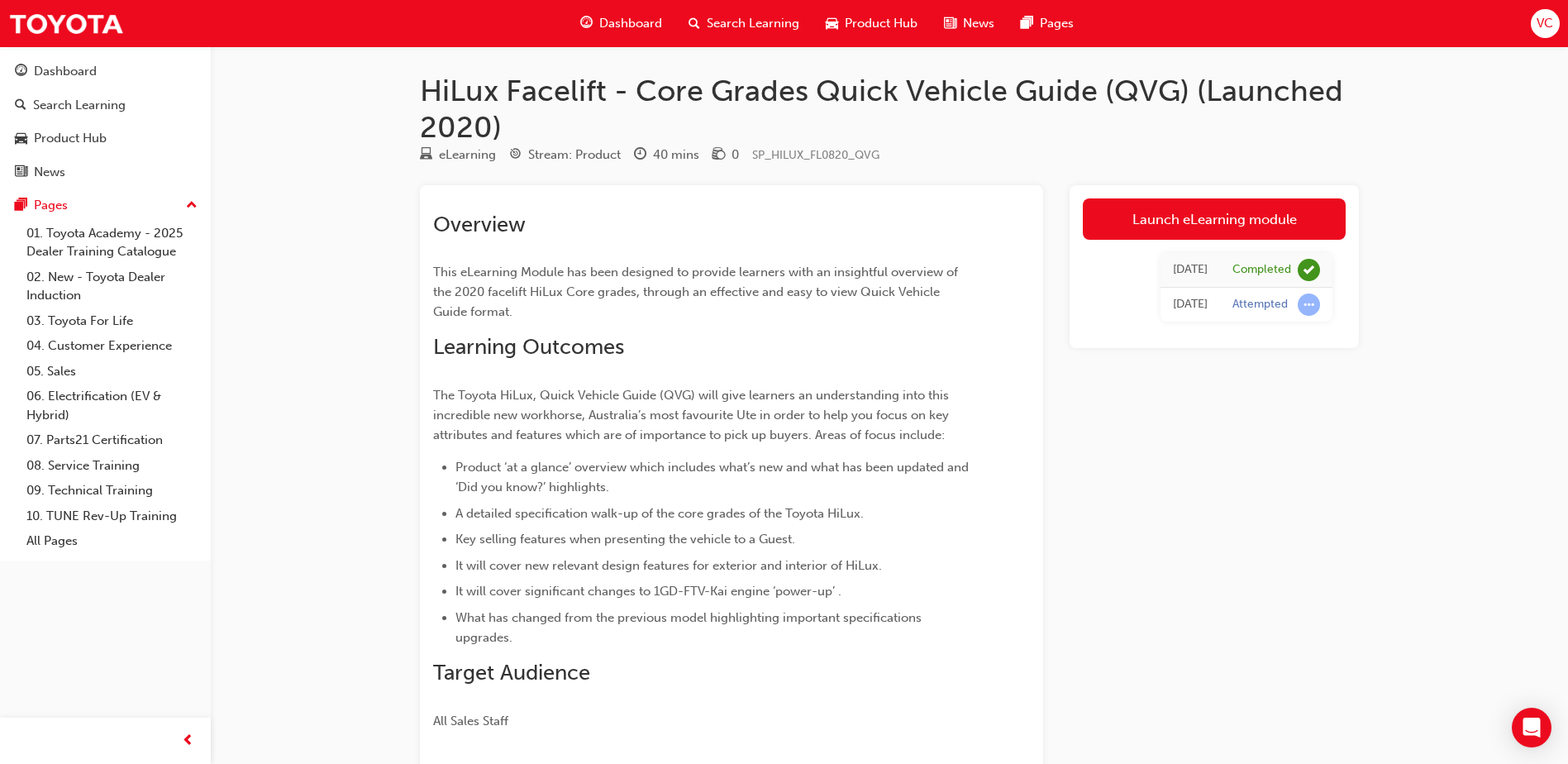
click at [724, 20] on span "Search Learning" at bounding box center [752, 24] width 92 height 19
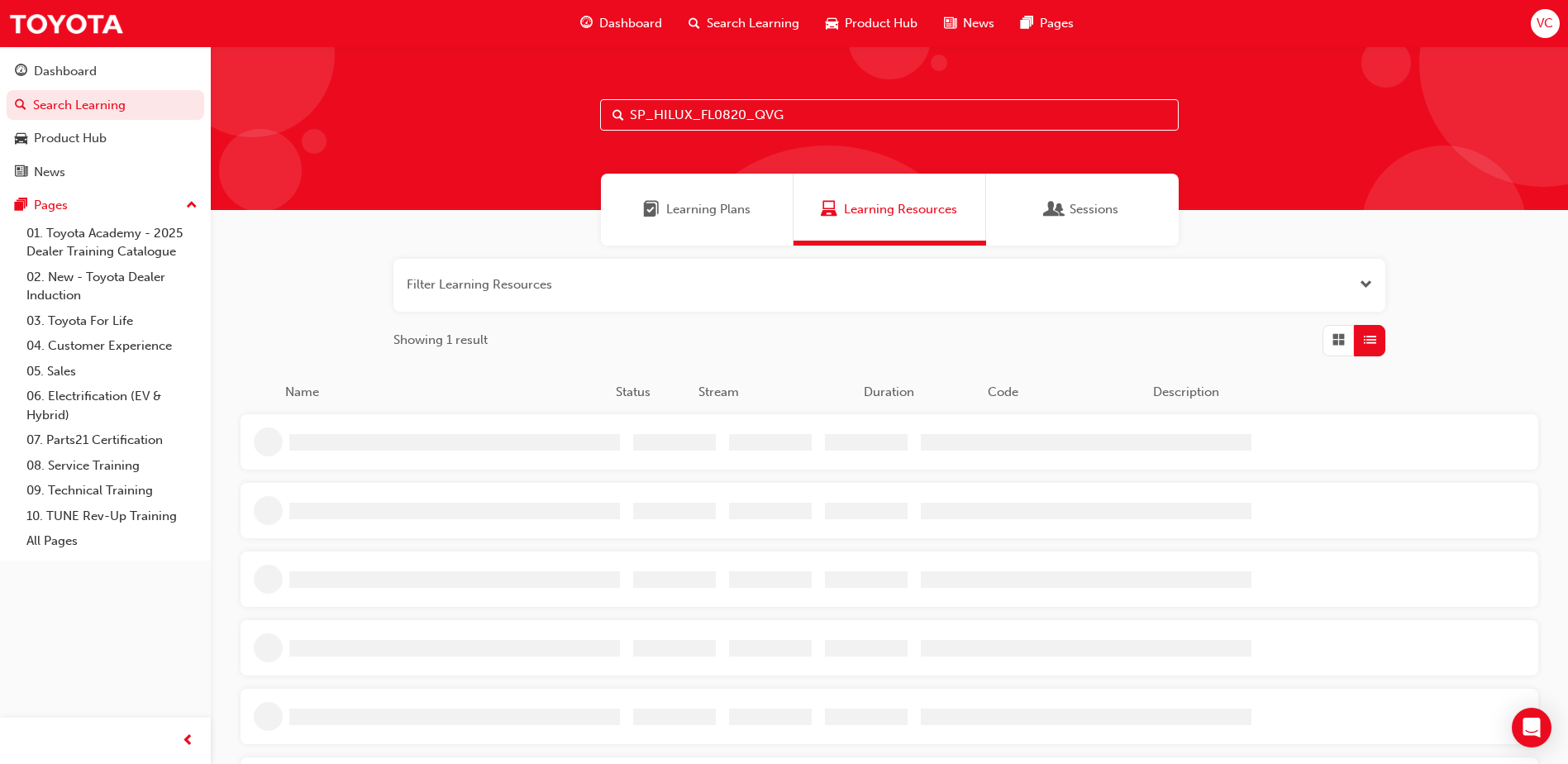
click at [787, 120] on input "SP_HILUX_FL0820_QVG" at bounding box center [889, 114] width 578 height 31
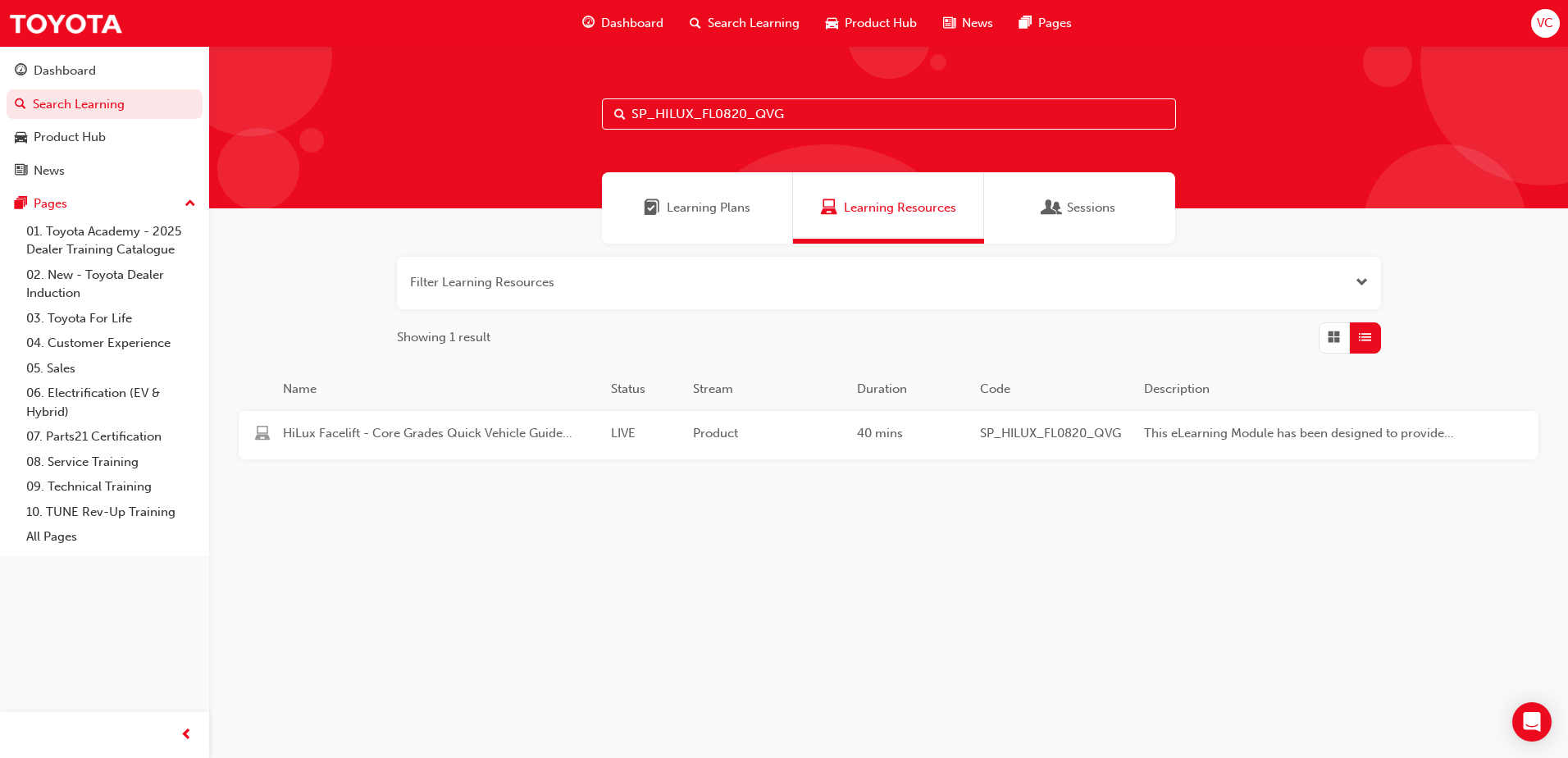
paste input "(SP_COROLLA_NM0818_RS_VID06"
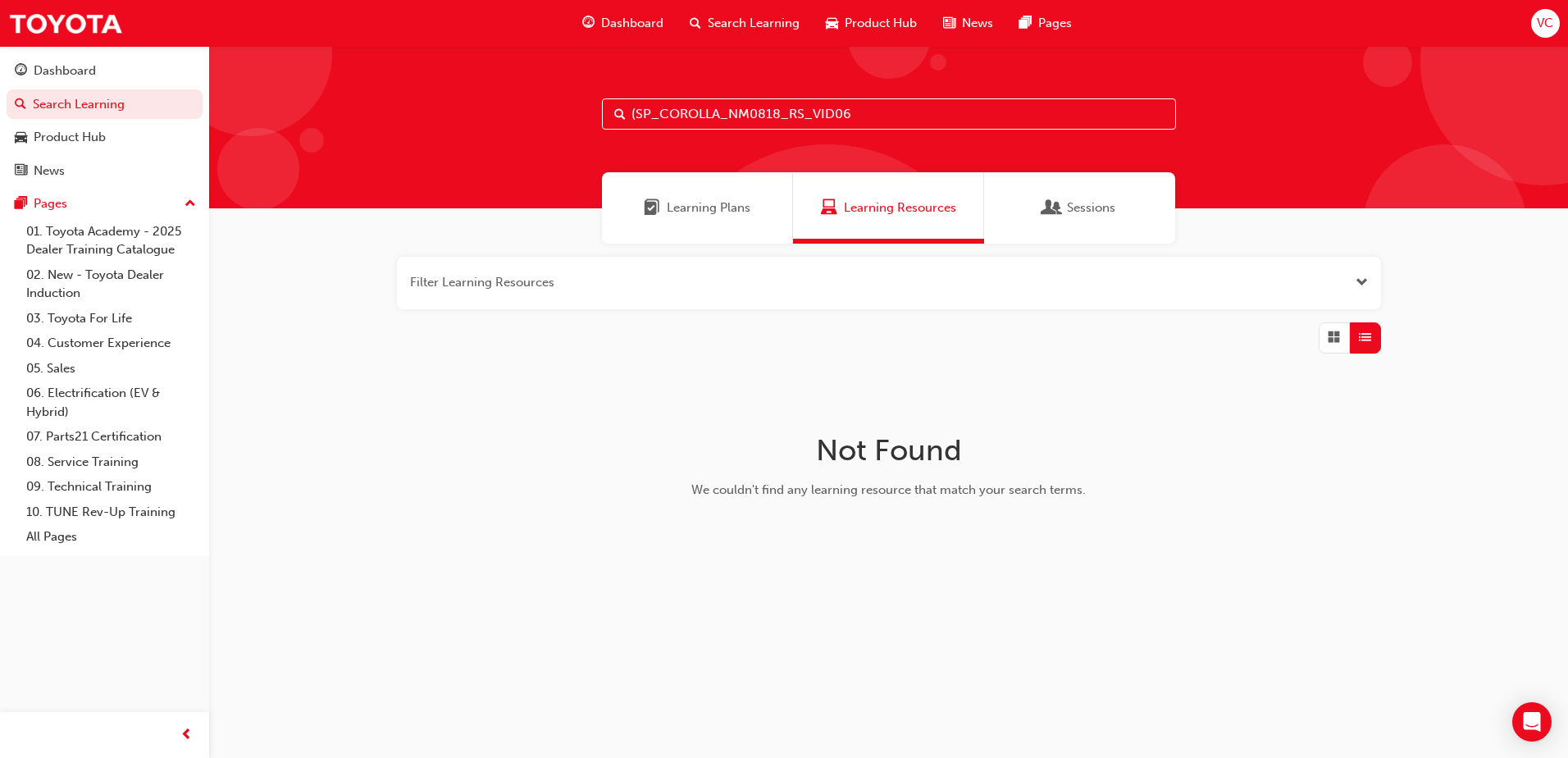
click at [928, 444] on h1 "Not Found" at bounding box center [890, 450] width 520 height 36
click at [634, 115] on input "(SP_COROLLA_NM0818_RS_VID06" at bounding box center [889, 113] width 574 height 31
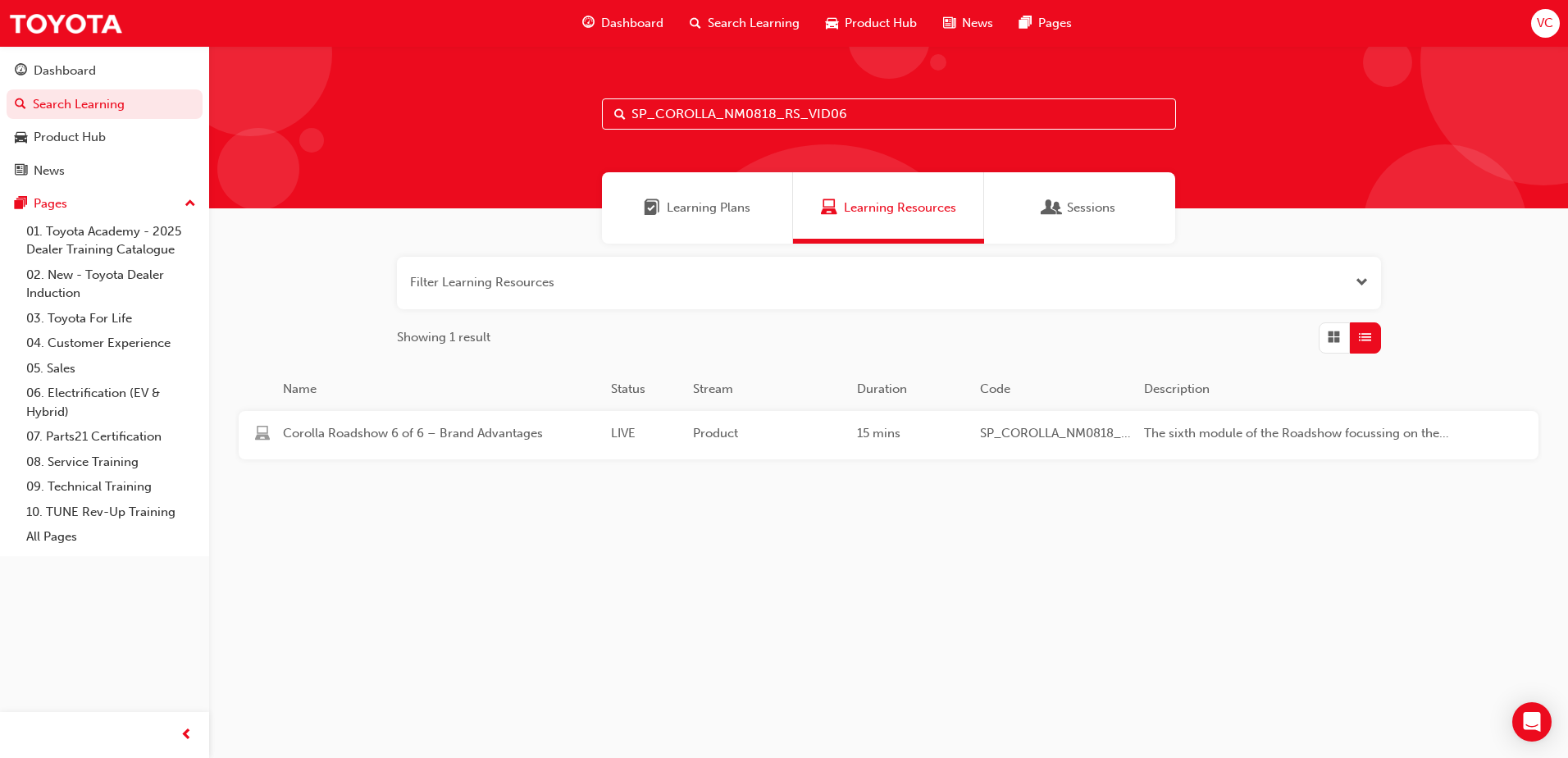
type input "SP_COROLLA_NM0818_RS_VID06"
click at [856, 452] on div "Corolla Roadshow 6 of 6 – Brand Advantages LIVE Product 15 mins SP_COROLLA_NM08…" at bounding box center [859, 436] width 1241 height 49
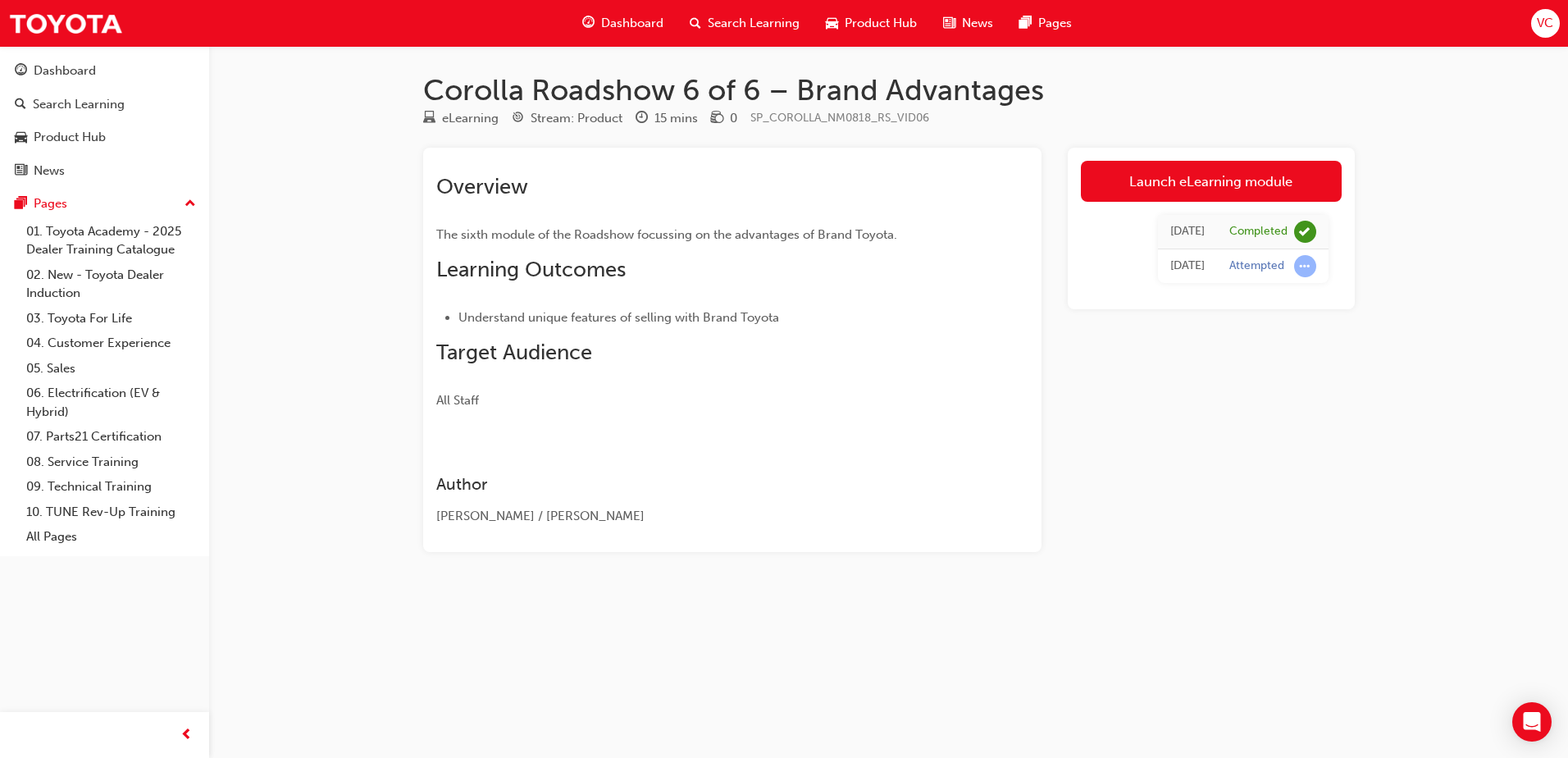
click at [737, 16] on span "Search Learning" at bounding box center [753, 24] width 91 height 18
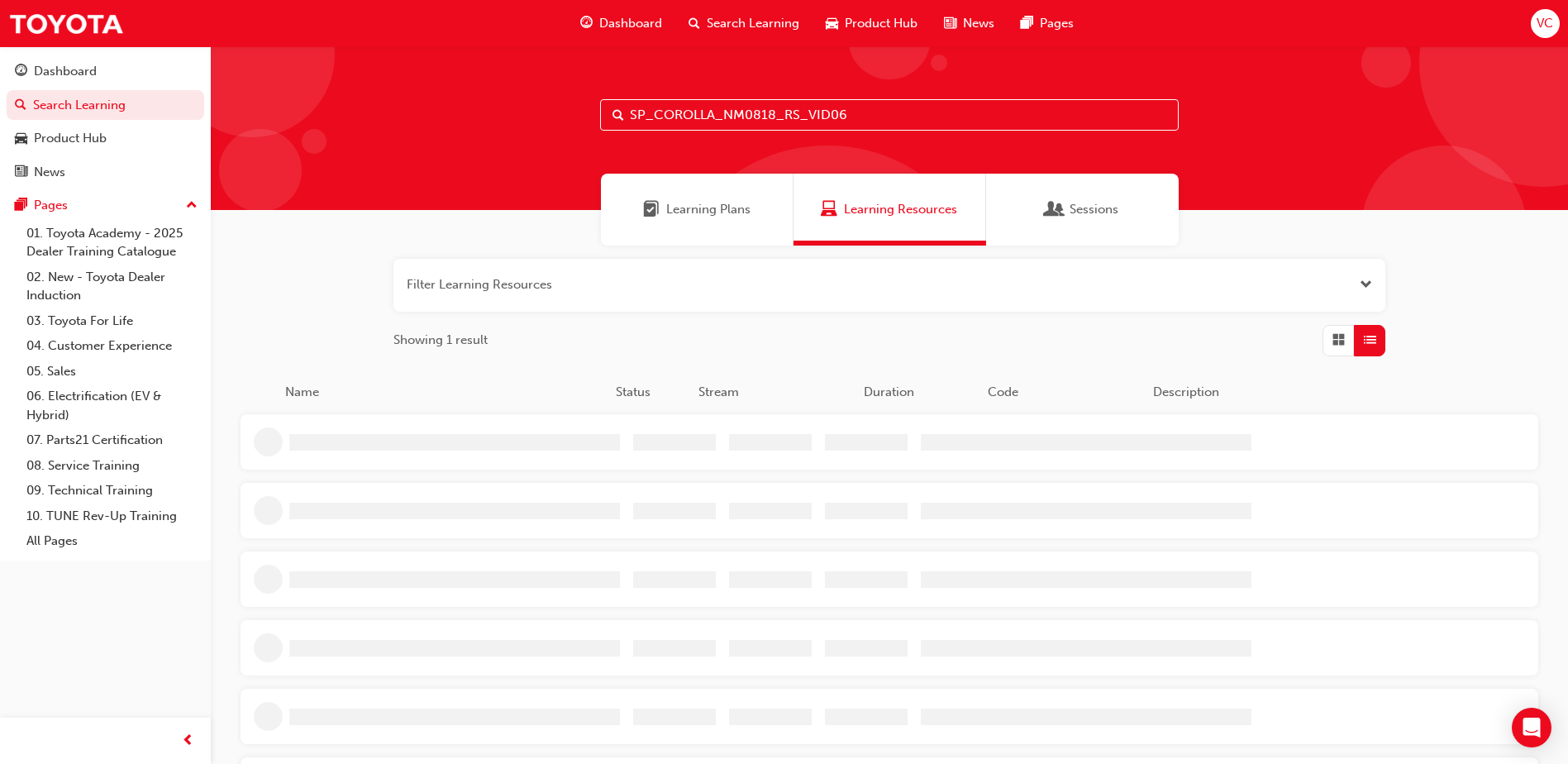
click at [861, 124] on input "SP_COROLLA_NM0818_RS_VID06" at bounding box center [889, 114] width 578 height 31
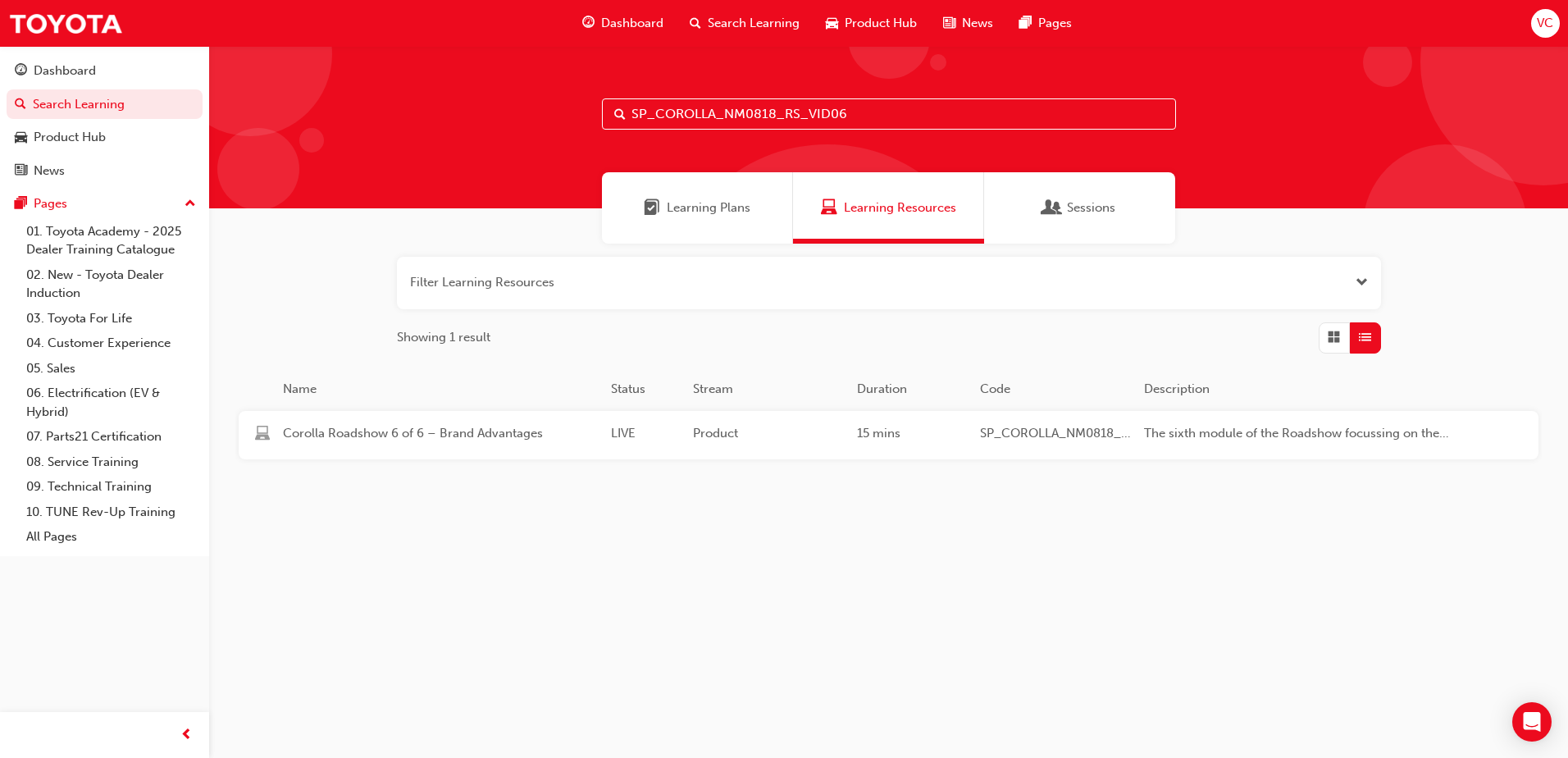
click at [810, 98] on input "SP_COROLLA_NM0818_RS_VID06" at bounding box center [889, 113] width 574 height 31
paste input "VID_002"
type input "SP_COROLLA_NM0818_VID_002"
click at [790, 418] on div "Corolla 2018 Part 2: Comfort and Ride LIVE Product 7 mins SP_COROLLA_NM0818_VID…" at bounding box center [859, 436] width 1241 height 49
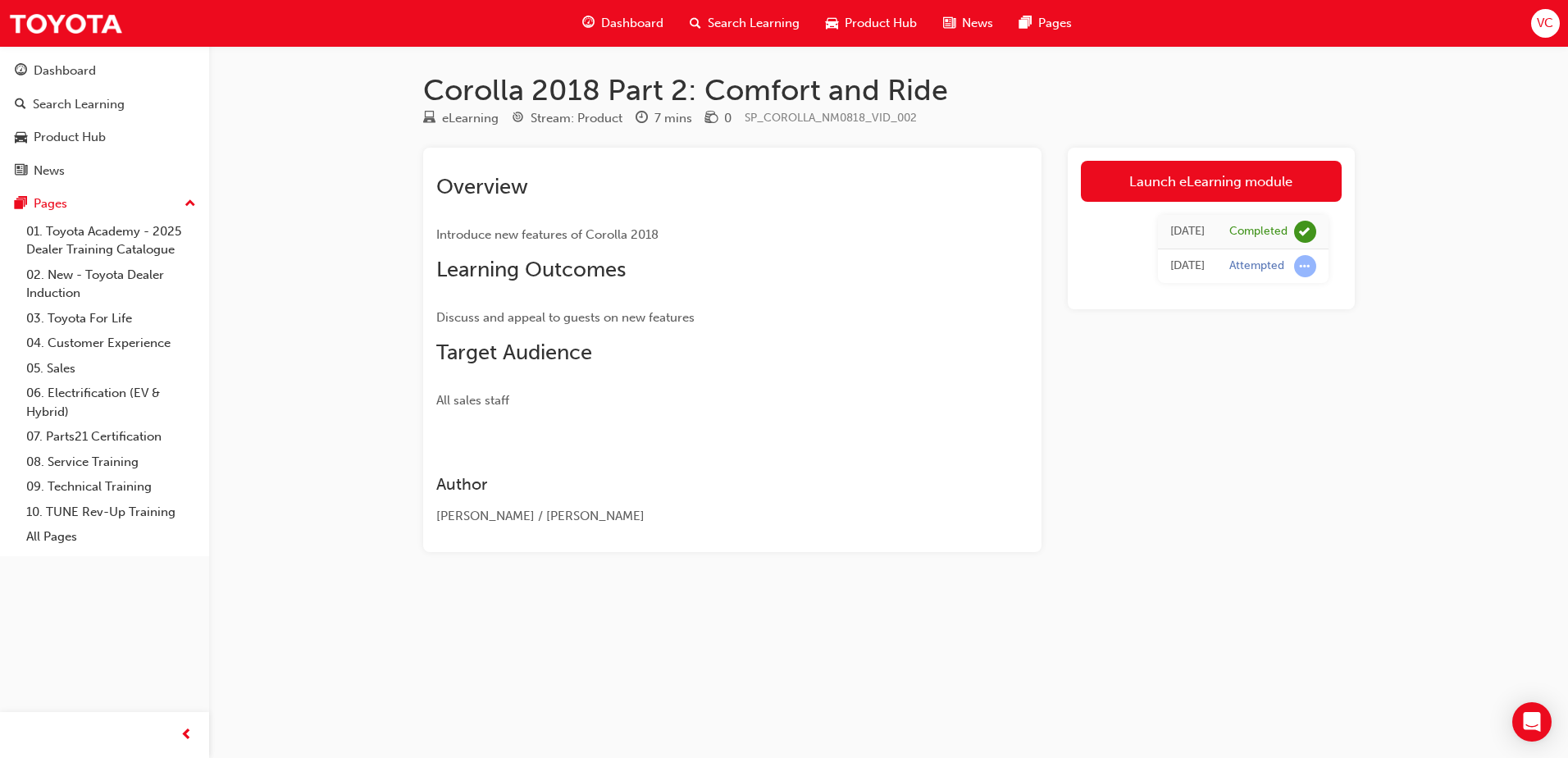
click at [741, 21] on span "Search Learning" at bounding box center [753, 24] width 91 height 18
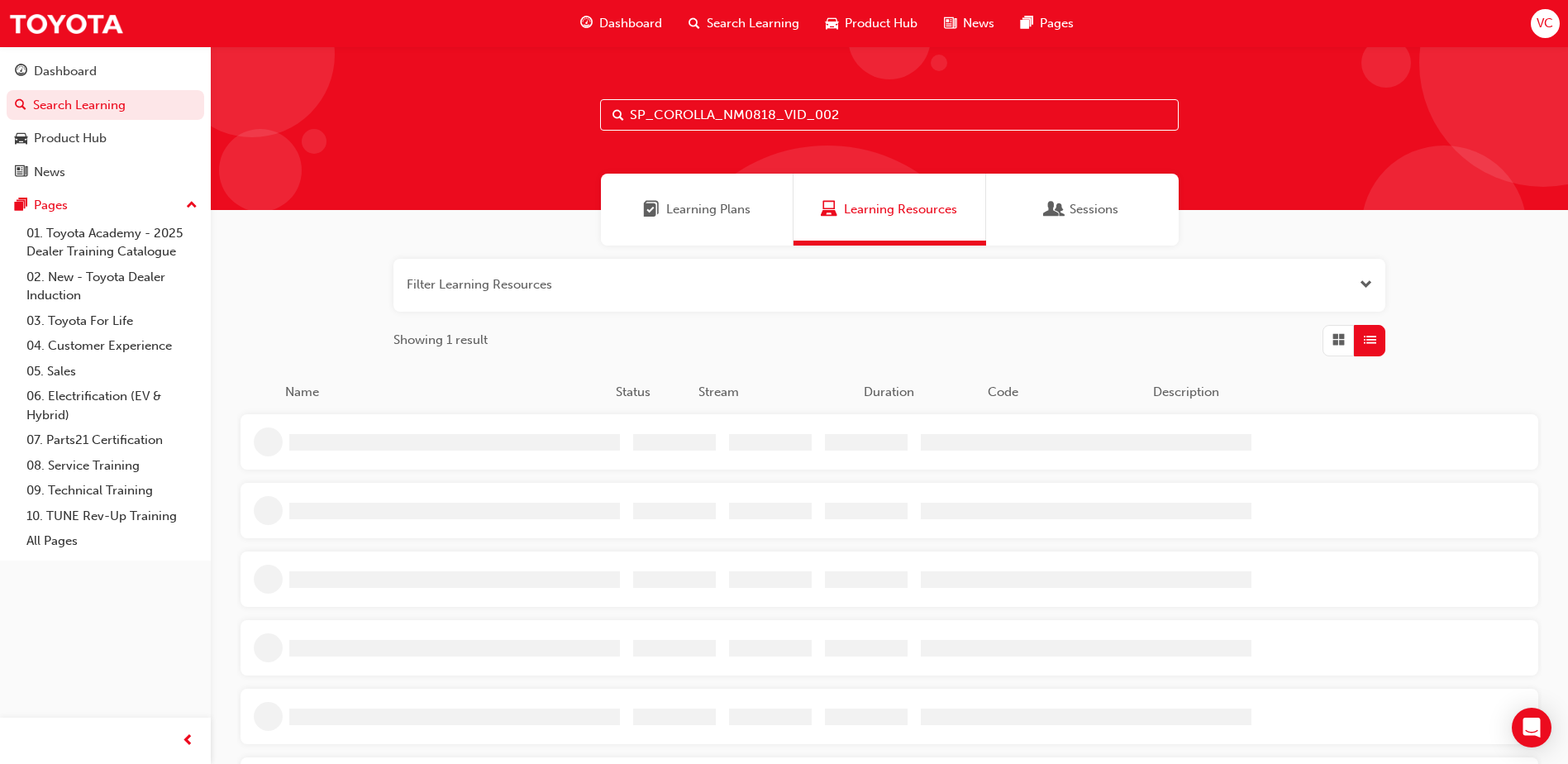
click at [785, 136] on div "SP_COROLLA_NM0818_VID_002" at bounding box center [889, 128] width 1357 height 163
click at [792, 124] on input "SP_COROLLA_NM0818_VID_002" at bounding box center [889, 114] width 578 height 31
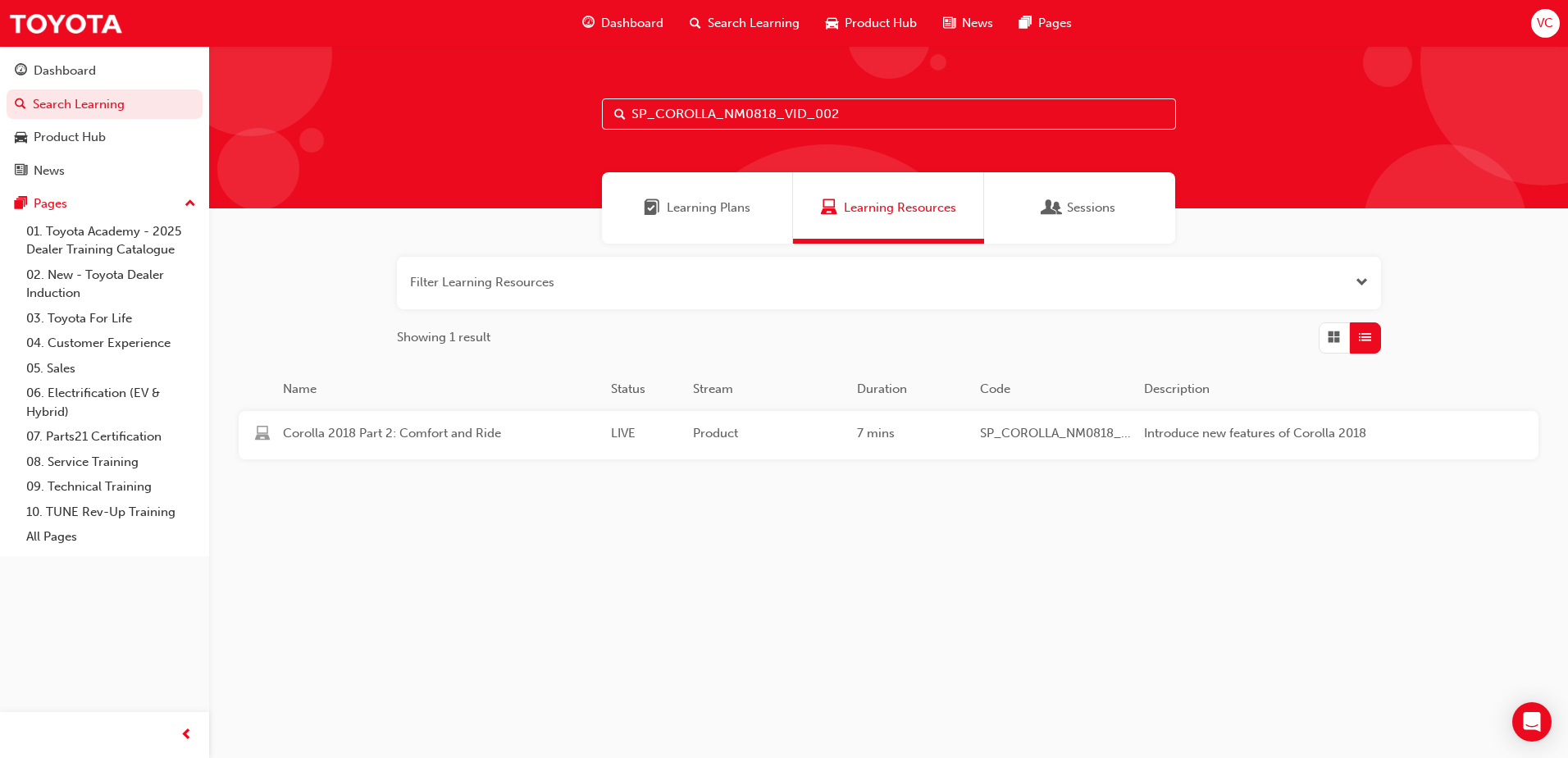
paste input "1"
type input "SP_COROLLA_NM0818_VID_001"
click at [646, 454] on div "Corolla 2018 Part 1: Toyota Safety Sense LIVE Product 7 mins SP_COROLLA_NM0818_…" at bounding box center [859, 436] width 1241 height 49
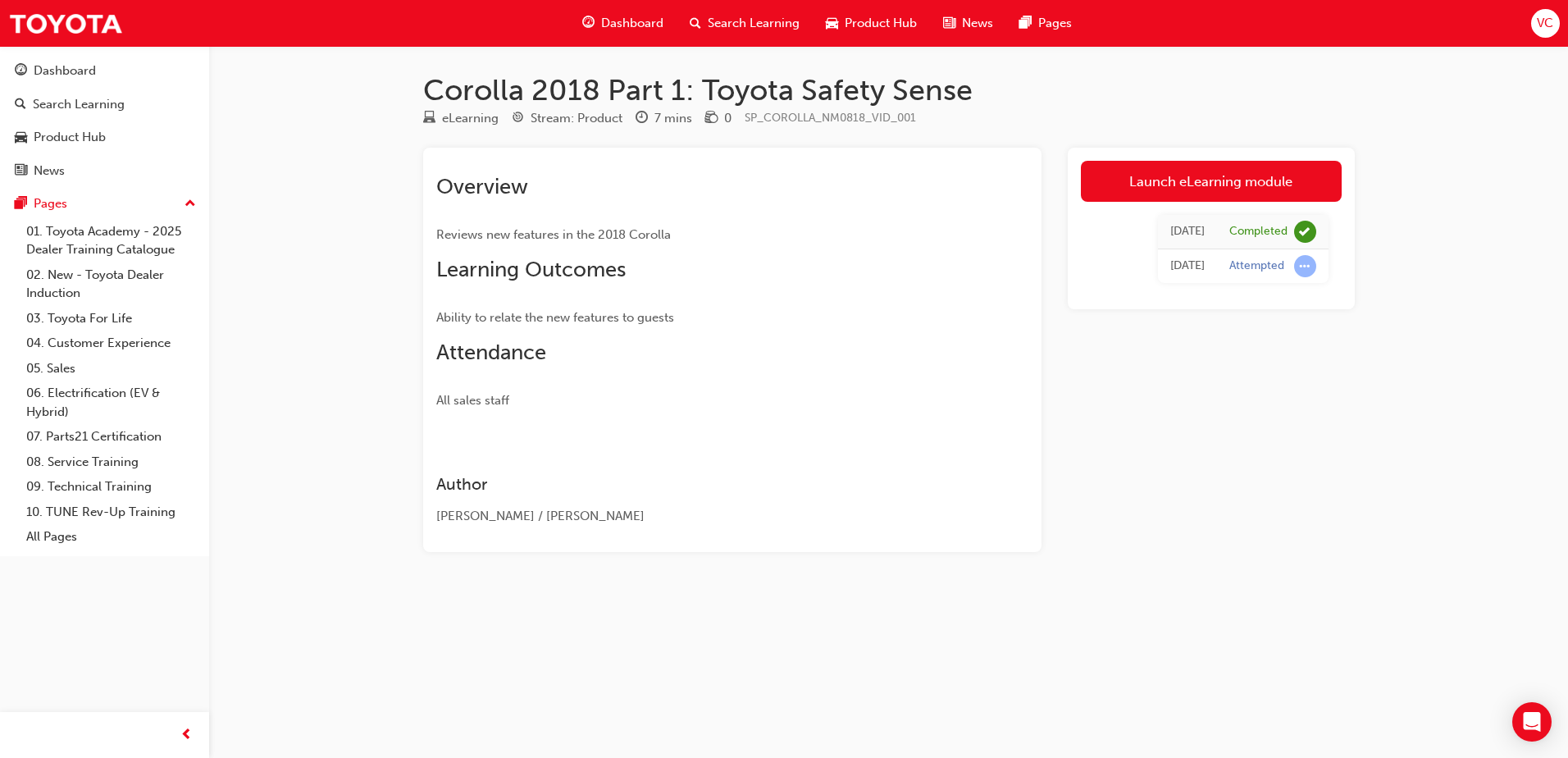
click at [740, 33] on div "Search Learning" at bounding box center [745, 24] width 136 height 34
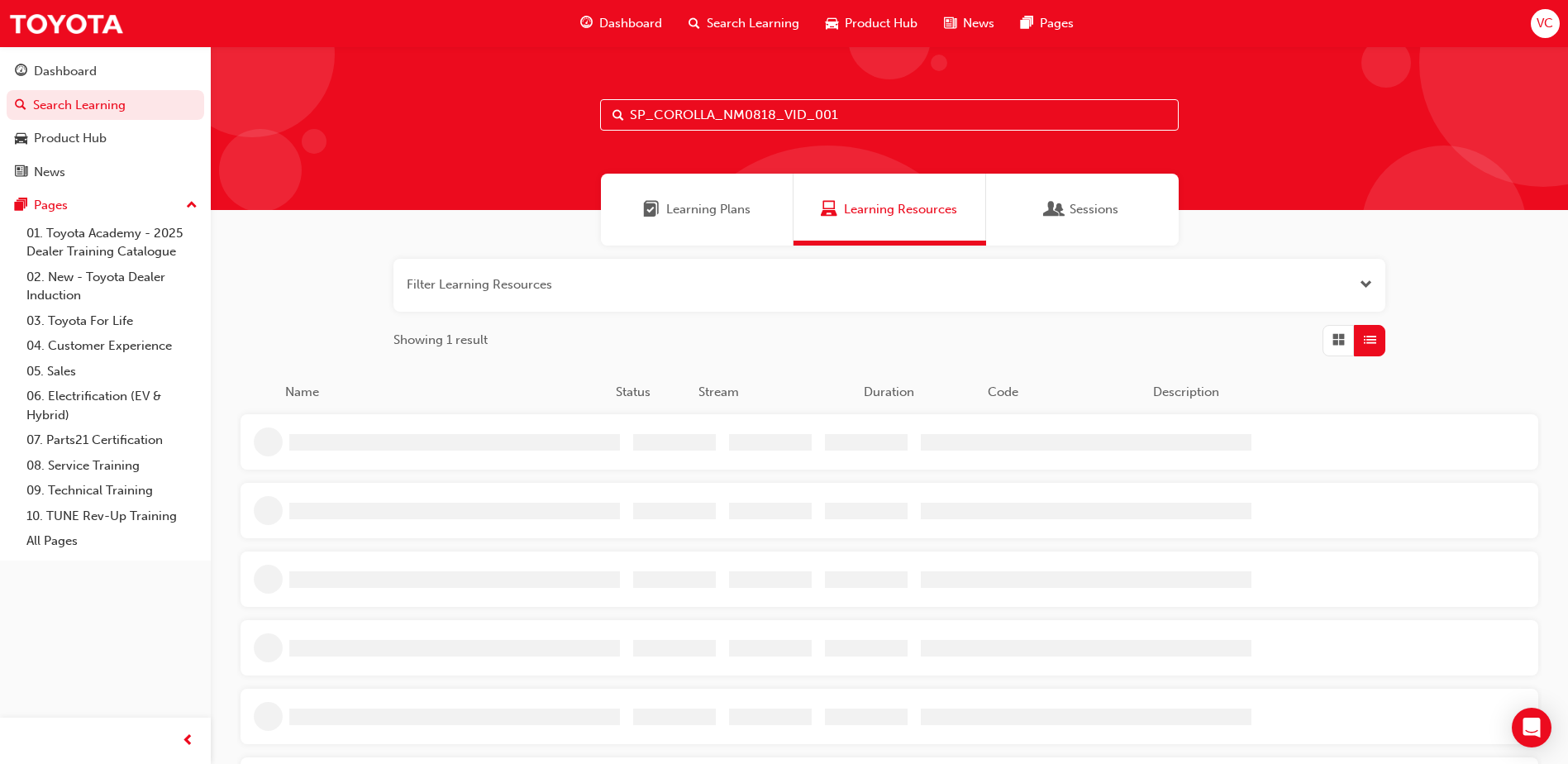
click at [782, 124] on input "SP_COROLLA_NM0818_VID_001" at bounding box center [889, 114] width 578 height 31
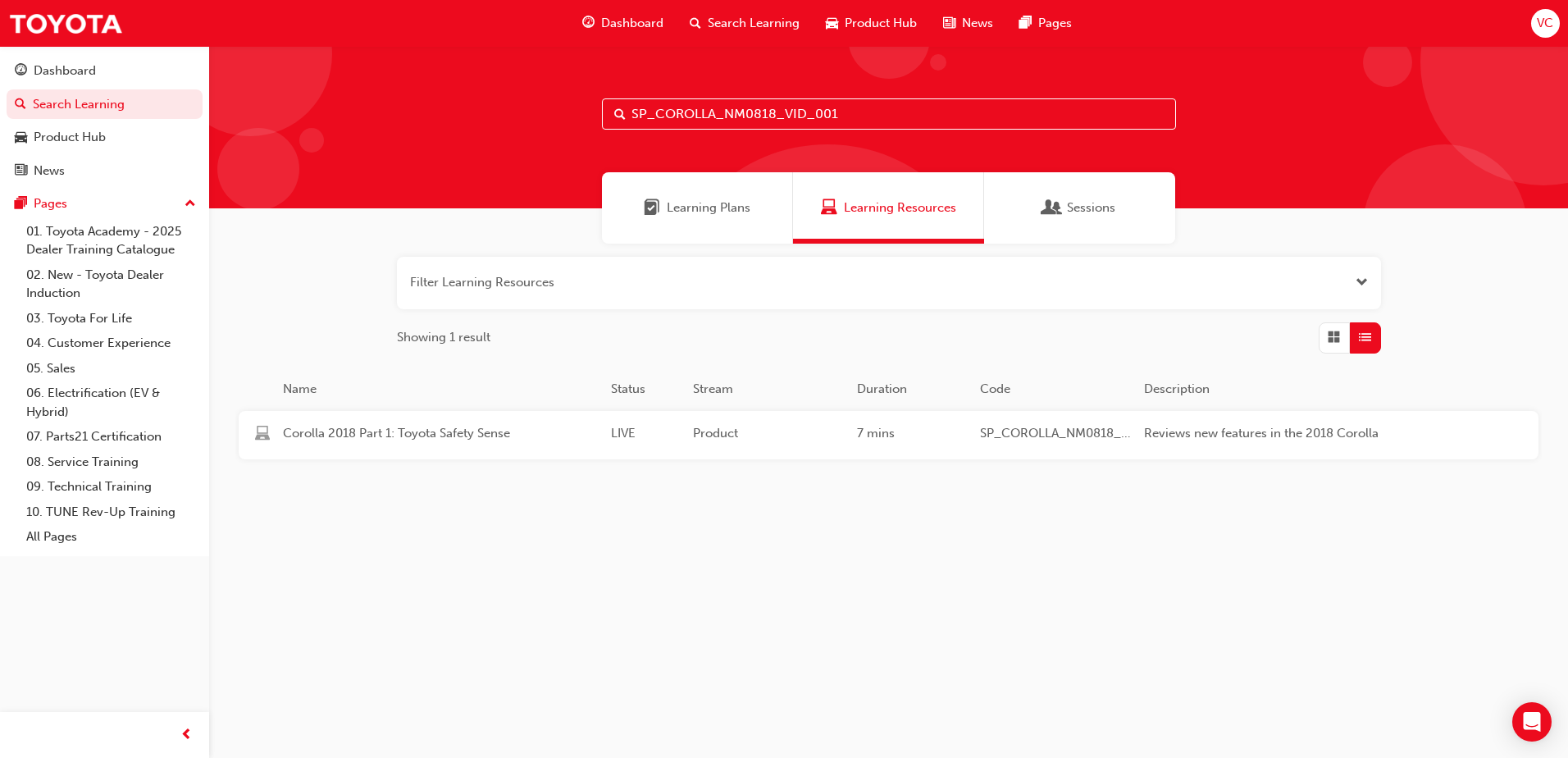
paste input "RS_VID"
type input "SP_COROLLA_NM0818_RS_VID01"
click at [875, 426] on div "25 mins" at bounding box center [912, 435] width 123 height 22
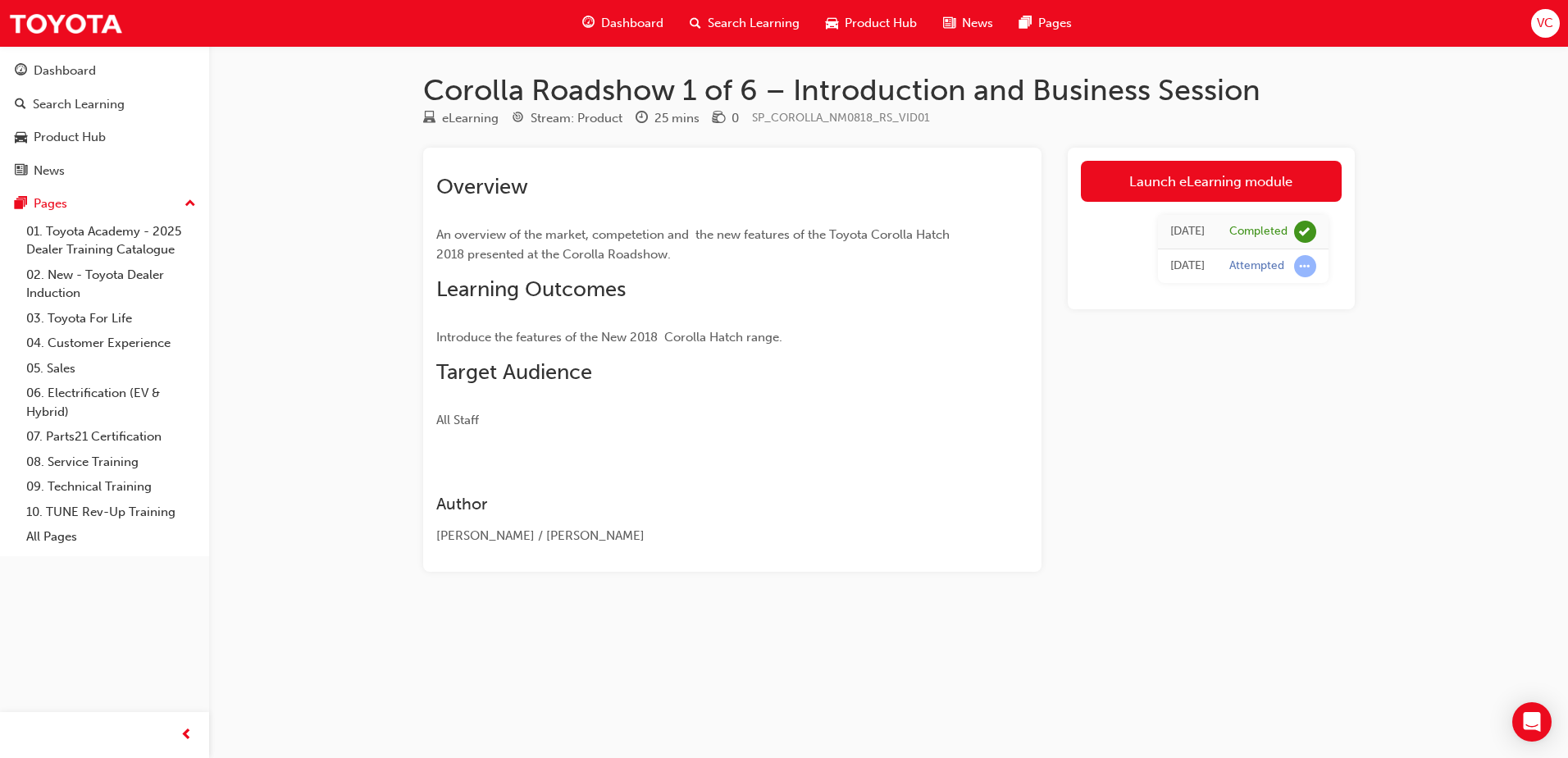
click at [759, 19] on span "Search Learning" at bounding box center [753, 24] width 91 height 18
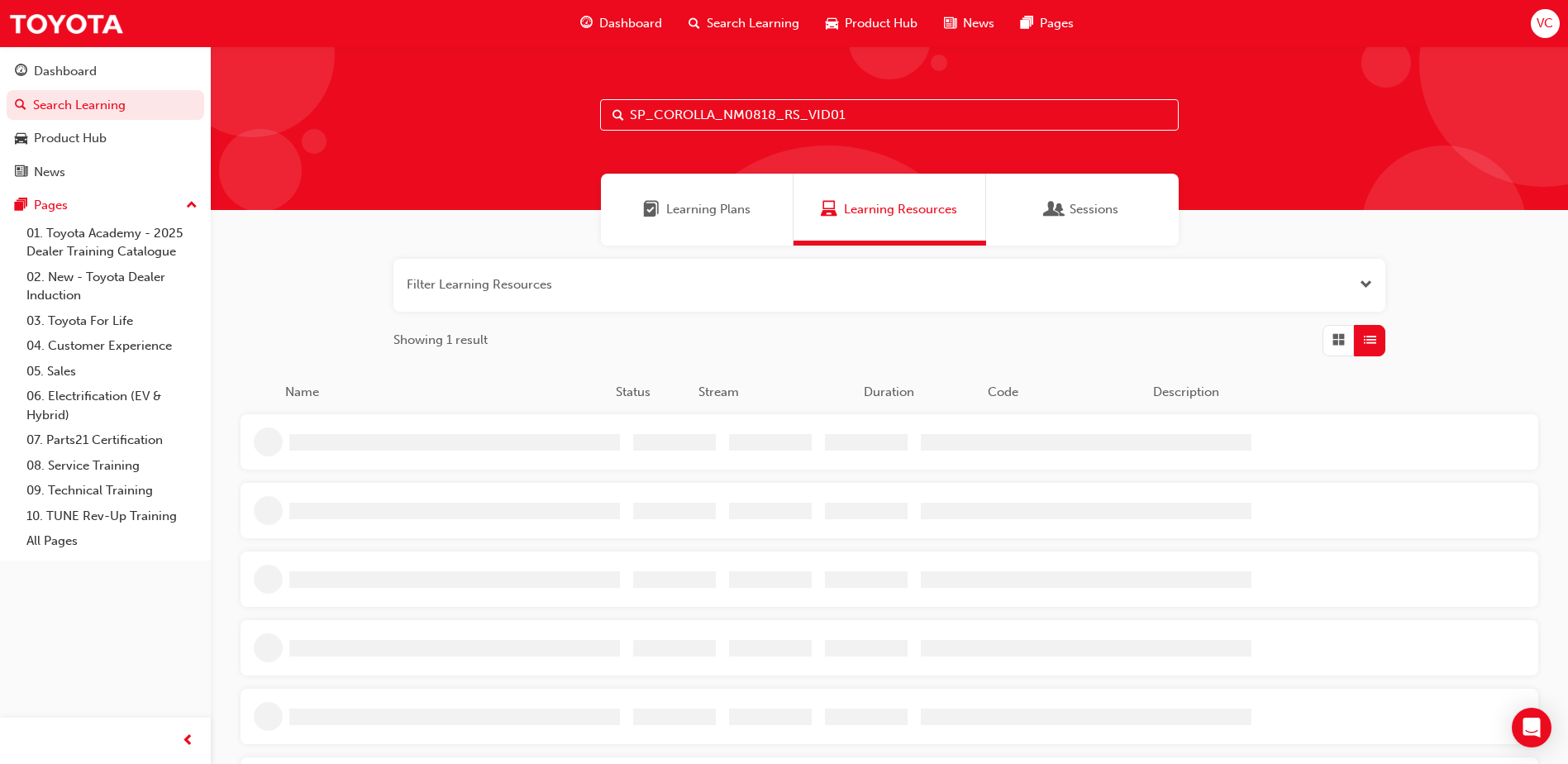
click at [909, 115] on input "SP_COROLLA_NM0818_RS_VID01" at bounding box center [889, 114] width 578 height 31
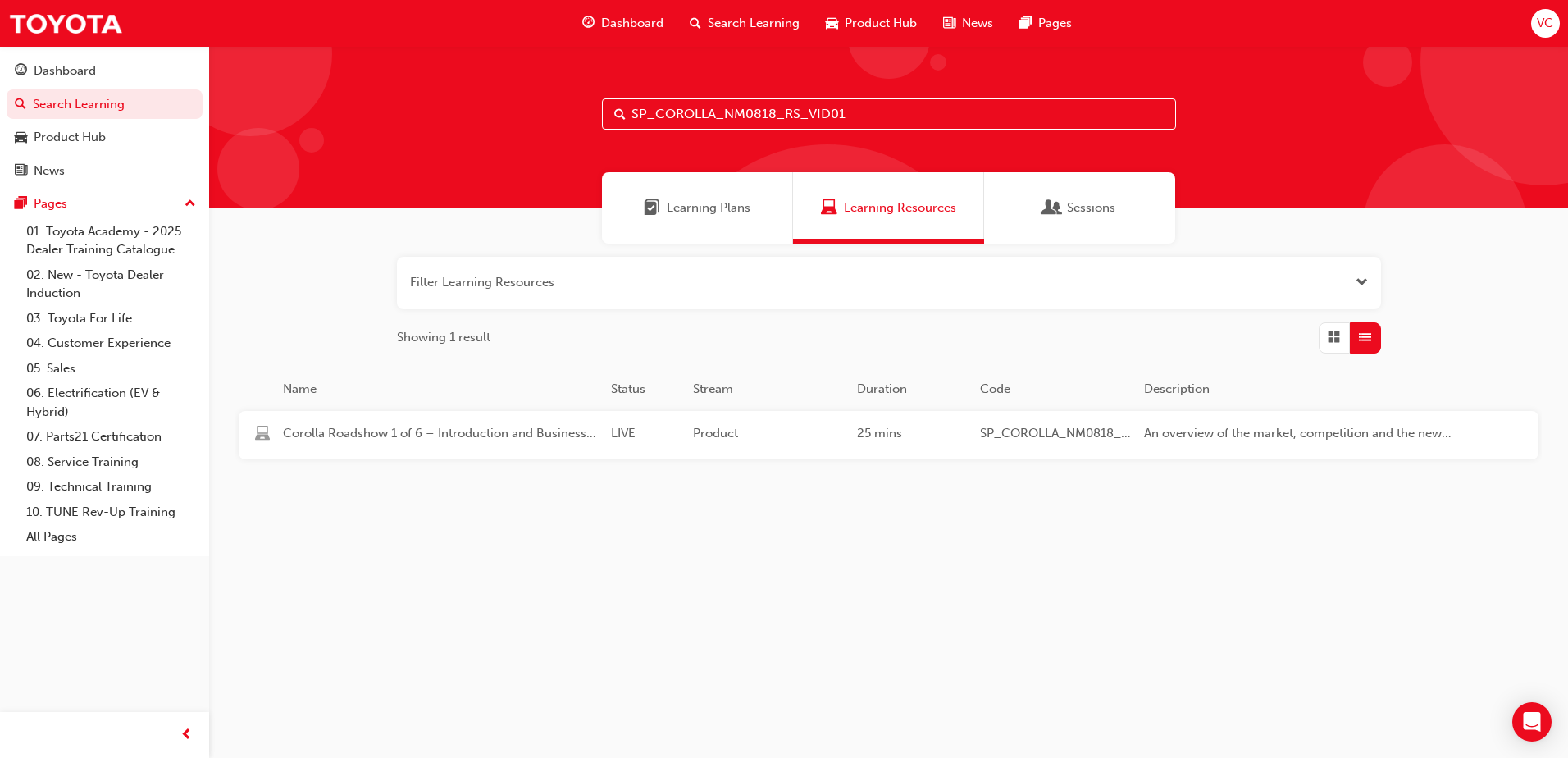
paste input "2"
type input "SP_COROLLA_NM0818_RS_VID02"
click at [969, 431] on div "10 mins" at bounding box center [912, 435] width 123 height 22
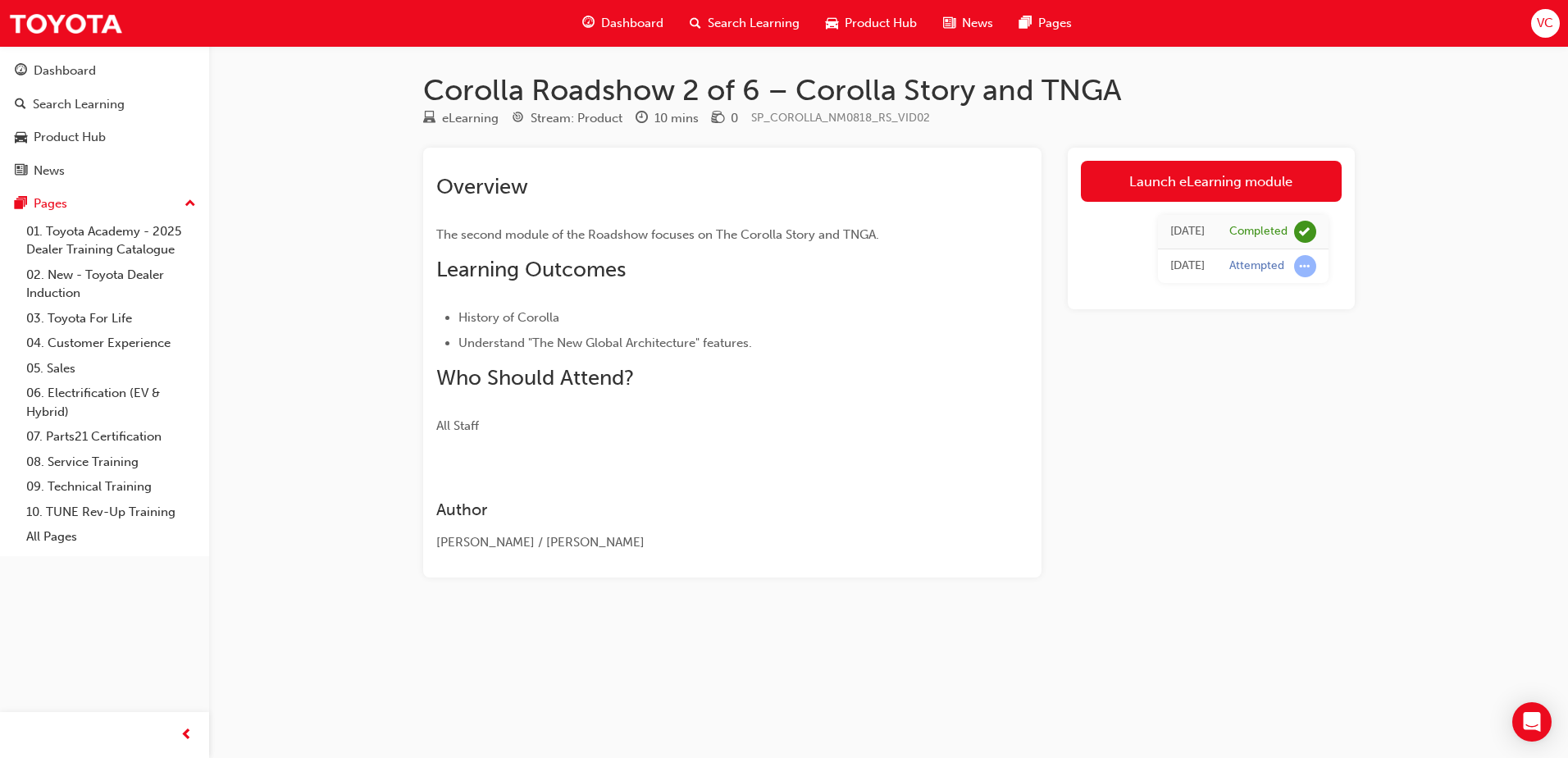
click at [737, 21] on span "Search Learning" at bounding box center [753, 24] width 91 height 18
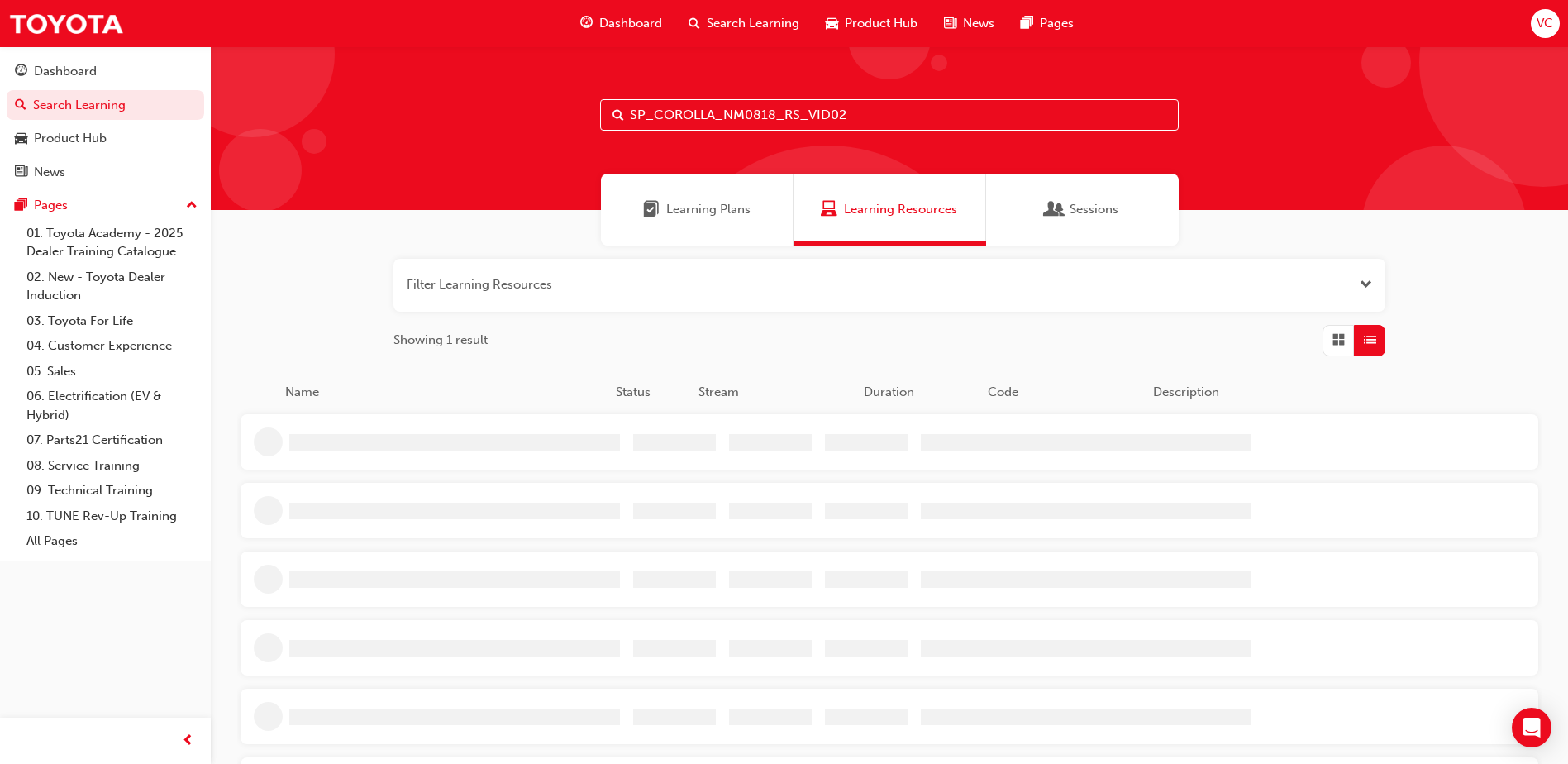
click at [779, 107] on input "SP_COROLLA_NM0818_RS_VID02" at bounding box center [889, 114] width 578 height 31
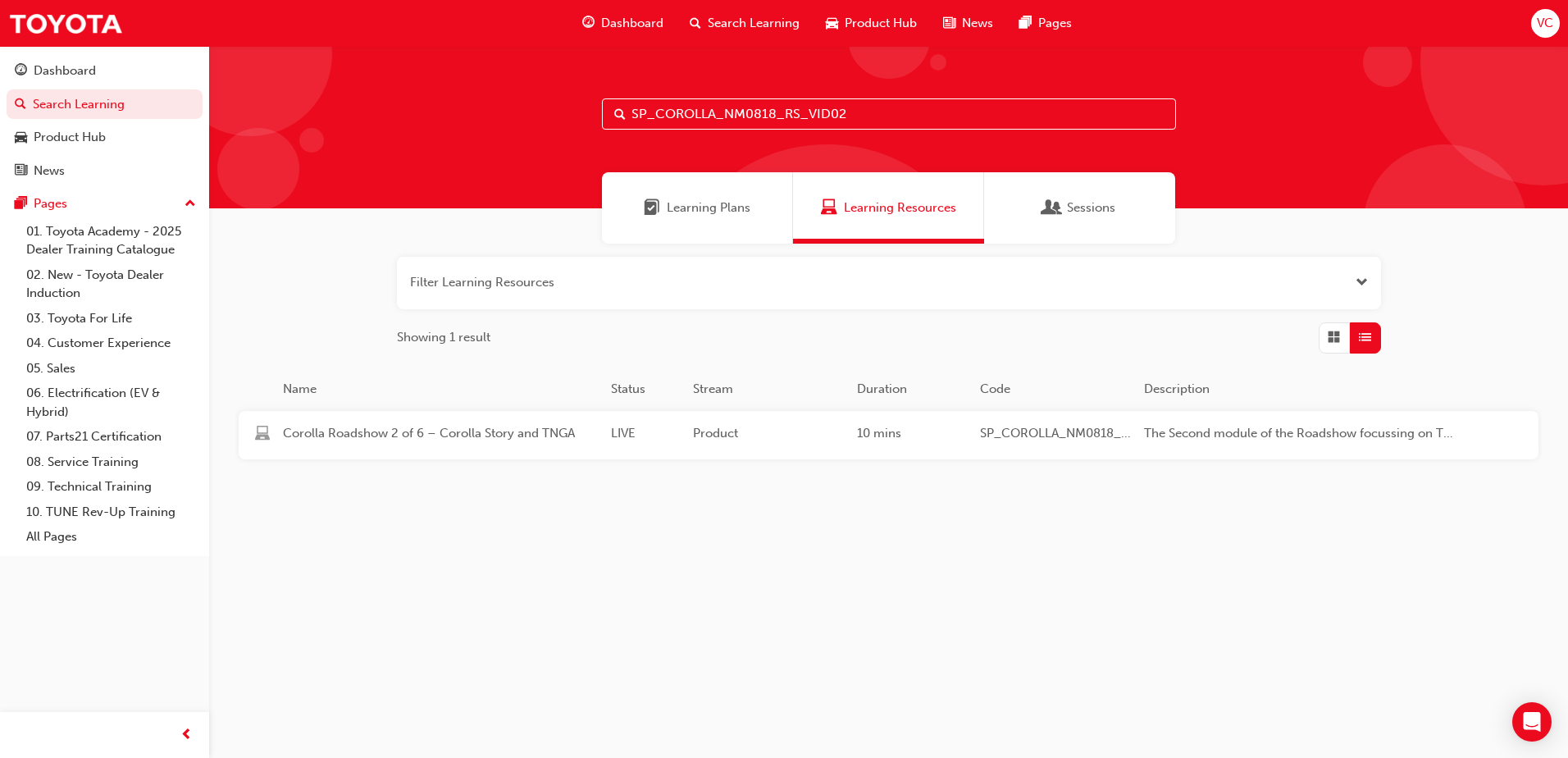
paste input "GRCOROLLA_FL1224"
type input "SP_GRCOROLLA_FL1224"
click at [878, 427] on div "10 mins" at bounding box center [912, 435] width 123 height 22
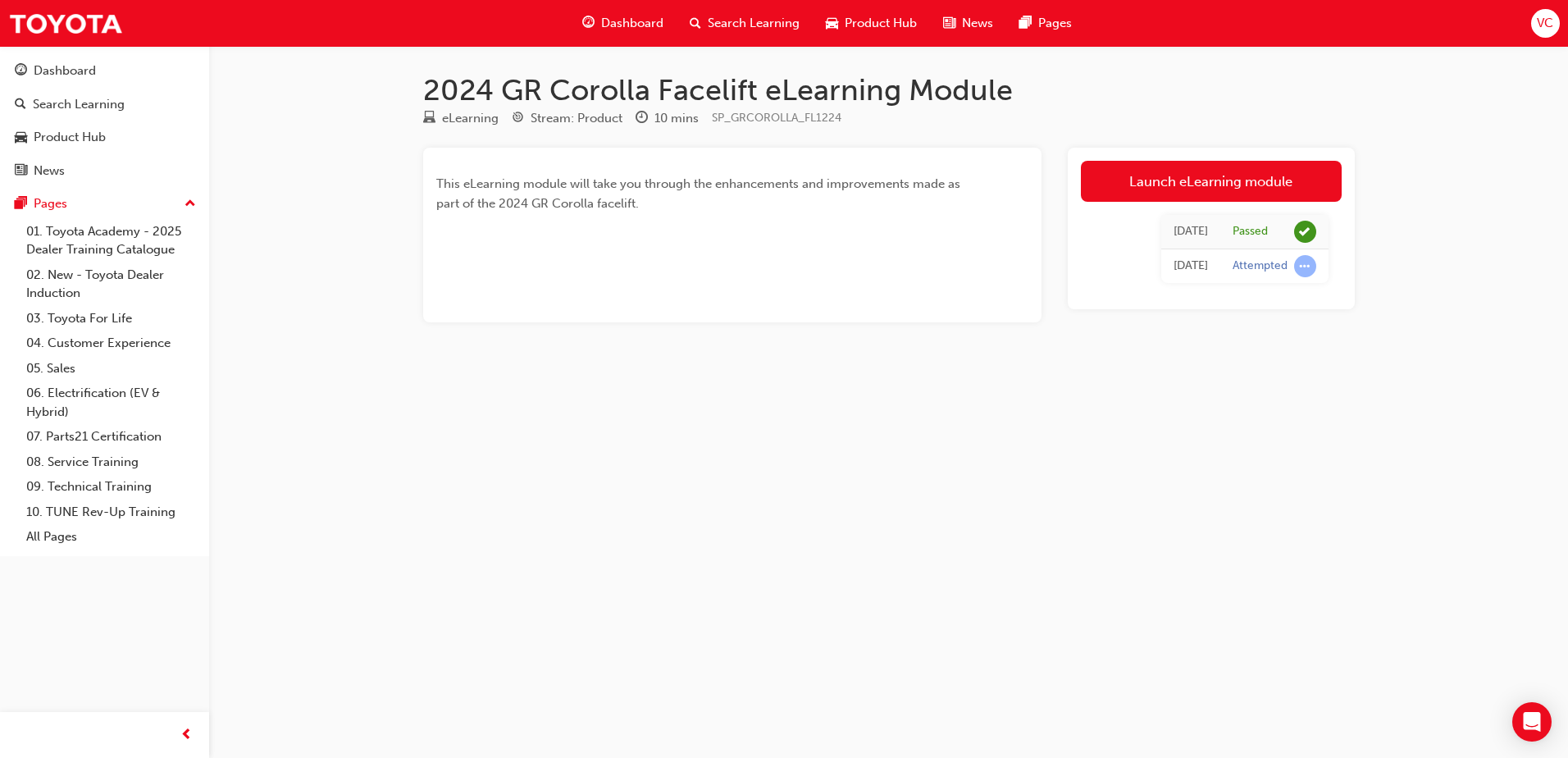
click at [744, 24] on span "Search Learning" at bounding box center [753, 24] width 91 height 18
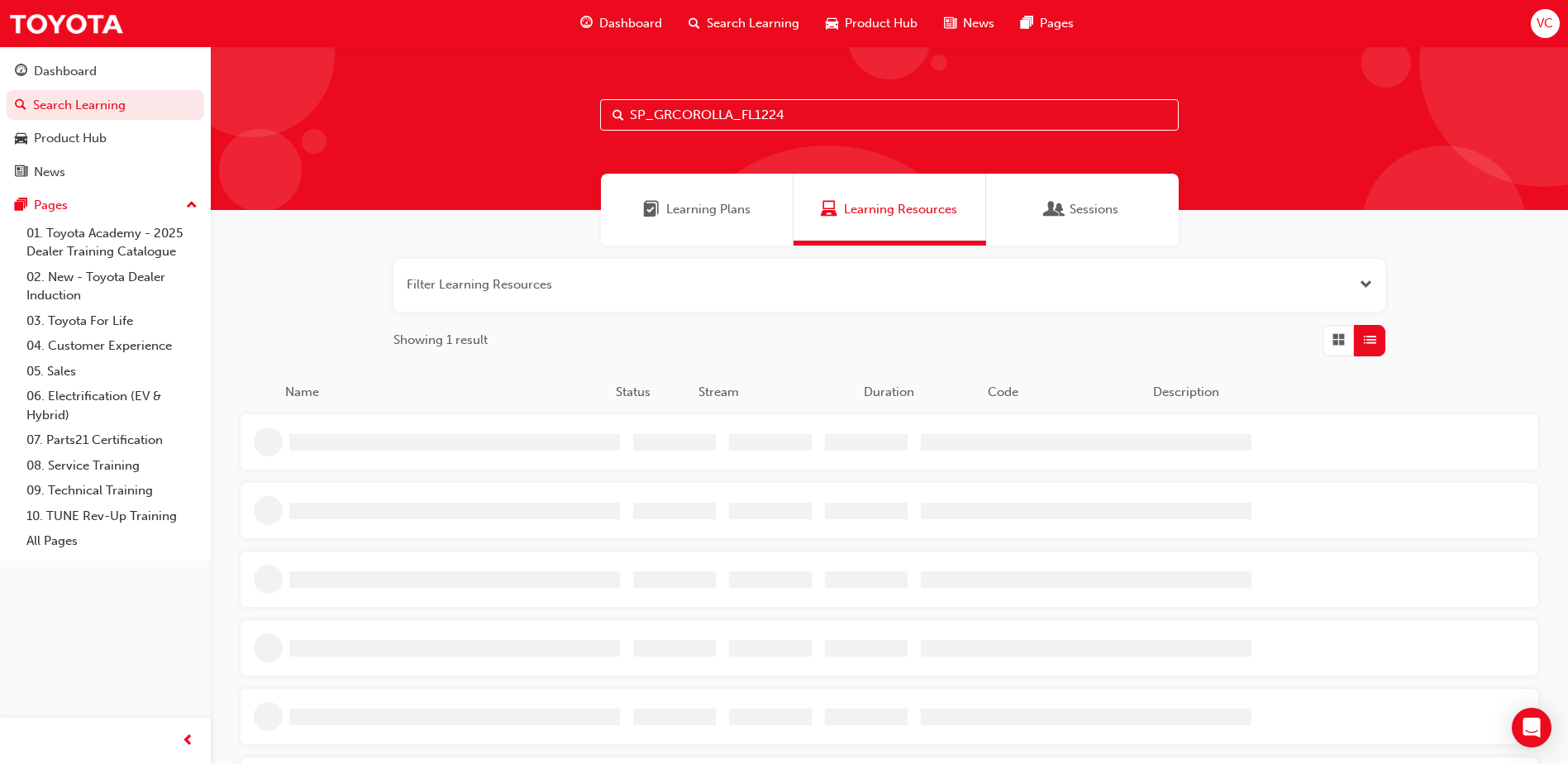
click at [770, 125] on input "SP_GRCOROLLA_FL1224" at bounding box center [889, 114] width 578 height 31
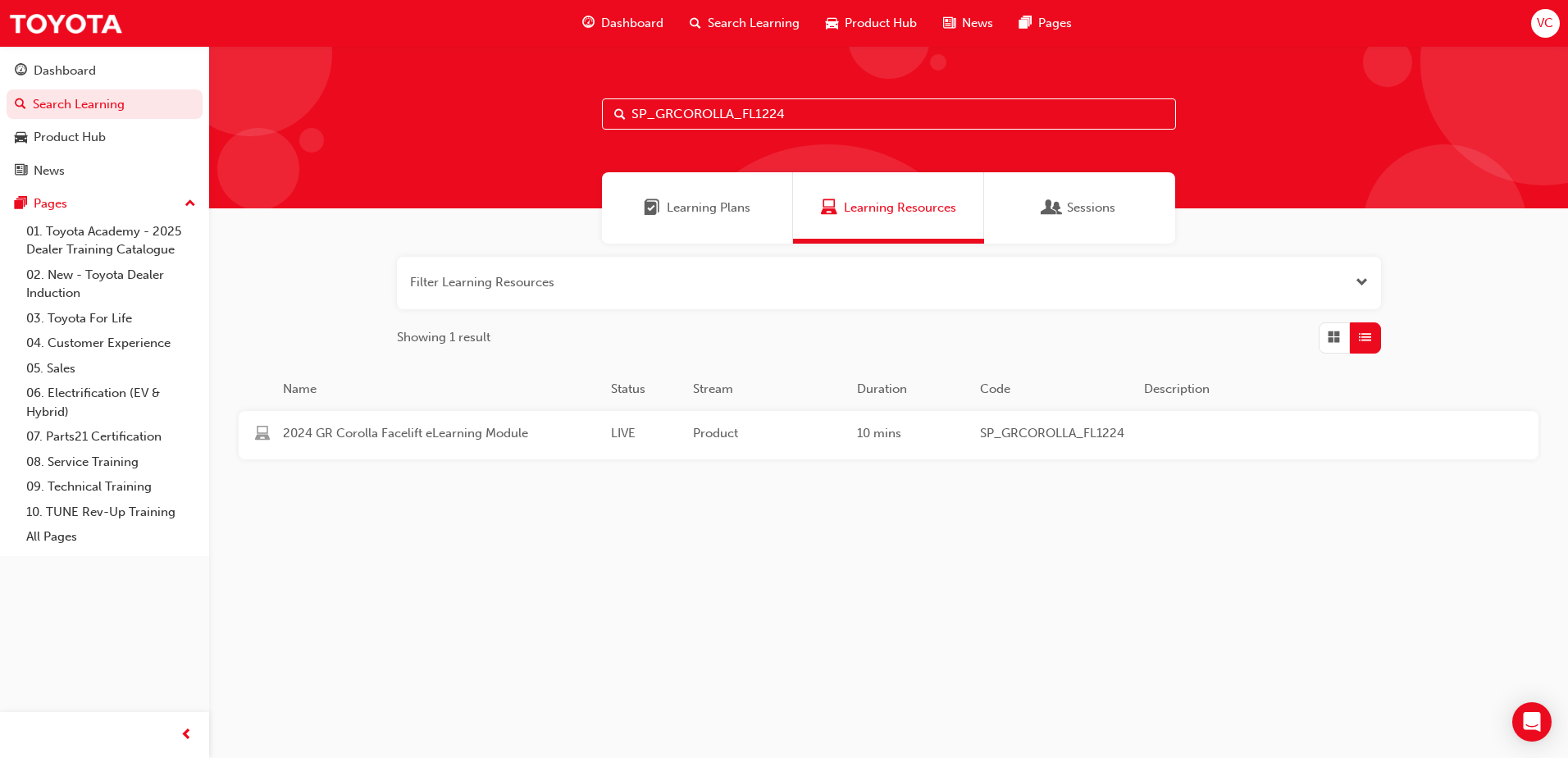
paste input "CHR_NM0324_EL2"
type input "SP_CHR_NM0324_EL2"
click at [896, 423] on div "2024 C-HR Product eLearning LIVE Product 15 mins SP_CHR_NM0324_EL2 The 2nd Gene…" at bounding box center [859, 436] width 1241 height 49
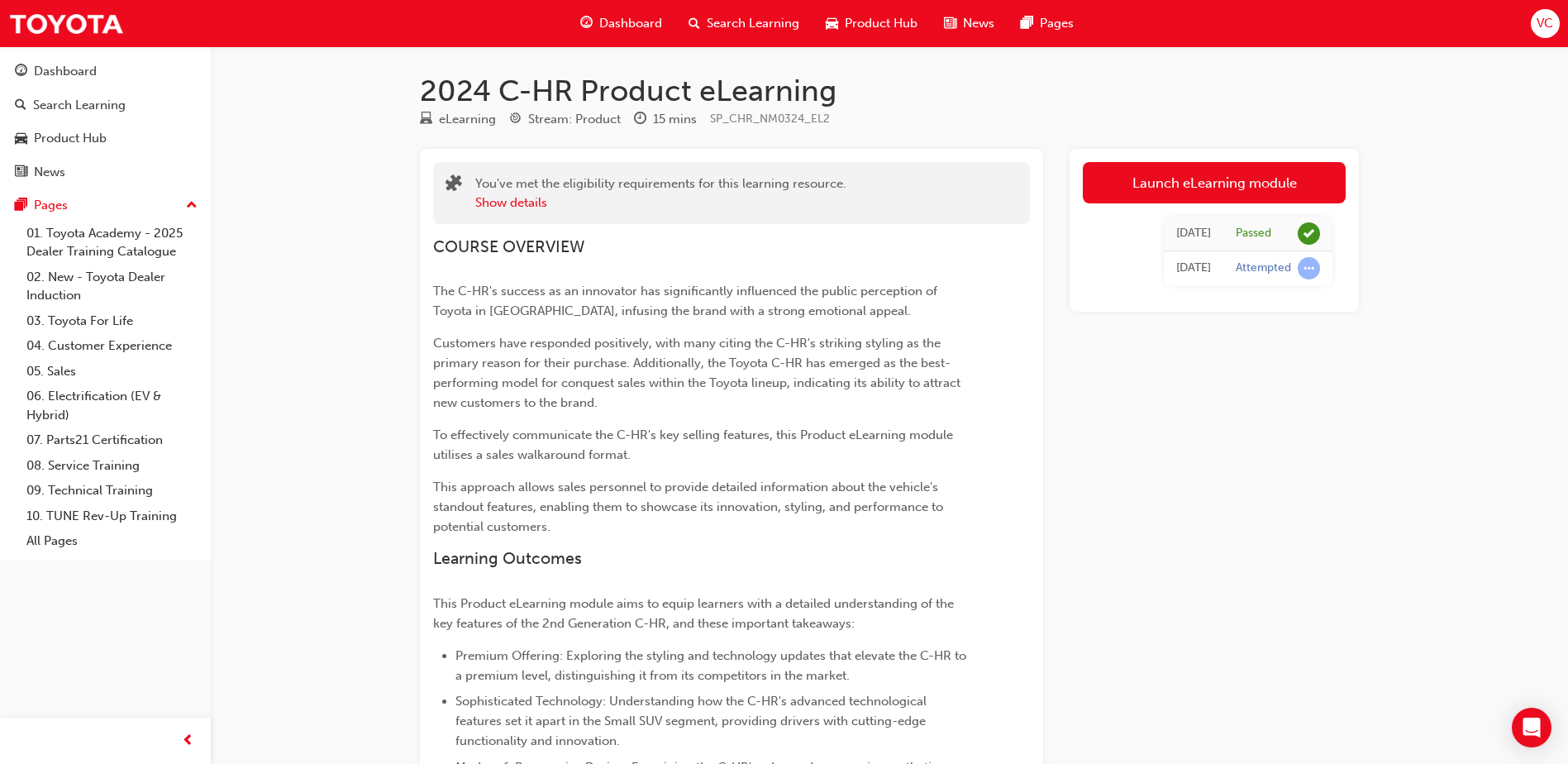
click at [709, 29] on span "Search Learning" at bounding box center [752, 24] width 92 height 19
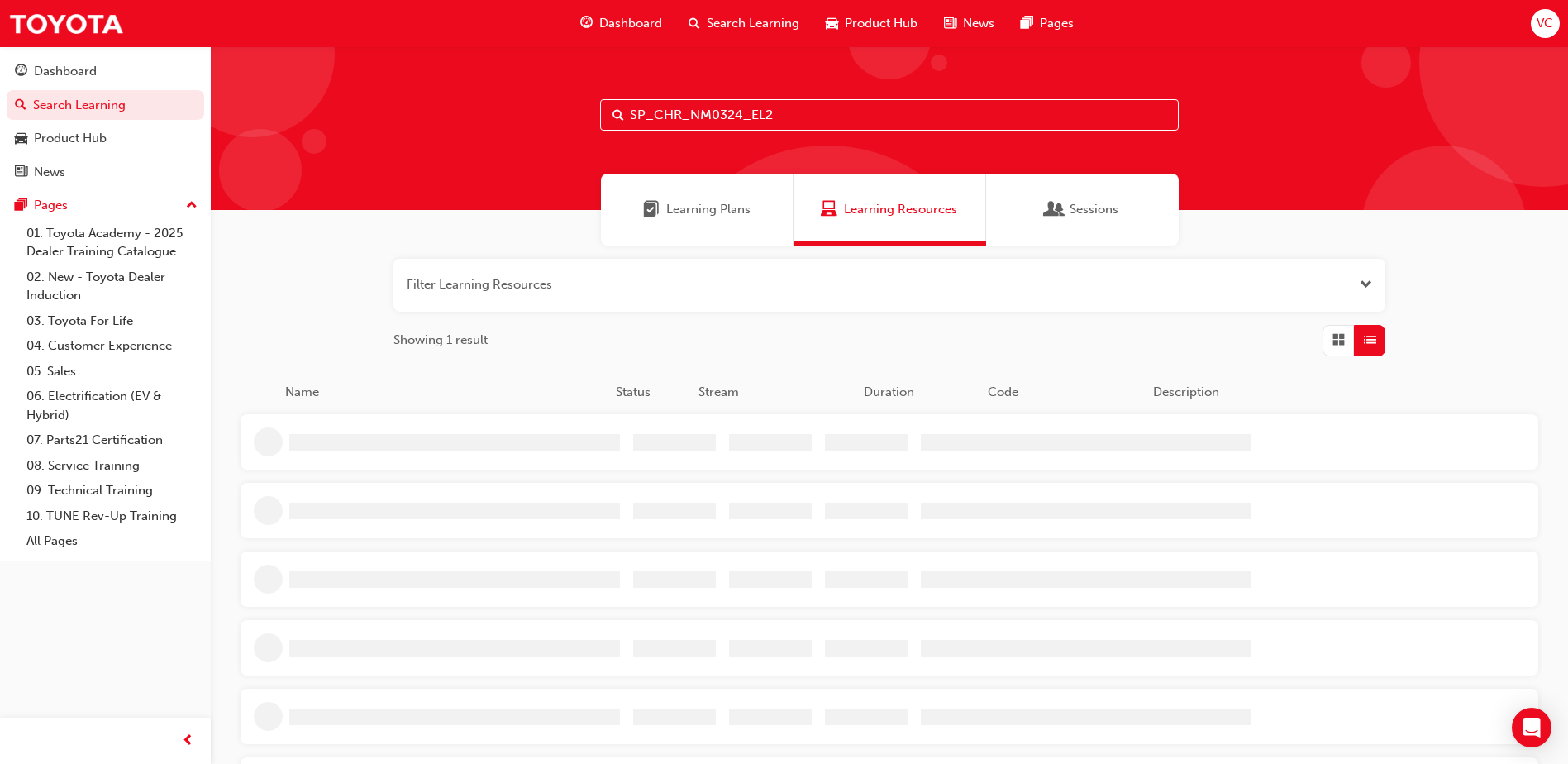
click at [781, 124] on input "SP_CHR_NM0324_EL2" at bounding box center [889, 114] width 578 height 31
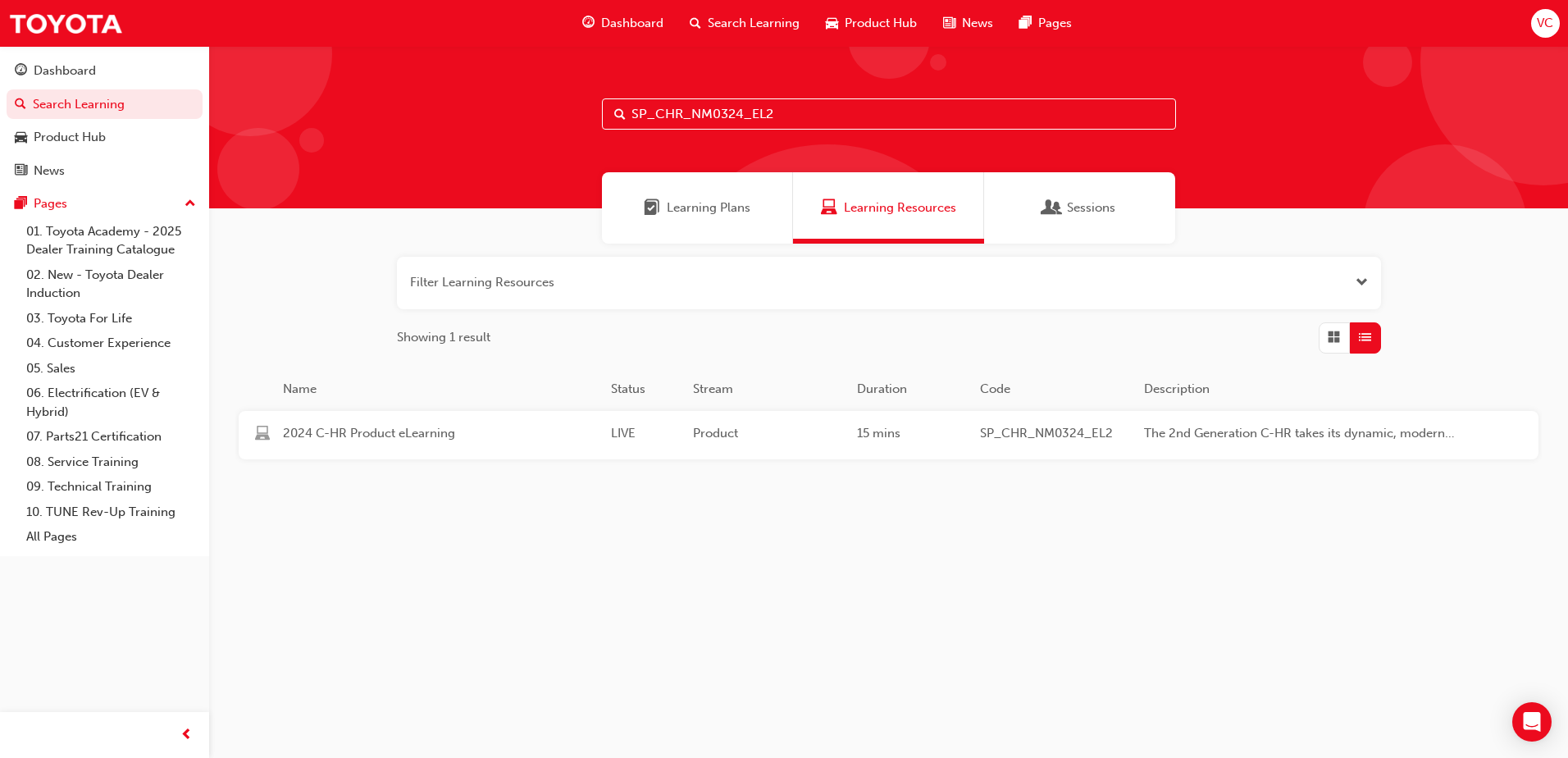
click at [776, 123] on input "SP_CHR_NM0324_EL2" at bounding box center [889, 113] width 574 height 31
paste input "GRYARIS_FL1224"
type input "SP_GRYARIS_FL1224"
click at [682, 429] on div "LIVE" at bounding box center [645, 435] width 82 height 22
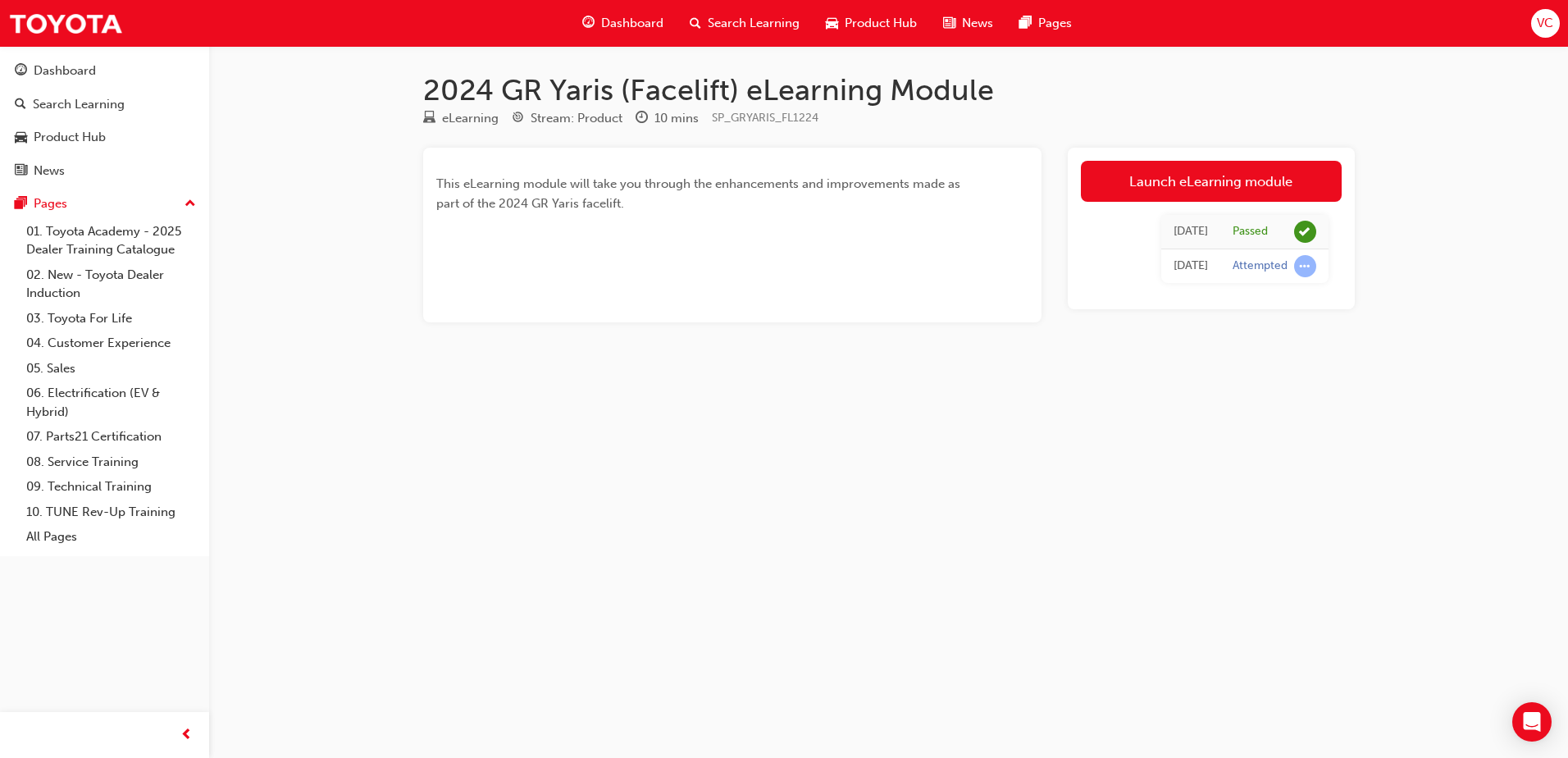
click at [730, 13] on div "Search Learning" at bounding box center [745, 24] width 136 height 34
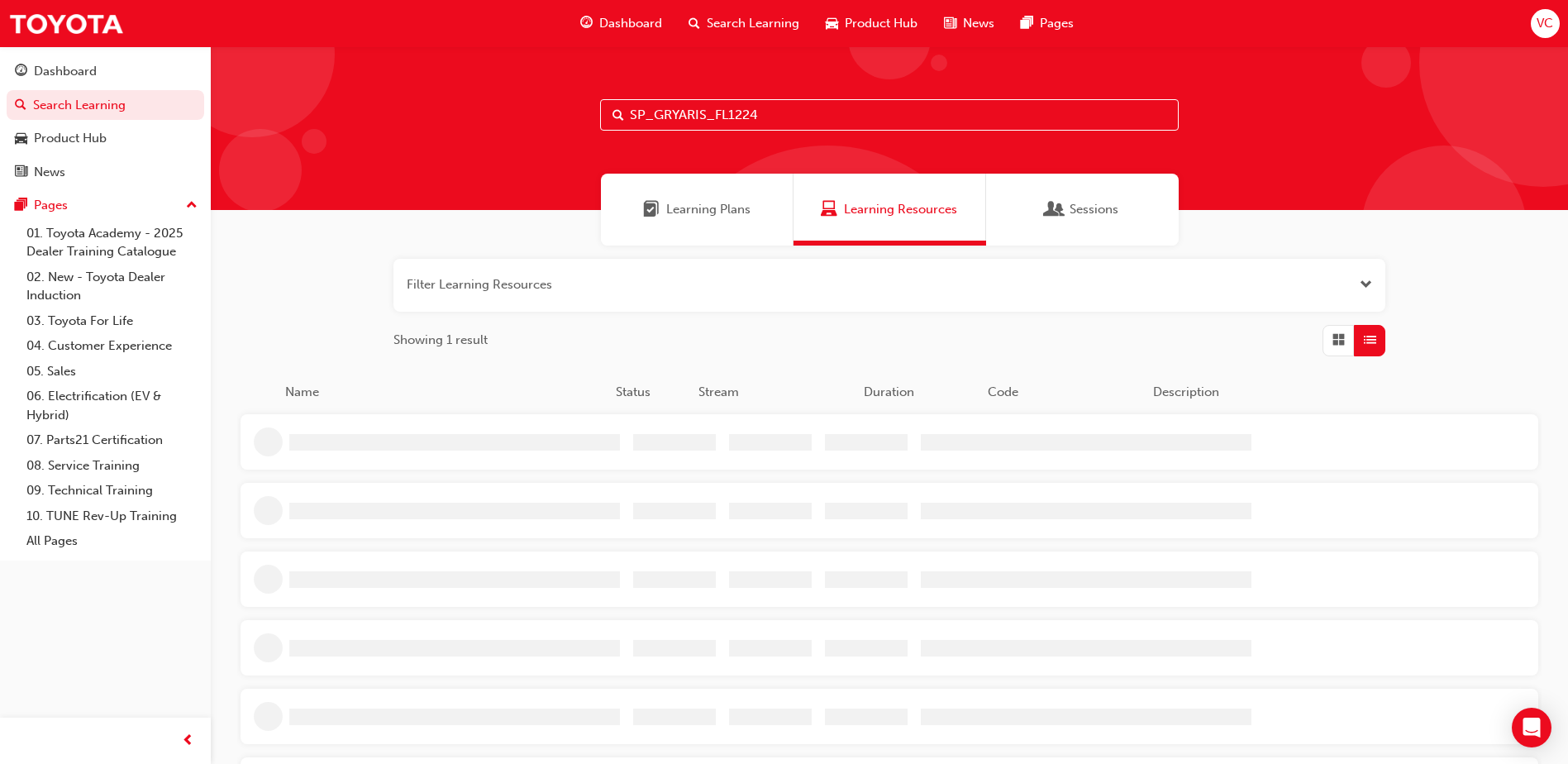
click at [789, 92] on div "SP_GRYARIS_FL1224" at bounding box center [889, 128] width 1357 height 163
click at [797, 108] on input "SP_GRYARIS_FL1224" at bounding box center [889, 114] width 578 height 31
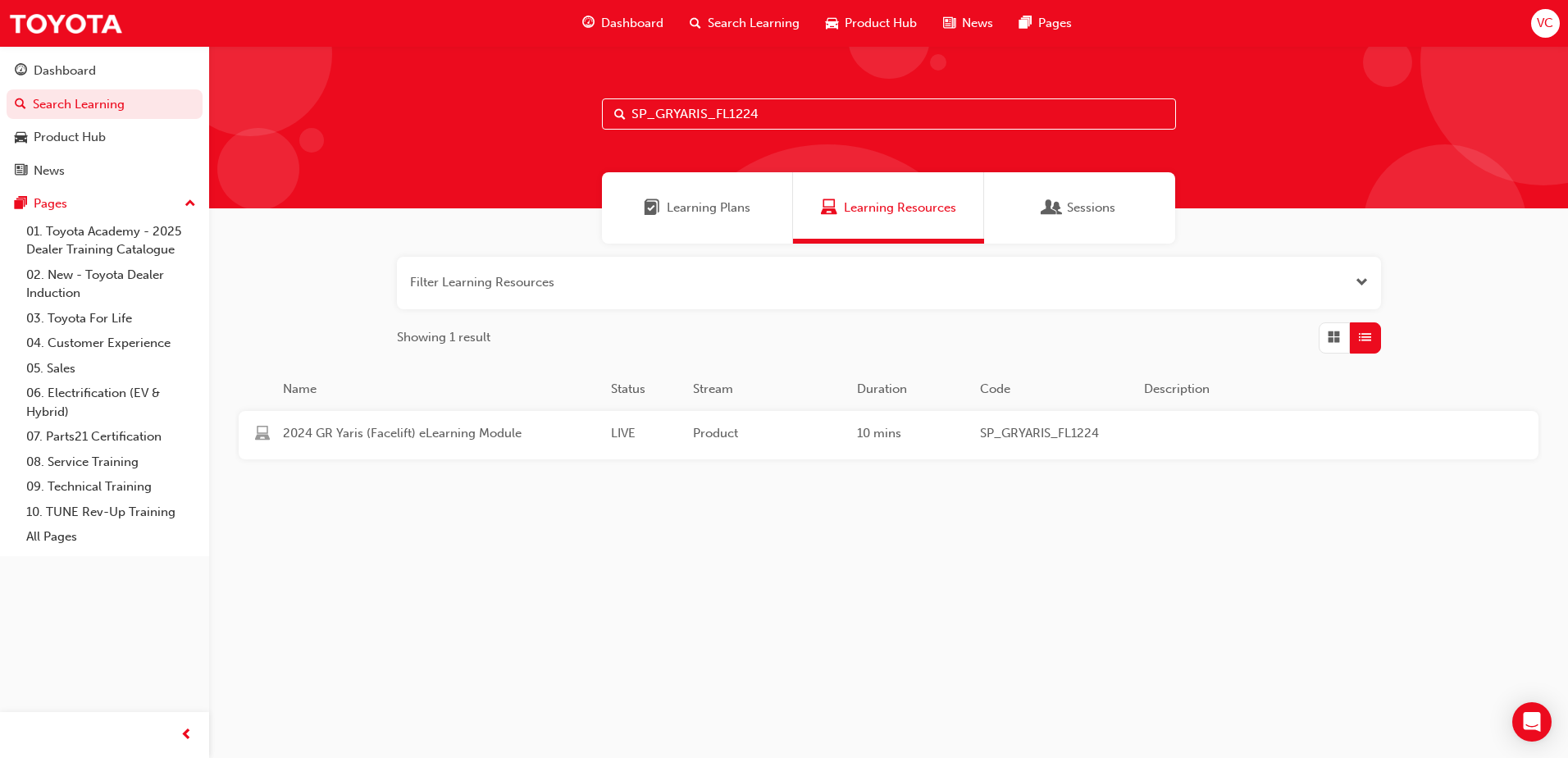
click at [791, 107] on input "SP_GRYARIS_FL1224" at bounding box center [889, 113] width 574 height 31
paste input "HILUXGR_DEV0923_VID_01"
type input "SP_HILUXGR_DEV0923_VID_01"
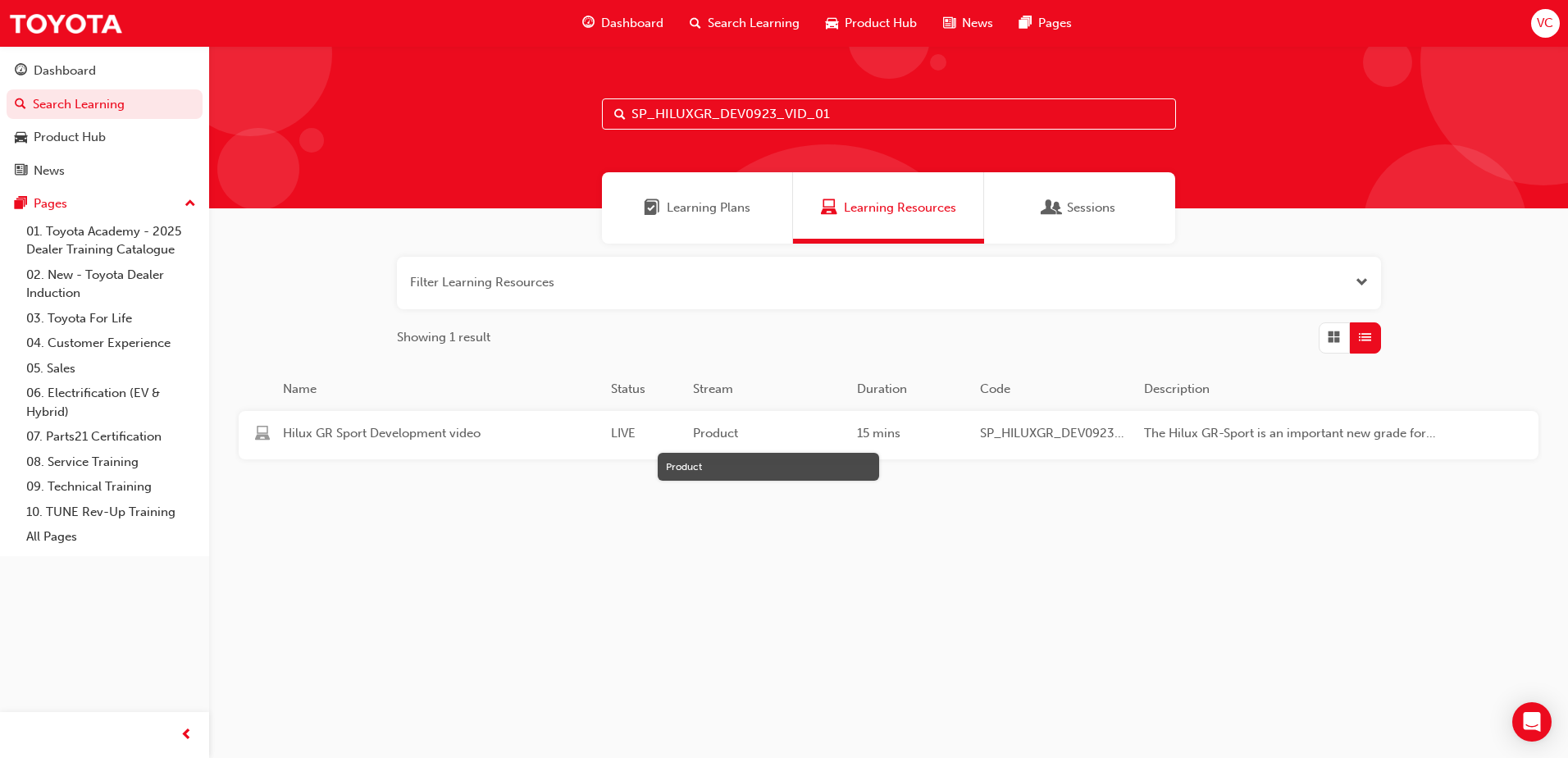
click at [816, 440] on span "Product" at bounding box center [769, 433] width 151 height 18
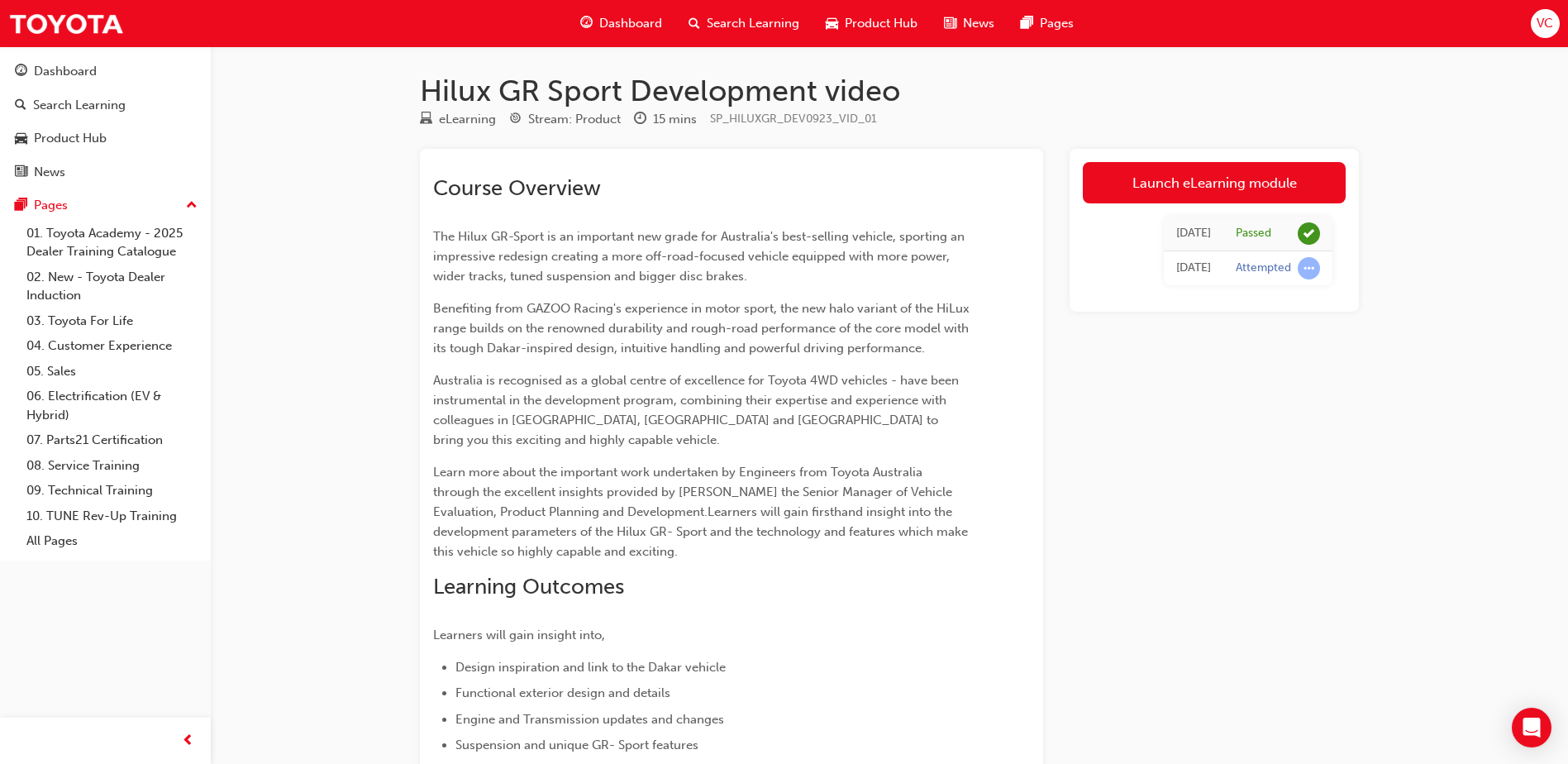
click at [748, 20] on span "Search Learning" at bounding box center [752, 24] width 92 height 19
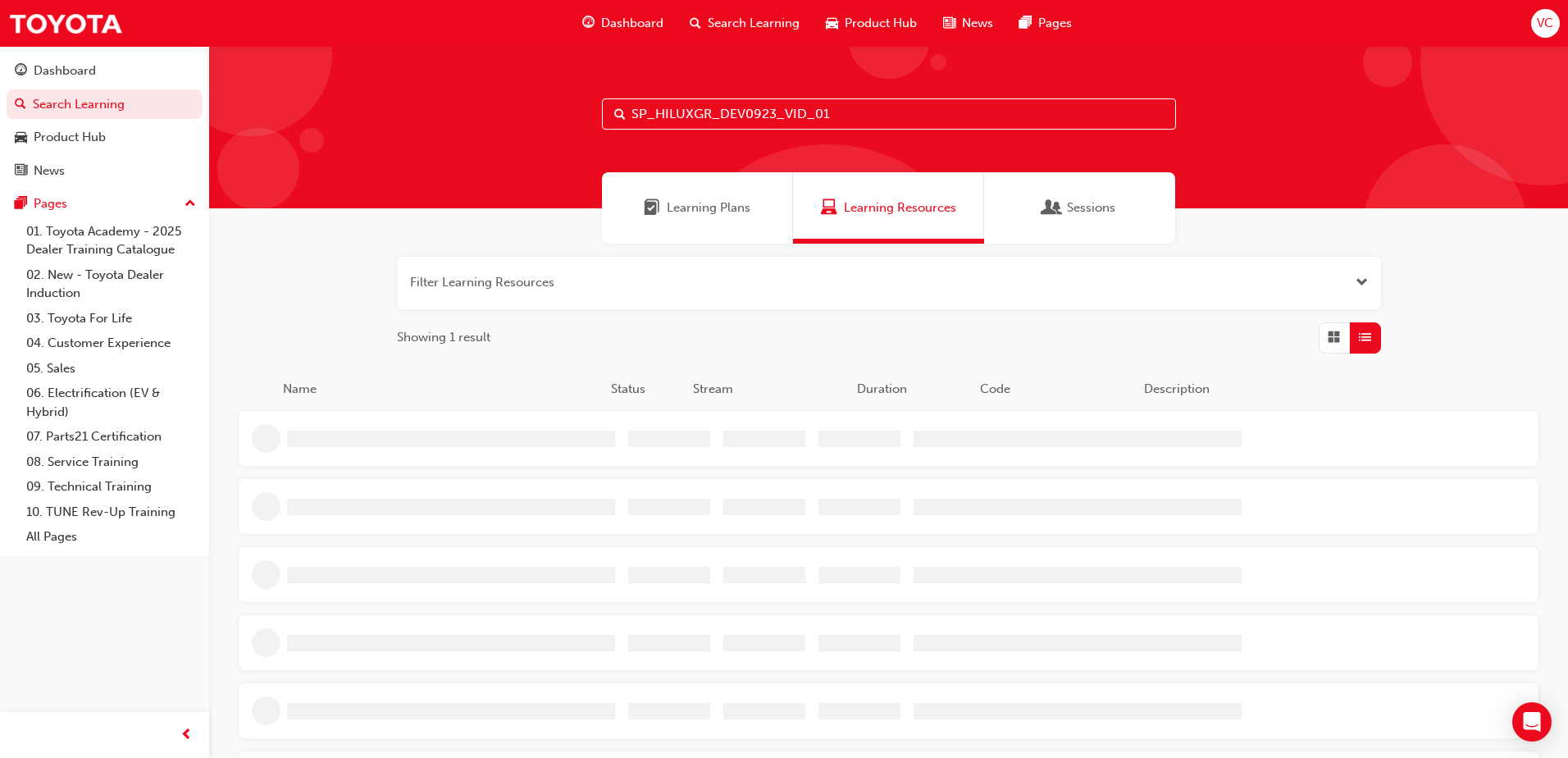
click at [887, 118] on input "SP_HILUXGR_DEV0923_VID_01" at bounding box center [889, 113] width 574 height 31
paste input "_FL0820_QVG"
type input "SP_HILUX_FL0820_QVG"
click at [746, 409] on div "Name Status Stream Duration Code Description" at bounding box center [888, 395] width 1300 height 32
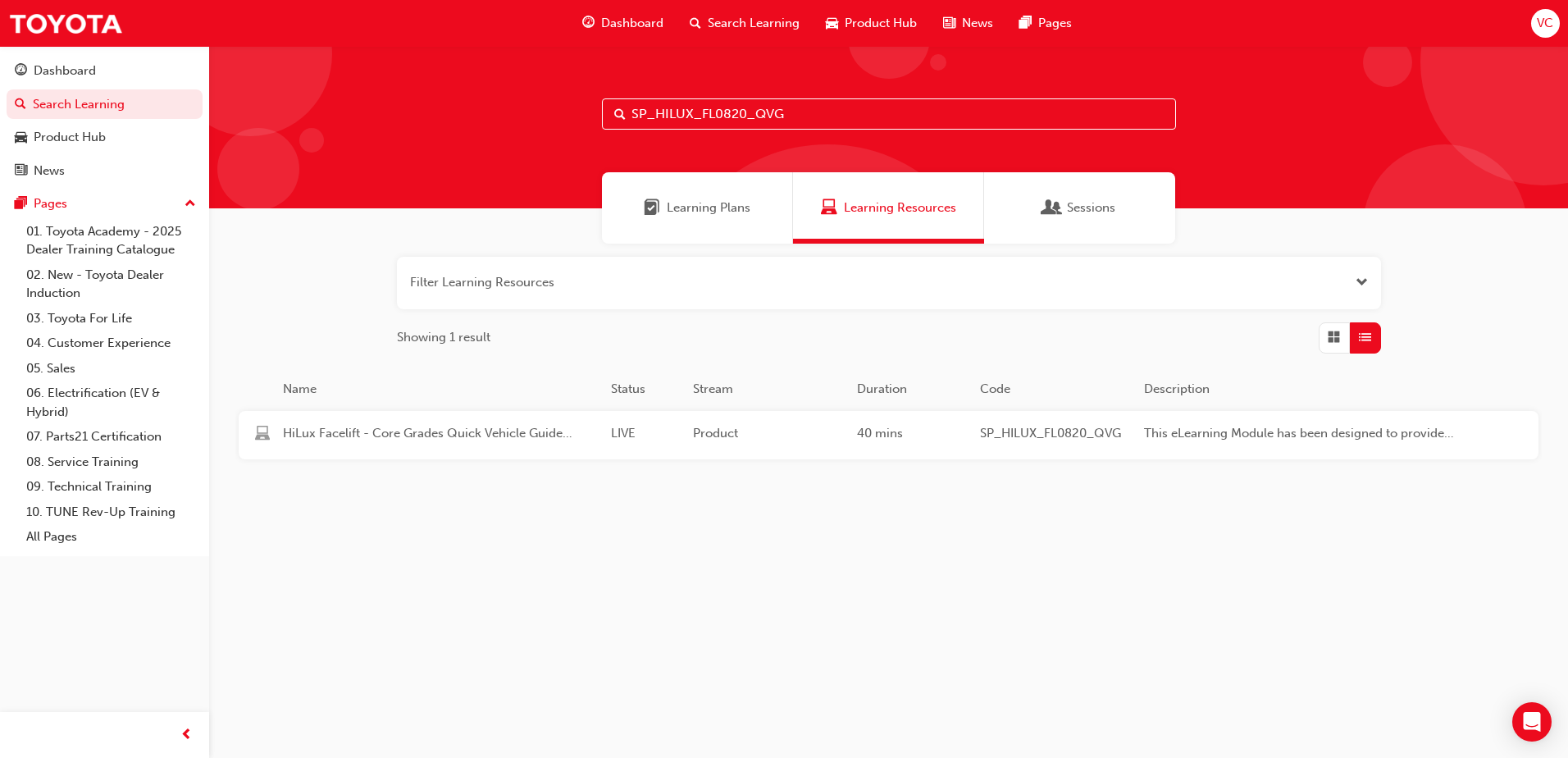
click at [742, 441] on span "Product" at bounding box center [769, 433] width 151 height 18
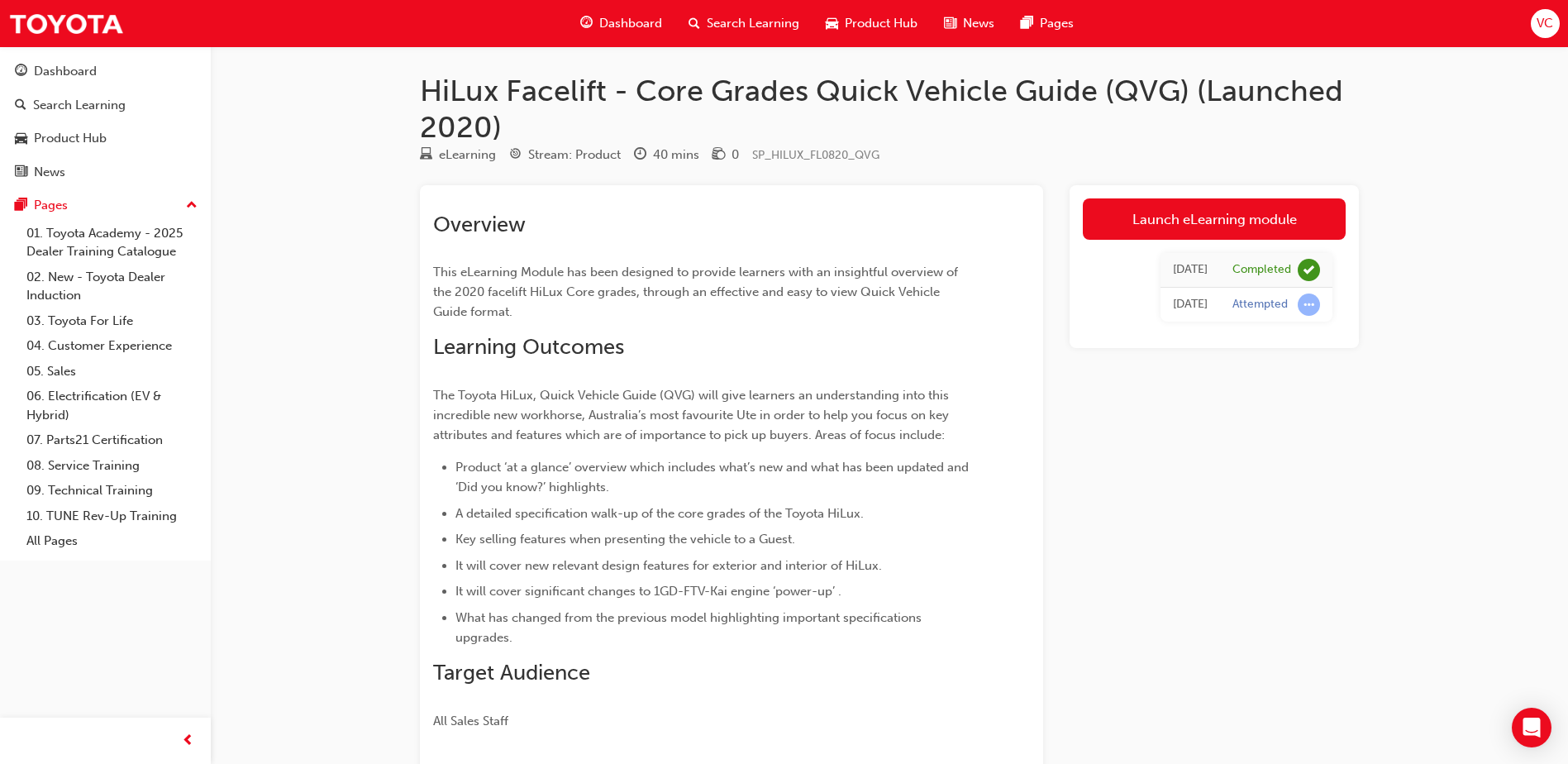
click at [781, 13] on div "Search Learning" at bounding box center [743, 24] width 137 height 34
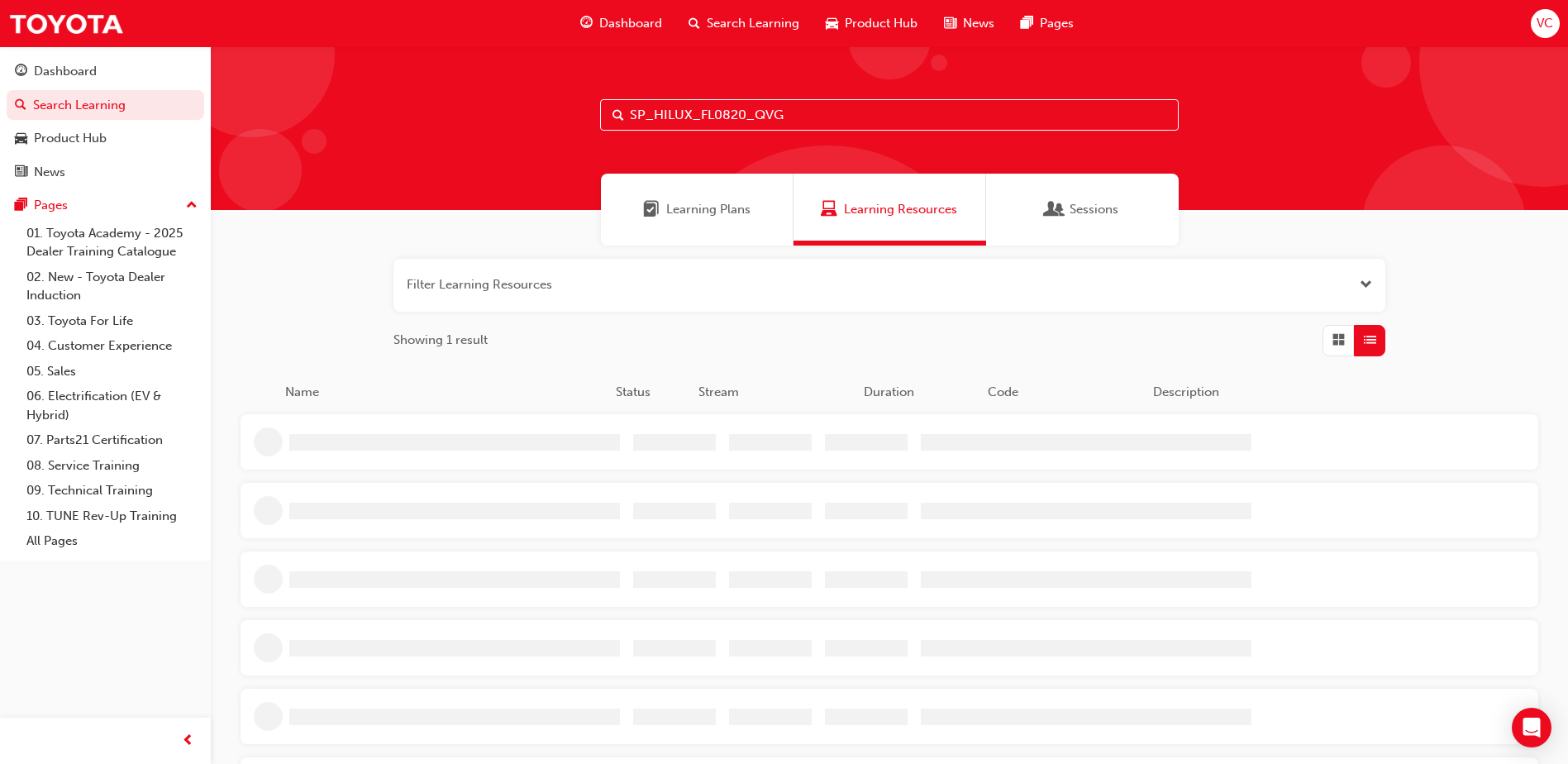
click at [809, 130] on div "SP_HILUX_FL0820_QVG" at bounding box center [889, 128] width 1357 height 163
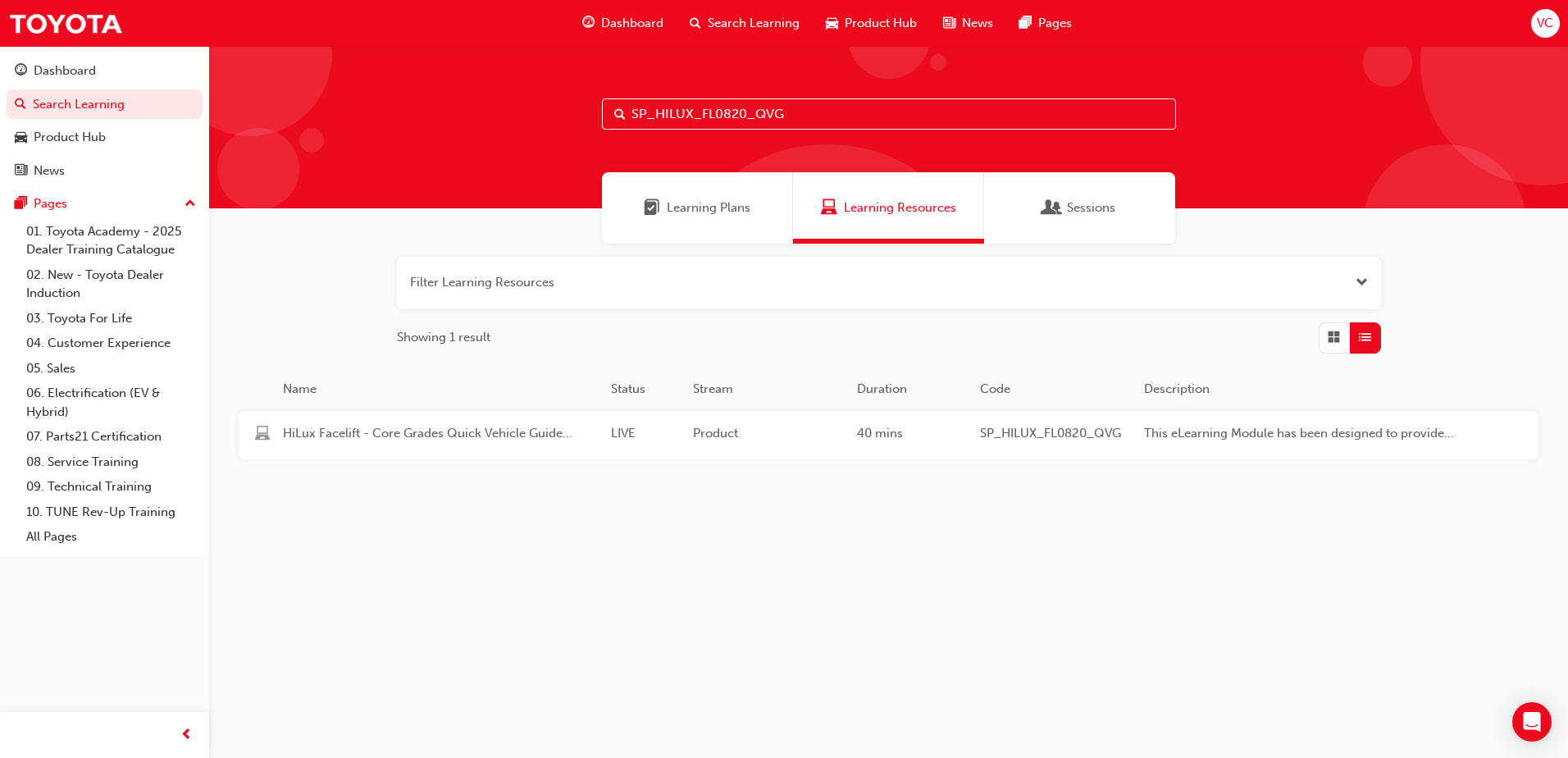
click at [799, 116] on input "SP_HILUX_FL0820_QVG" at bounding box center [889, 113] width 574 height 31
paste input "ACSSRY_EL"
type input "SP_HILUX_FL0820_ACSSRY_EL"
click at [824, 437] on span "Product" at bounding box center [769, 433] width 151 height 18
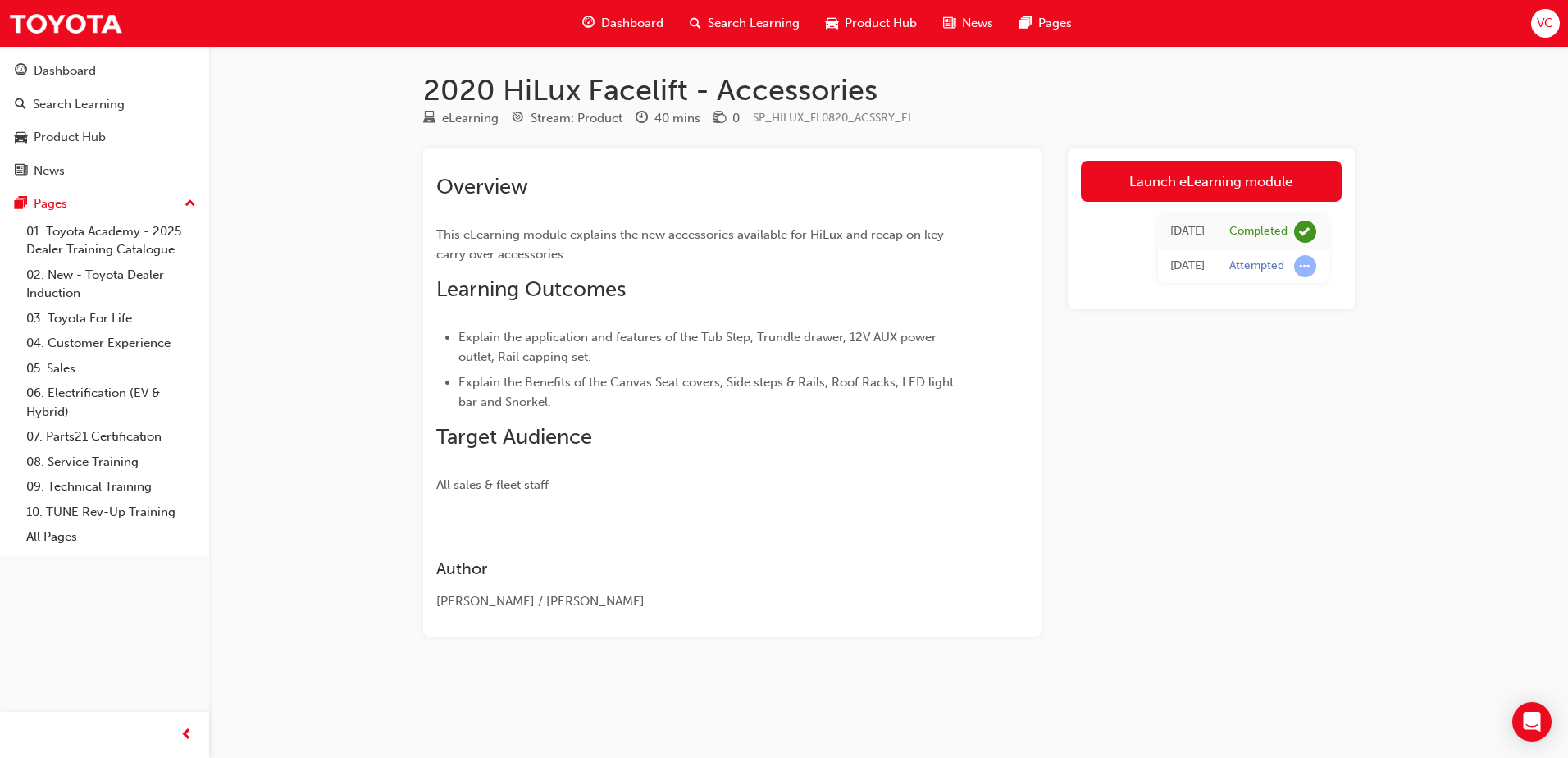
click at [782, 29] on span "Search Learning" at bounding box center [753, 24] width 91 height 18
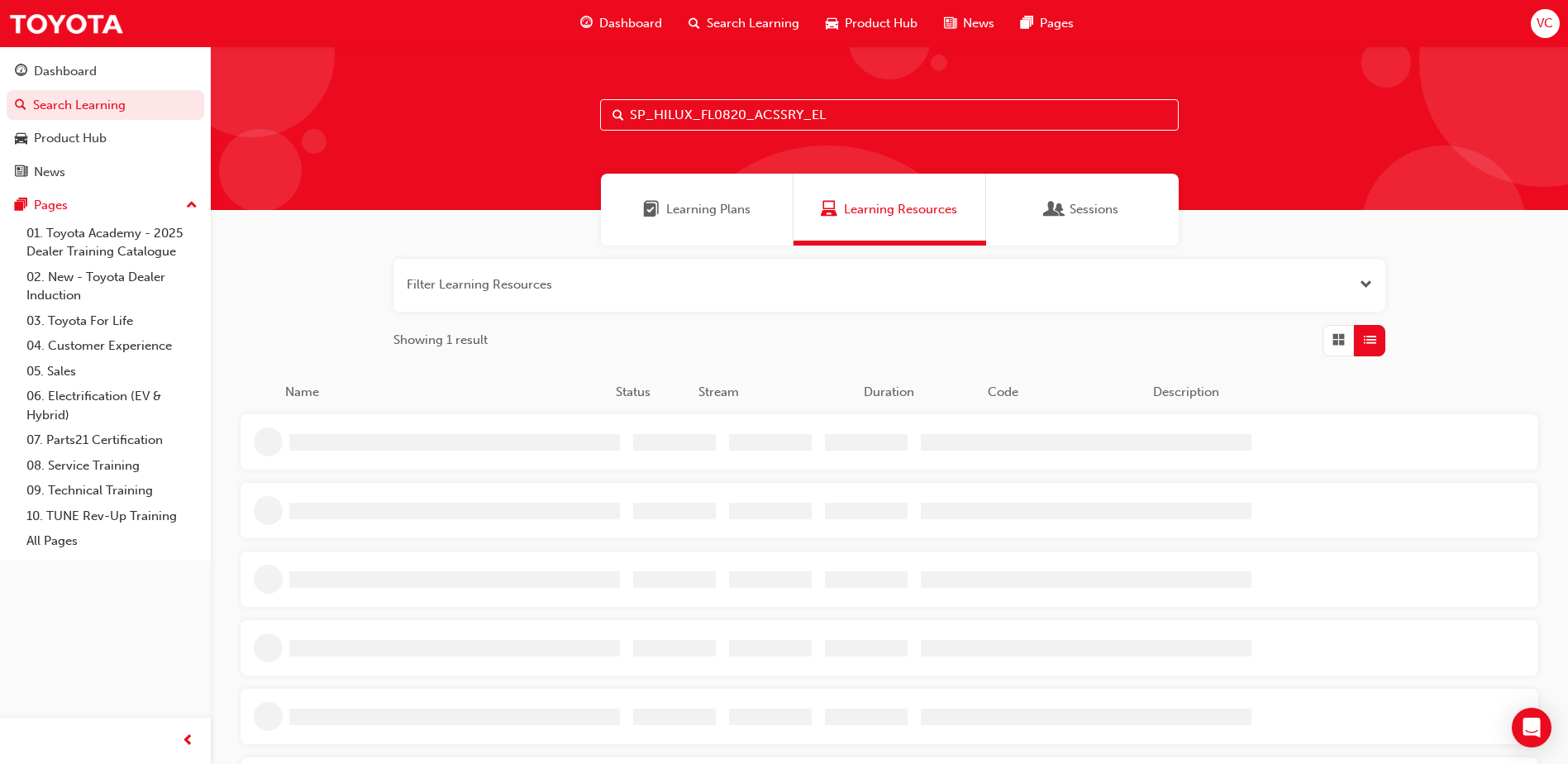
click at [868, 113] on input "SP_HILUX_FL0820_ACSSRY_EL" at bounding box center [889, 114] width 578 height 31
paste input "LC70_FL1123_EL01"
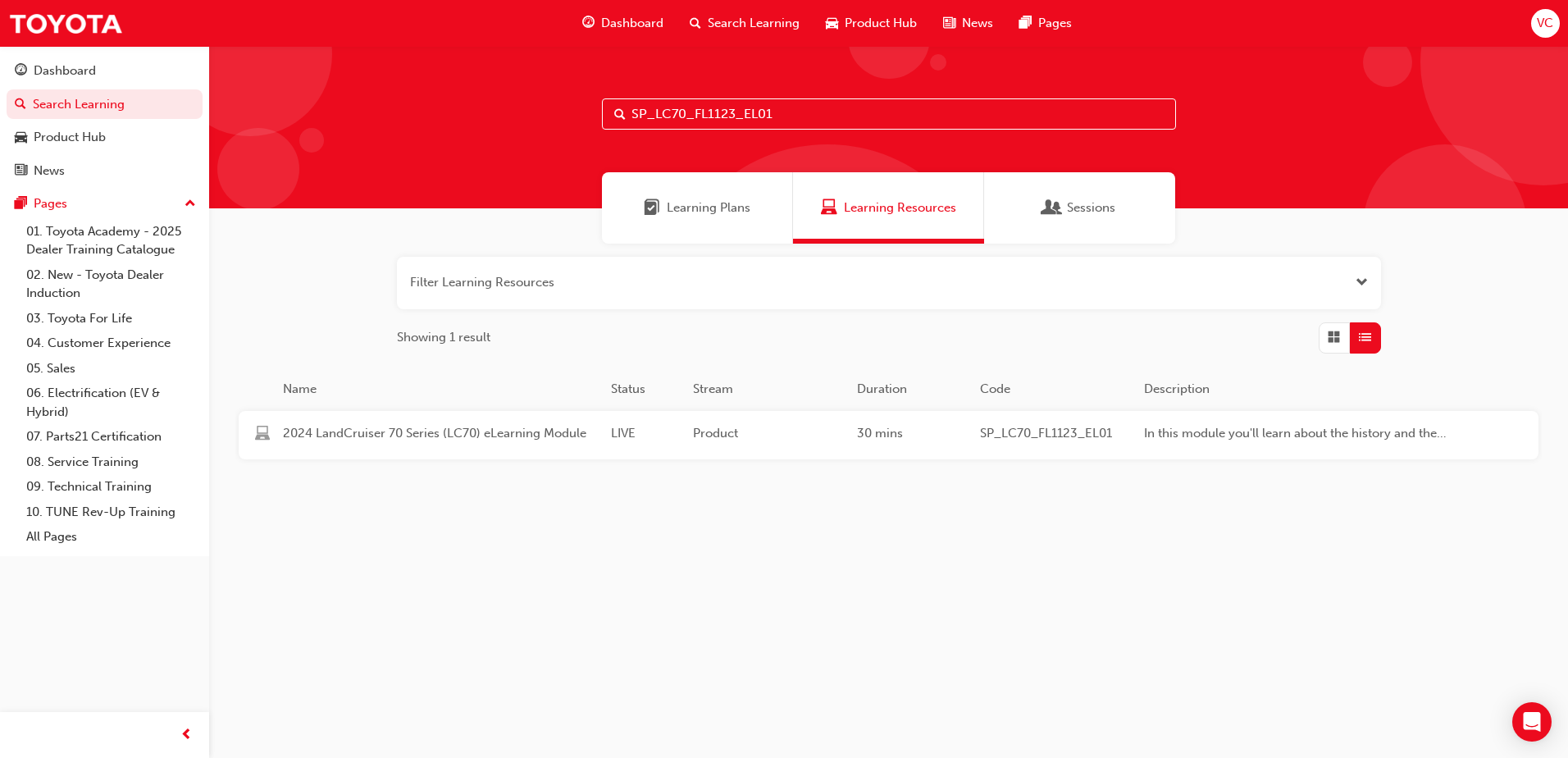
type input "SP_LC70_FL1123_EL01"
click at [857, 454] on div "2024 LandCruiser 70 Series (LC70) eLearning Module LIVE Product 30 mins SP_LC70…" at bounding box center [859, 436] width 1241 height 49
